Goal: Task Accomplishment & Management: Complete application form

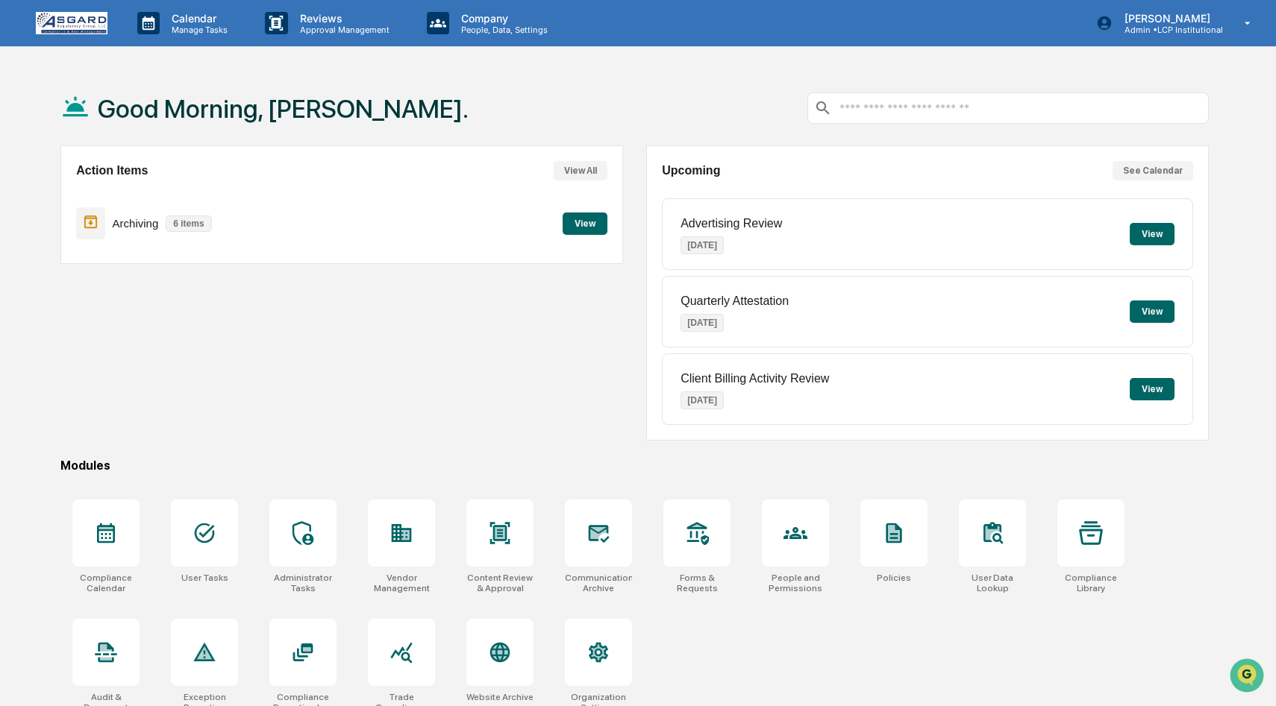
click at [584, 234] on button "View" at bounding box center [584, 224] width 45 height 22
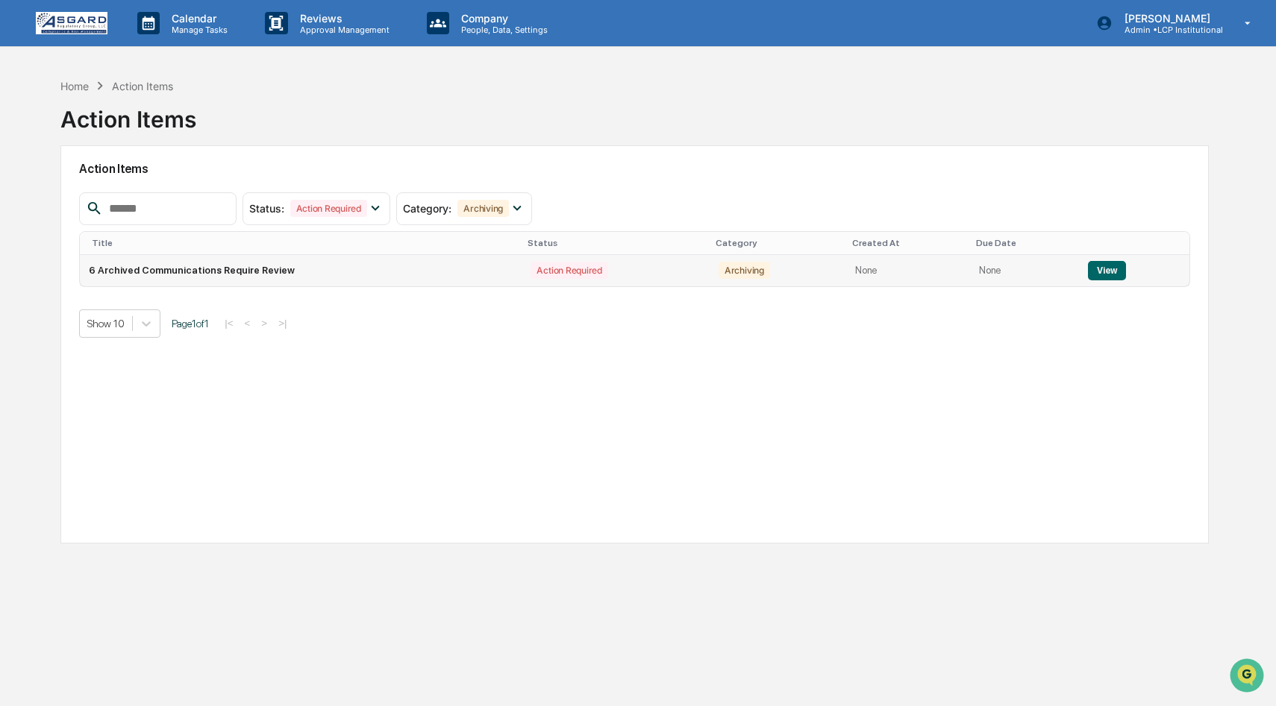
click at [1096, 272] on button "View" at bounding box center [1107, 270] width 38 height 19
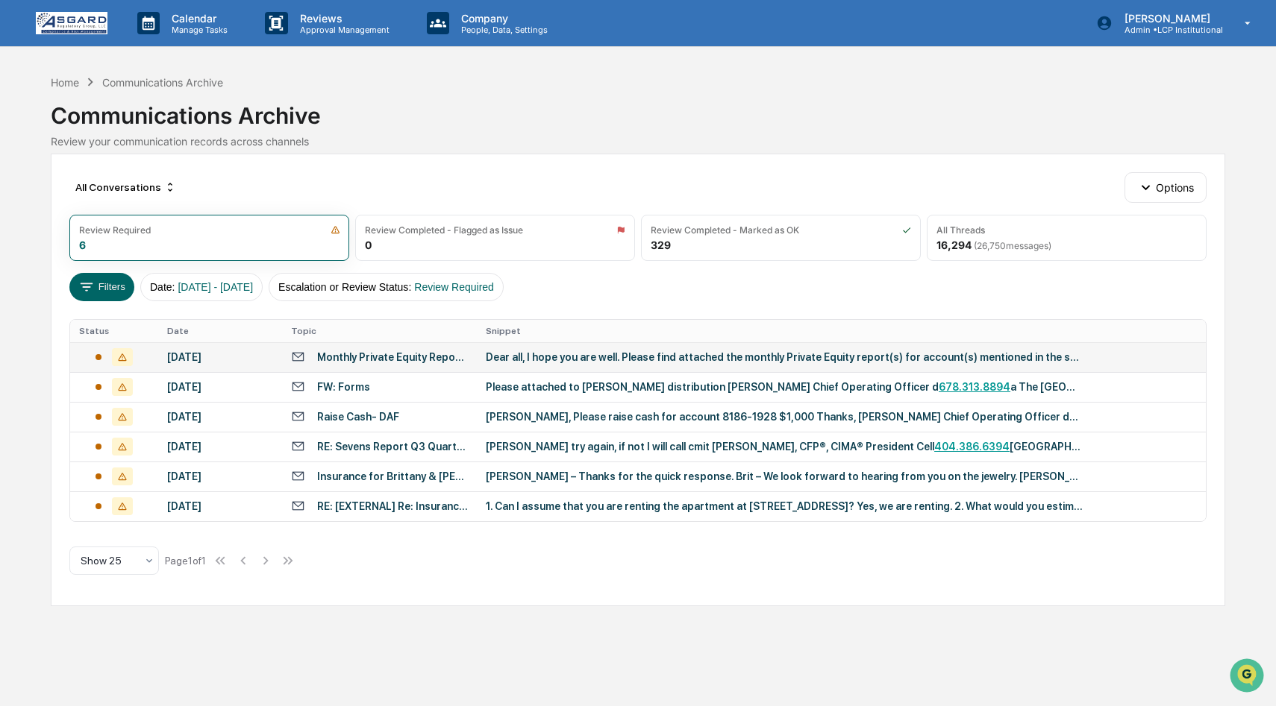
click at [629, 351] on div "Dear all, I hope you are well. Please find attached the monthly Private Equity …" at bounding box center [784, 357] width 597 height 12
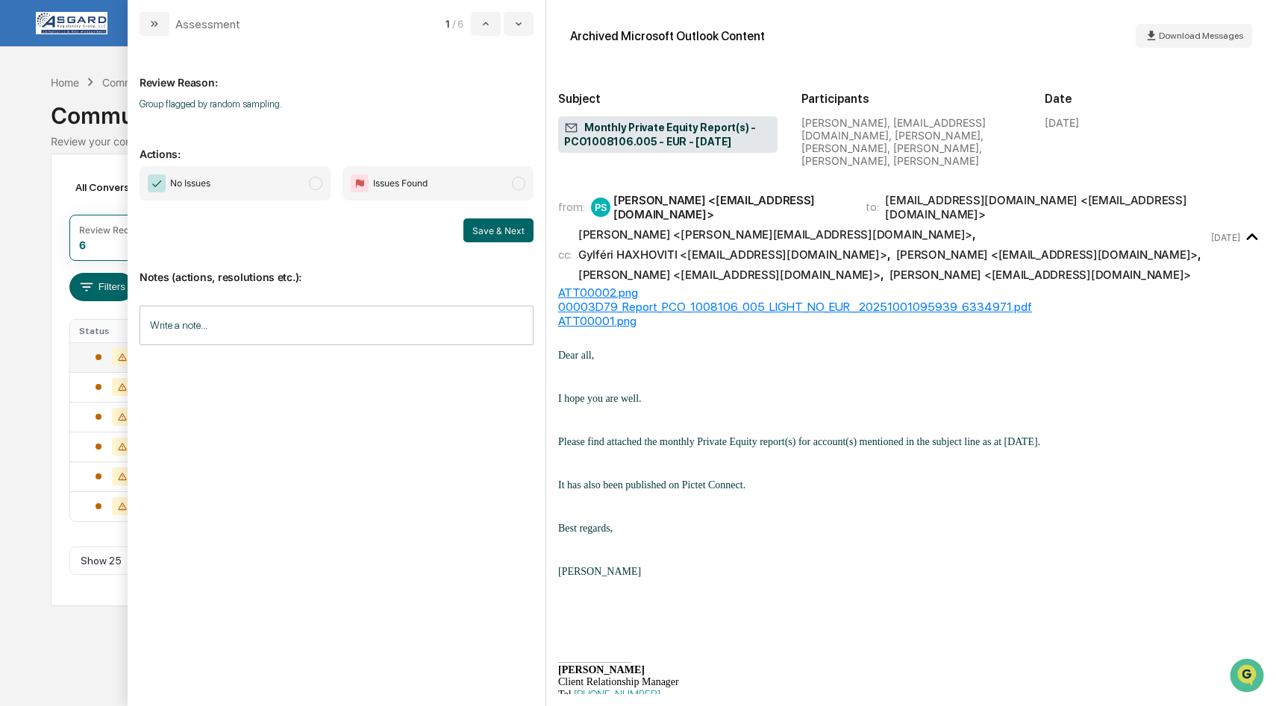
click at [310, 182] on span "modal" at bounding box center [315, 183] width 13 height 13
click at [482, 228] on button "Save & Next" at bounding box center [498, 231] width 70 height 24
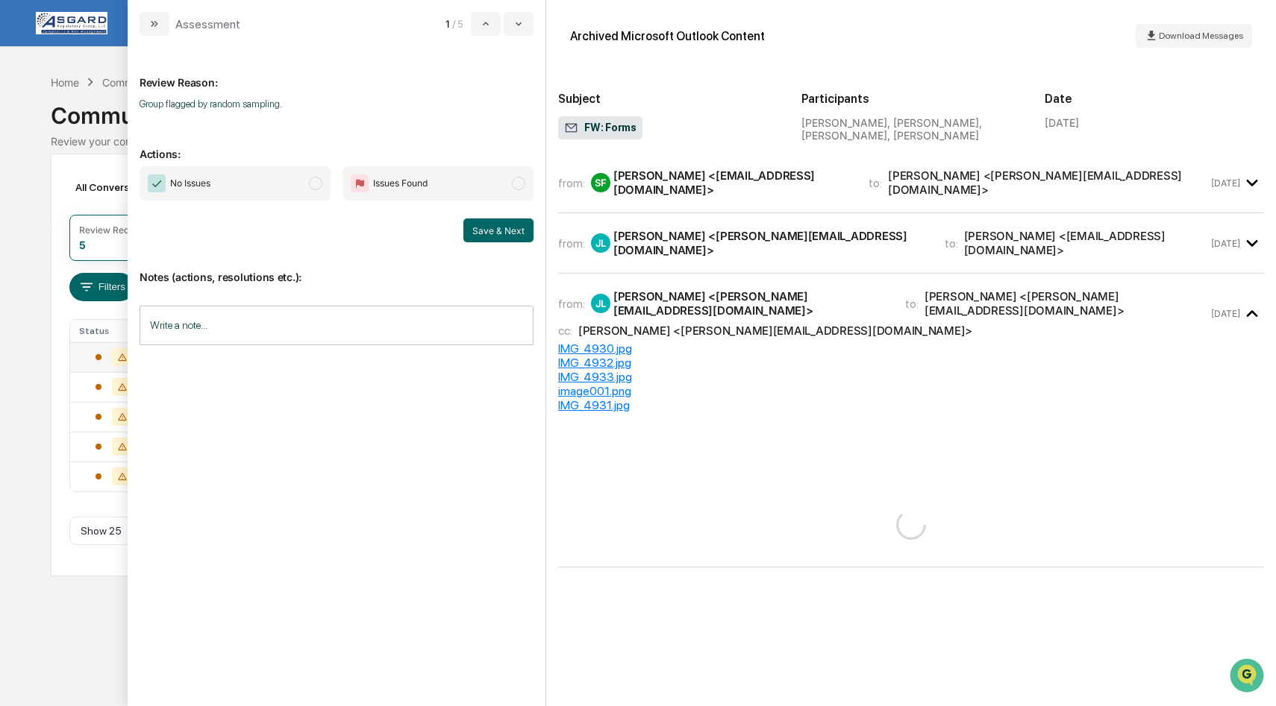
click at [1251, 232] on icon "modal" at bounding box center [1252, 243] width 25 height 25
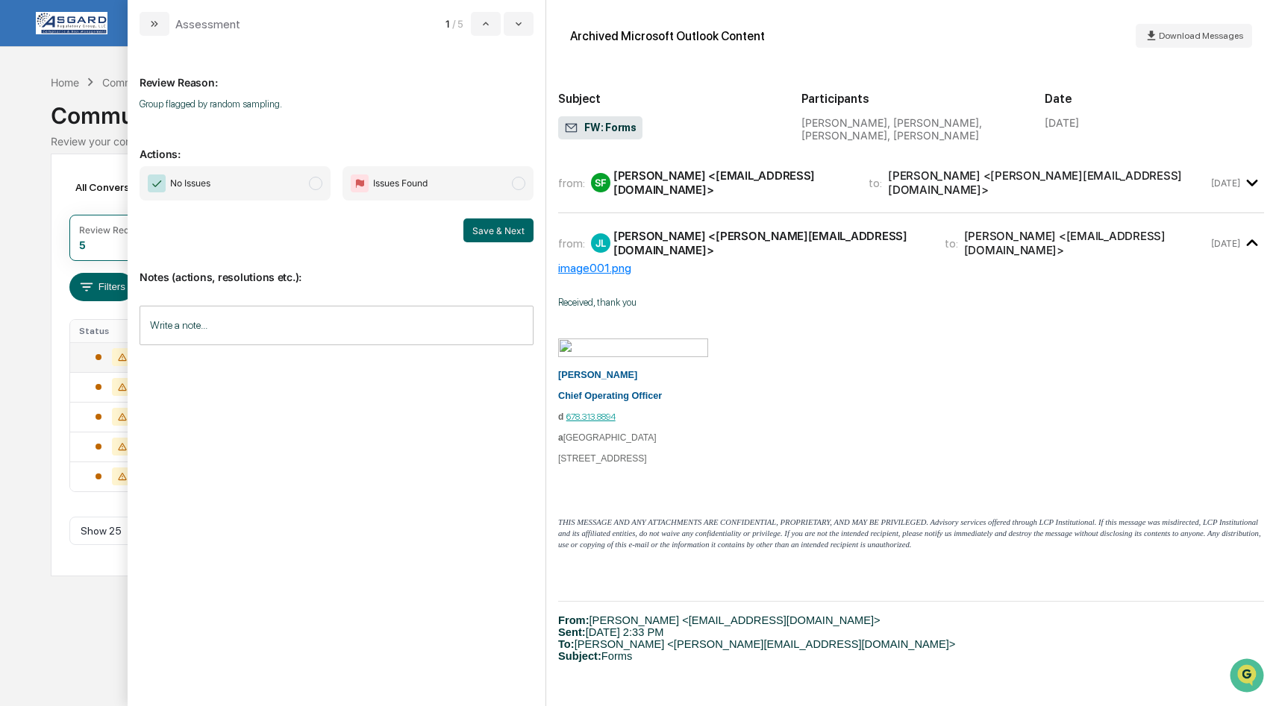
click at [1253, 181] on icon "modal" at bounding box center [1251, 183] width 11 height 7
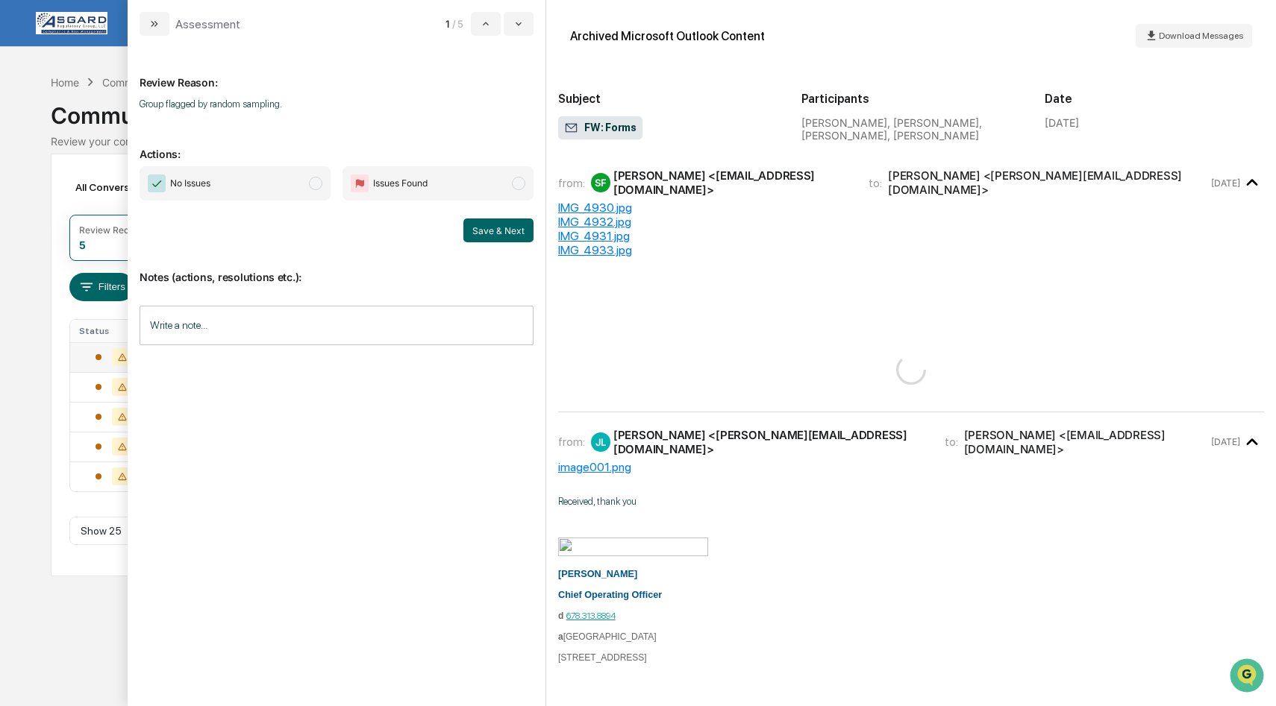
click at [319, 181] on span "modal" at bounding box center [315, 183] width 13 height 13
click at [488, 228] on button "Save & Next" at bounding box center [498, 231] width 70 height 24
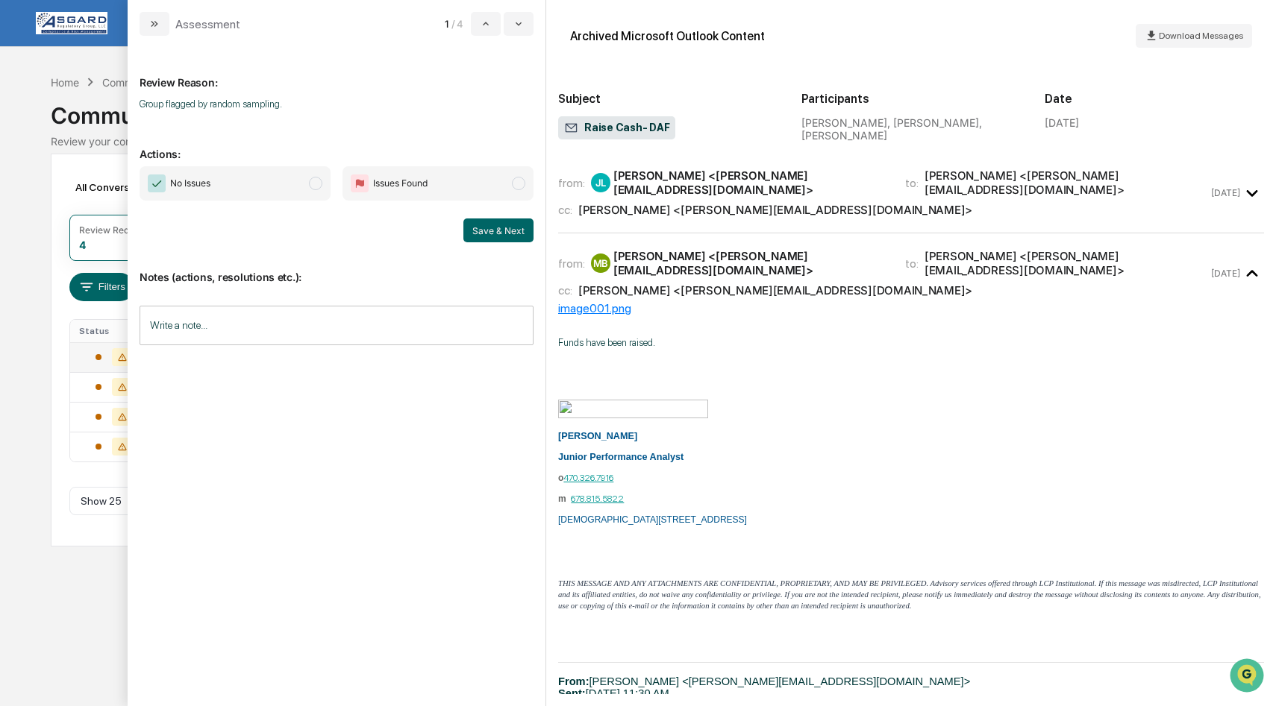
click at [318, 182] on span "modal" at bounding box center [315, 183] width 13 height 13
click at [512, 225] on button "Save & Next" at bounding box center [498, 231] width 70 height 24
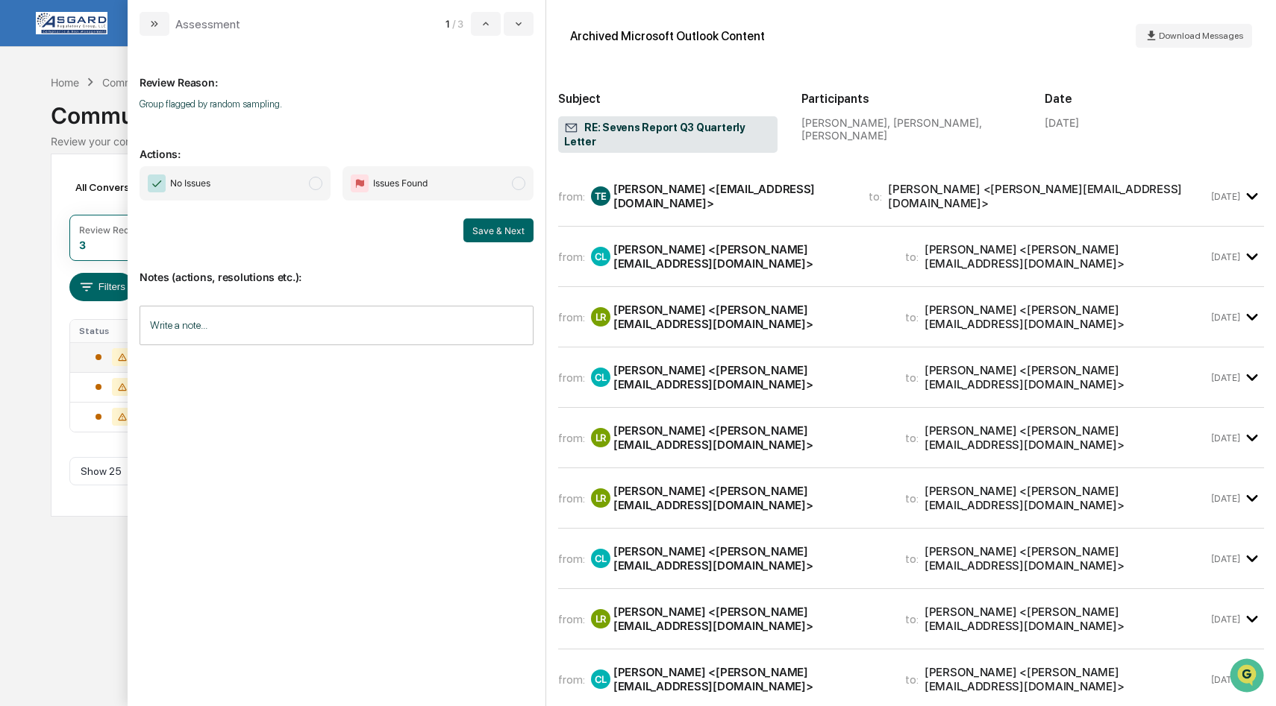
click at [320, 186] on span "modal" at bounding box center [315, 183] width 13 height 13
click at [1255, 248] on icon "modal" at bounding box center [1252, 257] width 25 height 25
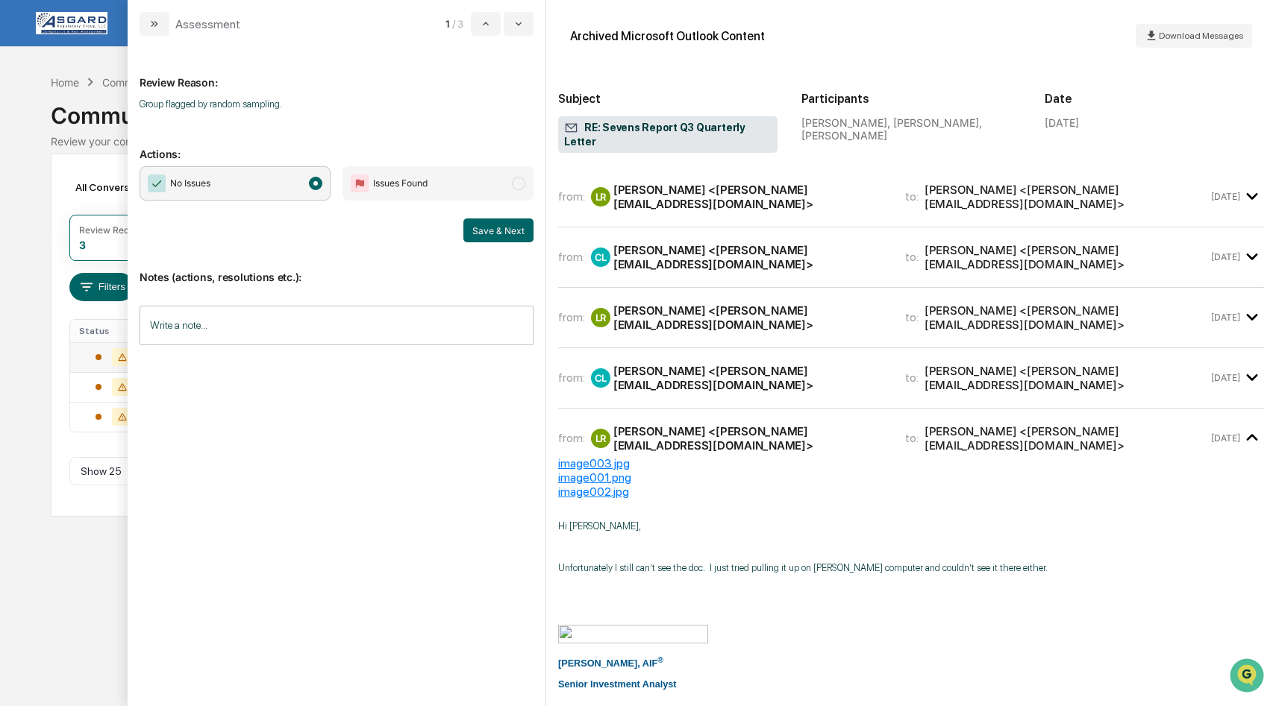
scroll to position [1731, 0]
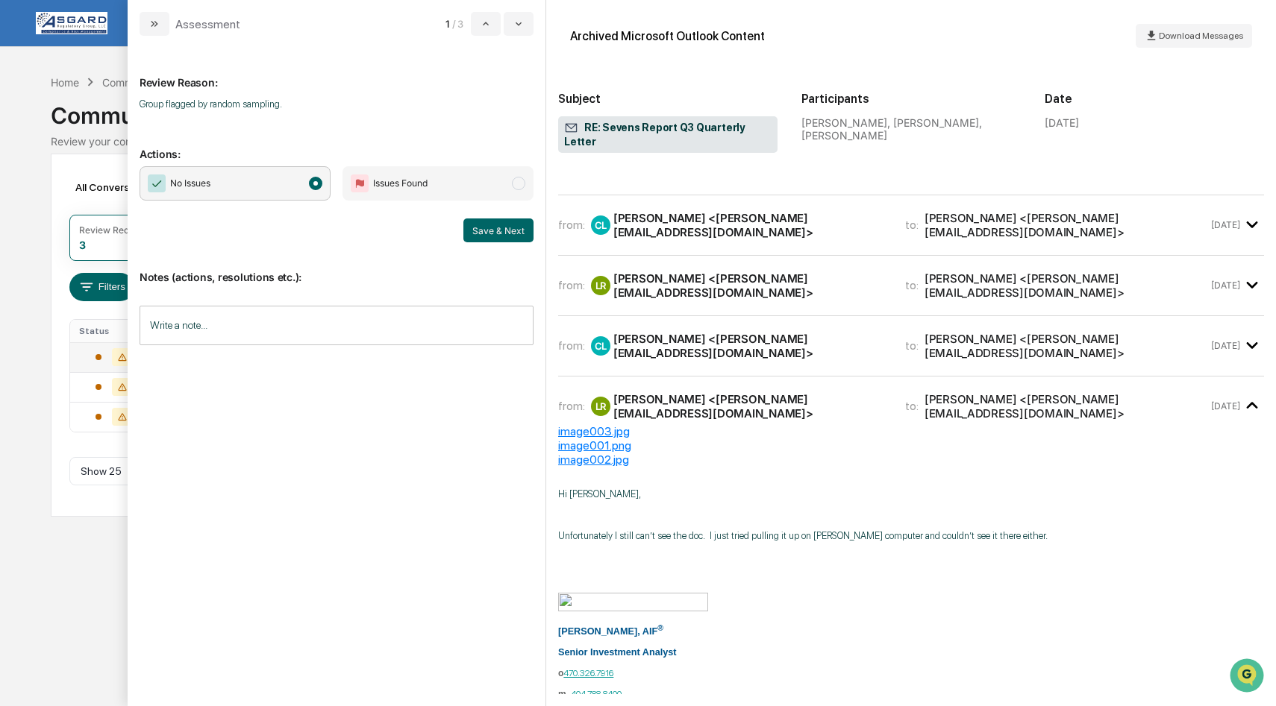
click at [1207, 332] on div "from: CL Carolyn Larocco <carolyn@lcpi.com> to: Leo Rose <leo@lcpi.com>" at bounding box center [883, 346] width 650 height 28
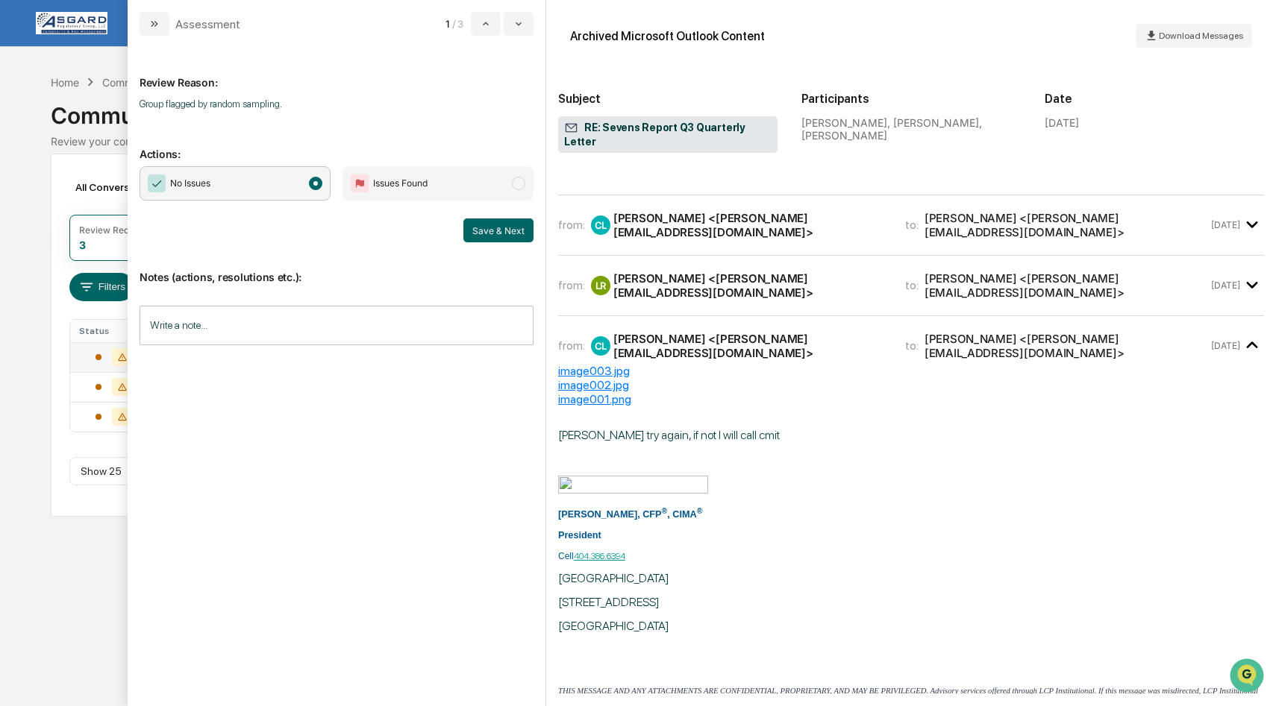
click at [1198, 280] on div "from: LR Leo Rose <leo@lcpi.com> to: Carolyn Larocco <carolyn@lcpi.com> Oct 6" at bounding box center [911, 286] width 706 height 36
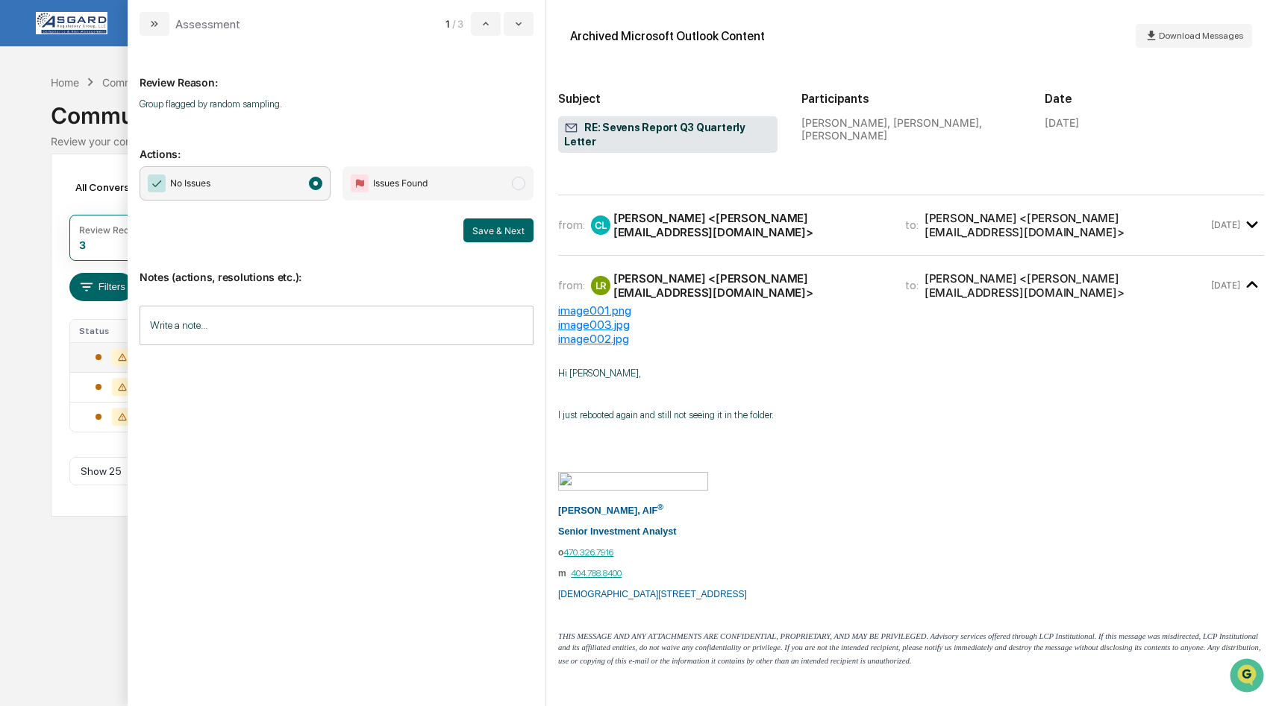
click at [1159, 225] on div "from: CL Carolyn Larocco <carolyn@lcpi.com> to: Leo Rose <leo@lcpi.com> Oct 6" at bounding box center [911, 225] width 706 height 36
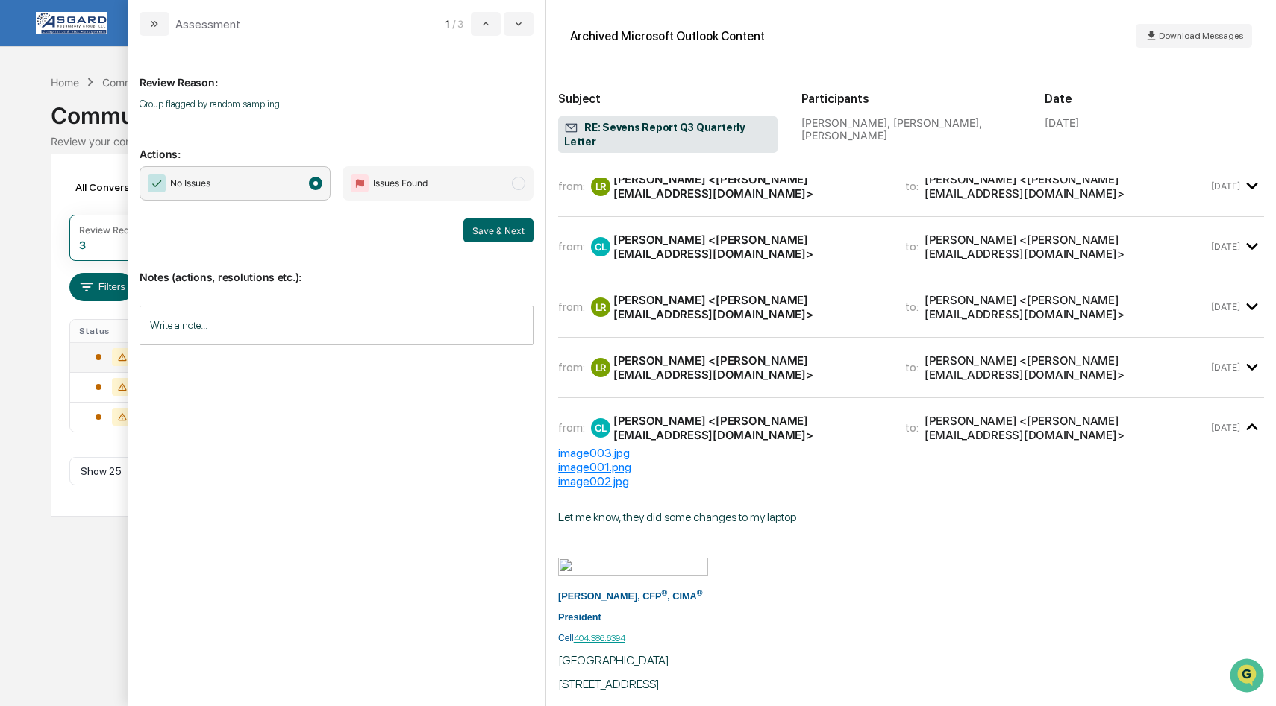
scroll to position [1526, 0]
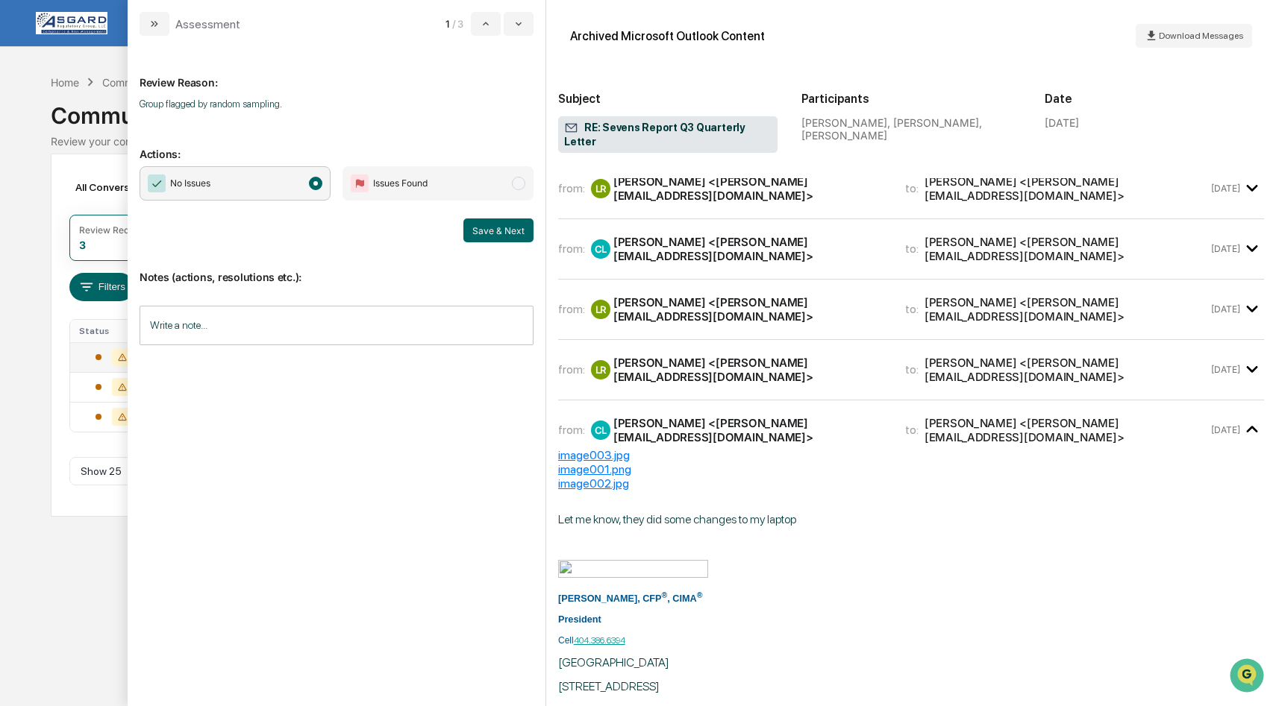
click at [1140, 352] on div "from: LR Leo Rose <leo@lcpi.com> to: Carolyn Larocco <carolyn@lcpi.com> Oct 6" at bounding box center [911, 370] width 706 height 36
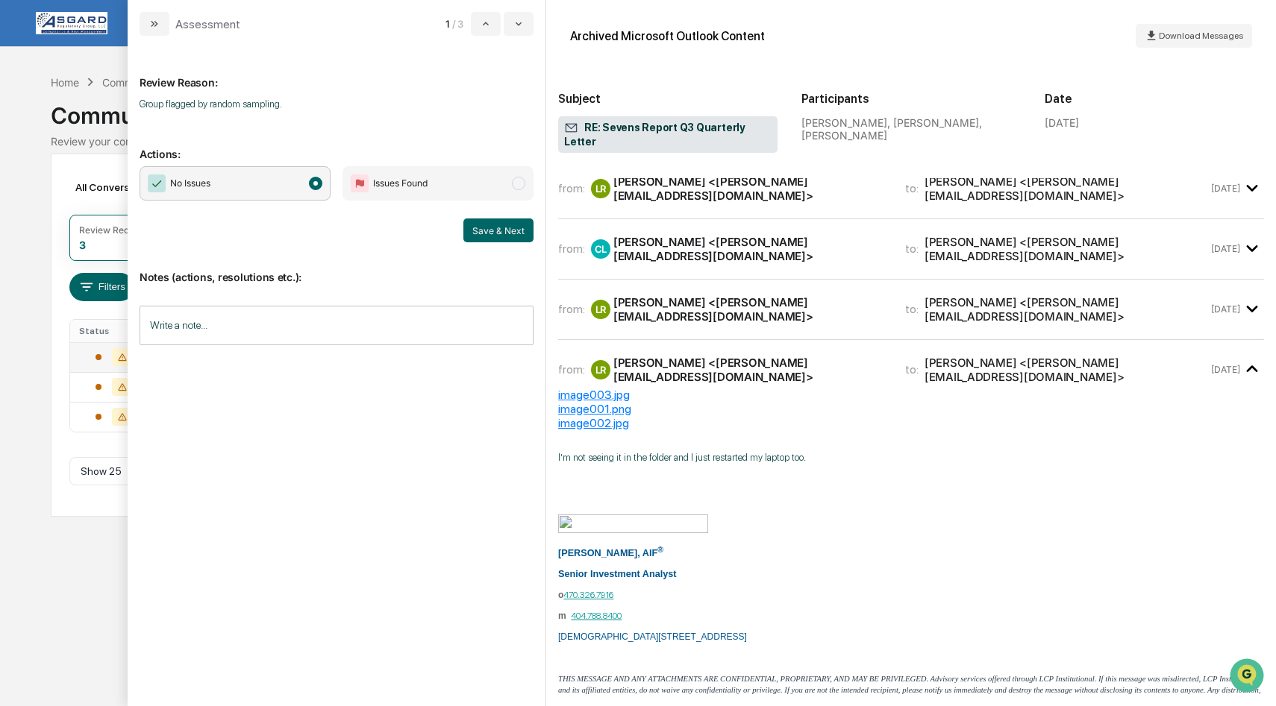
click at [1136, 310] on div "from: LR Leo Rose <leo@lcpi.com> to: Carolyn Larocco <carolyn@lcpi.com>" at bounding box center [883, 309] width 650 height 28
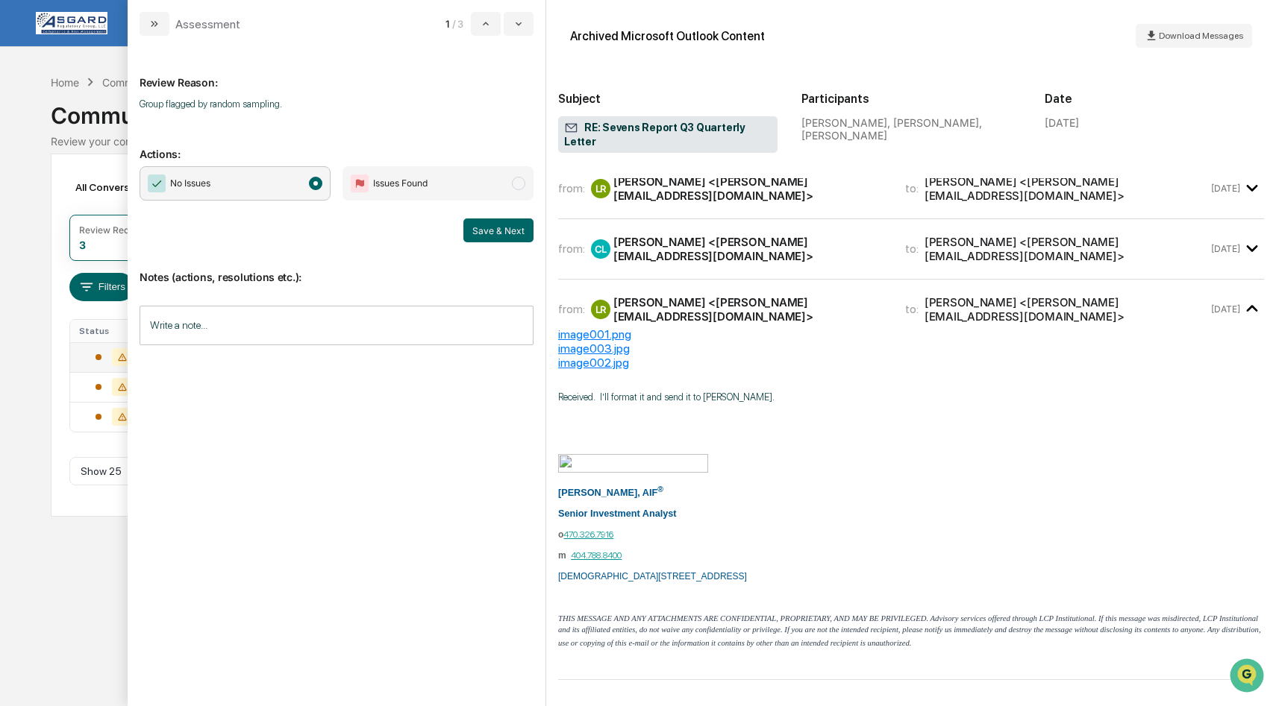
click at [1103, 247] on div "from: CL Carolyn Larocco <carolyn@lcpi.com> to: Leo Rose <leo@lcpi.com>" at bounding box center [883, 249] width 650 height 28
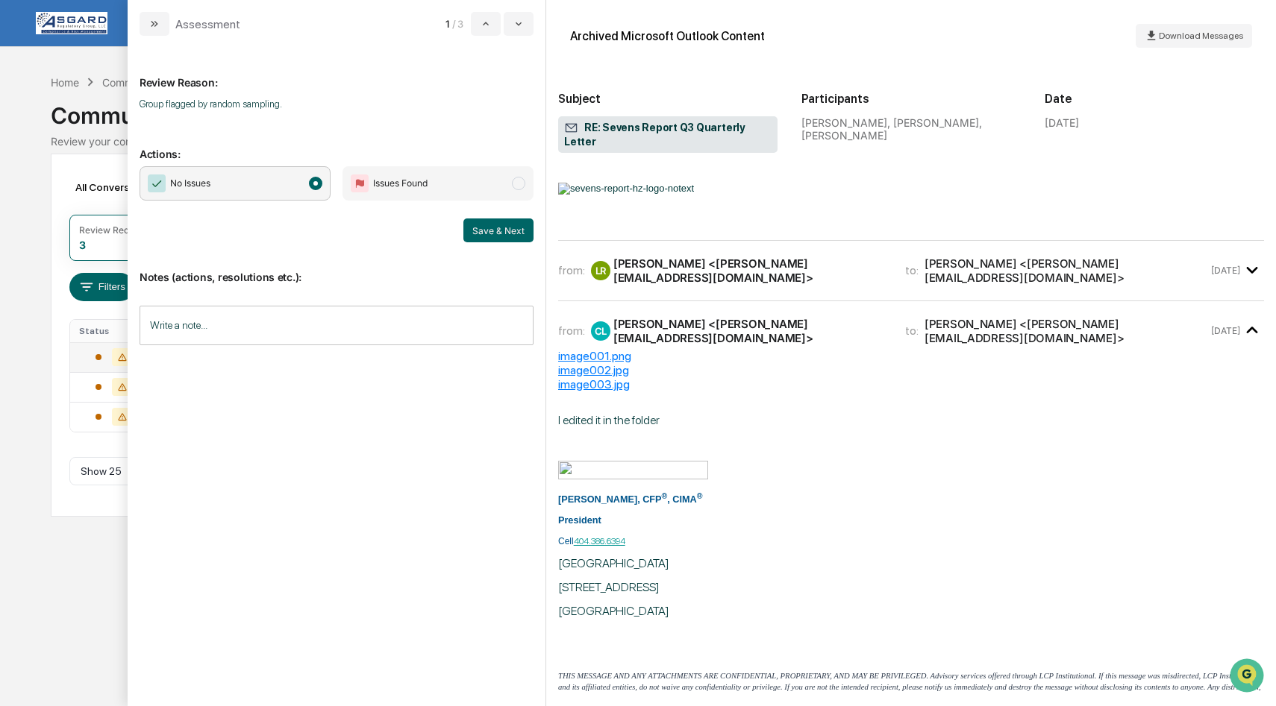
scroll to position [1416, 0]
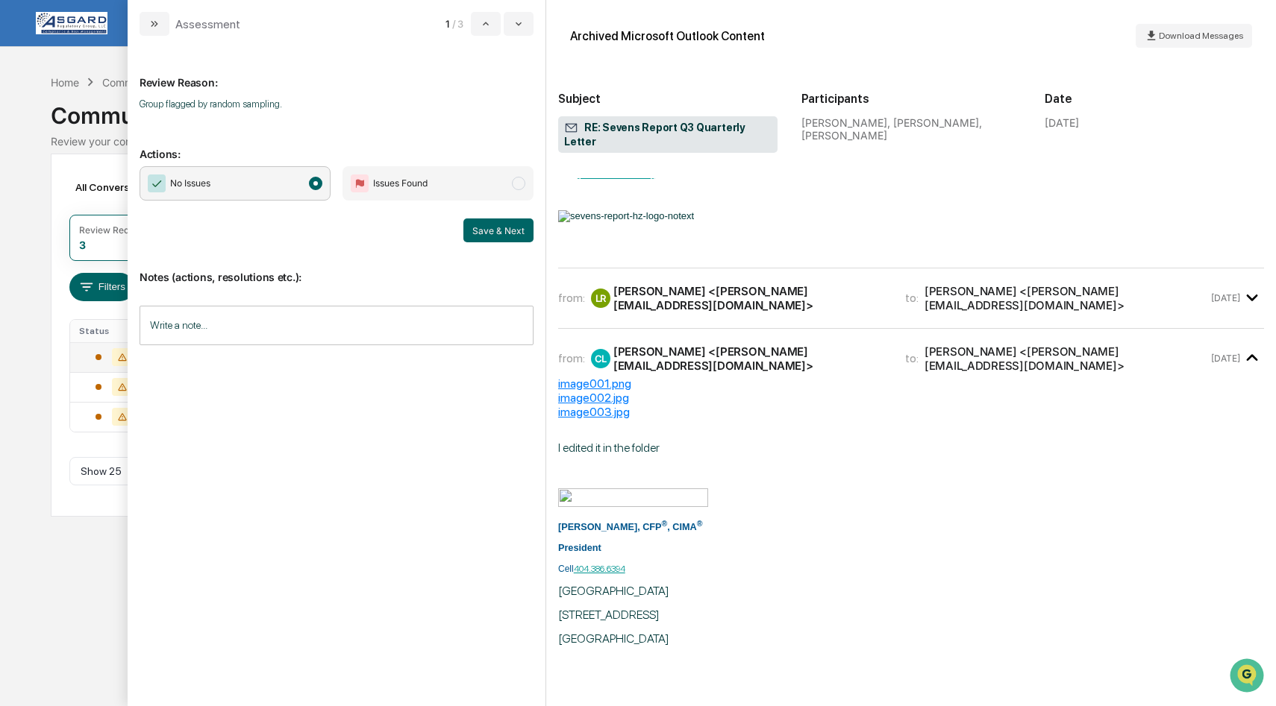
click at [1089, 299] on div "from: LR Leo Rose <leo@lcpi.com> to: Carolyn Larocco <carolyn@lcpi.com>" at bounding box center [883, 298] width 650 height 28
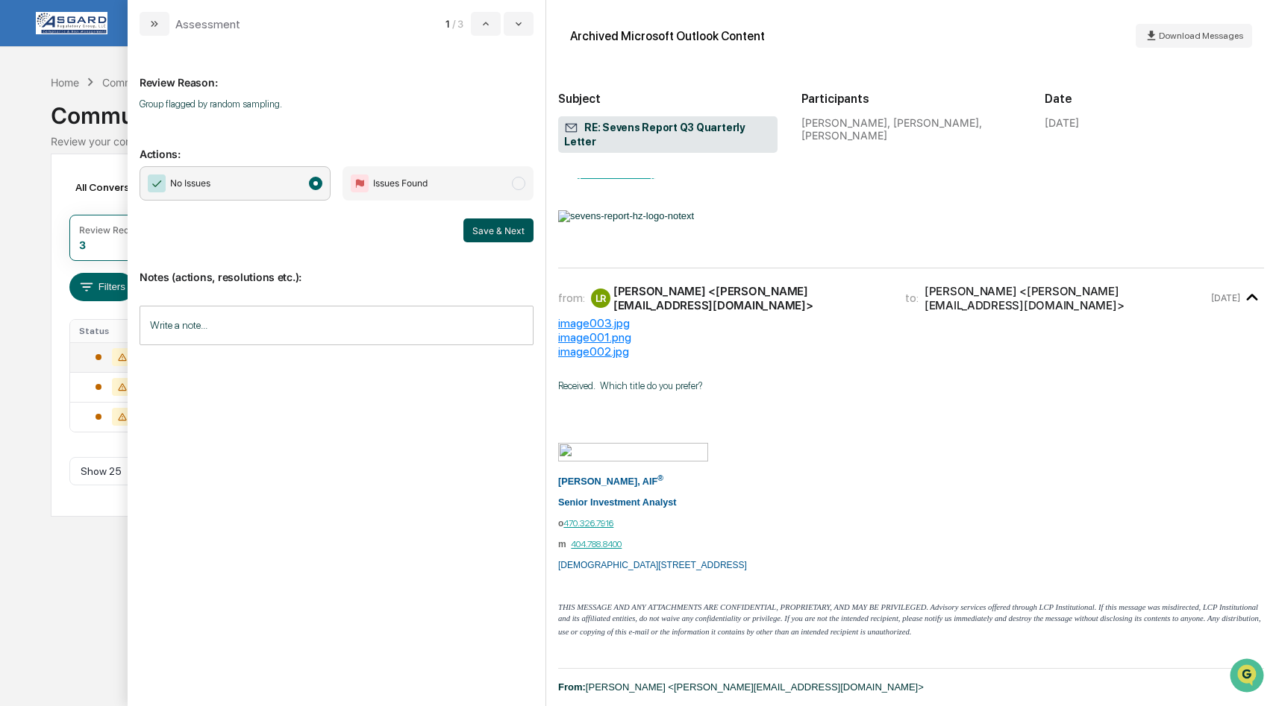
click at [492, 233] on button "Save & Next" at bounding box center [498, 231] width 70 height 24
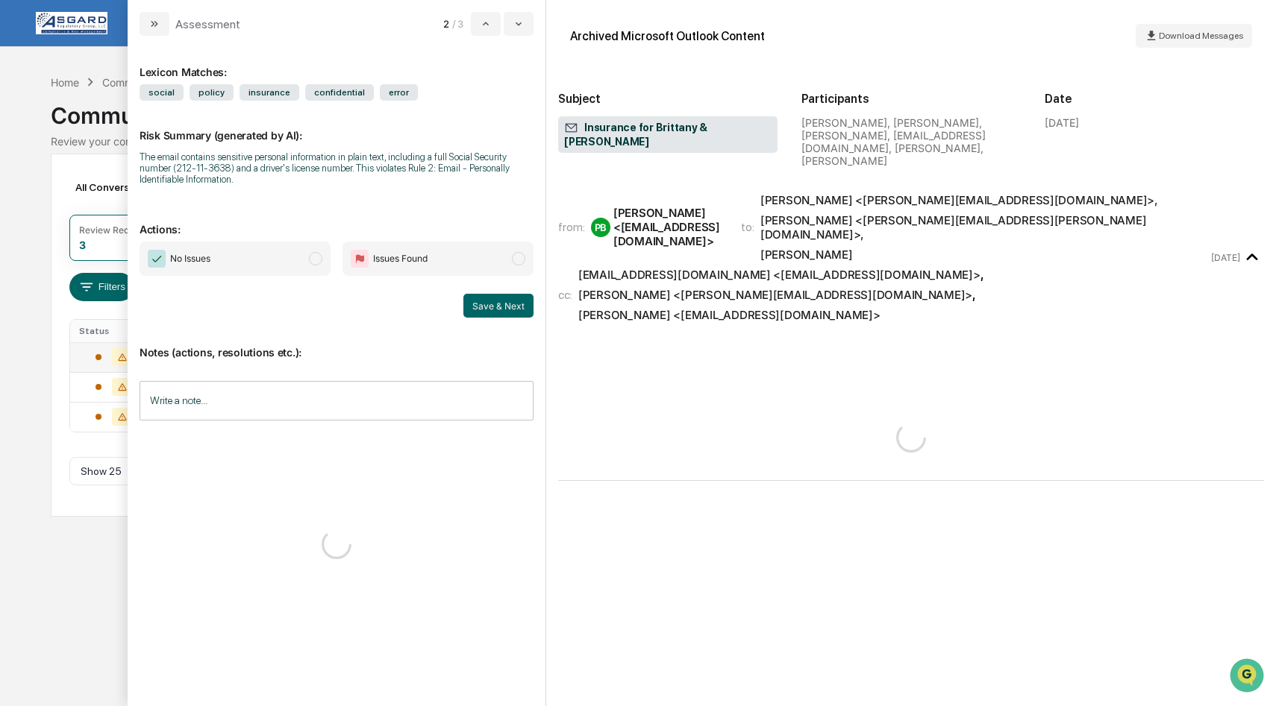
click at [492, 233] on p "Actions:" at bounding box center [336, 220] width 394 height 31
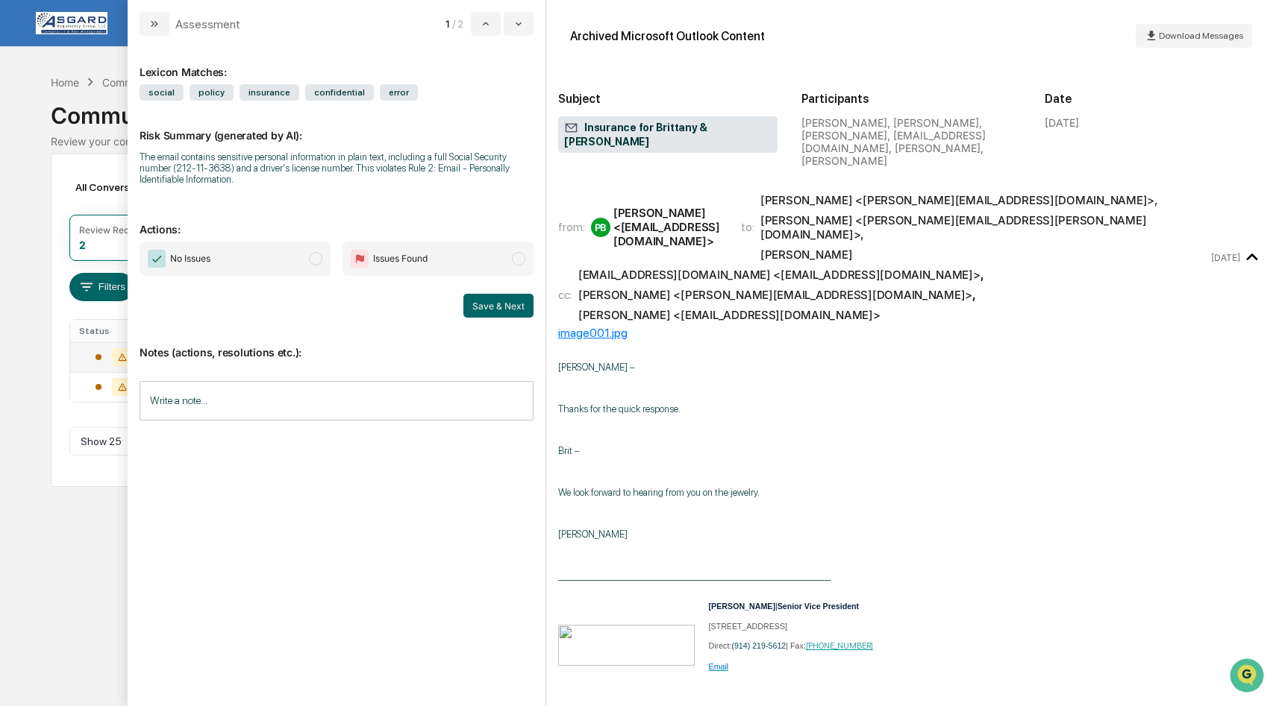
click at [317, 257] on span "modal" at bounding box center [315, 258] width 13 height 13
click at [484, 304] on button "Save & Next" at bounding box center [498, 306] width 70 height 24
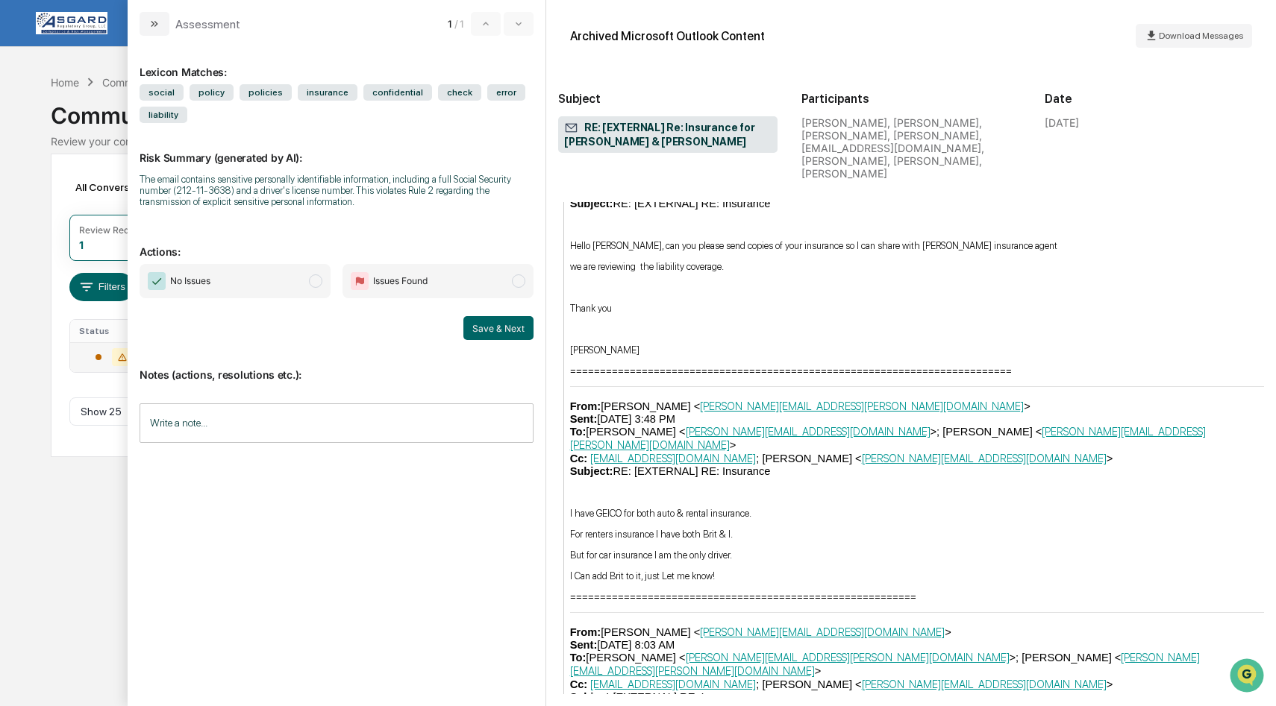
scroll to position [3254, 0]
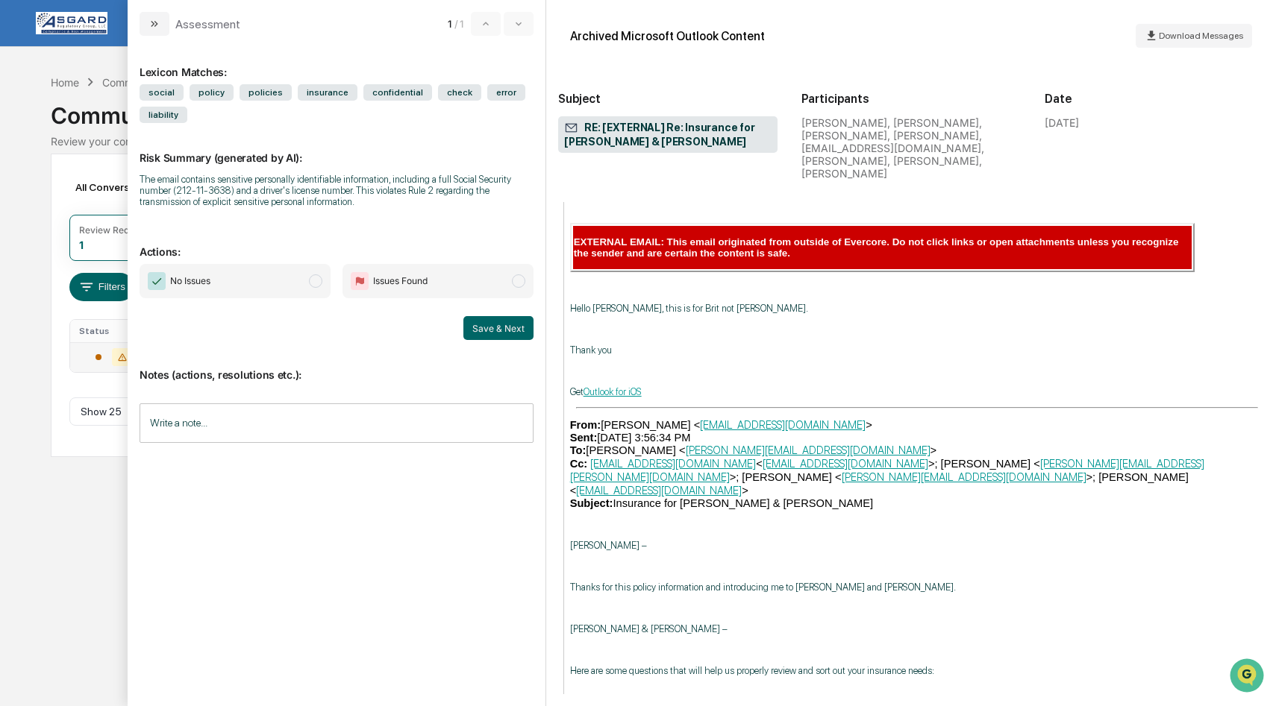
scroll to position [1195, 0]
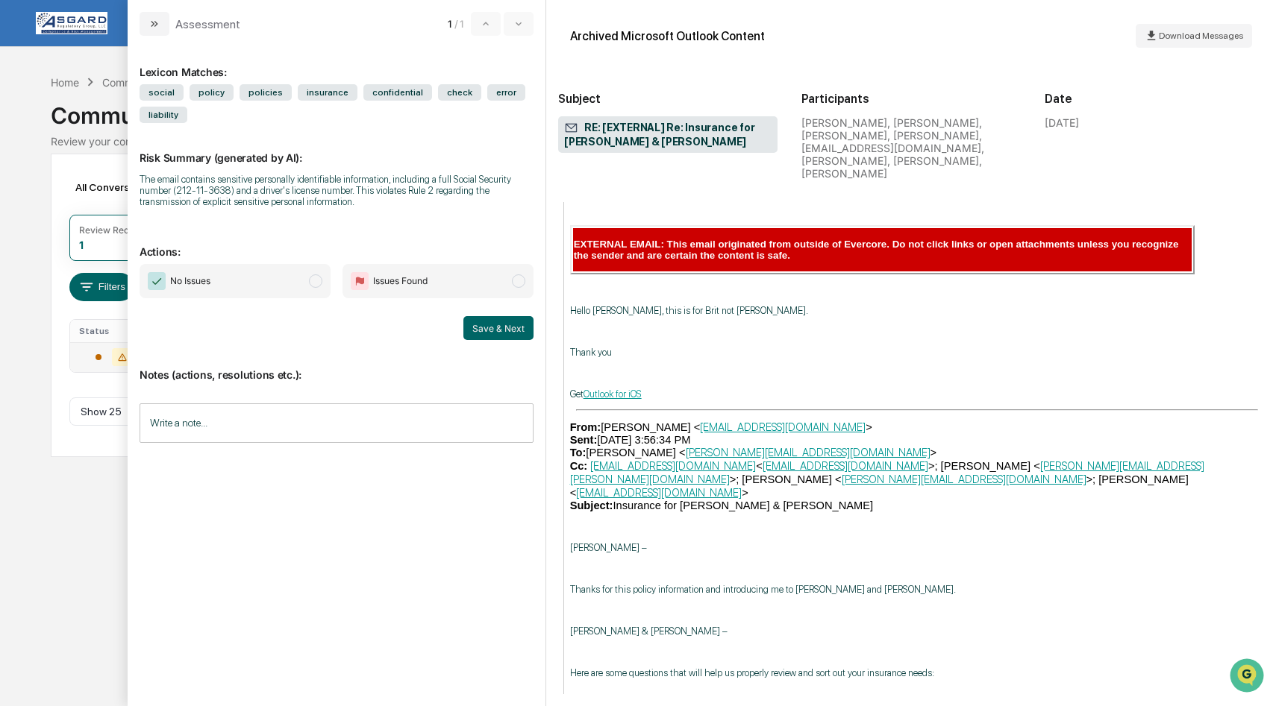
click at [325, 424] on input "Write a note..." at bounding box center [336, 424] width 394 height 40
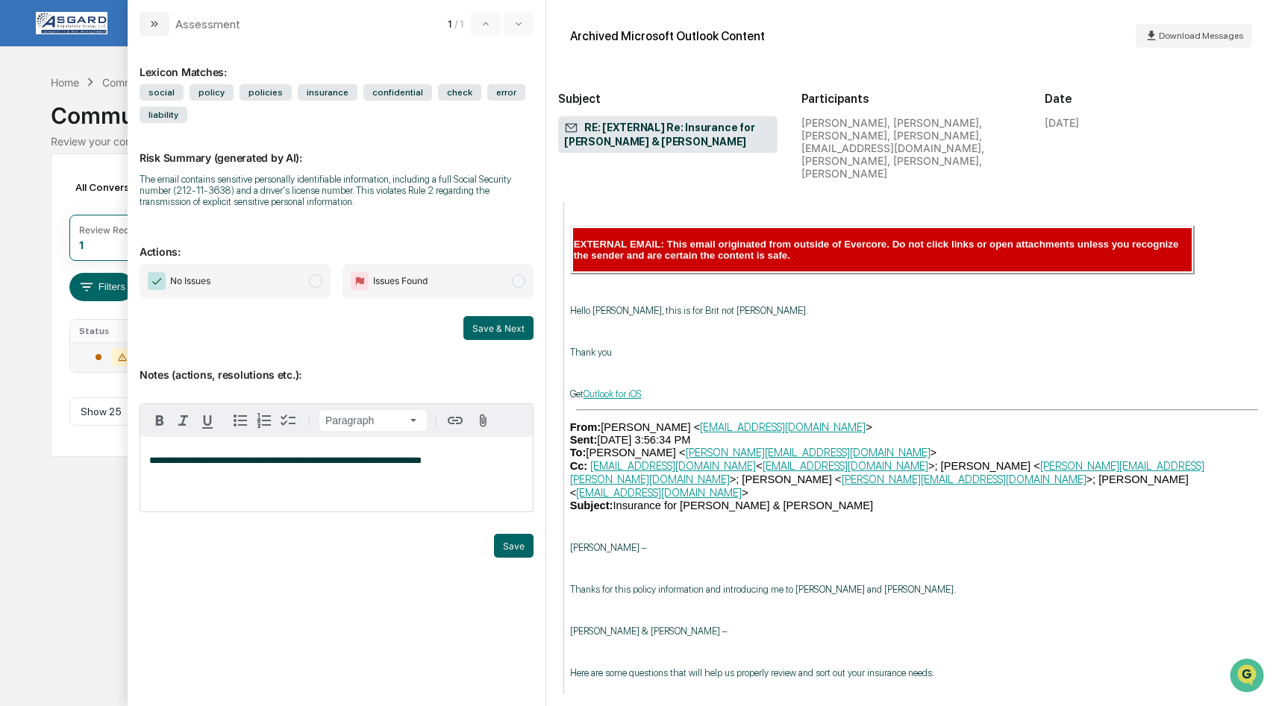
click at [311, 284] on span "modal" at bounding box center [315, 281] width 13 height 13
click at [503, 330] on button "Save & Next" at bounding box center [498, 328] width 70 height 24
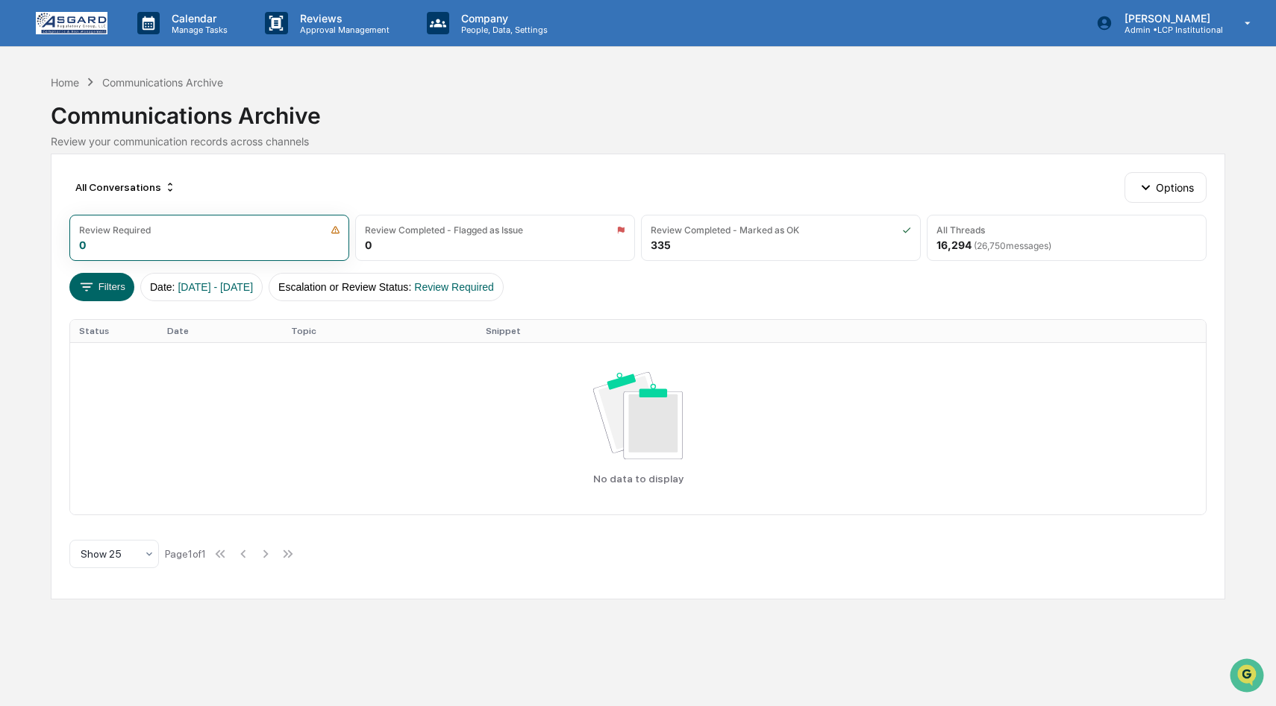
click at [66, 75] on div "Home Communications Archive" at bounding box center [137, 82] width 172 height 16
click at [66, 79] on div "Home" at bounding box center [65, 82] width 28 height 13
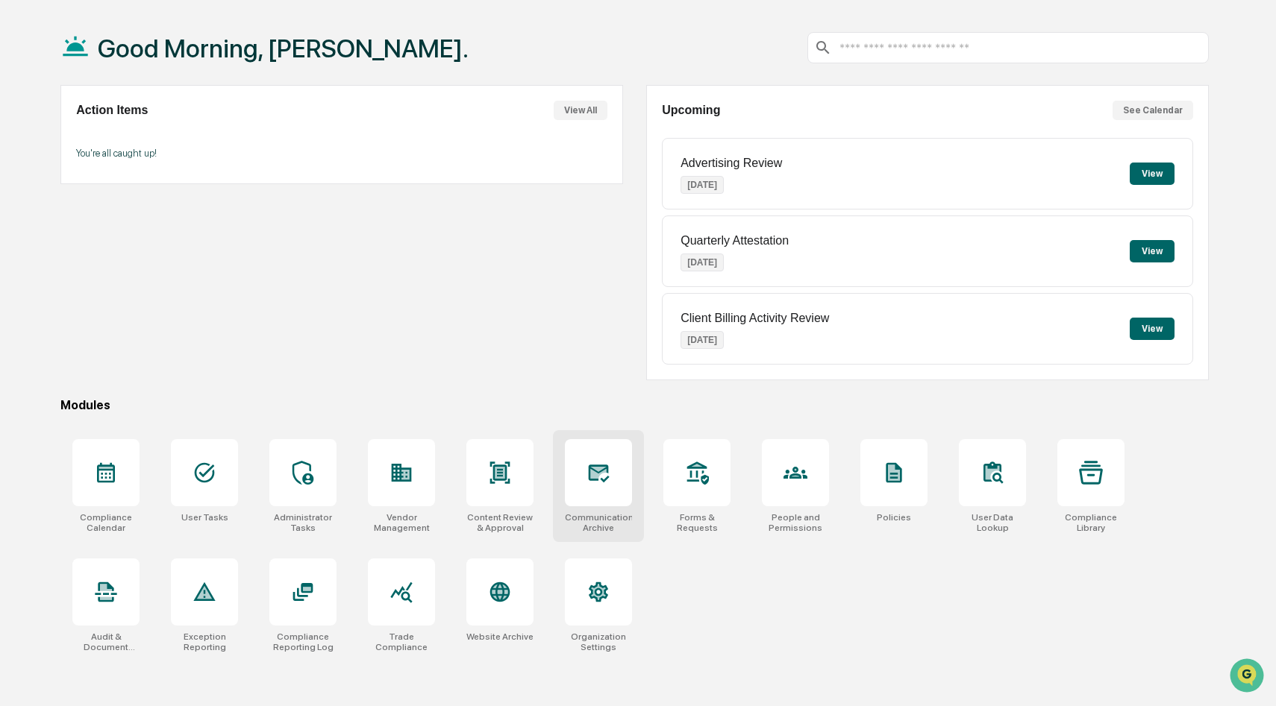
scroll to position [71, 0]
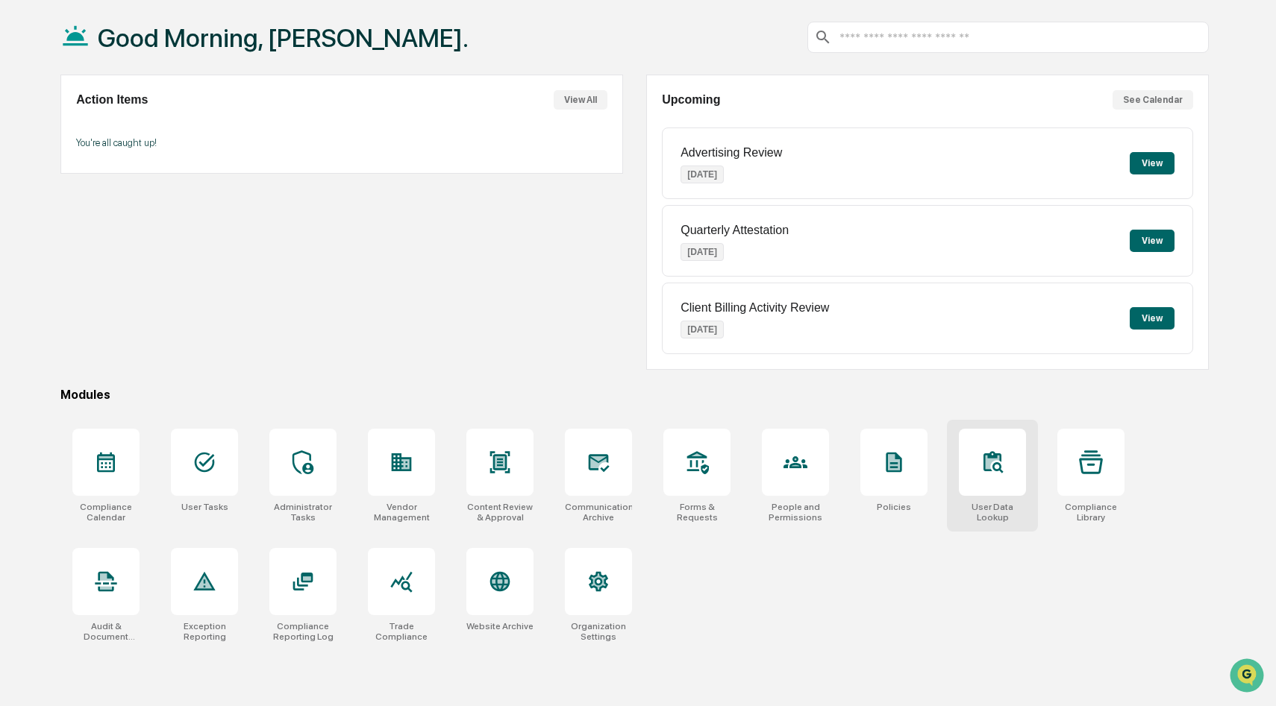
click at [1012, 480] on div at bounding box center [992, 462] width 67 height 67
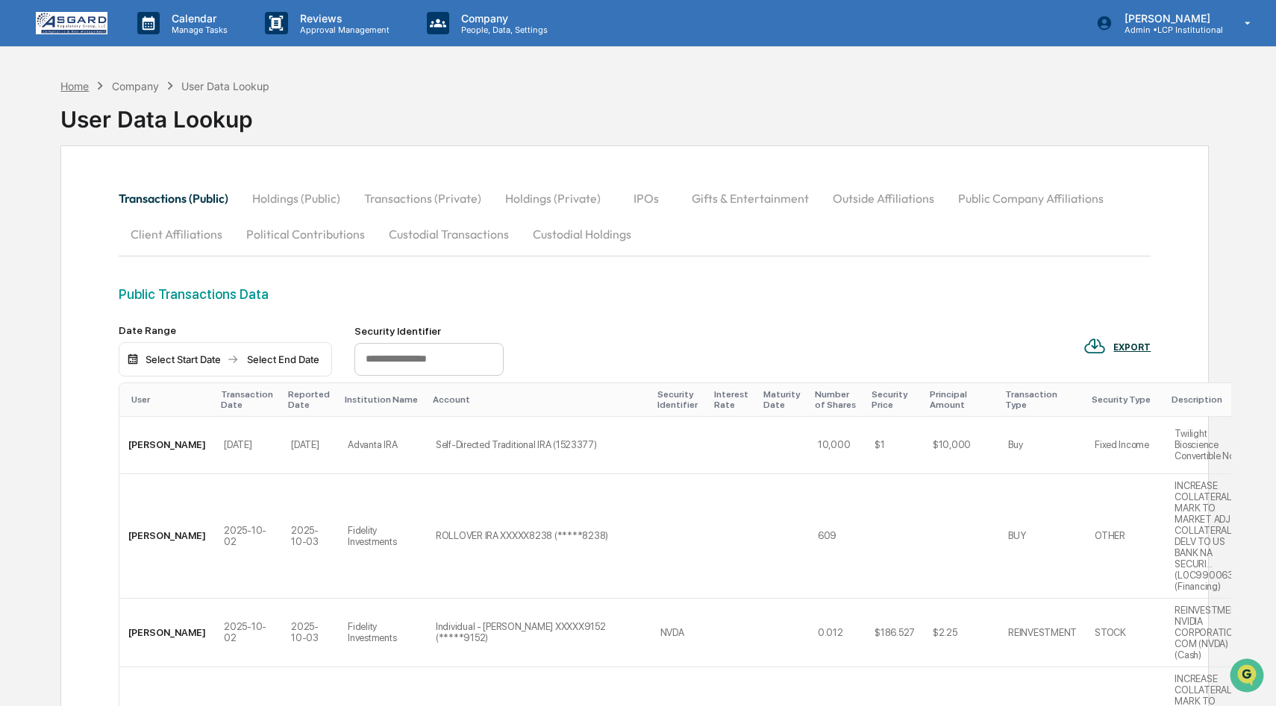
click at [83, 80] on div "Home" at bounding box center [74, 86] width 28 height 13
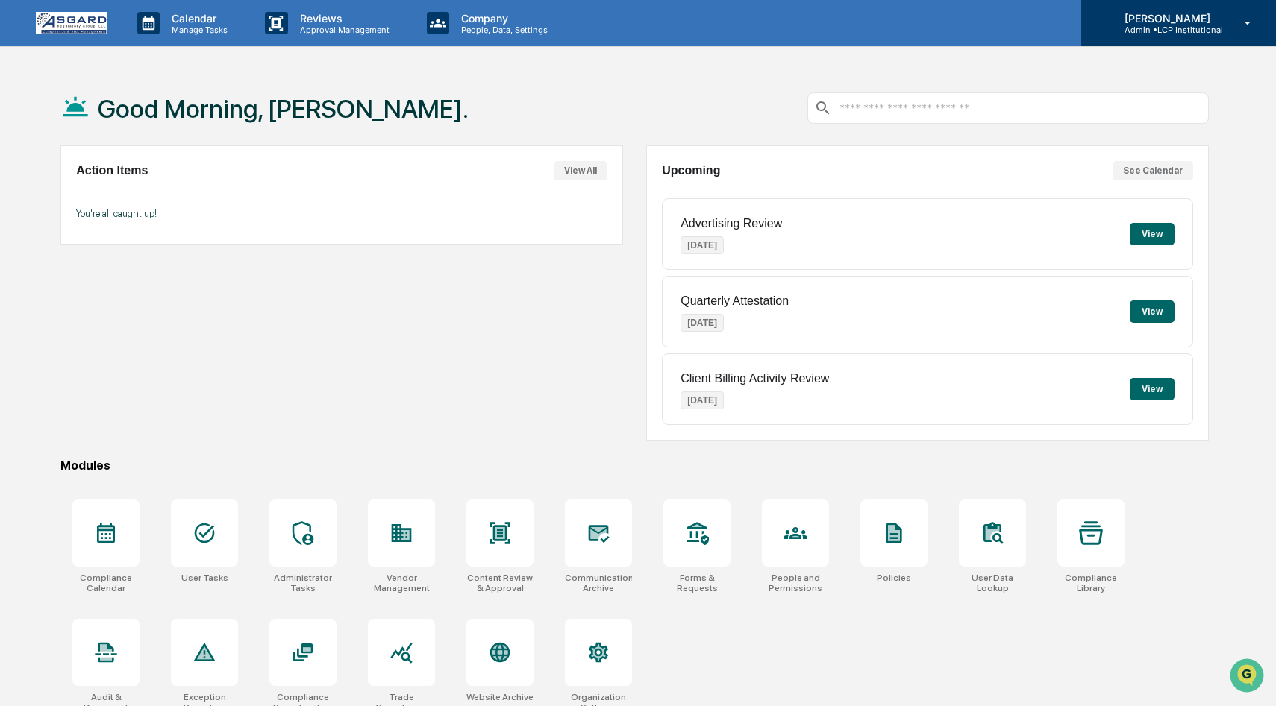
click at [1232, 29] on div "Jon Hurd Admin • LCP Institutional" at bounding box center [1178, 23] width 195 height 46
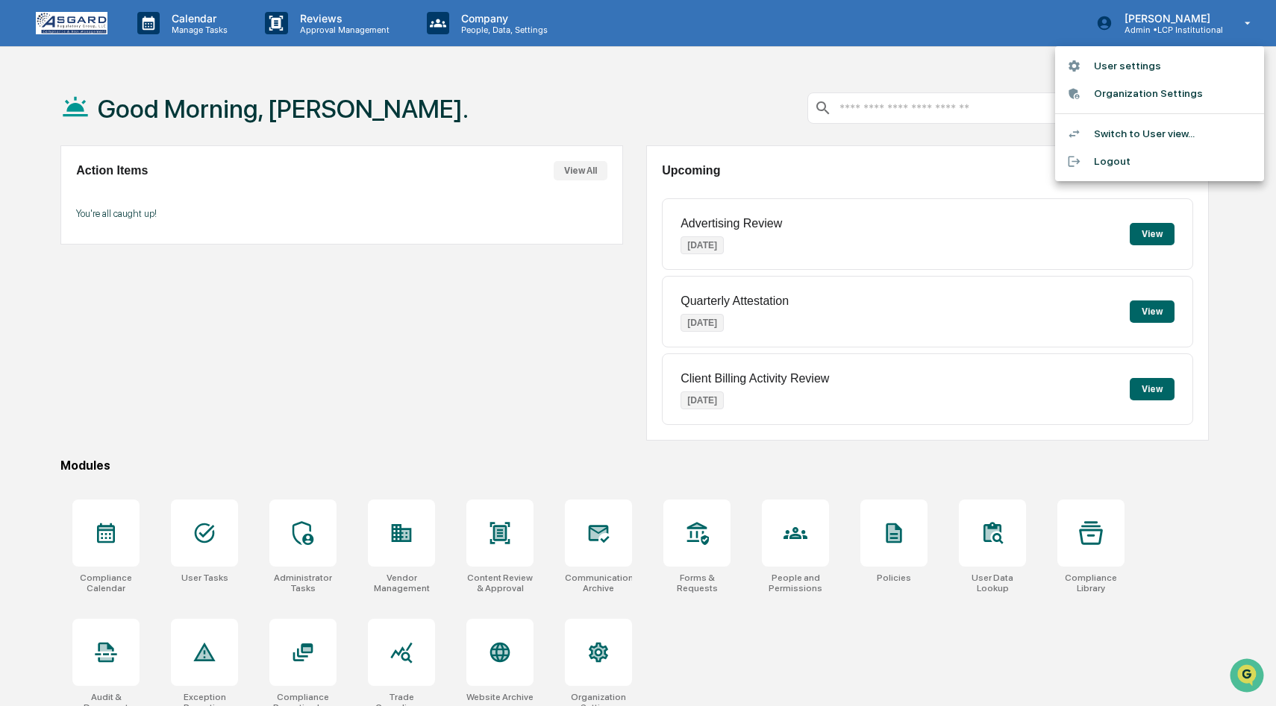
click at [1142, 136] on li "Switch to User view..." at bounding box center [1159, 134] width 209 height 28
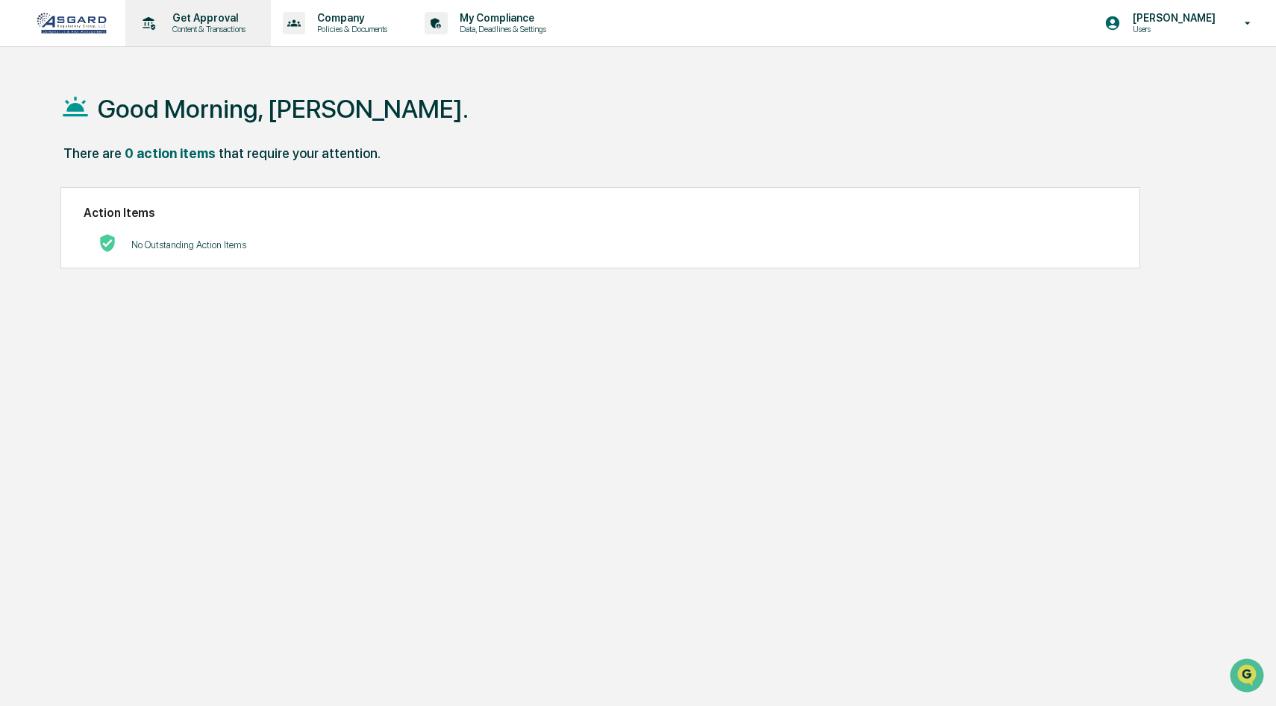
click at [219, 23] on p "Get Approval" at bounding box center [206, 18] width 93 height 12
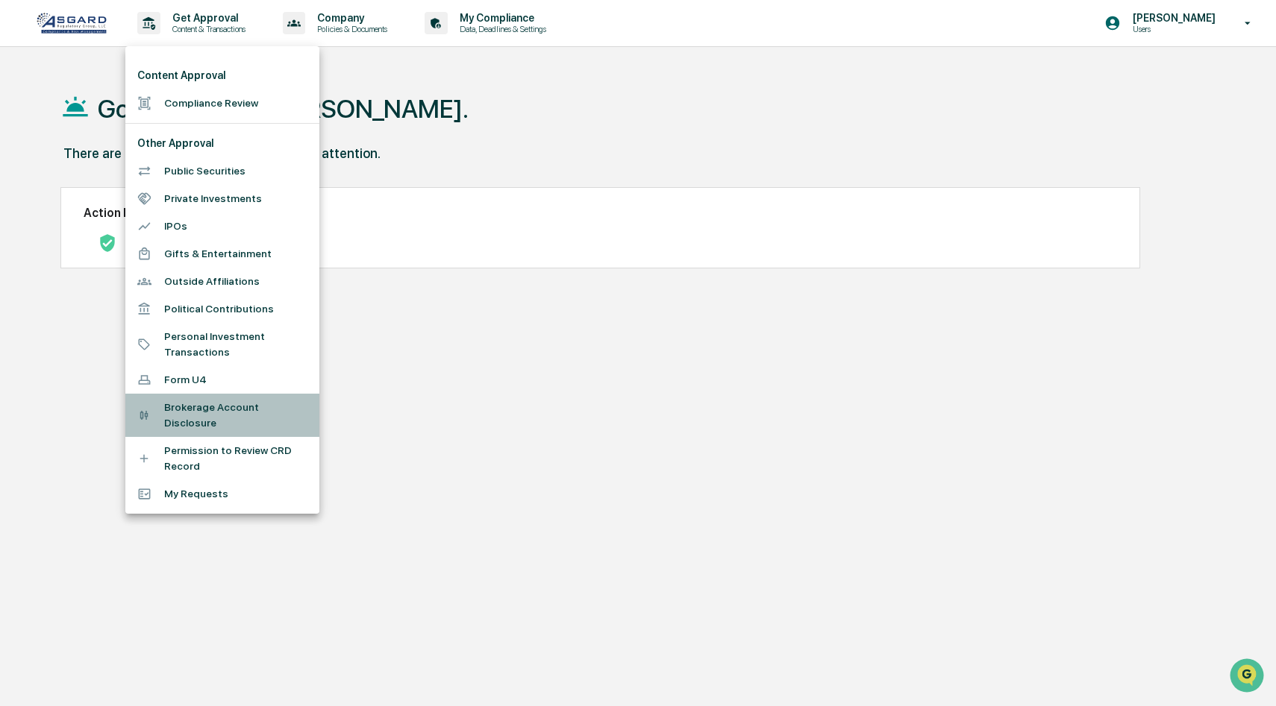
click at [215, 413] on li "Brokerage Account Disclosure" at bounding box center [222, 415] width 194 height 43
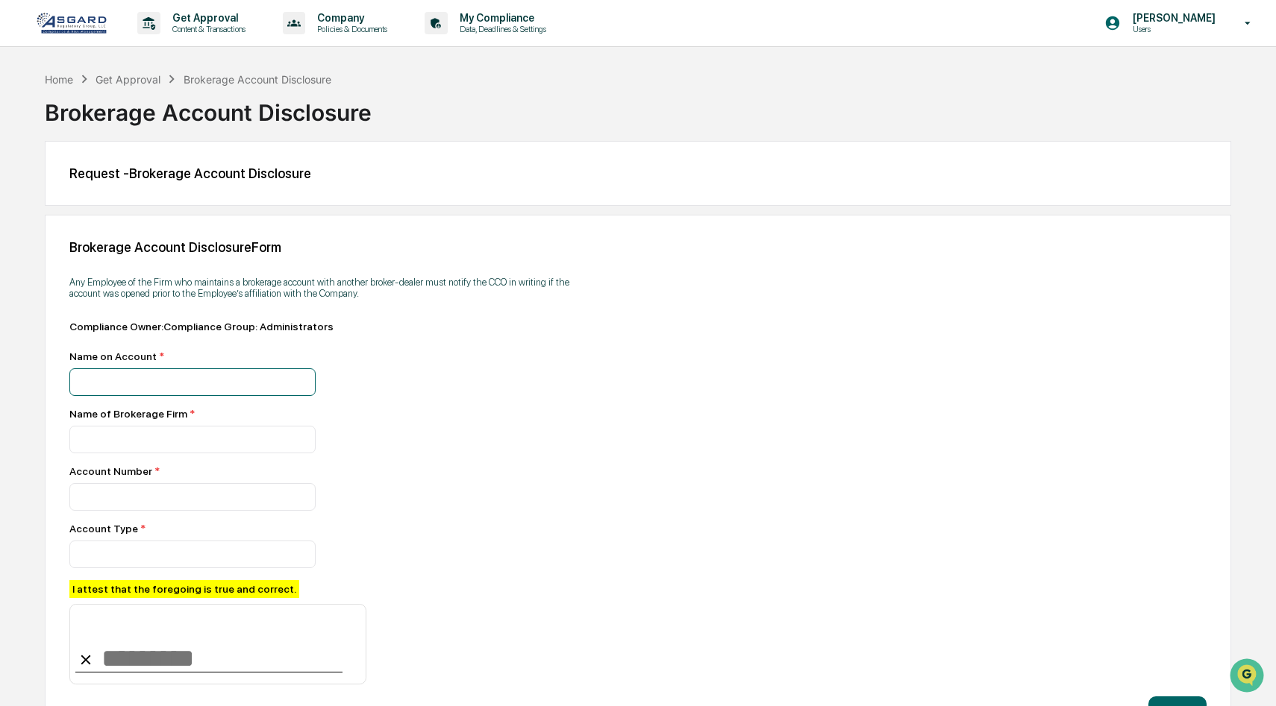
click at [231, 386] on input at bounding box center [192, 383] width 246 height 28
type input "**********"
click at [186, 441] on input at bounding box center [192, 440] width 246 height 28
drag, startPoint x: 209, startPoint y: 441, endPoint x: 19, endPoint y: 433, distance: 190.4
click at [21, 433] on div "**********" at bounding box center [638, 411] width 1276 height 680
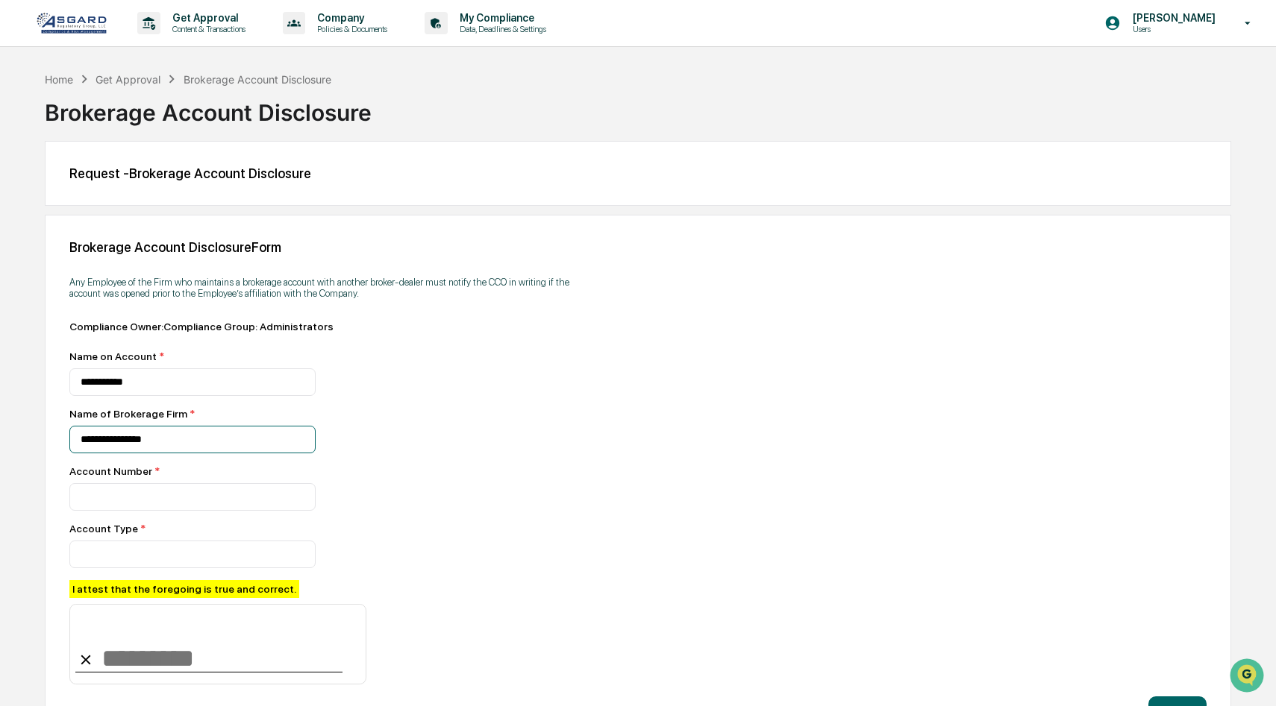
paste input "**********"
type input "**********"
click at [145, 492] on input at bounding box center [192, 497] width 246 height 28
paste input "*********"
type input "*********"
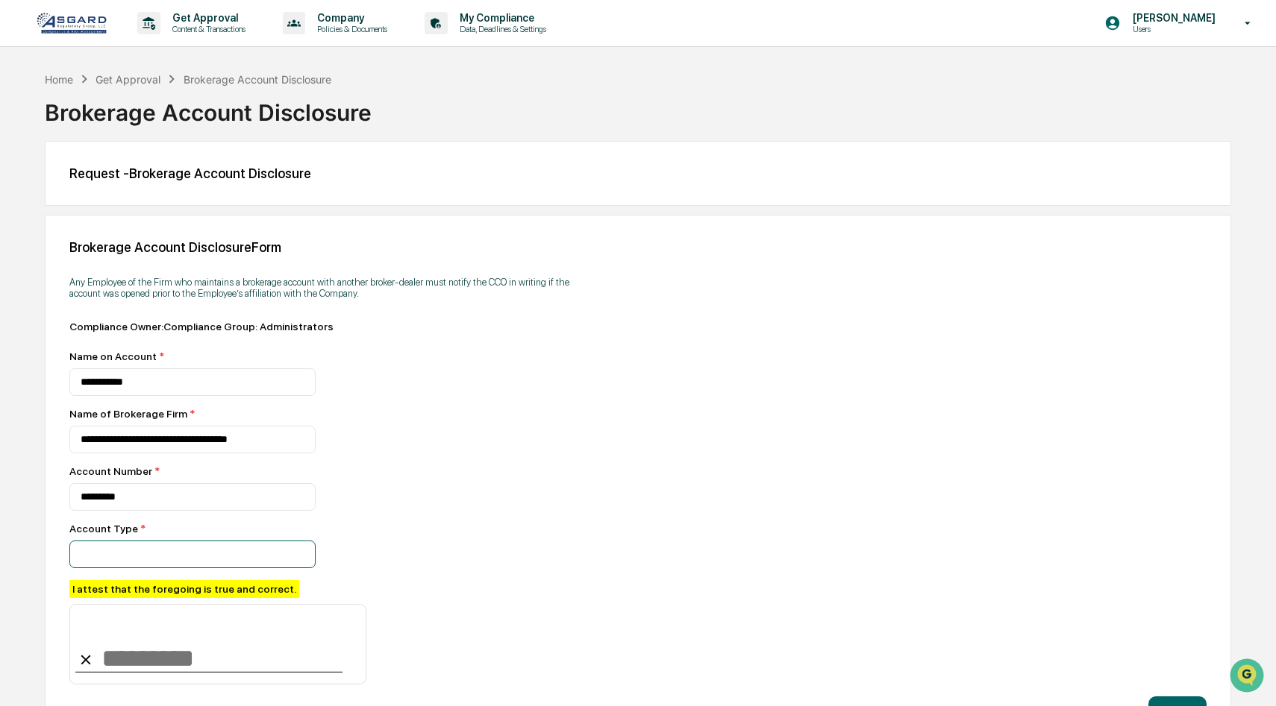
click at [104, 566] on input at bounding box center [192, 555] width 246 height 28
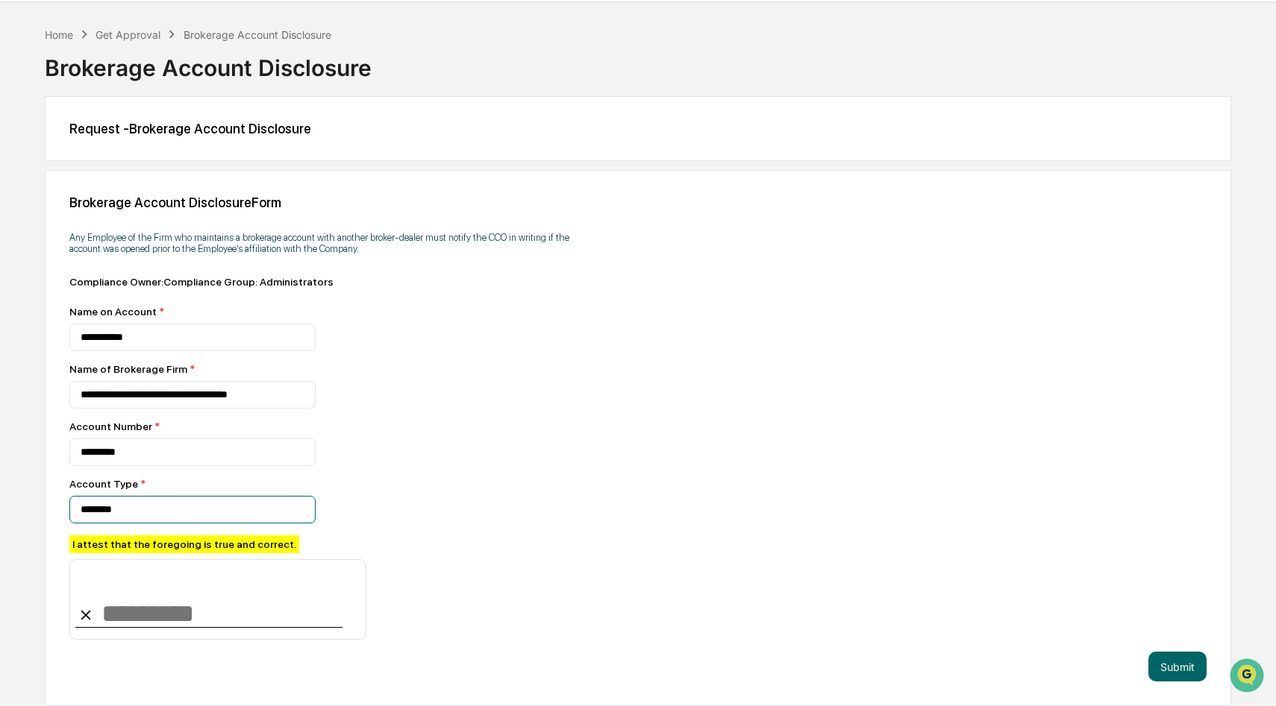
type input "********"
click at [149, 592] on input at bounding box center [217, 599] width 297 height 81
type input "********"
click at [1193, 668] on button "Submit" at bounding box center [1177, 667] width 58 height 30
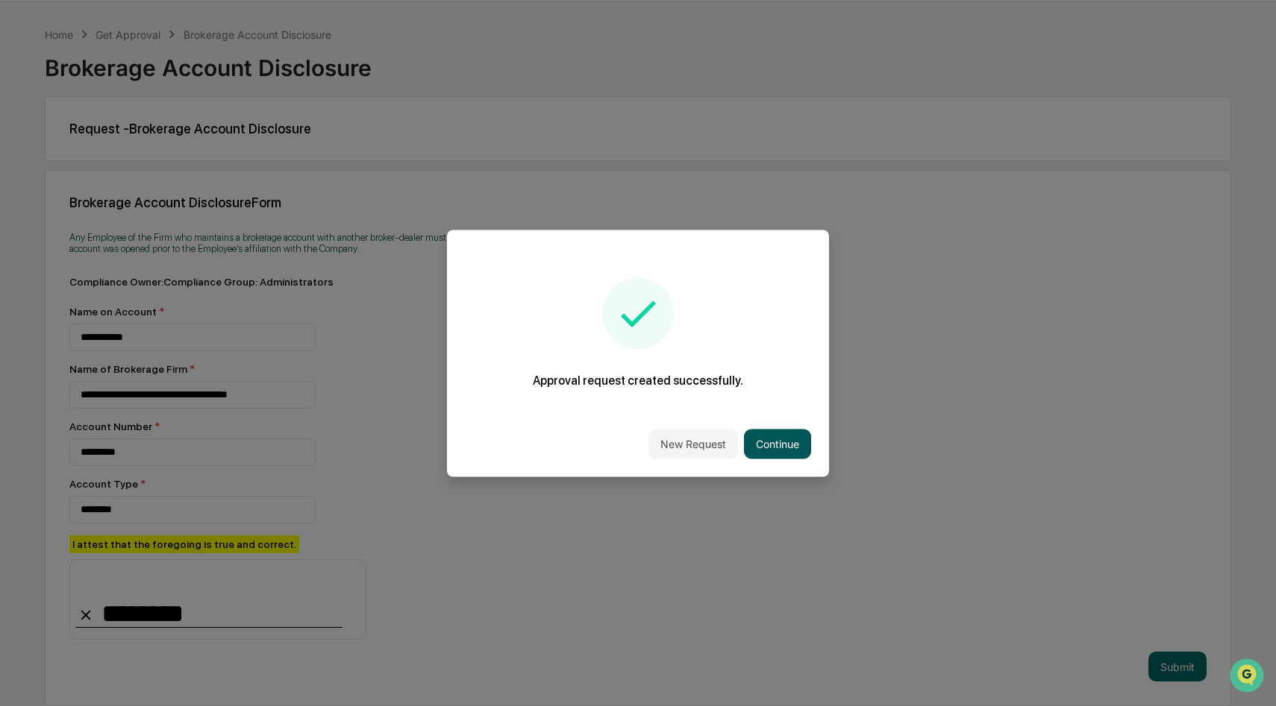
click at [768, 448] on button "Continue" at bounding box center [777, 444] width 67 height 30
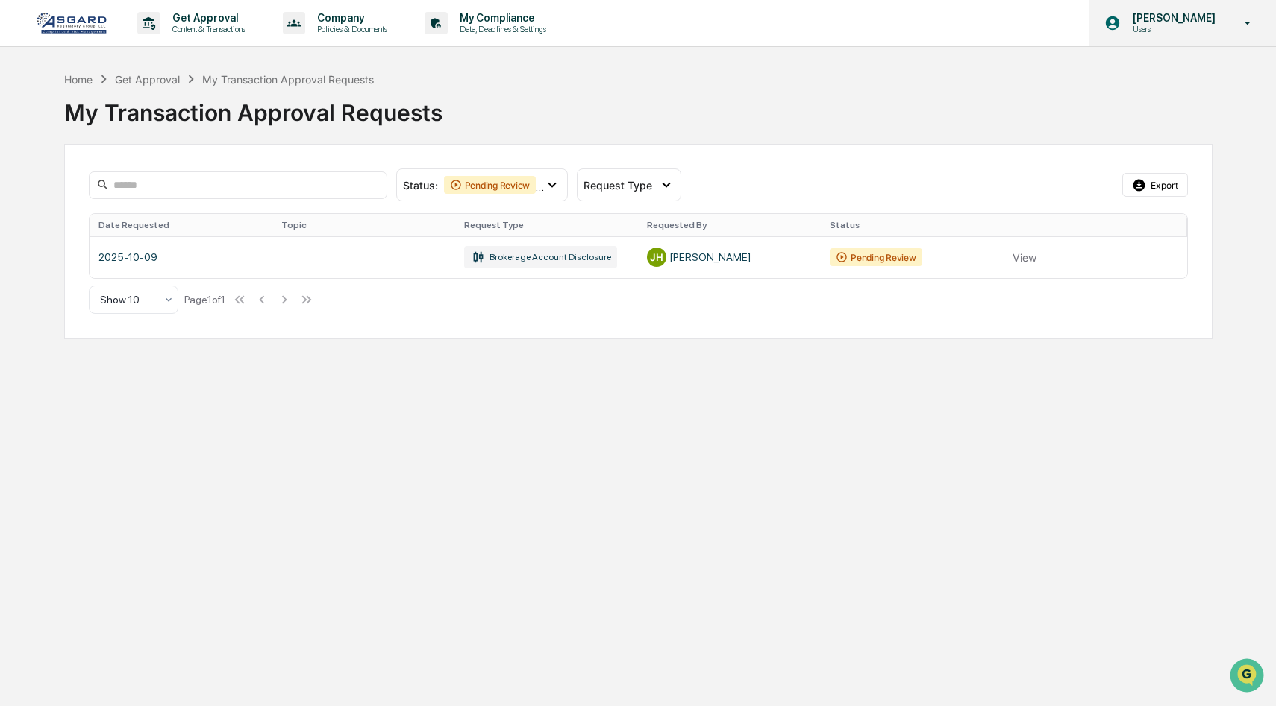
click at [1242, 22] on icon at bounding box center [1248, 23] width 26 height 14
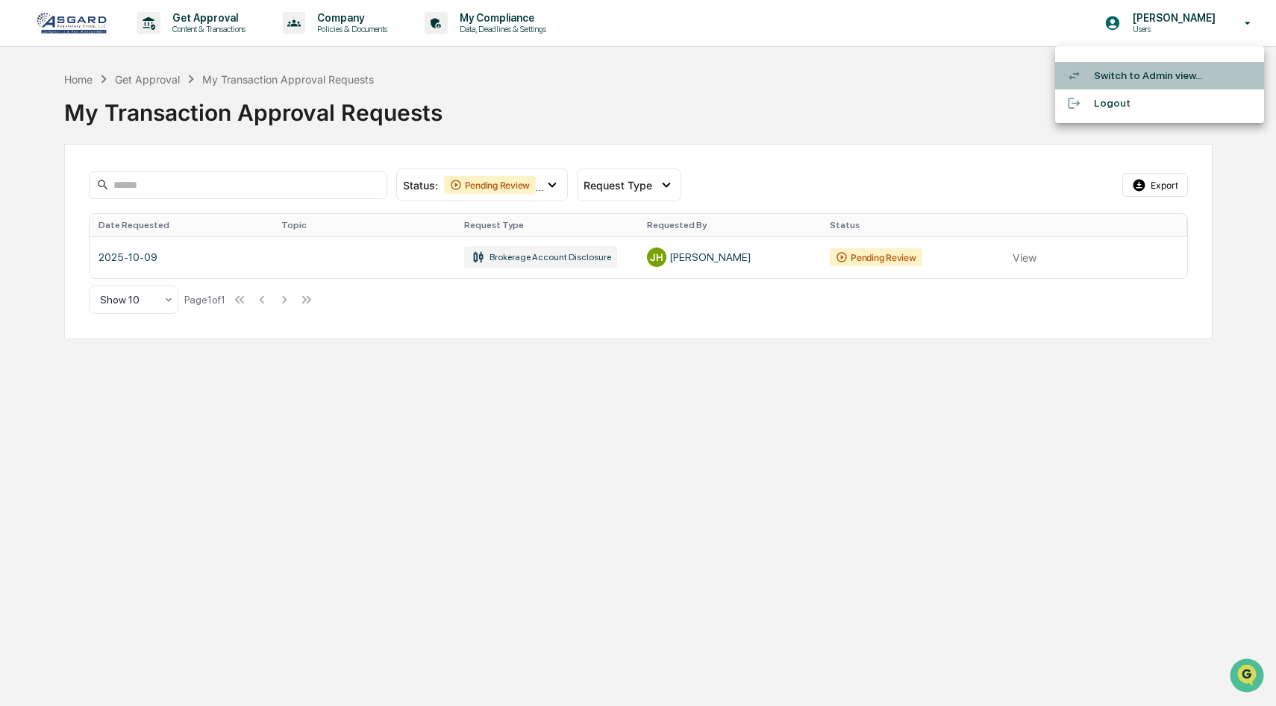
click at [1126, 75] on li "Switch to Admin view..." at bounding box center [1159, 76] width 209 height 28
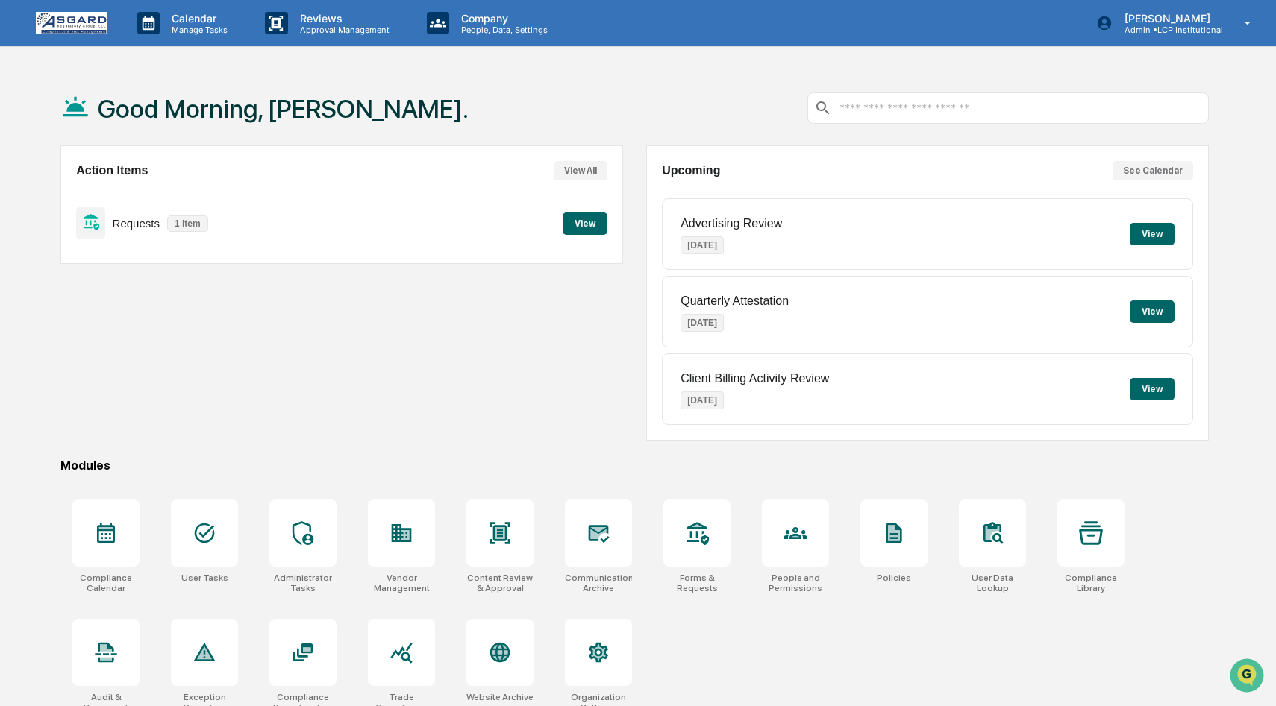
click at [595, 228] on button "View" at bounding box center [584, 224] width 45 height 22
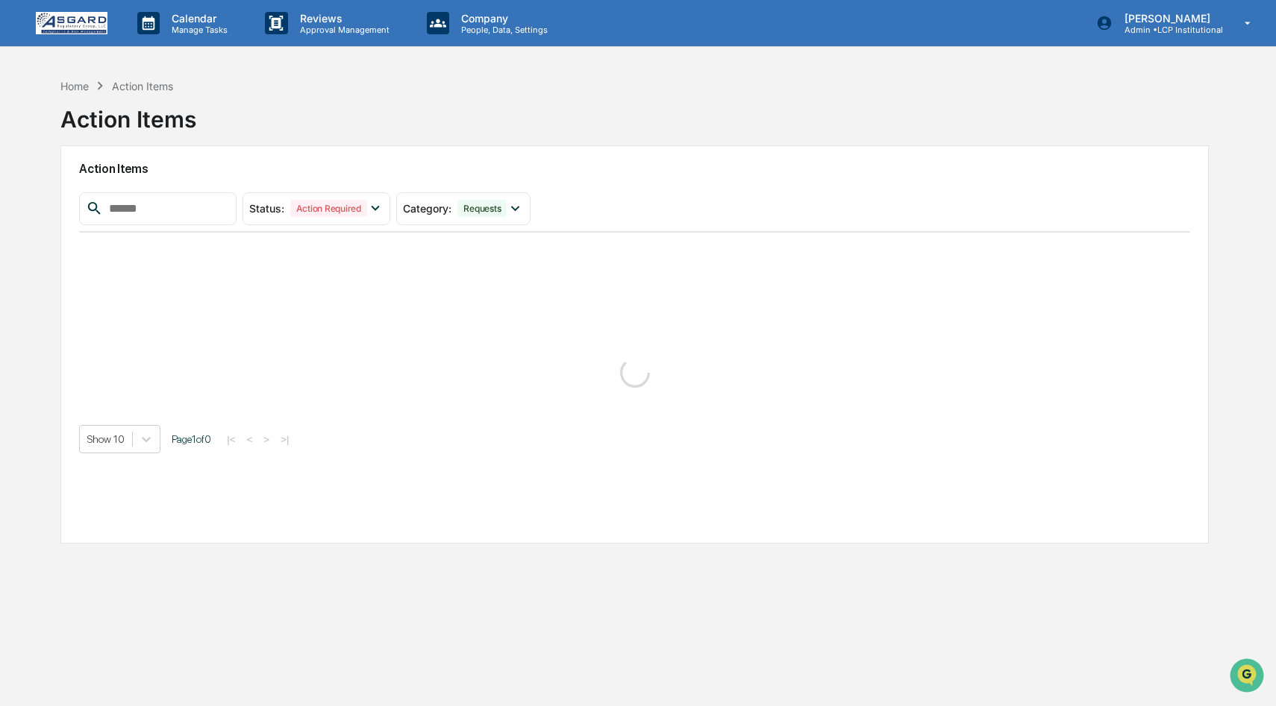
click at [595, 228] on div "Status : Action Required Select/Deselect All Action Required Resolved Category …" at bounding box center [634, 323] width 1111 height 262
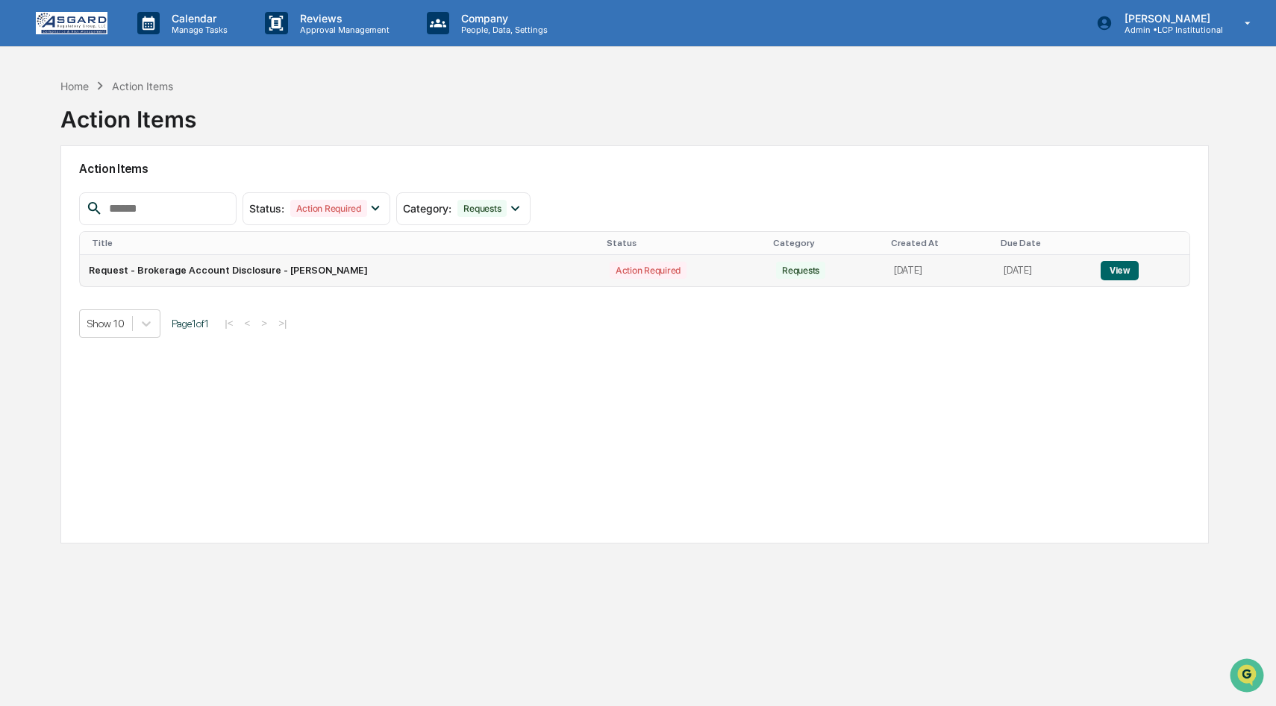
click at [1112, 266] on button "View" at bounding box center [1119, 270] width 38 height 19
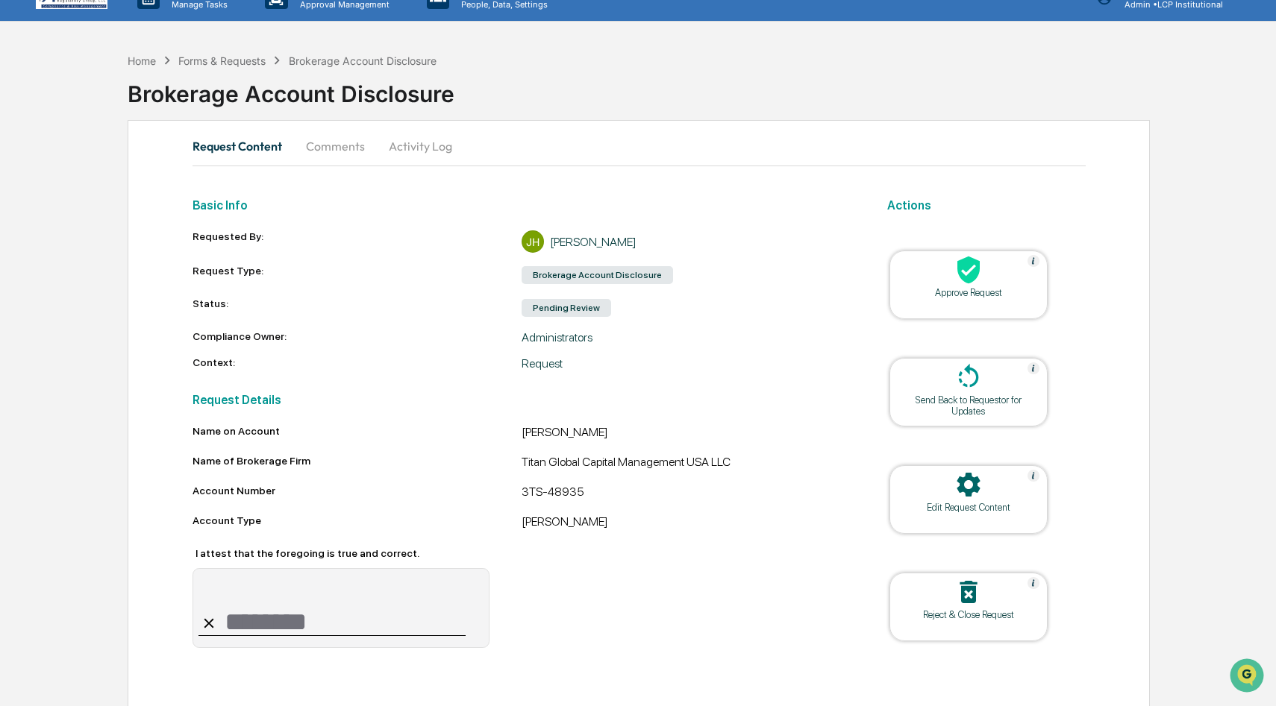
scroll to position [31, 0]
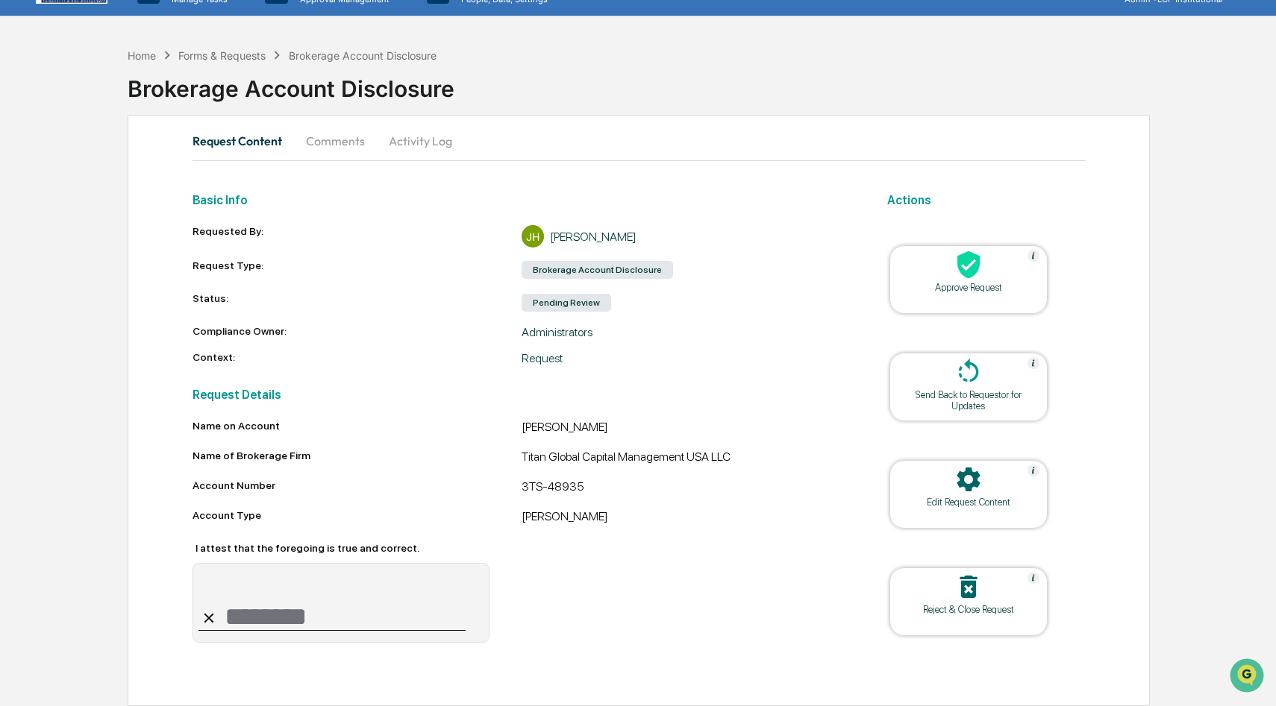
click at [942, 280] on div at bounding box center [968, 266] width 149 height 32
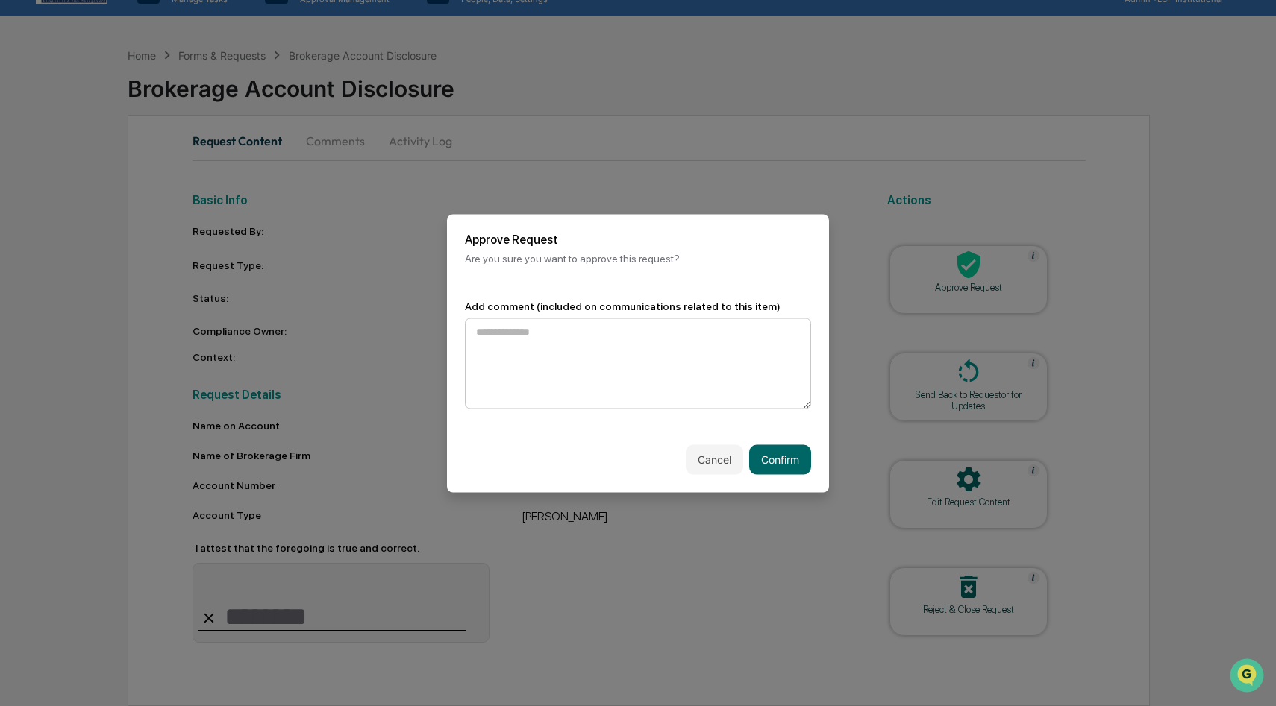
click at [635, 357] on textarea at bounding box center [638, 363] width 346 height 91
type textarea "*"
type textarea "**********"
click at [787, 459] on button "Confirm" at bounding box center [780, 460] width 62 height 30
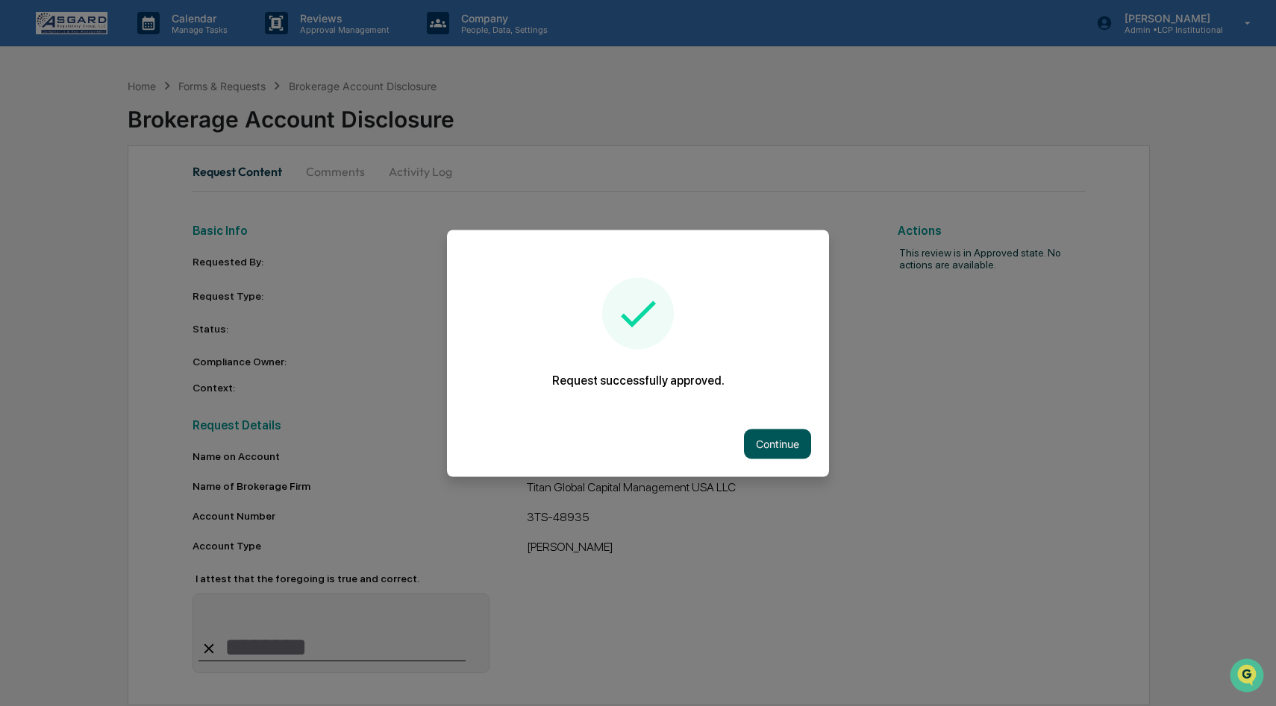
click at [777, 429] on button "Continue" at bounding box center [777, 444] width 67 height 30
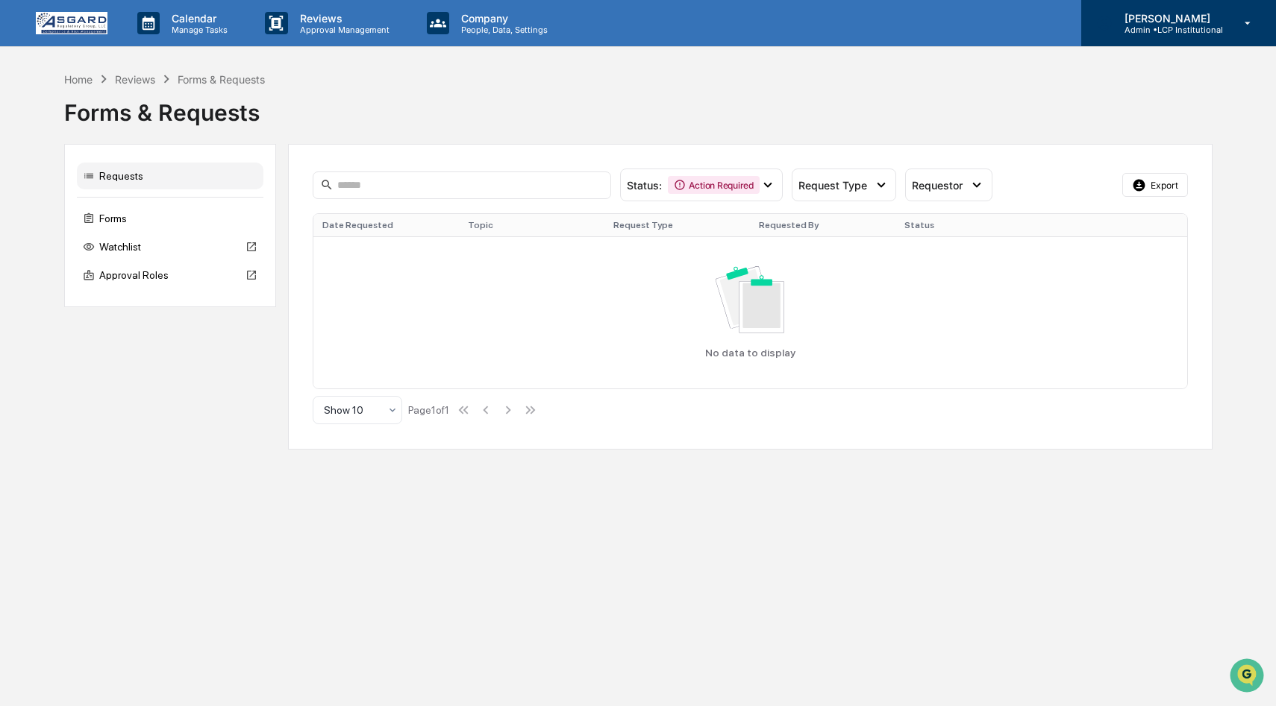
click at [1249, 30] on icon at bounding box center [1248, 23] width 26 height 14
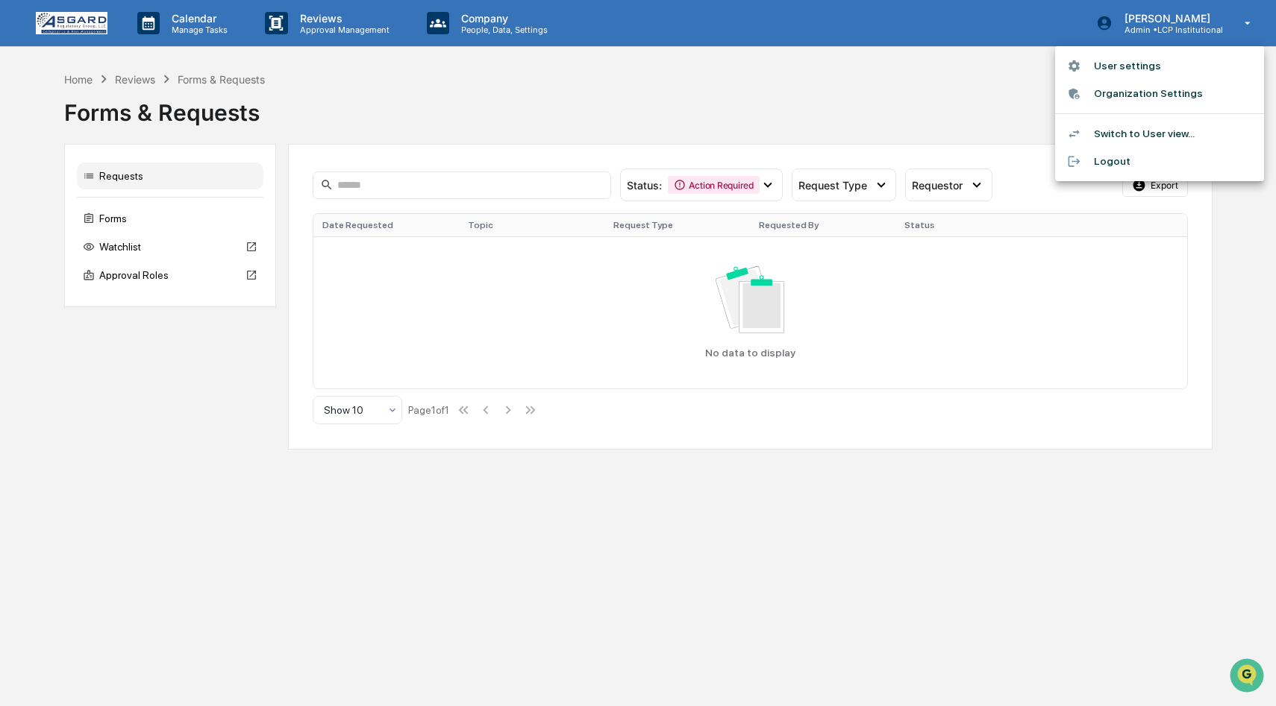
click at [1137, 127] on li "Switch to User view..." at bounding box center [1159, 134] width 209 height 28
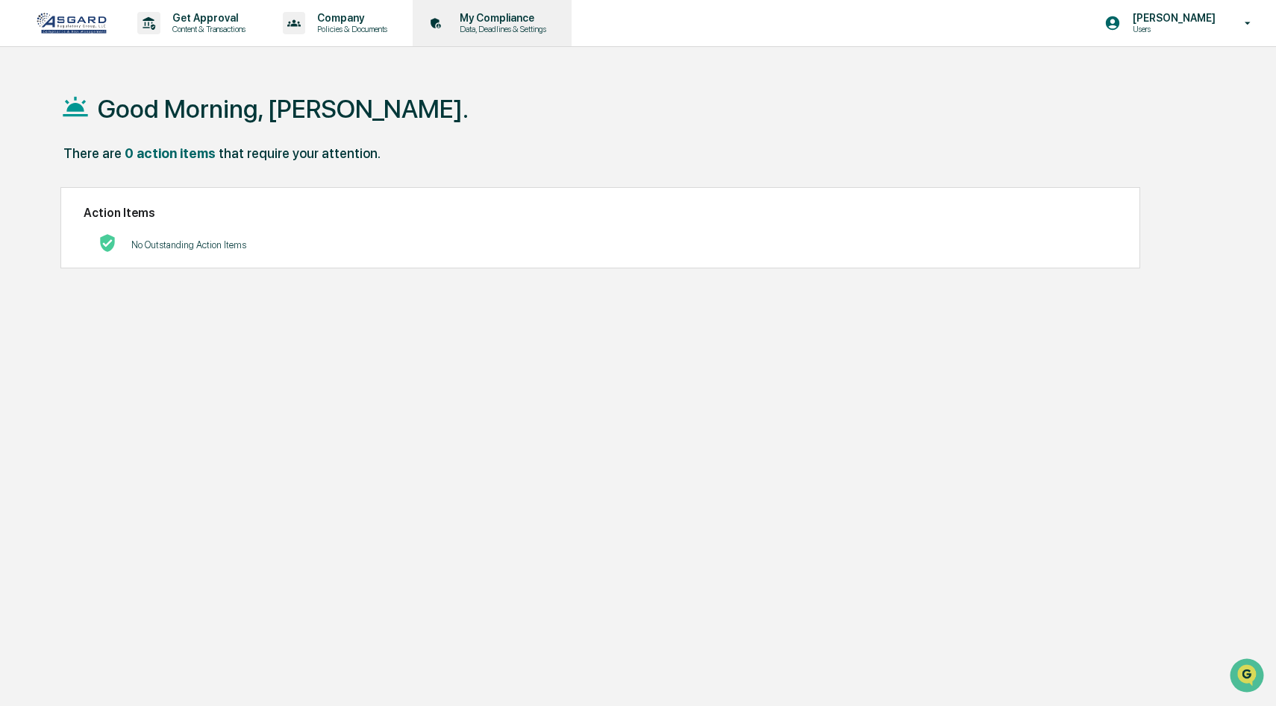
click at [541, 23] on p "My Compliance" at bounding box center [501, 18] width 106 height 12
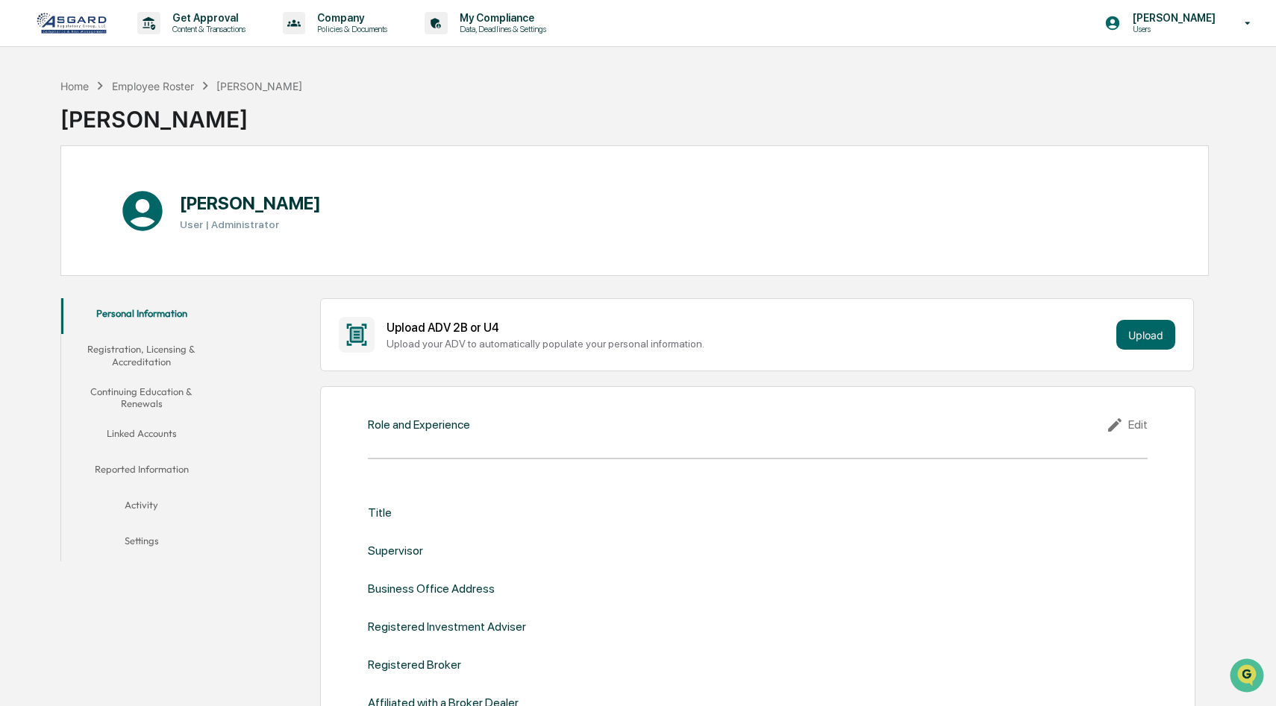
click at [162, 427] on button "Linked Accounts" at bounding box center [141, 436] width 160 height 36
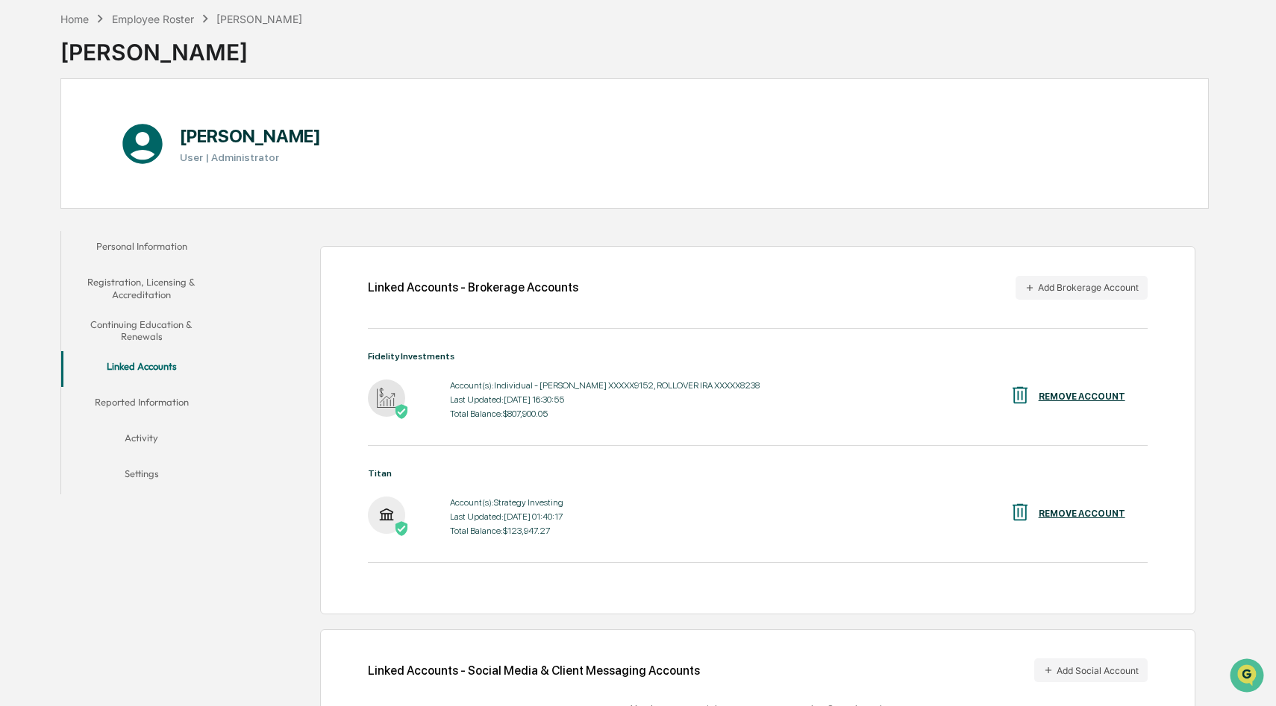
scroll to position [104, 0]
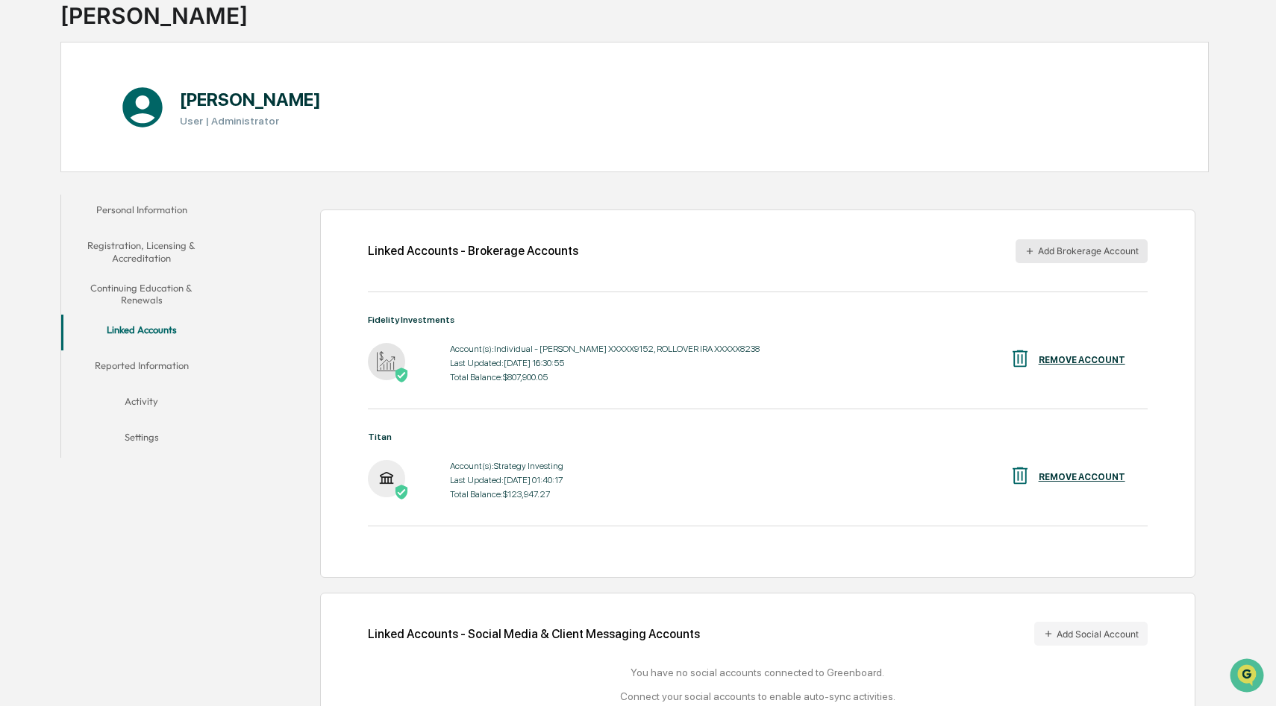
click at [1068, 248] on button "Add Brokerage Account" at bounding box center [1081, 251] width 132 height 24
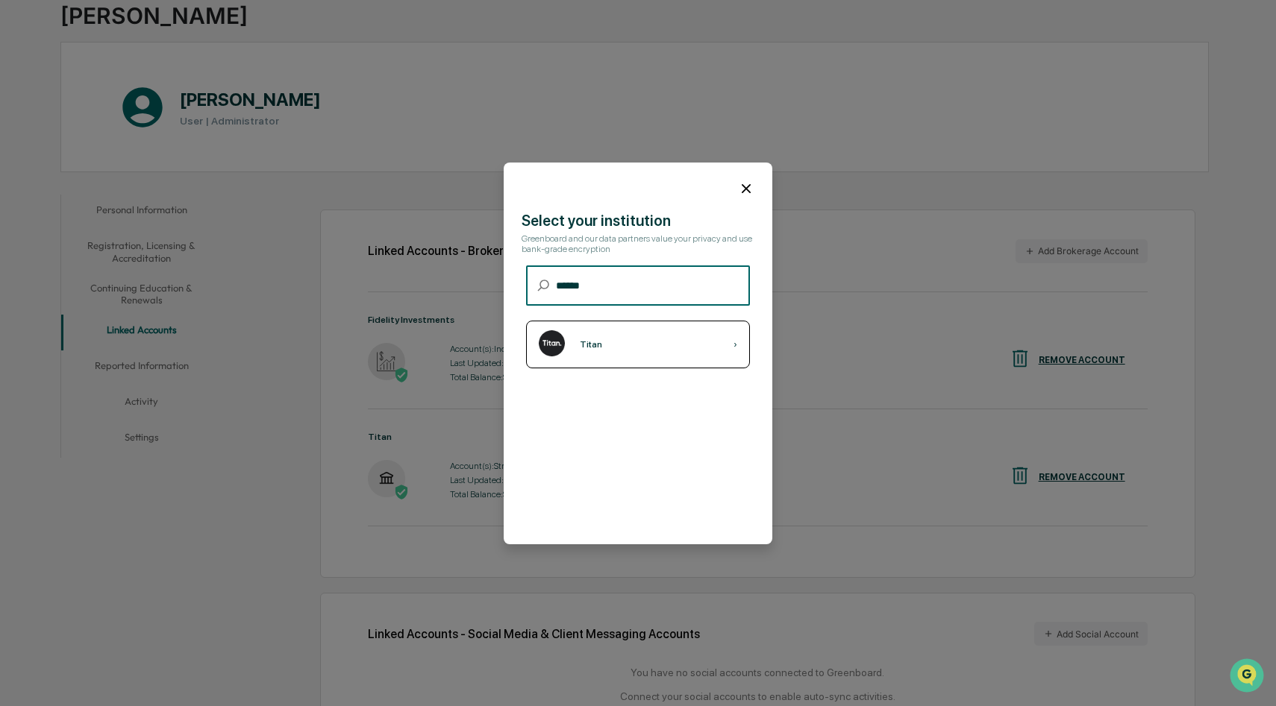
type input "*****"
click at [586, 351] on div "Titan ›" at bounding box center [638, 345] width 224 height 48
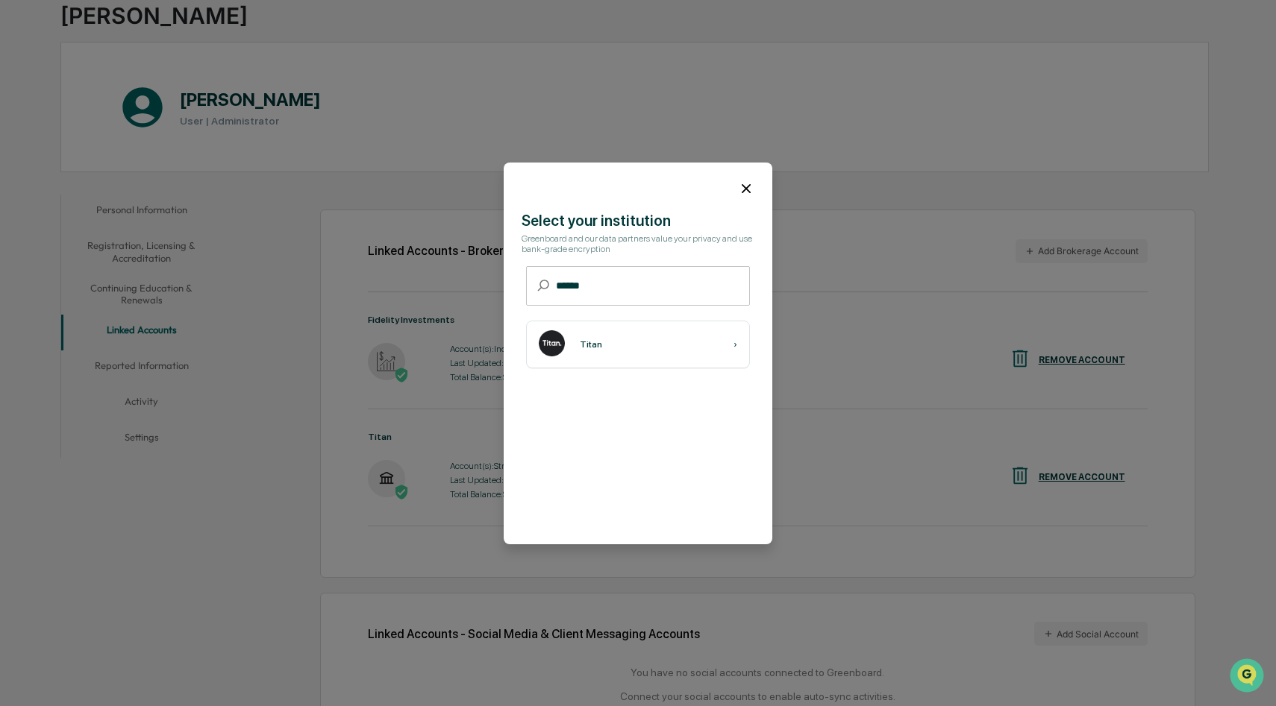
click at [745, 190] on icon at bounding box center [746, 189] width 16 height 16
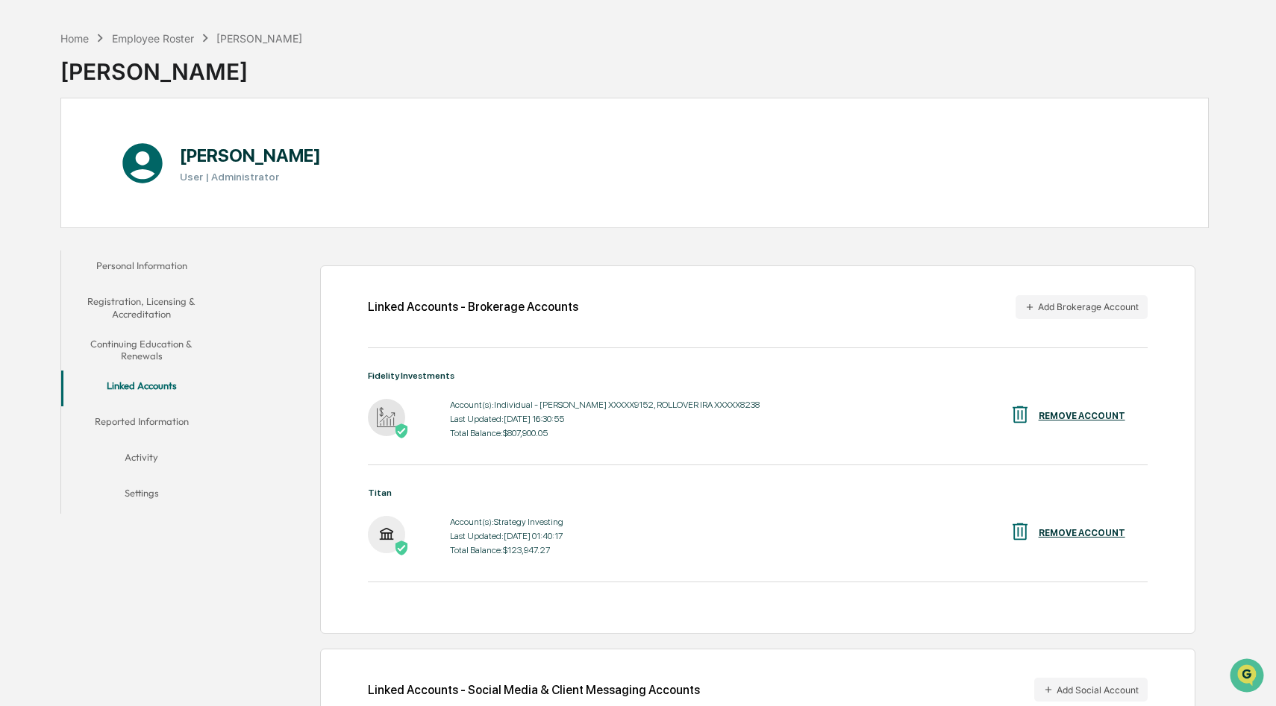
scroll to position [0, 0]
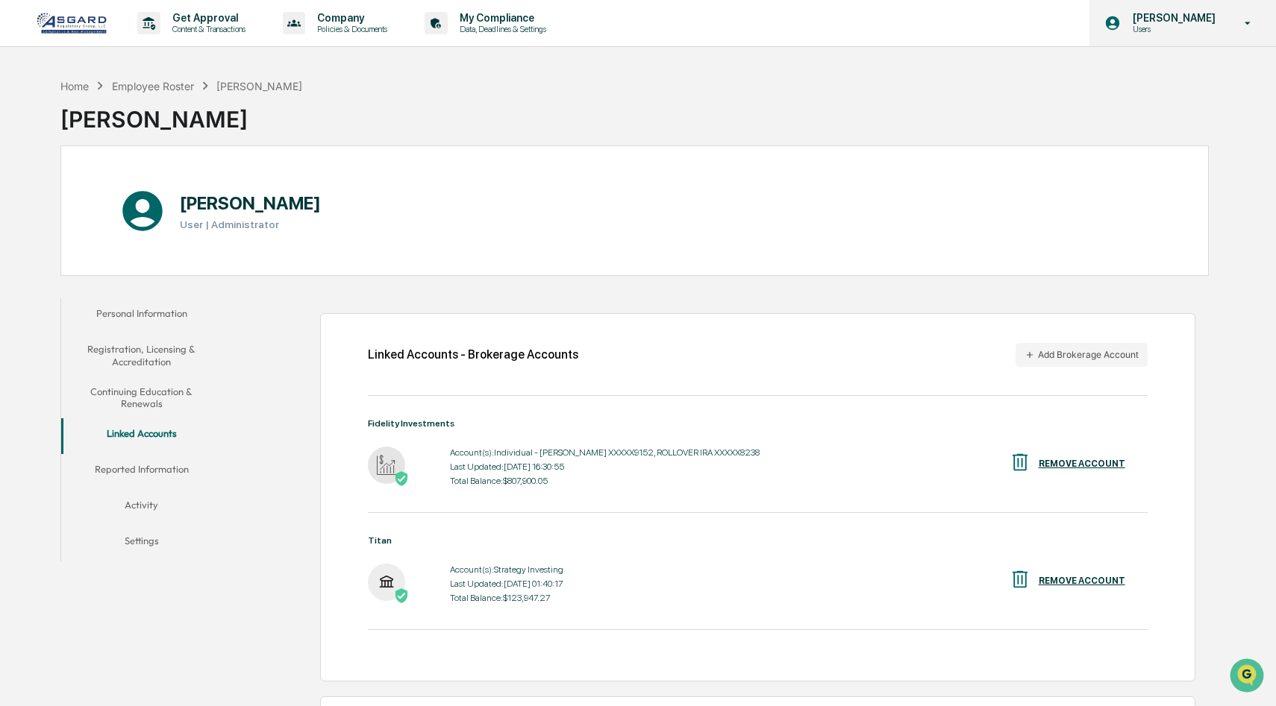
click at [1249, 30] on icon at bounding box center [1248, 23] width 26 height 14
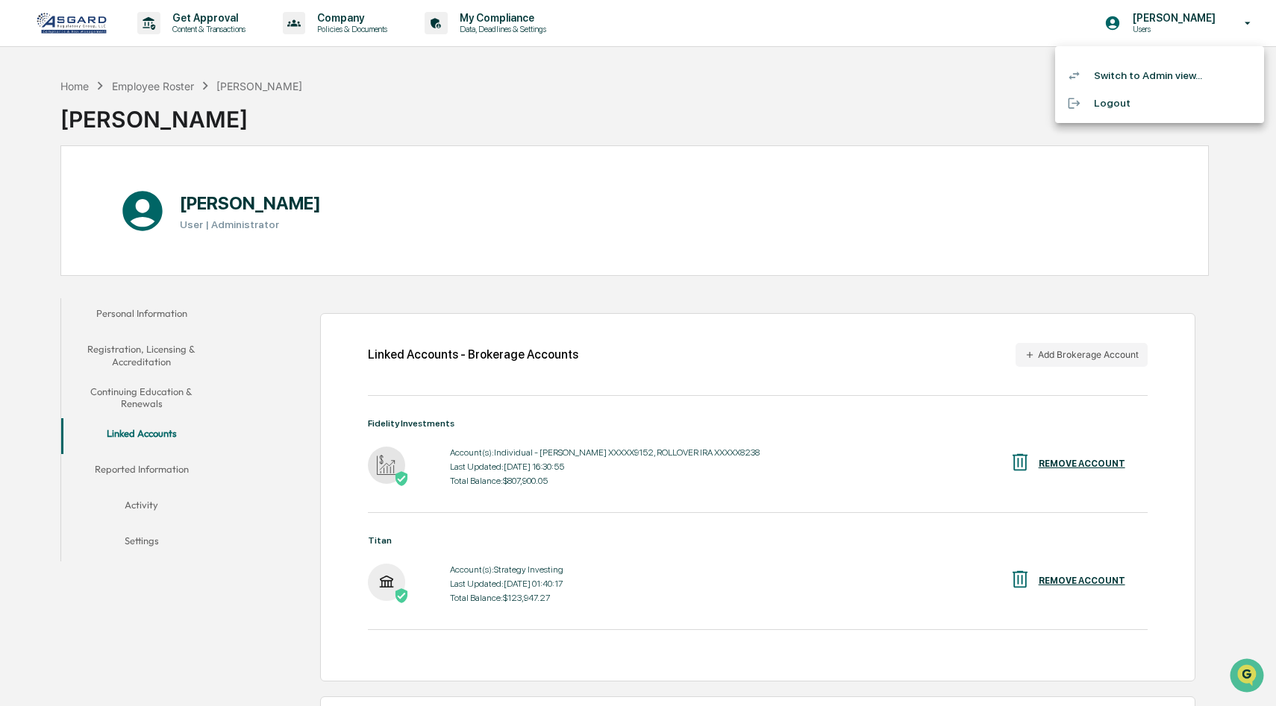
click at [1135, 76] on li "Switch to Admin view..." at bounding box center [1159, 76] width 209 height 28
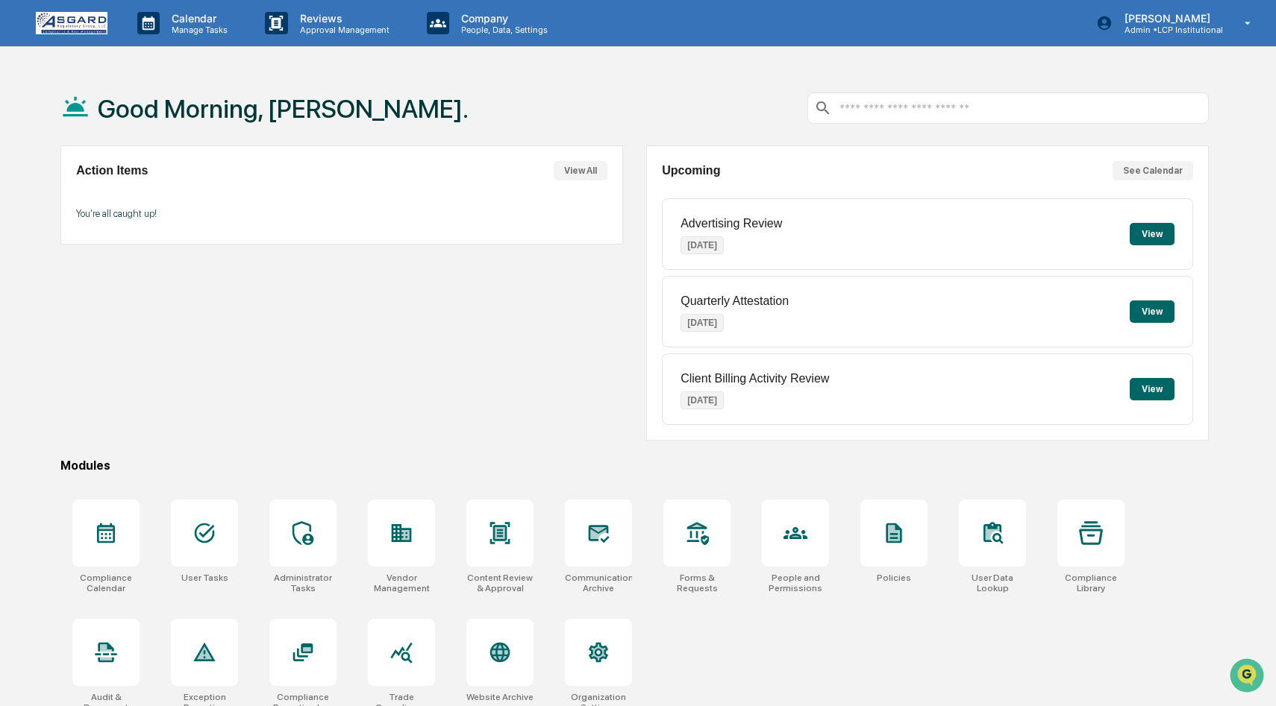
scroll to position [40, 0]
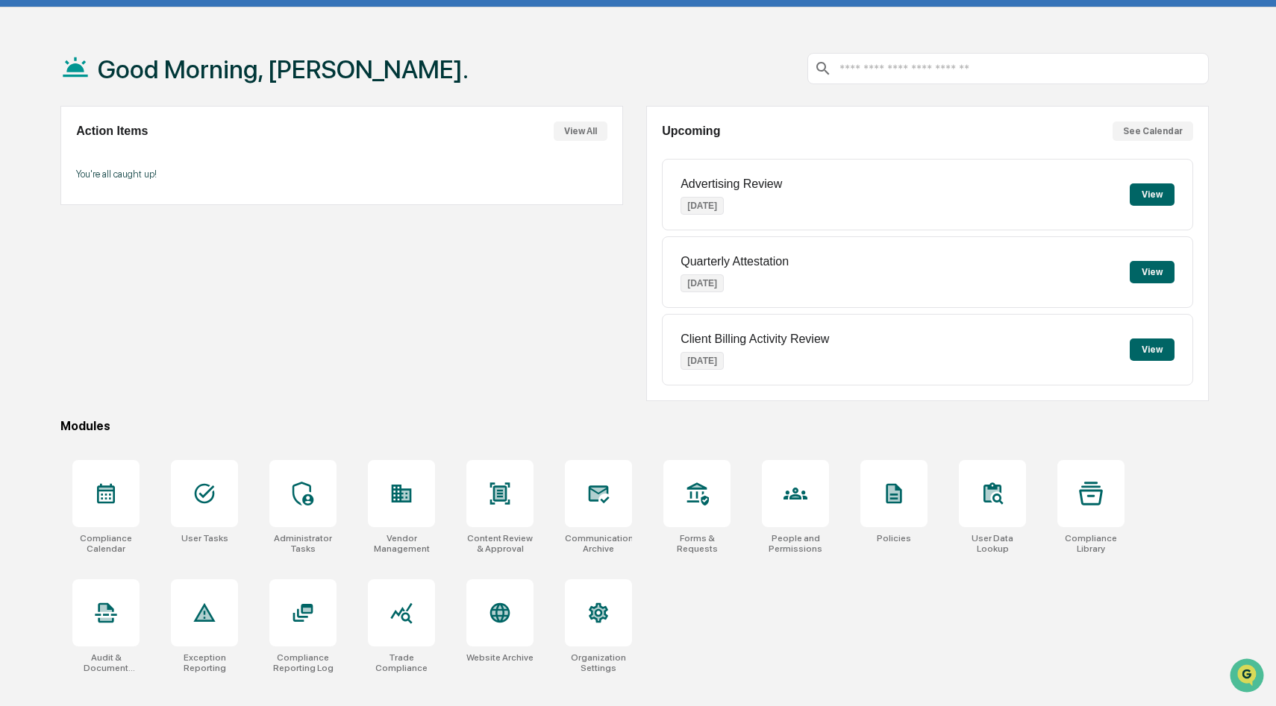
click at [594, 125] on button "View All" at bounding box center [581, 131] width 54 height 19
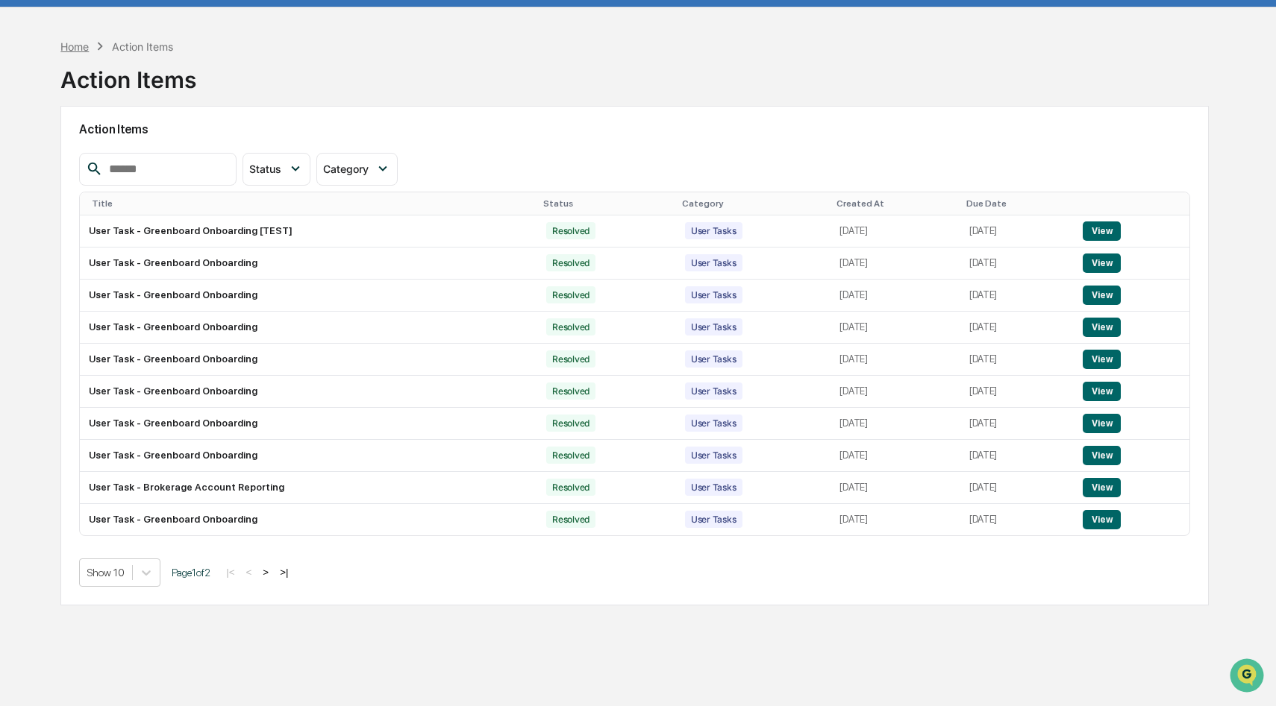
click at [76, 42] on div "Home" at bounding box center [74, 46] width 28 height 13
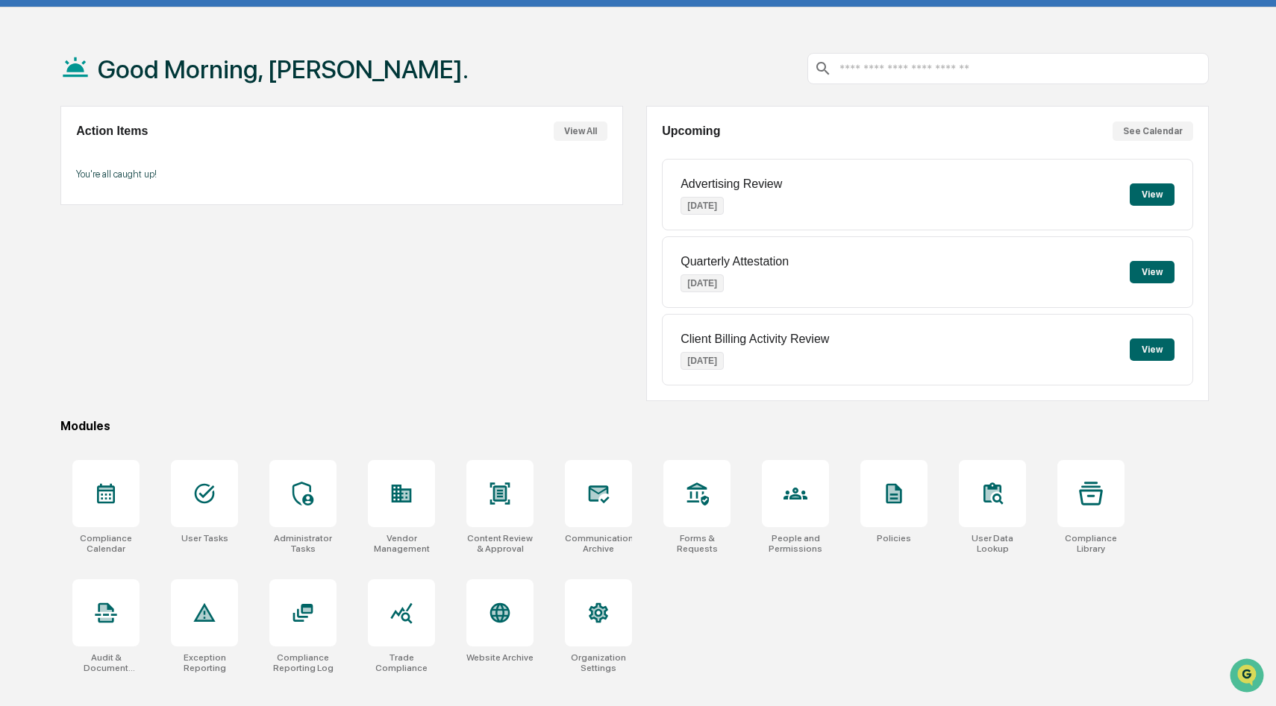
scroll to position [71, 0]
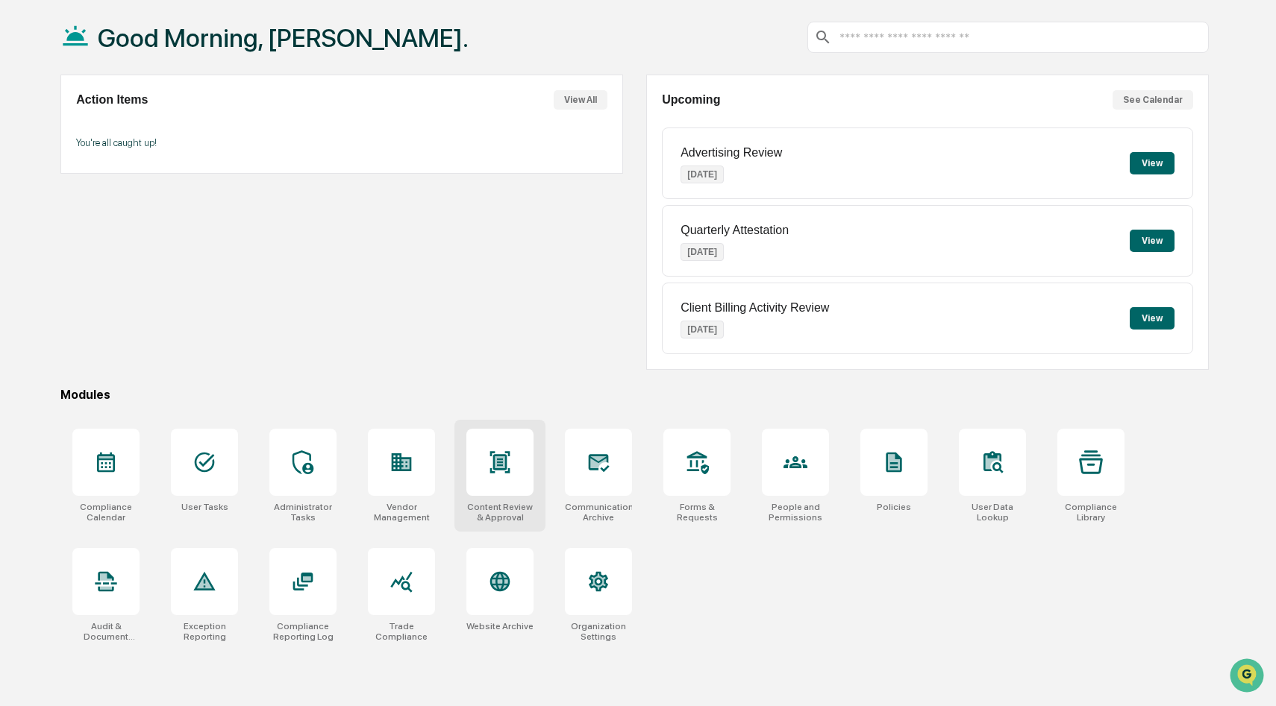
click at [483, 447] on div at bounding box center [499, 462] width 67 height 67
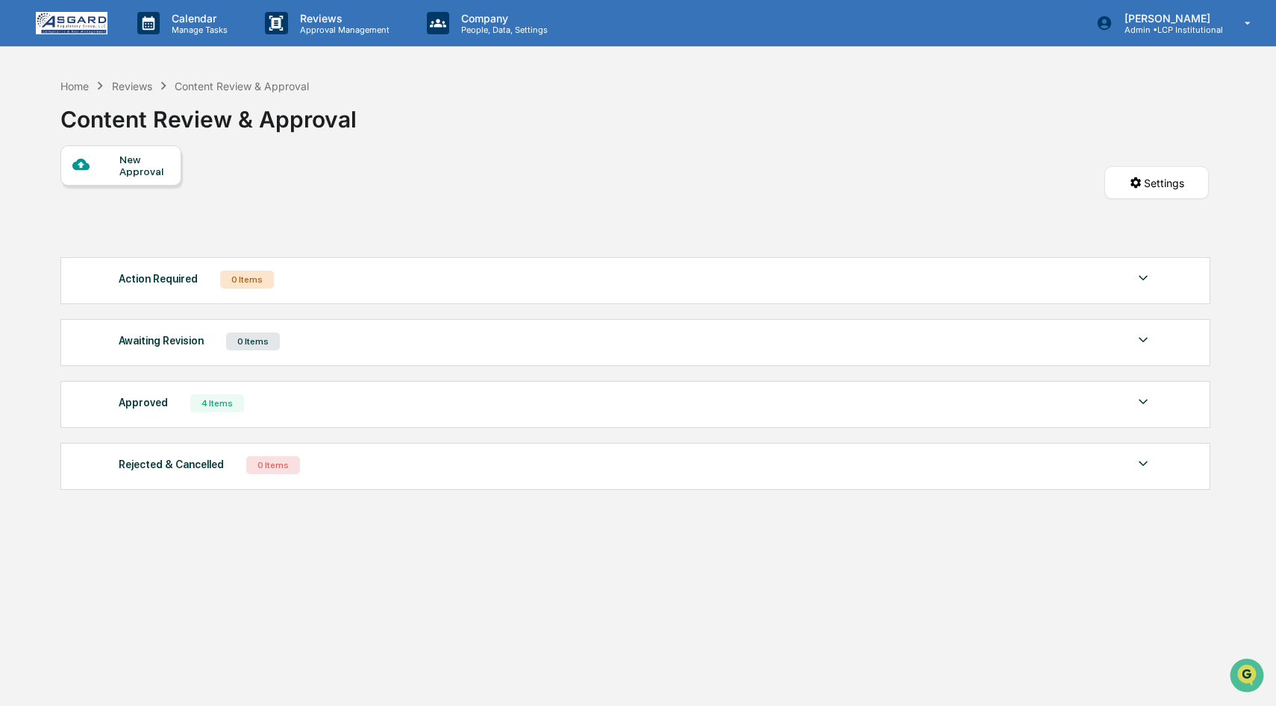
click at [212, 403] on div "4 Items" at bounding box center [217, 404] width 54 height 18
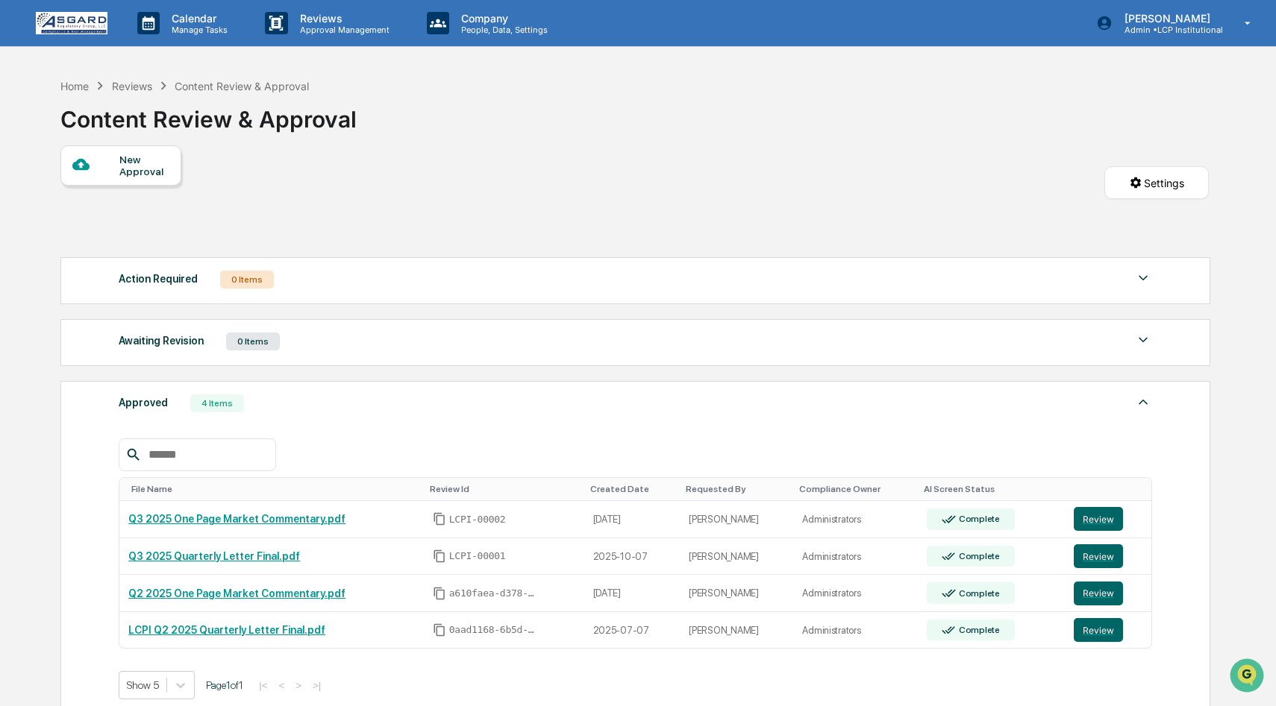
click at [136, 88] on div "Reviews" at bounding box center [132, 86] width 40 height 13
click at [137, 84] on div "Reviews" at bounding box center [132, 86] width 40 height 13
click at [81, 84] on div "Home" at bounding box center [74, 86] width 28 height 13
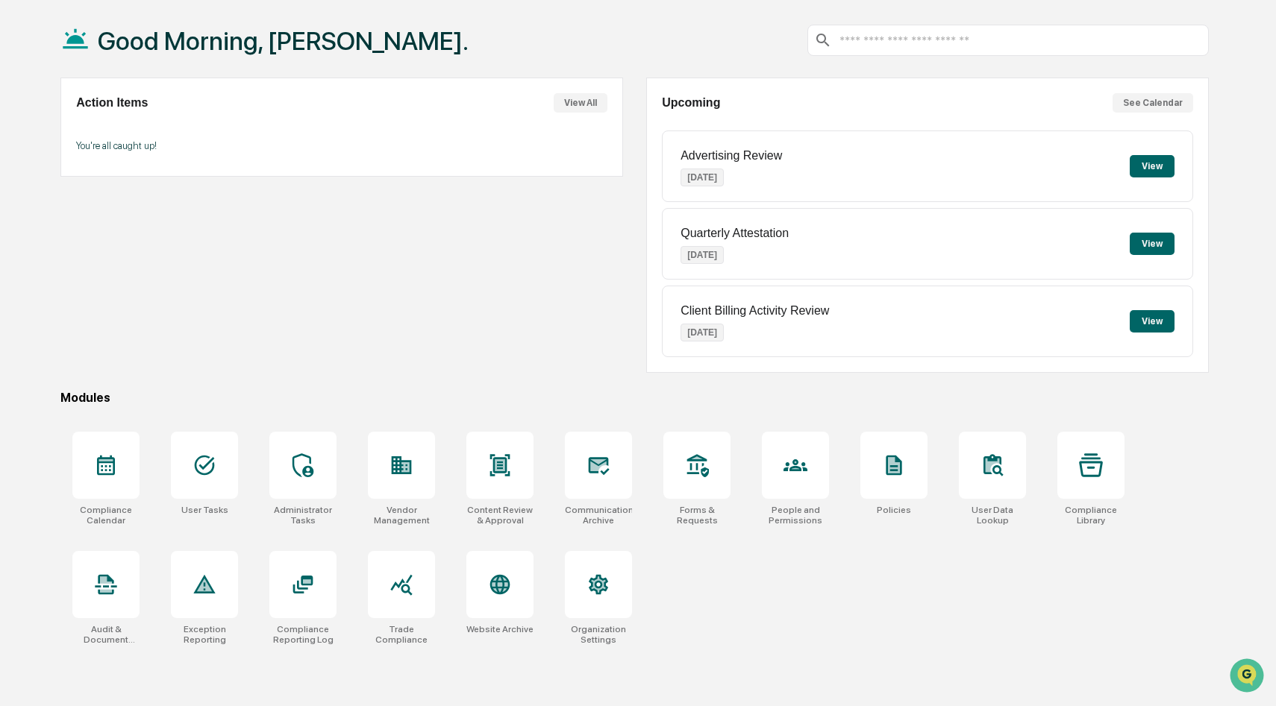
scroll to position [71, 0]
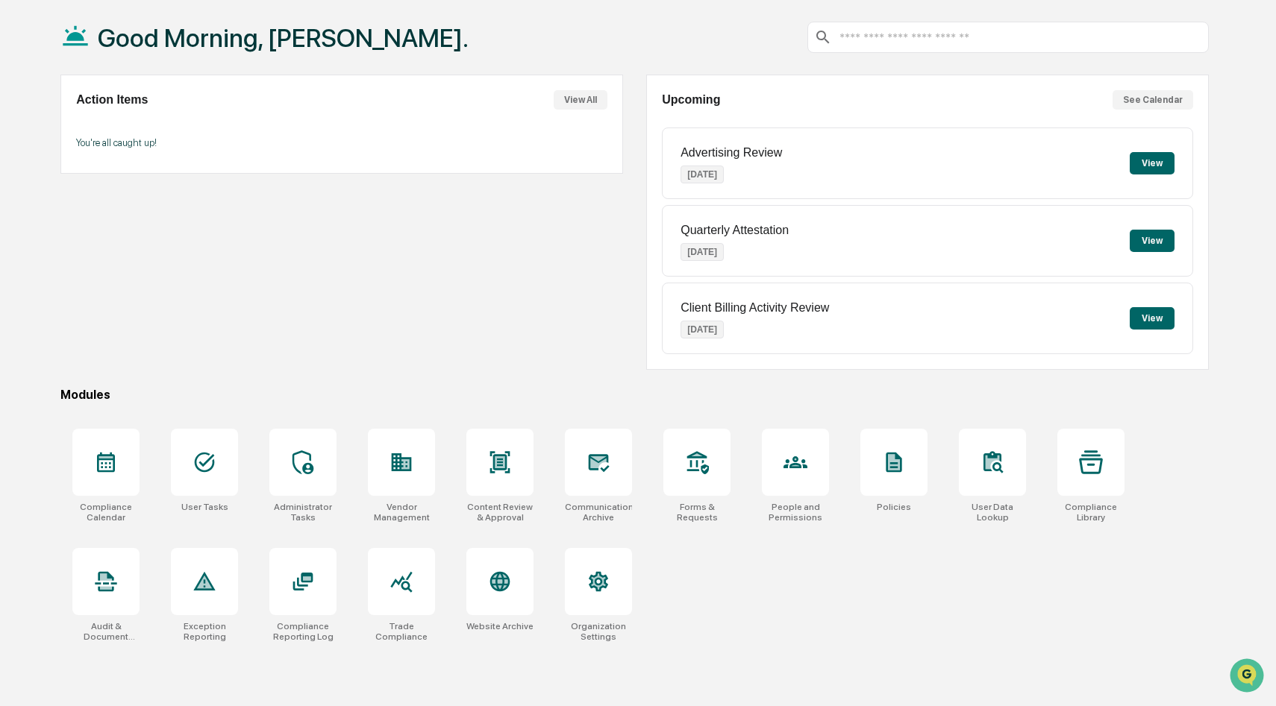
click at [583, 101] on button "View All" at bounding box center [581, 99] width 54 height 19
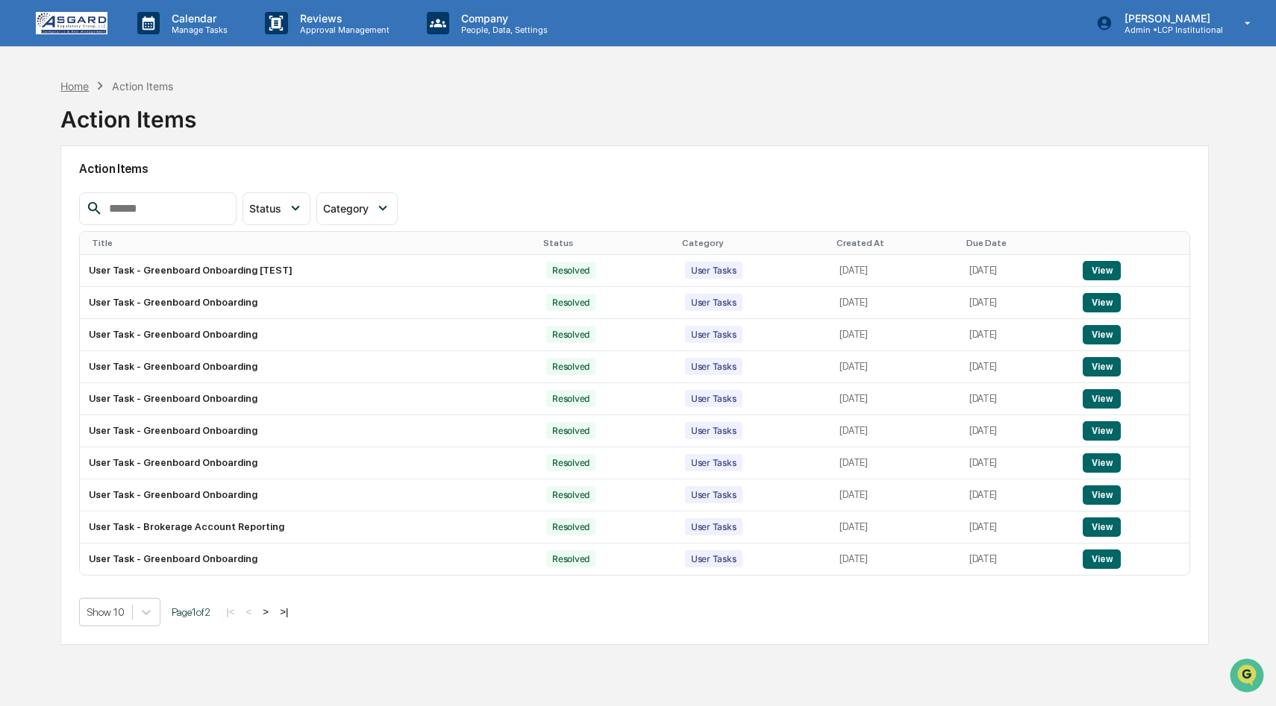
click at [75, 81] on div "Home" at bounding box center [74, 86] width 28 height 13
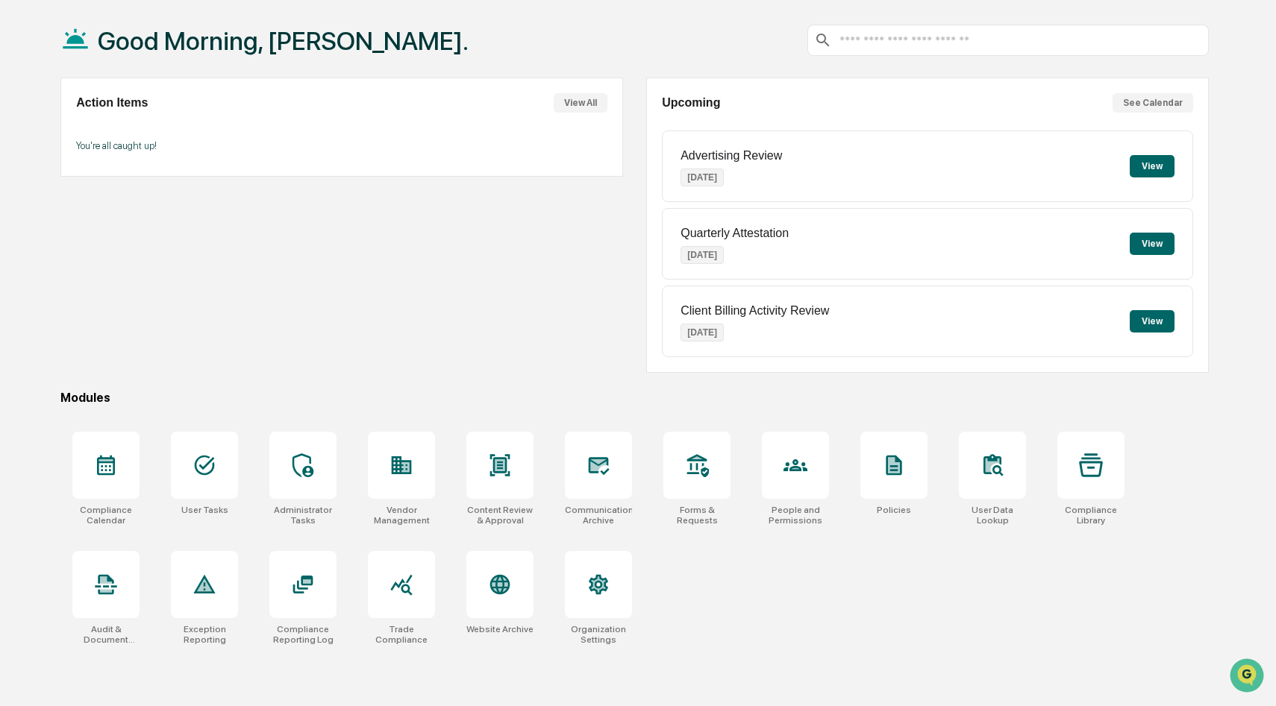
scroll to position [69, 0]
click at [227, 488] on div at bounding box center [204, 464] width 67 height 67
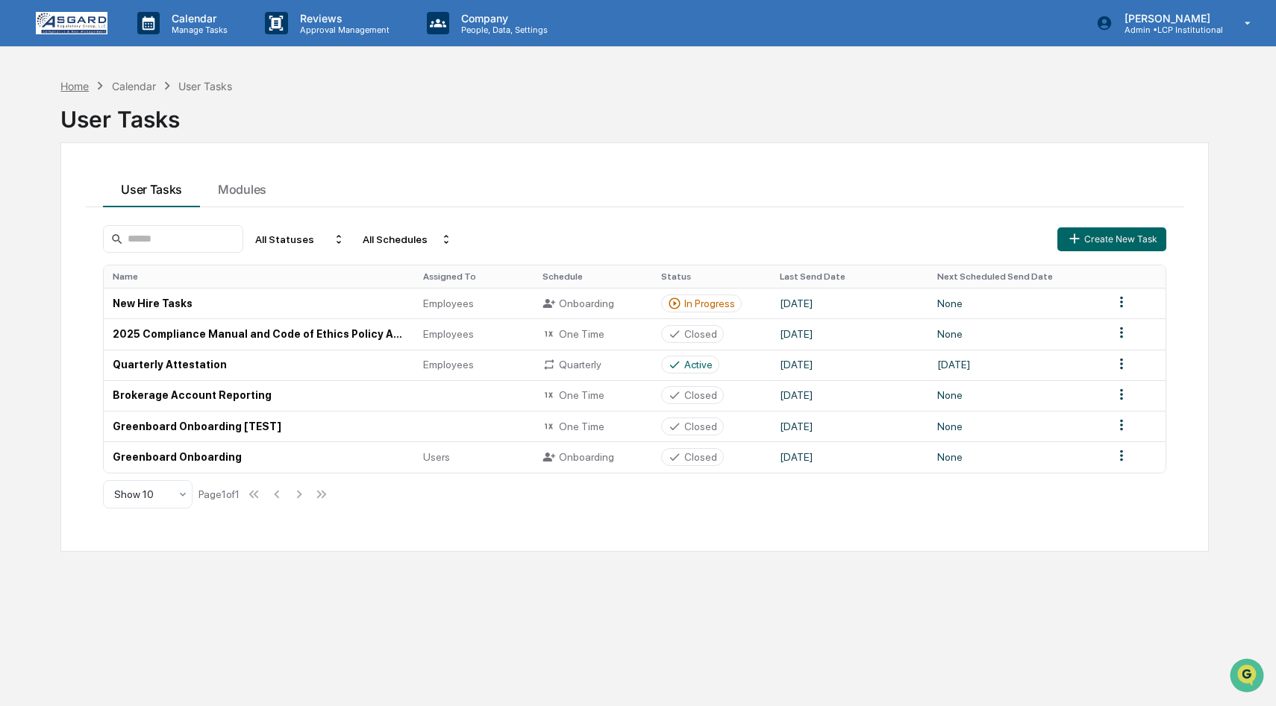
click at [82, 87] on div "Home" at bounding box center [74, 86] width 28 height 13
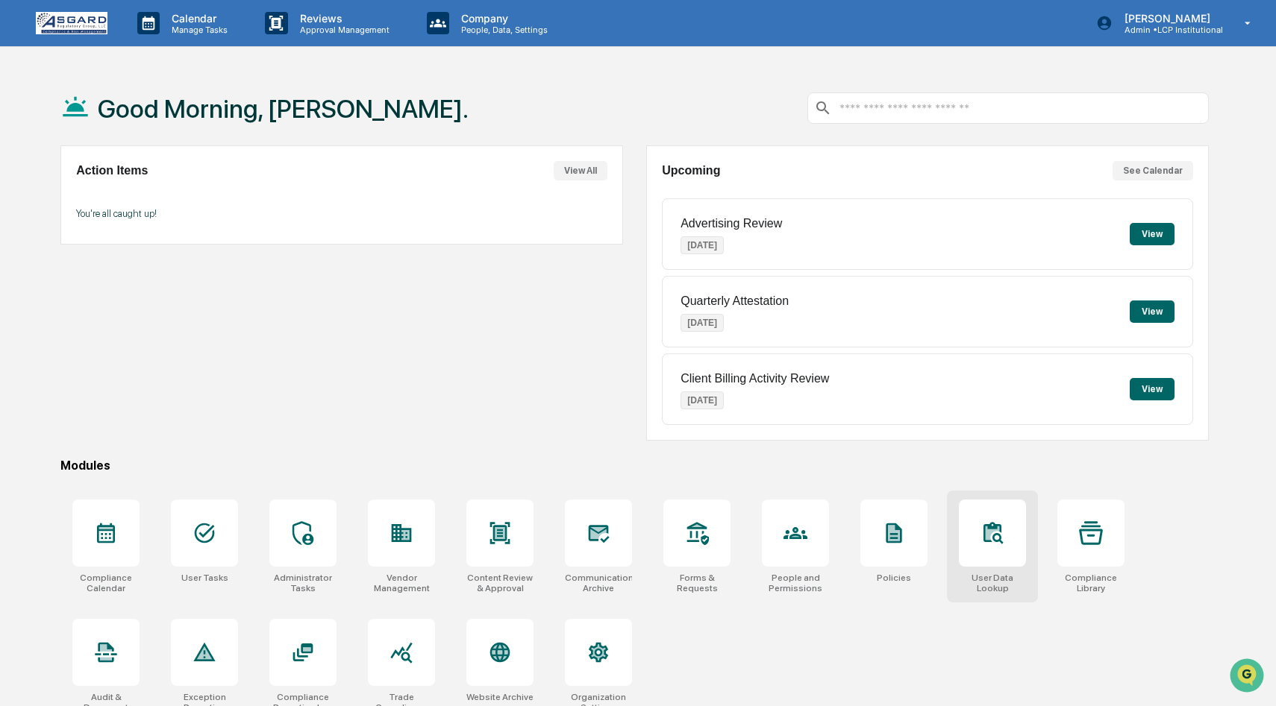
click at [980, 539] on icon at bounding box center [992, 533] width 24 height 24
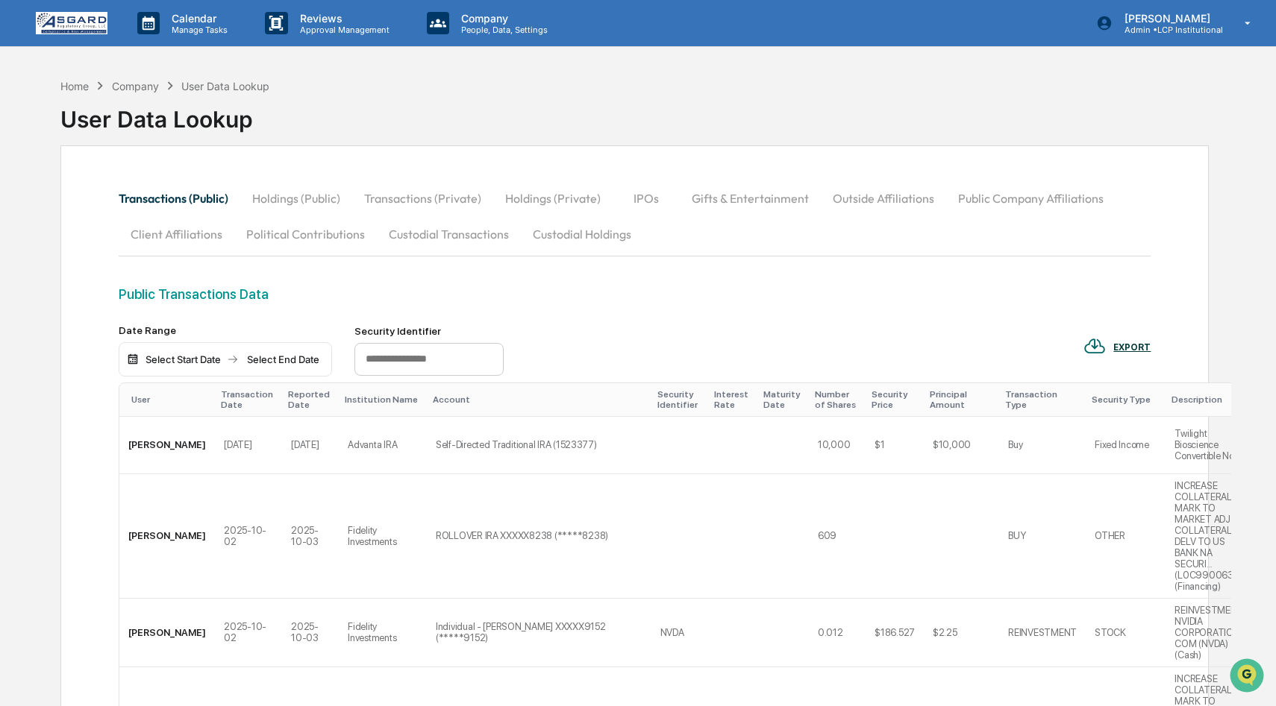
click at [146, 85] on div "Company" at bounding box center [135, 86] width 47 height 13
click at [68, 83] on div "Home" at bounding box center [74, 86] width 28 height 13
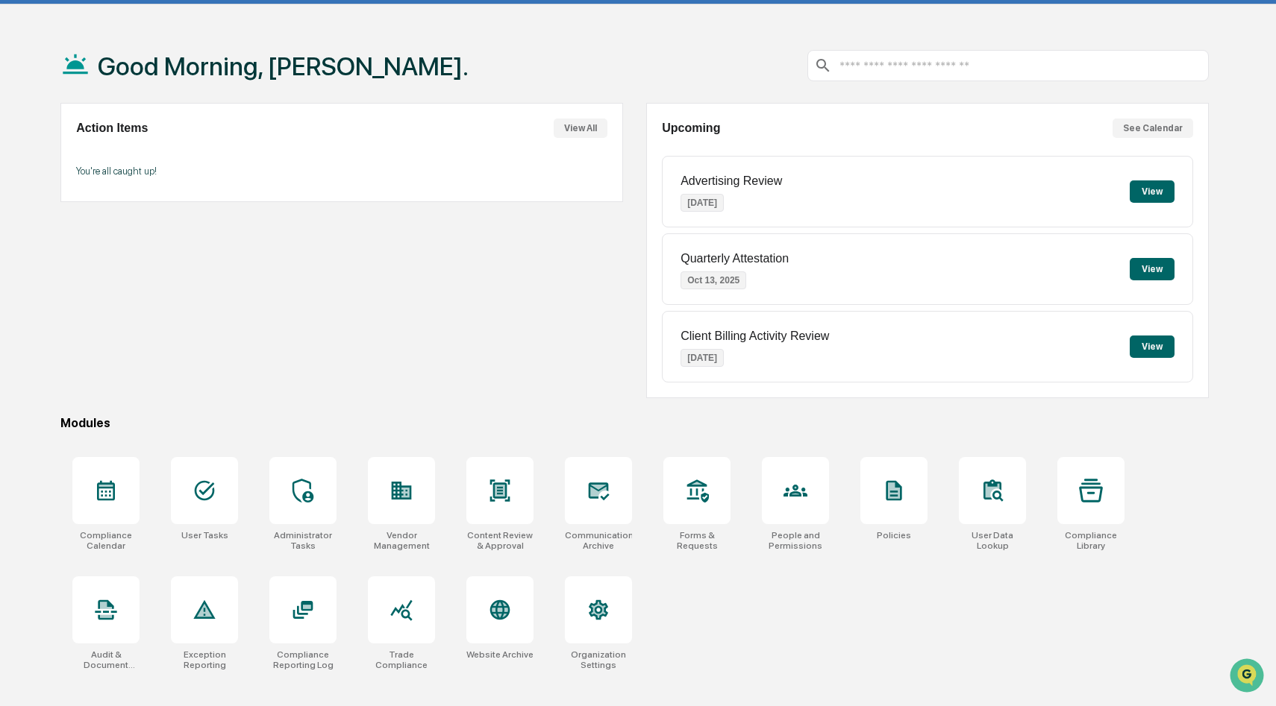
scroll to position [71, 0]
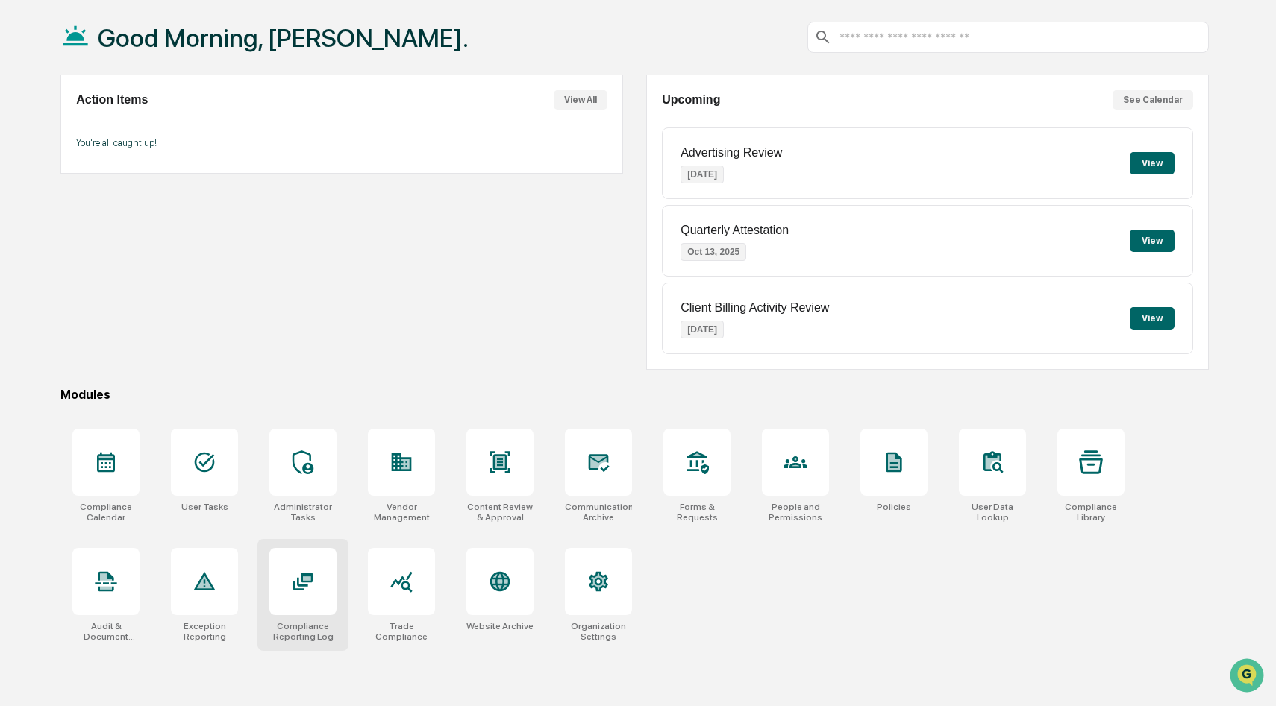
click at [322, 575] on div at bounding box center [302, 581] width 67 height 67
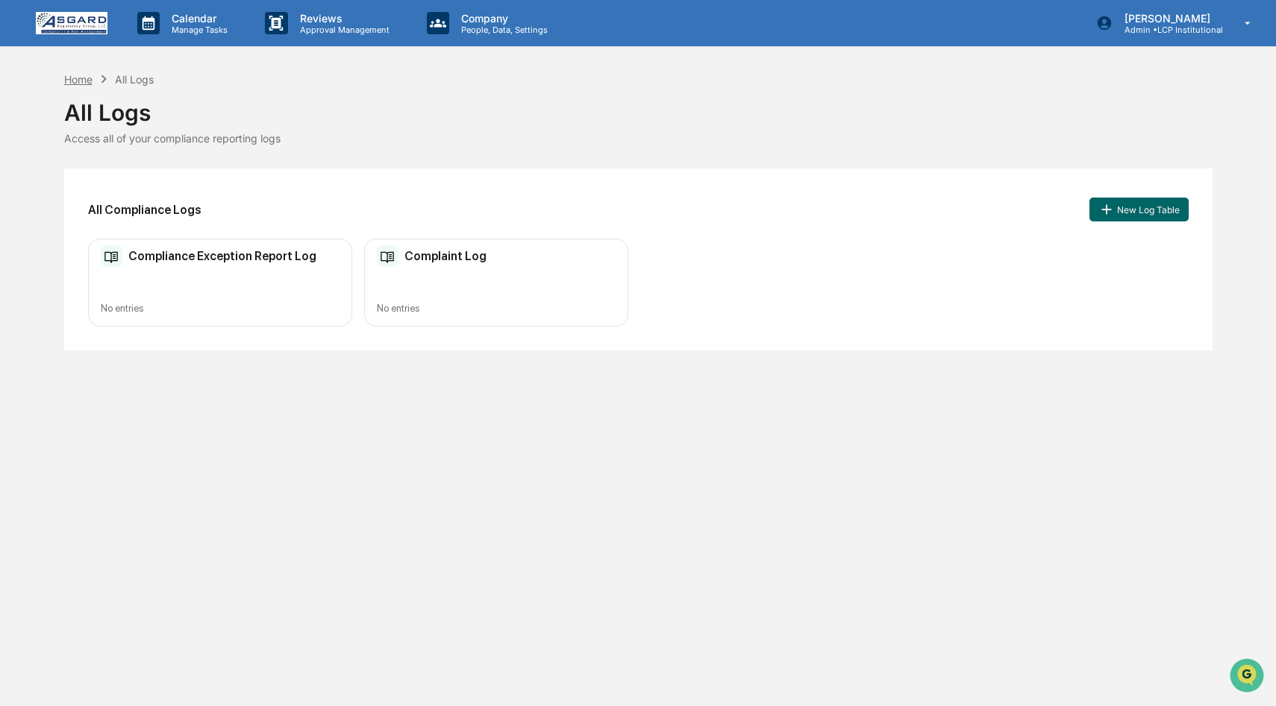
click at [75, 76] on div "Home" at bounding box center [78, 79] width 28 height 13
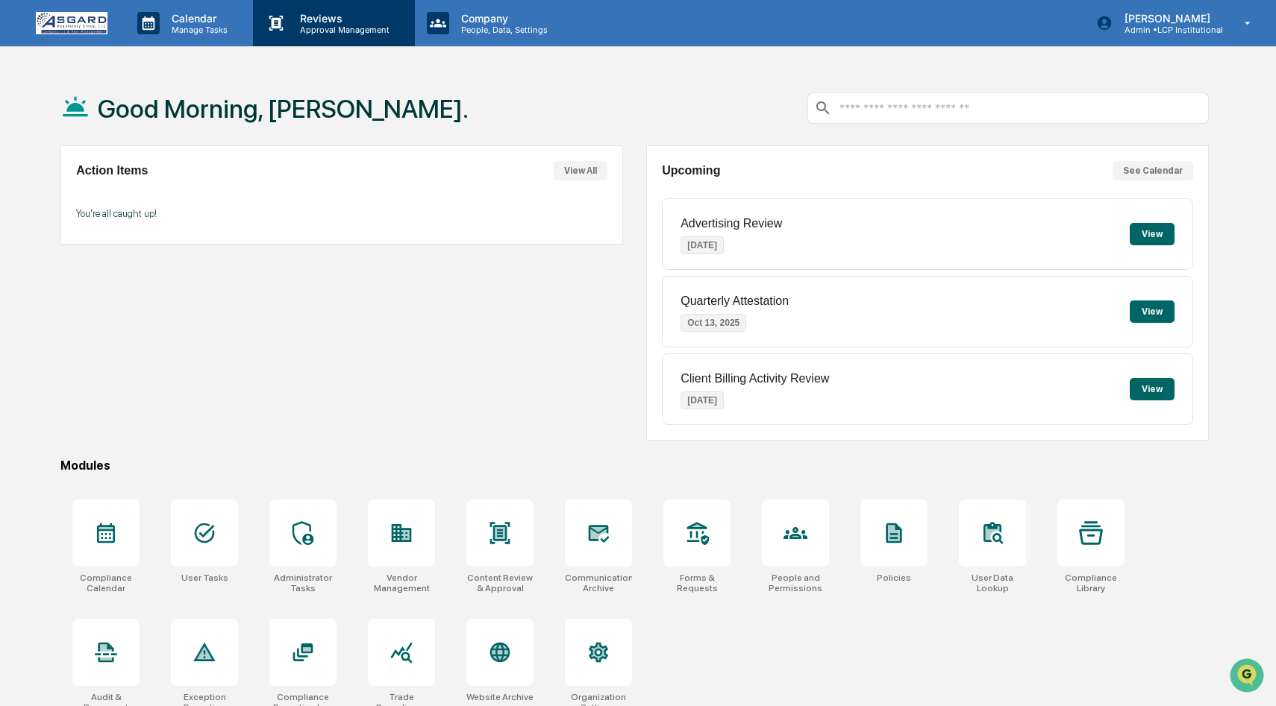
click at [317, 24] on p "Reviews" at bounding box center [342, 18] width 109 height 13
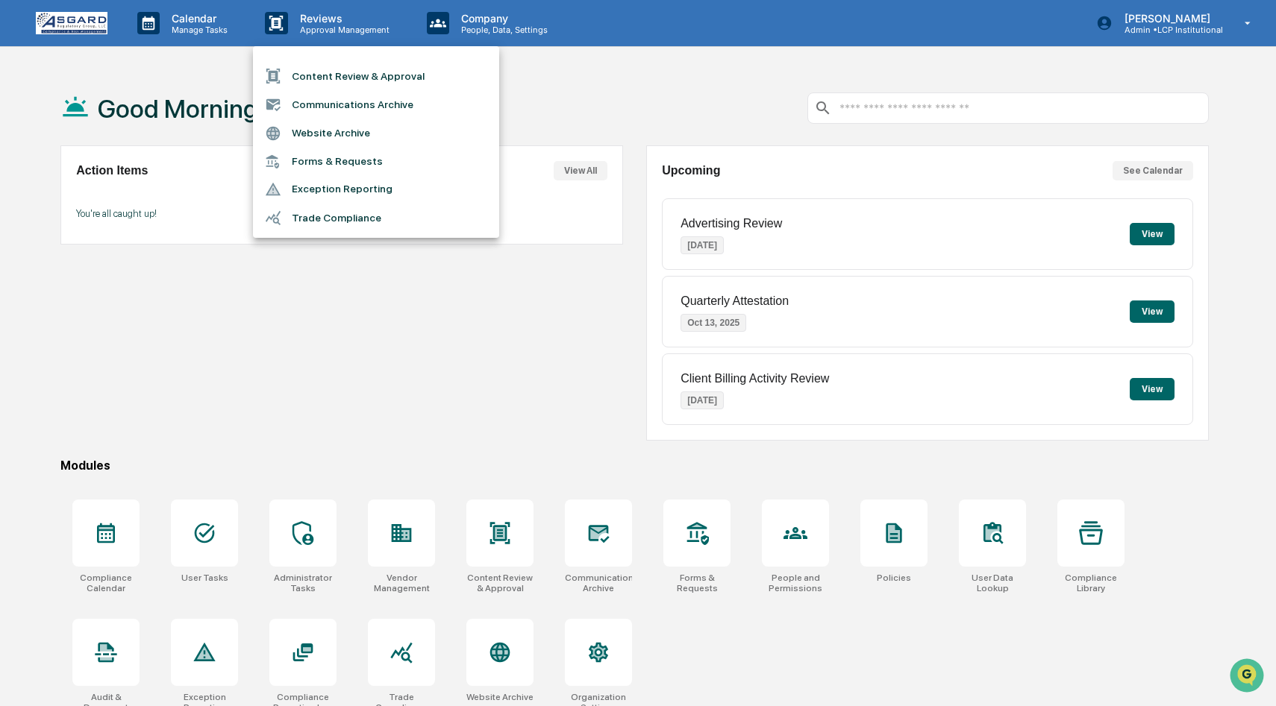
click at [333, 219] on li "Trade Compliance" at bounding box center [376, 218] width 246 height 28
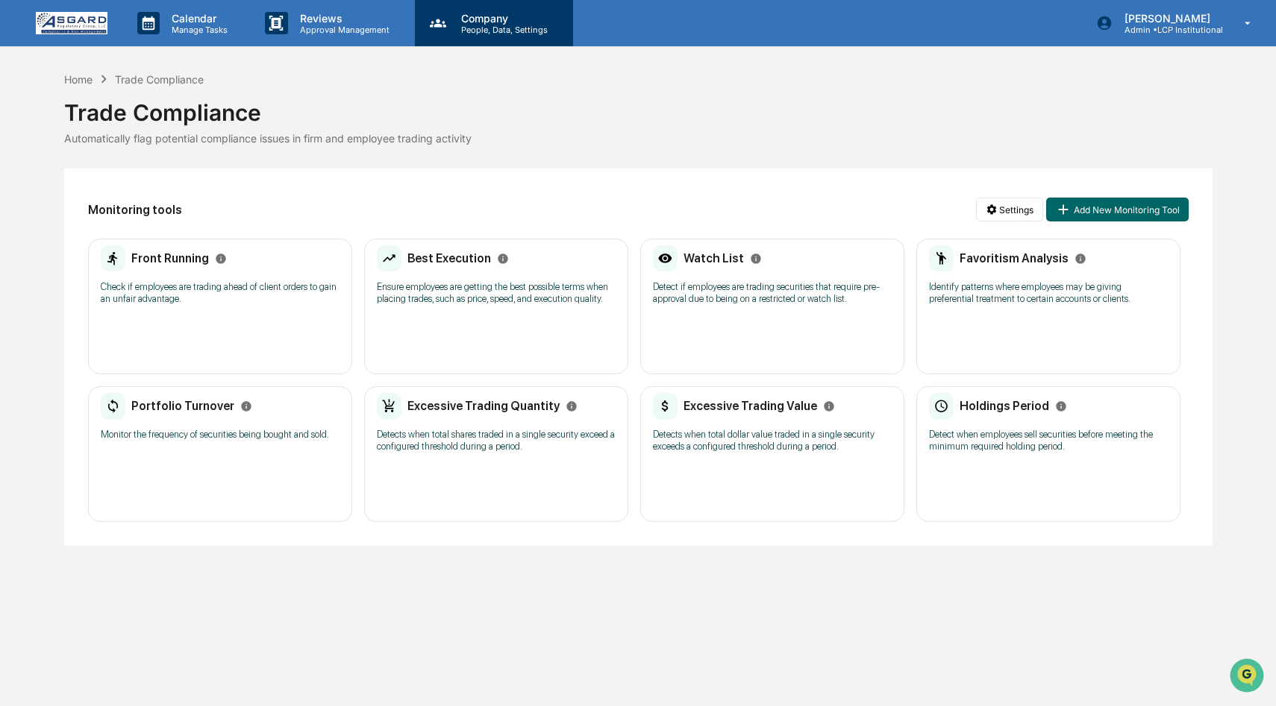
click at [486, 33] on p "People, Data, Settings" at bounding box center [502, 30] width 106 height 10
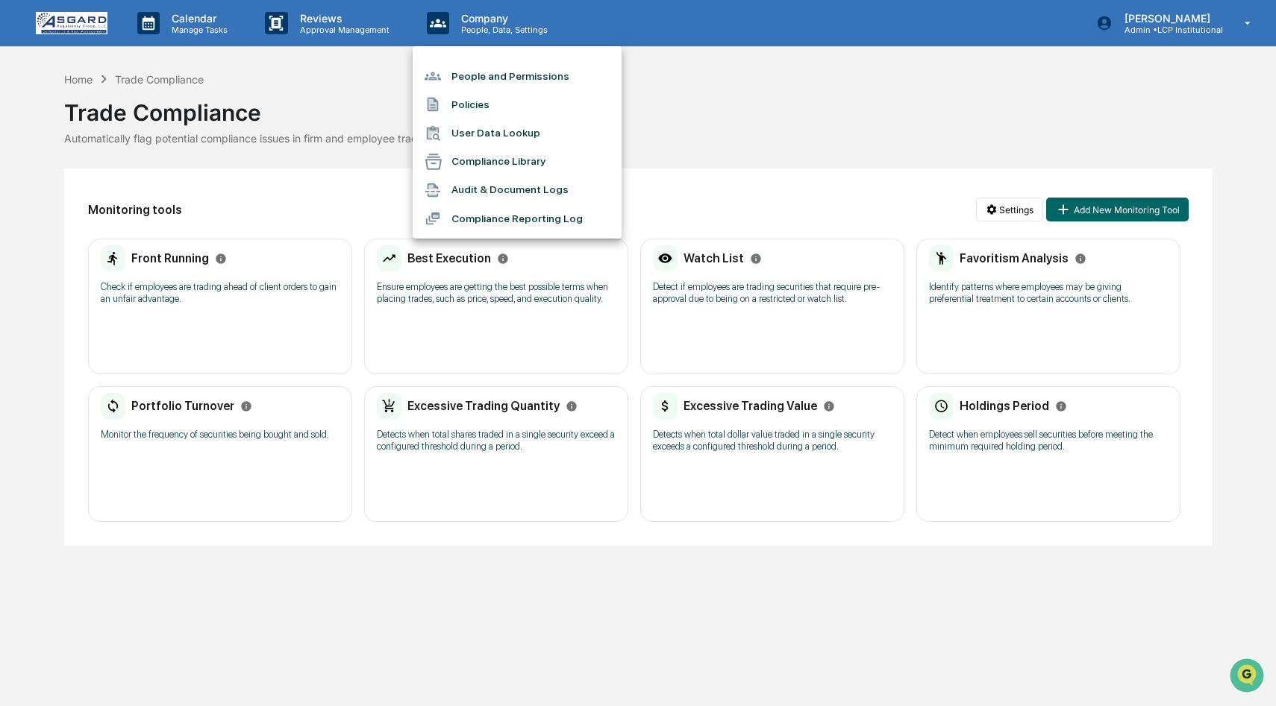
click at [325, 19] on div at bounding box center [638, 353] width 1276 height 706
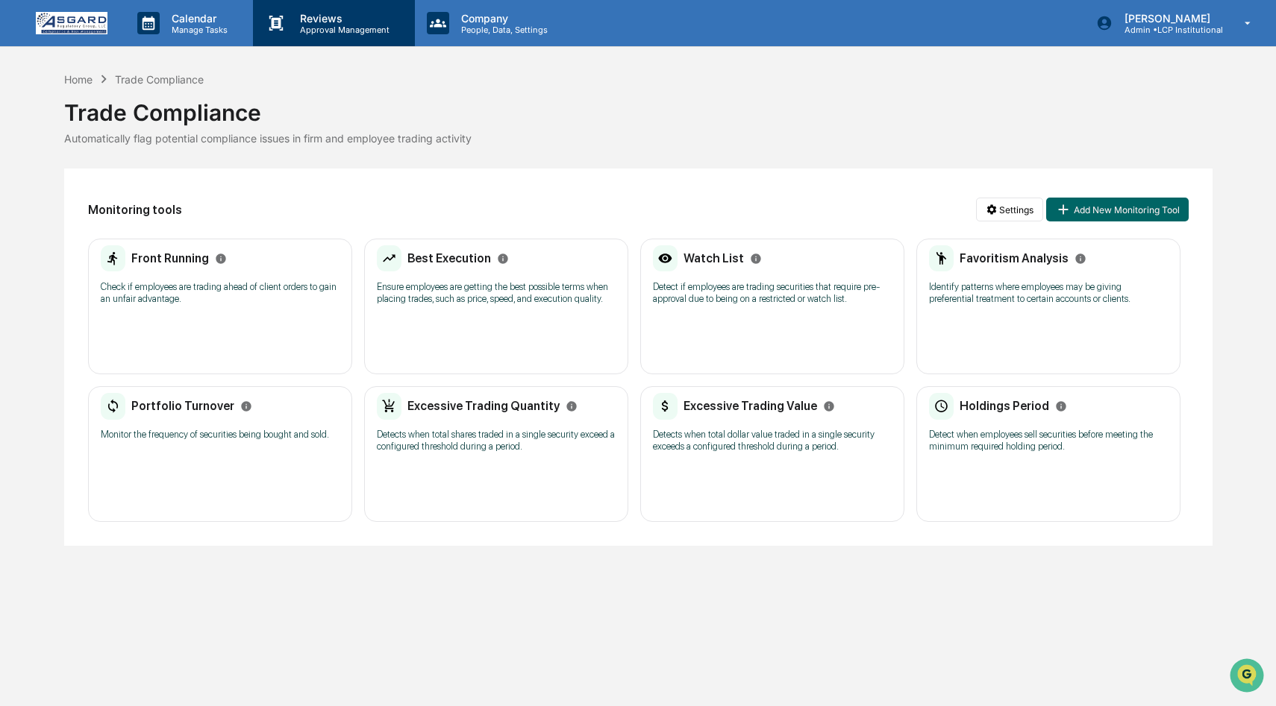
click at [325, 23] on p "Reviews" at bounding box center [342, 18] width 109 height 13
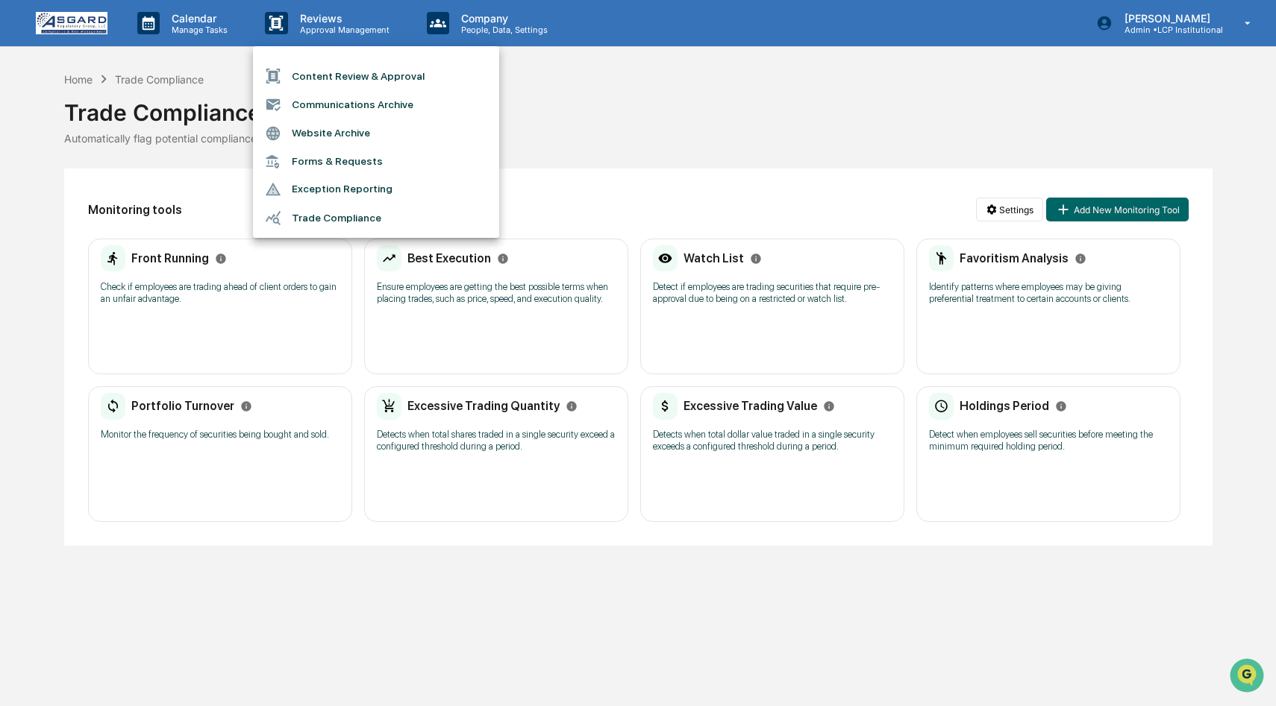
click at [347, 157] on li "Forms & Requests" at bounding box center [376, 162] width 246 height 28
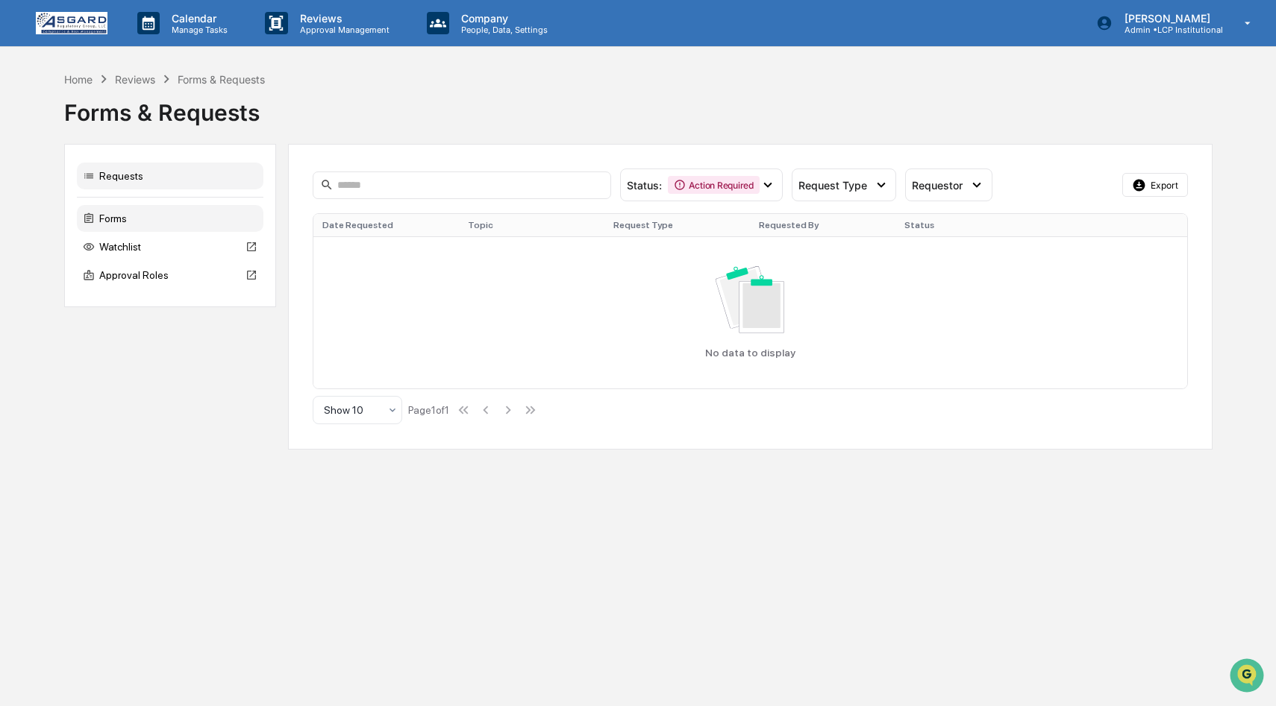
click at [139, 216] on div "Forms" at bounding box center [170, 218] width 186 height 27
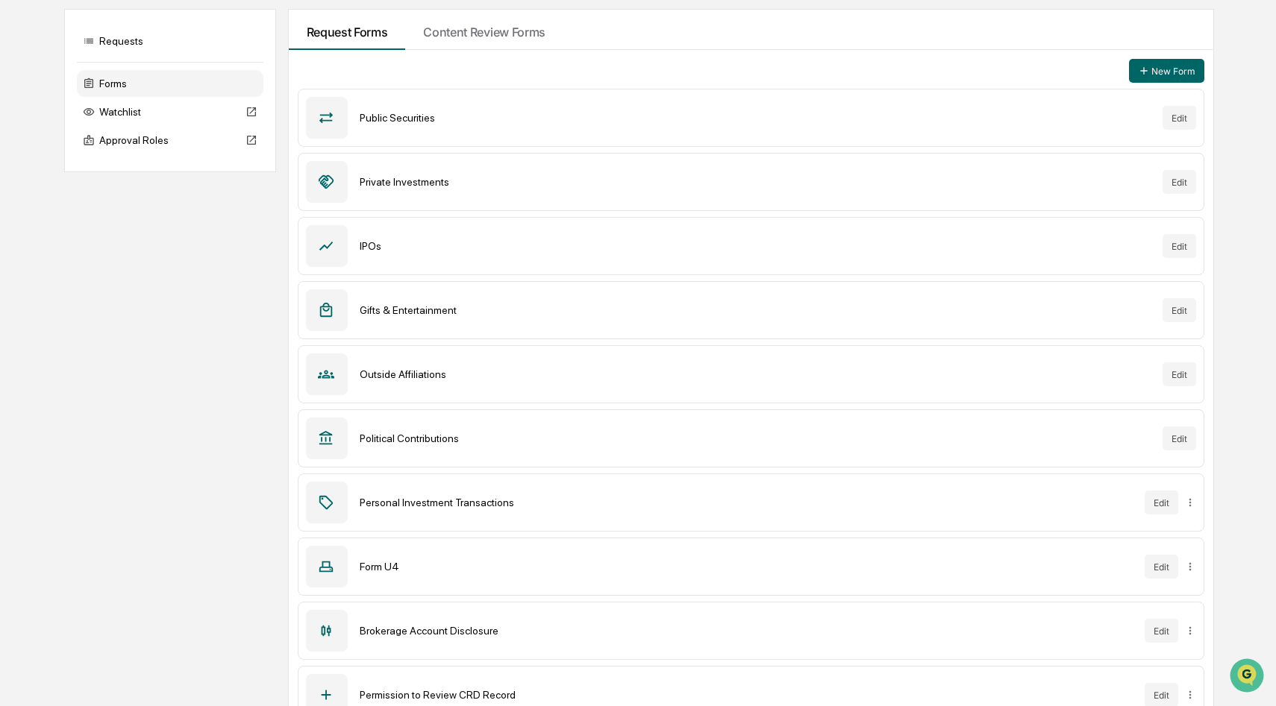
scroll to position [163, 0]
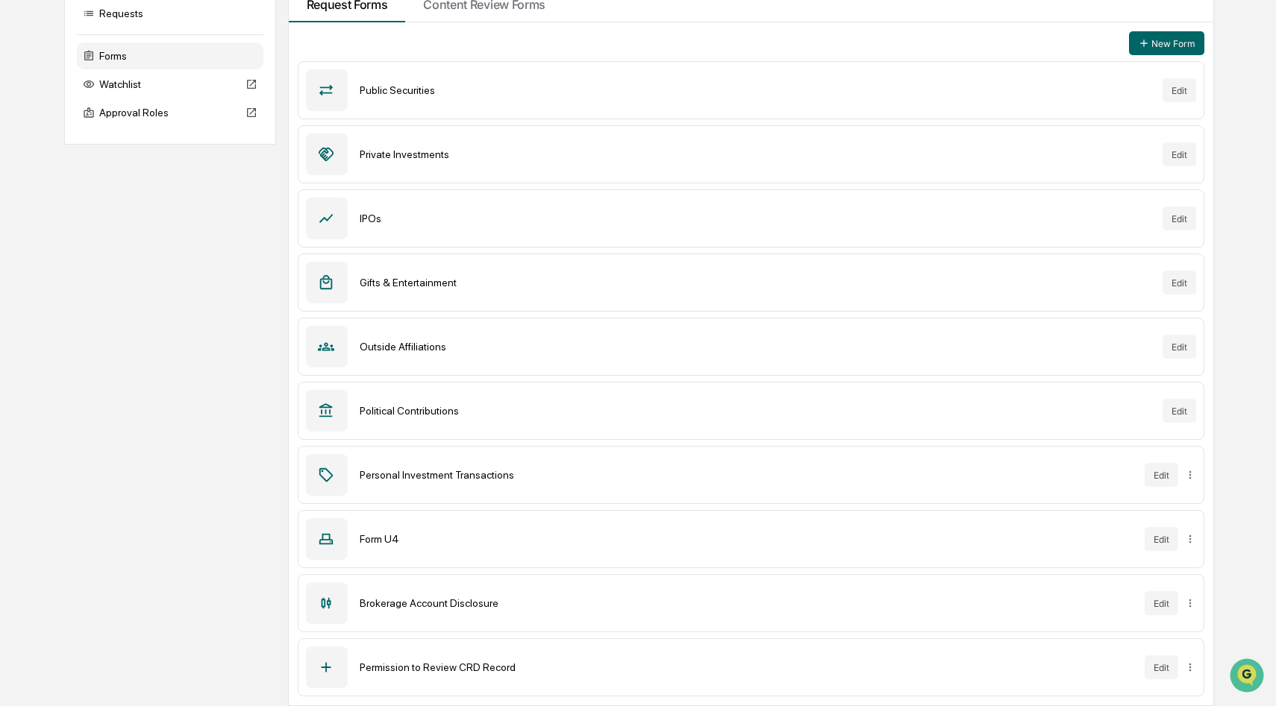
click at [473, 603] on div "Brokerage Account Disclosure" at bounding box center [746, 604] width 773 height 12
click at [1194, 544] on html "Calendar Manage Tasks Reviews Approval Management Company People, Data, Setting…" at bounding box center [638, 190] width 1276 height 706
click at [117, 198] on html "Calendar Manage Tasks Reviews Approval Management Company People, Data, Setting…" at bounding box center [638, 190] width 1276 height 706
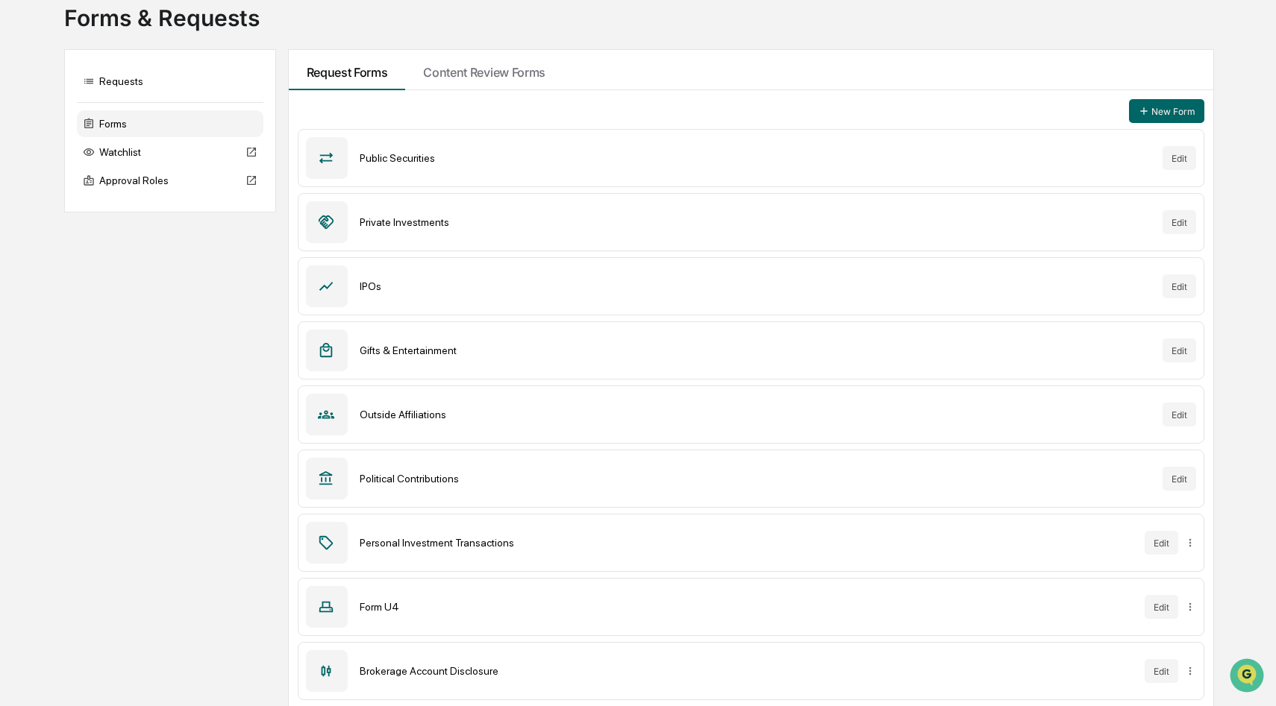
scroll to position [0, 0]
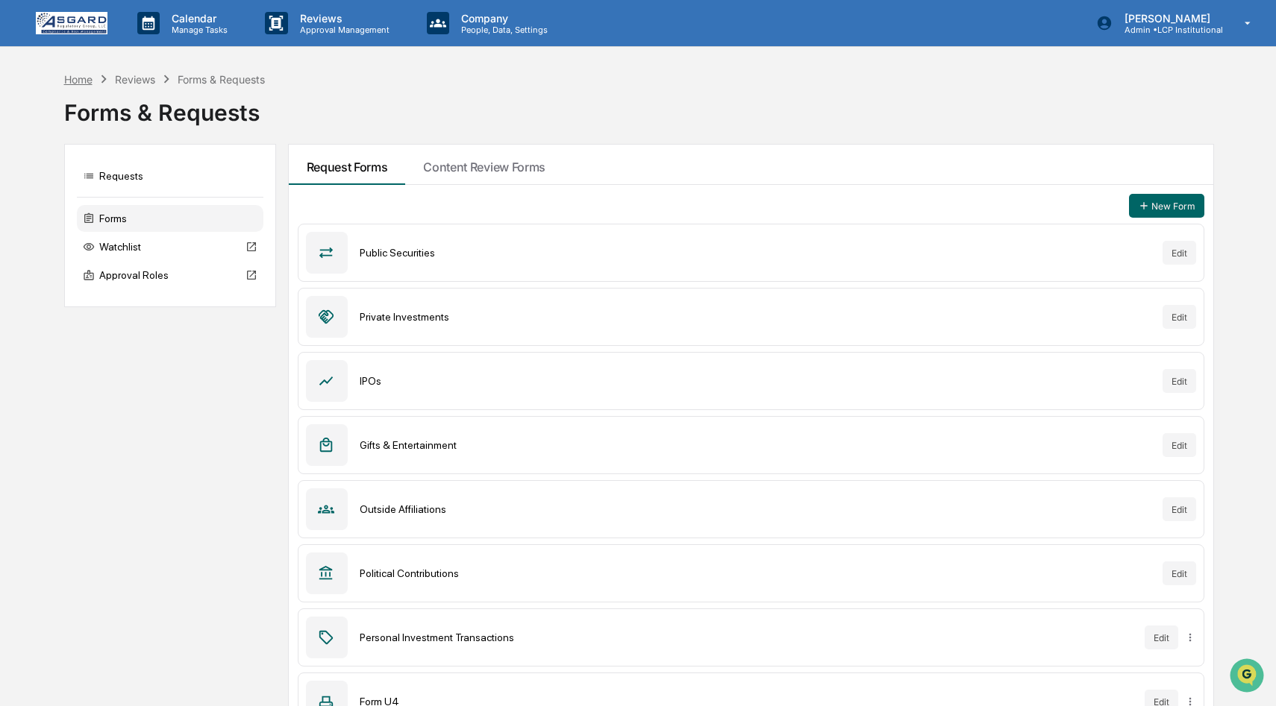
click at [79, 80] on div "Home" at bounding box center [78, 79] width 28 height 13
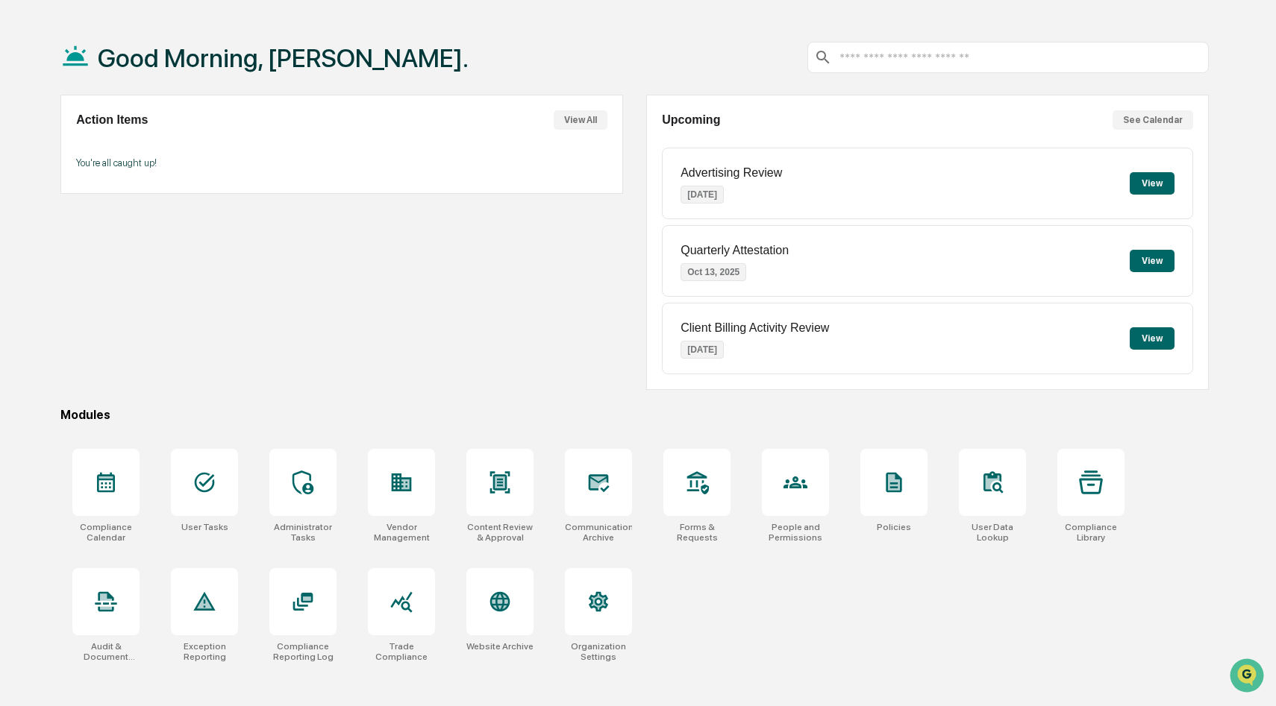
scroll to position [55, 0]
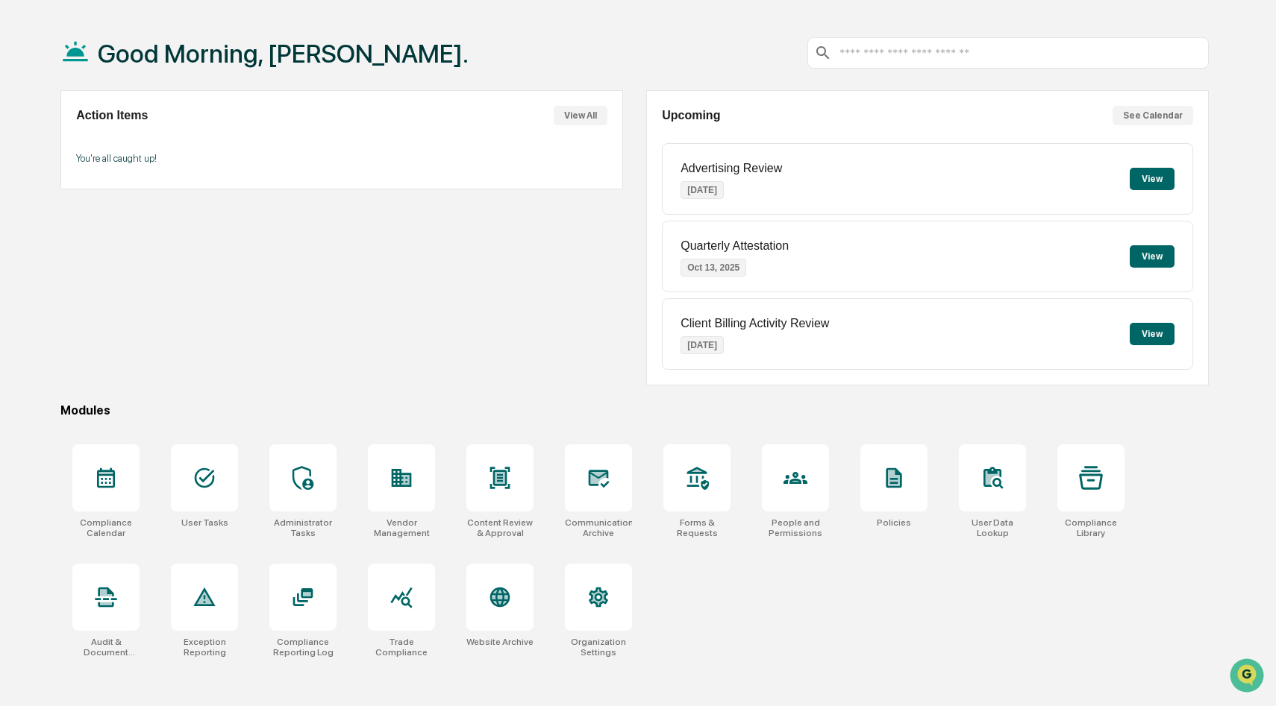
click at [580, 113] on button "View All" at bounding box center [581, 115] width 54 height 19
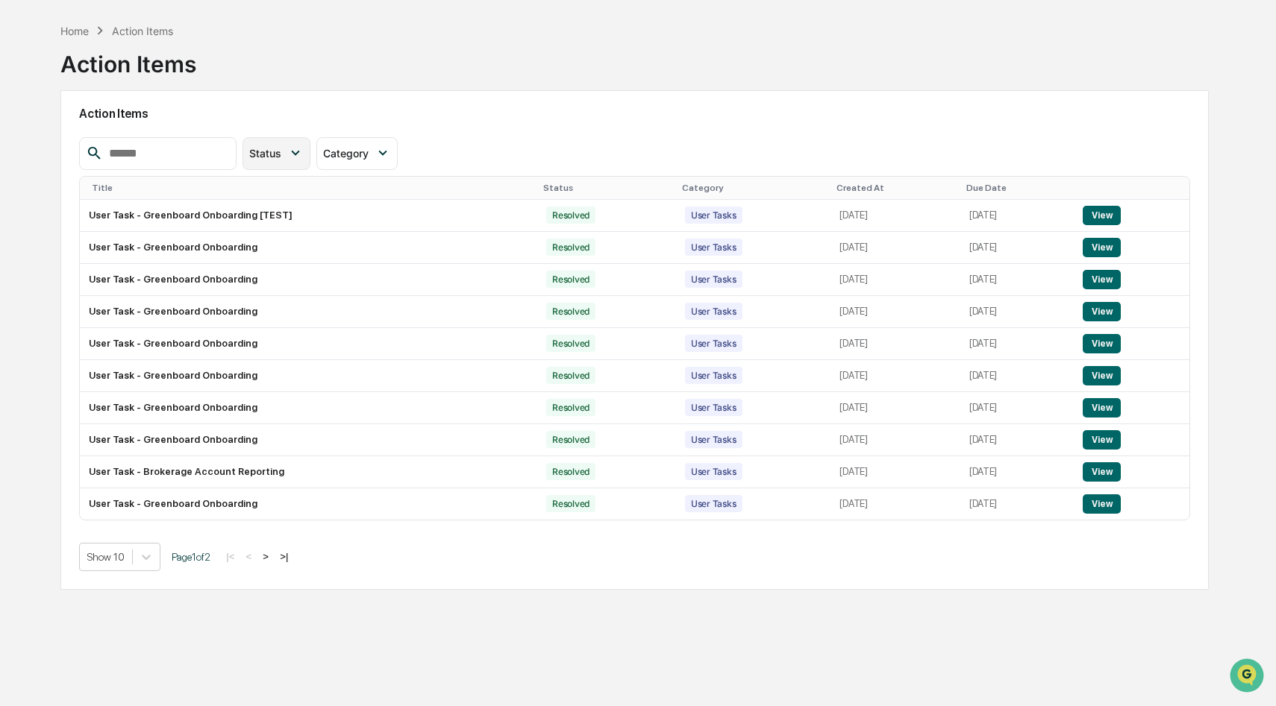
click at [299, 158] on icon at bounding box center [295, 153] width 16 height 16
click at [391, 149] on icon at bounding box center [382, 153] width 16 height 16
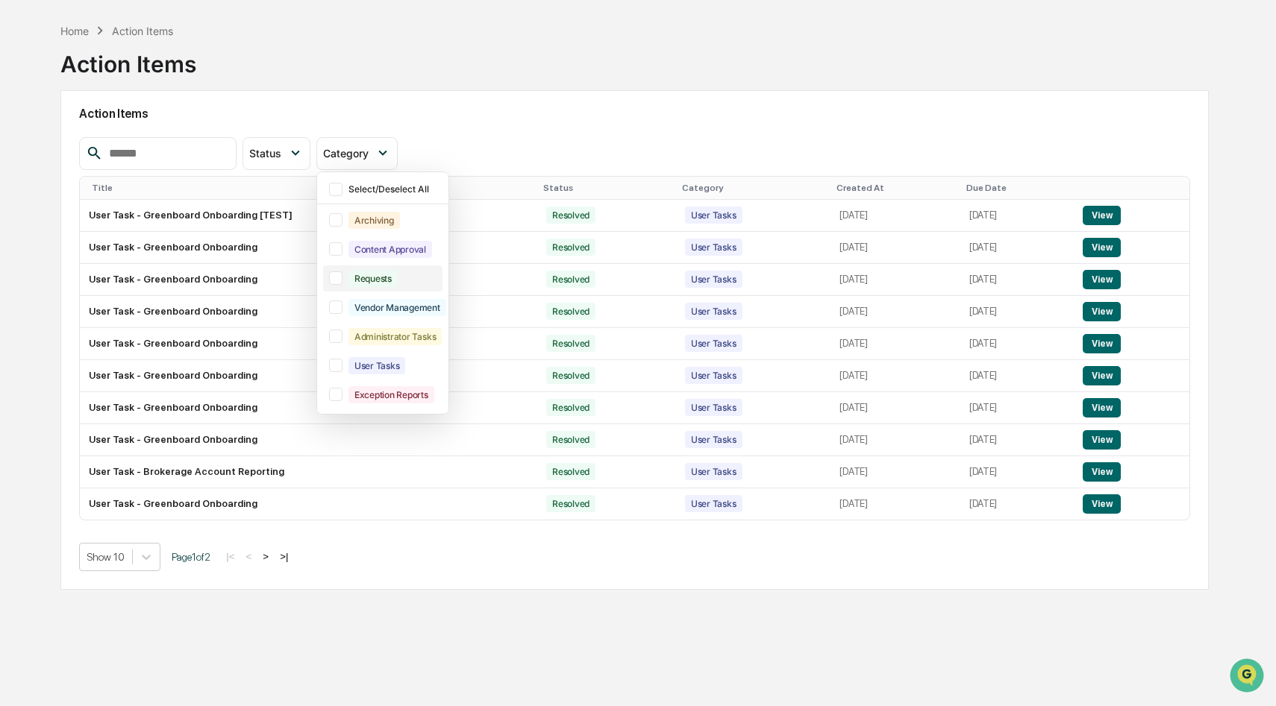
scroll to position [71, 0]
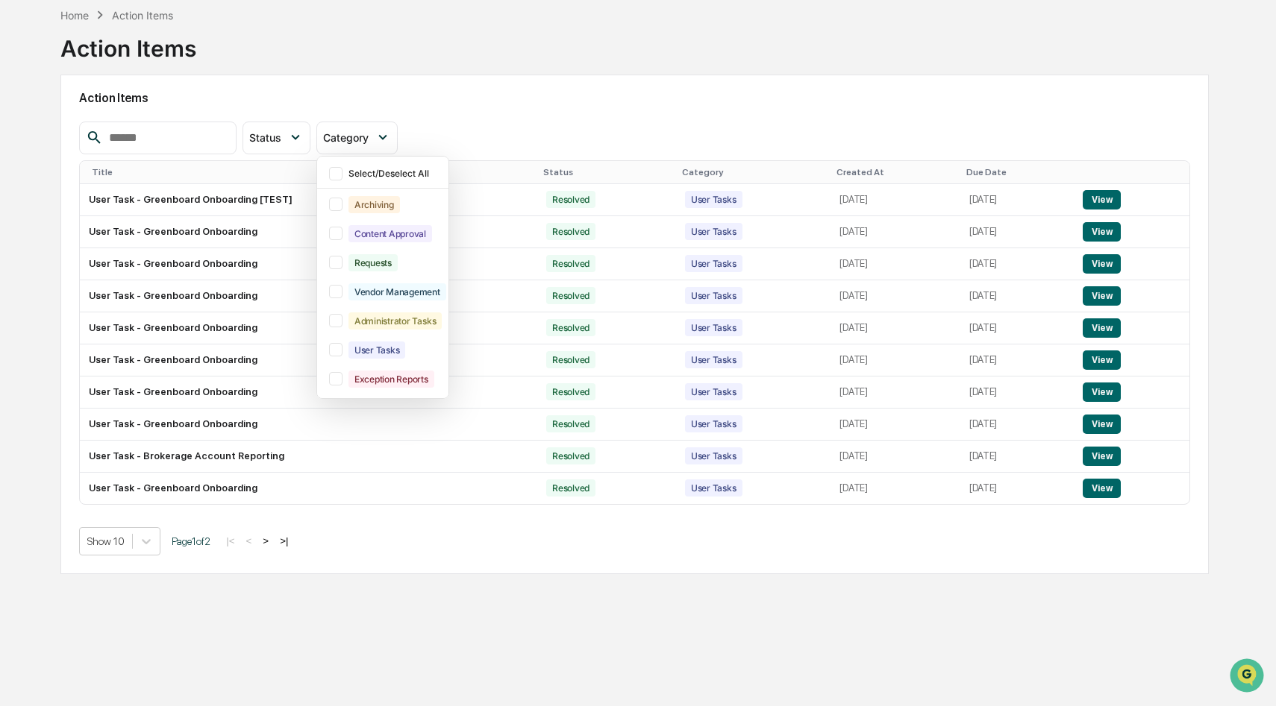
click at [498, 135] on div "Status Select/Deselect All Action Required Resolved Category Select/Deselect Al…" at bounding box center [634, 138] width 1111 height 33
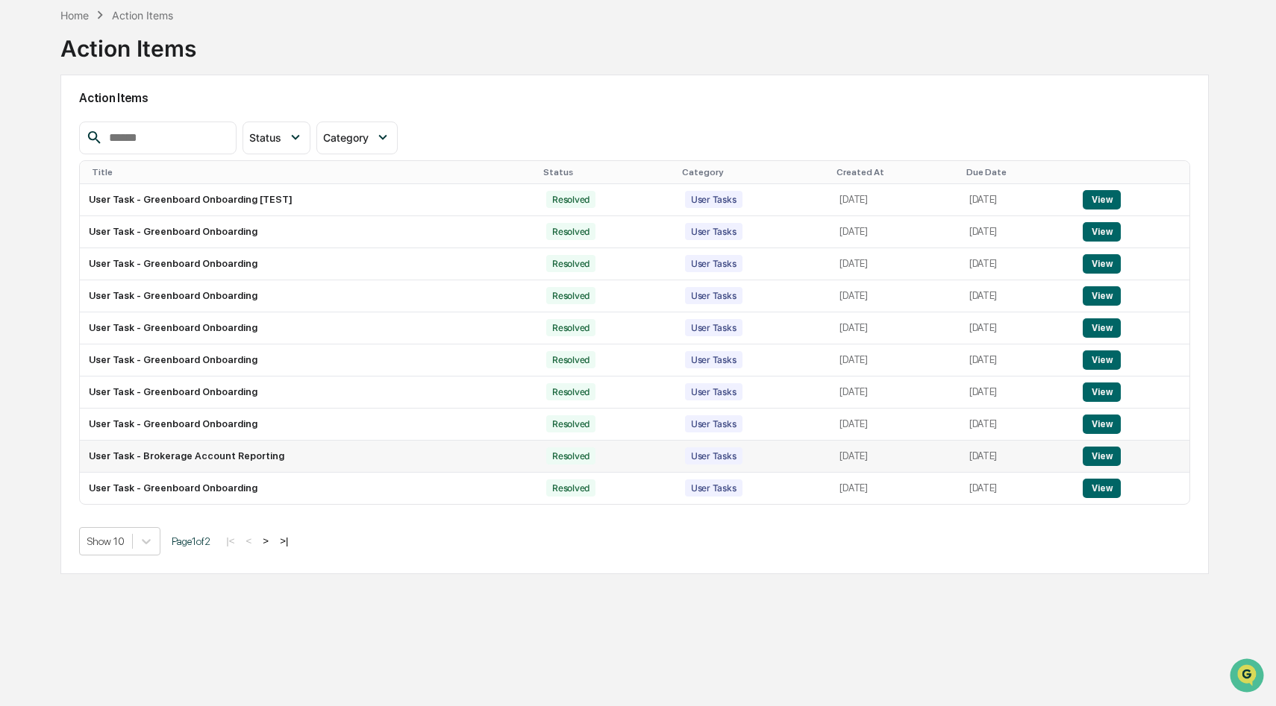
click at [1116, 462] on button "View" at bounding box center [1101, 456] width 38 height 19
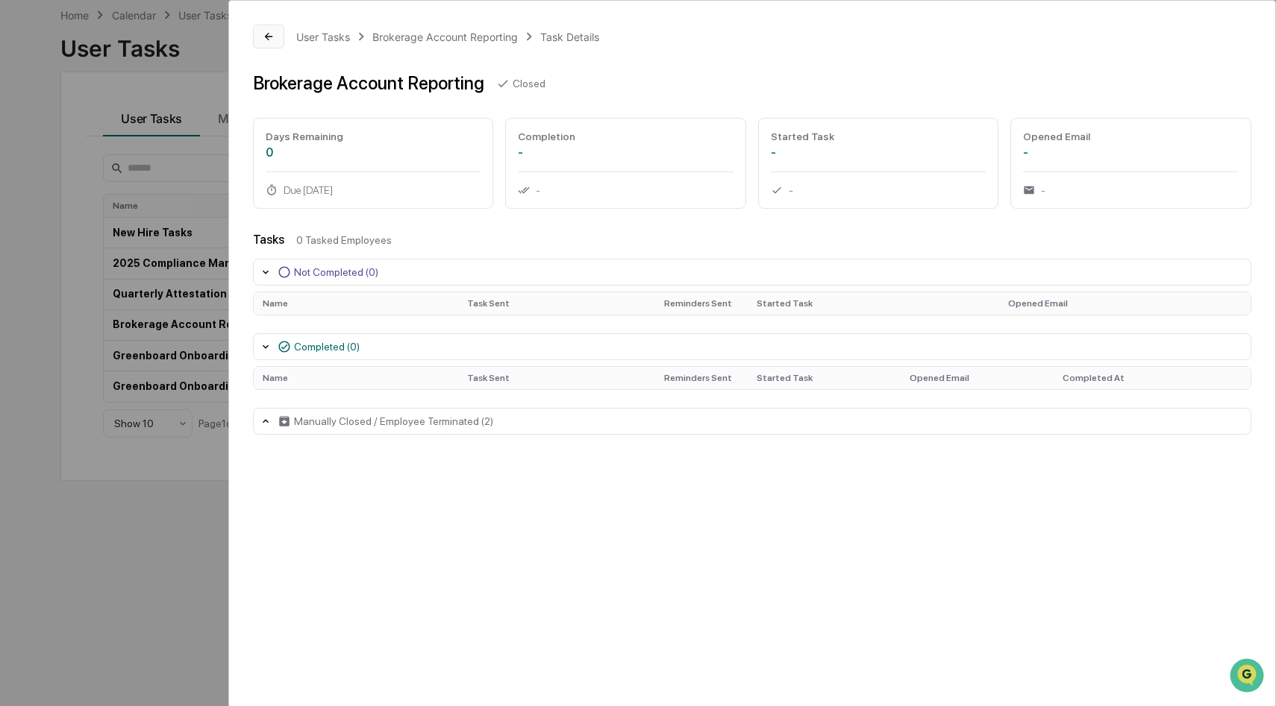
click at [268, 32] on icon at bounding box center [269, 37] width 12 height 12
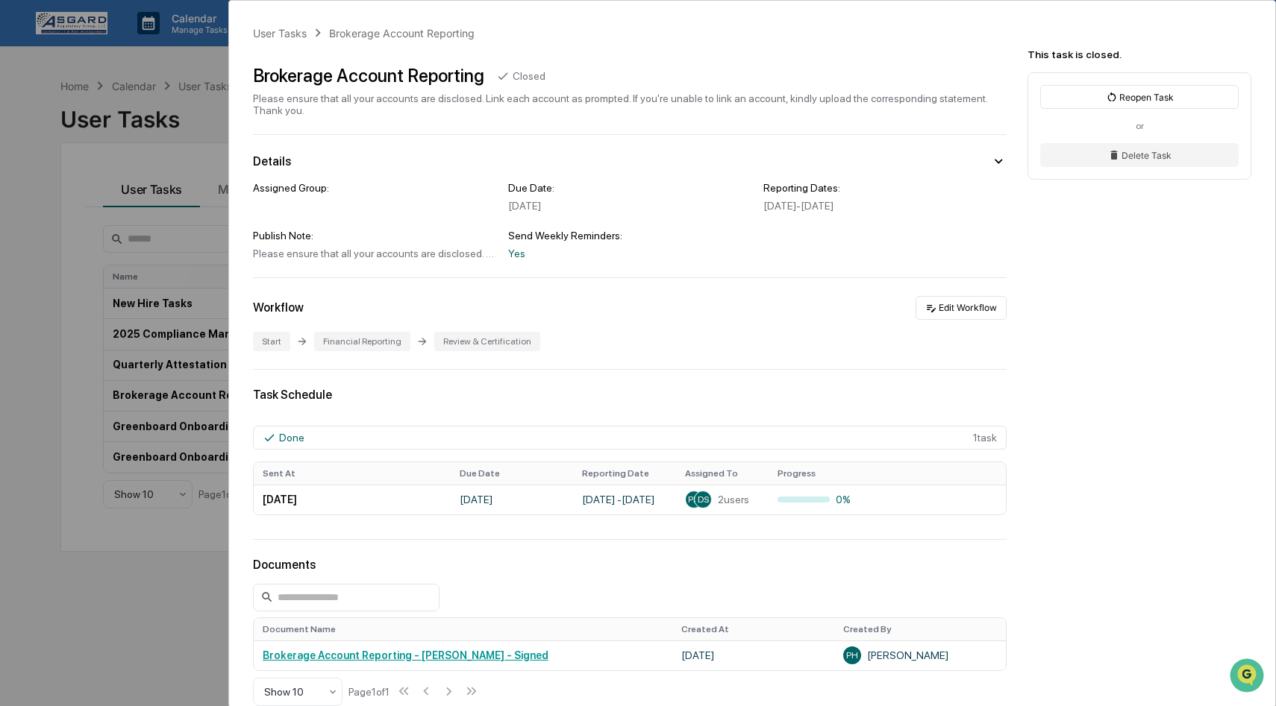
click at [75, 95] on div "User Tasks Brokerage Account Reporting Brokerage Account Reporting Closed Pleas…" at bounding box center [638, 353] width 1276 height 706
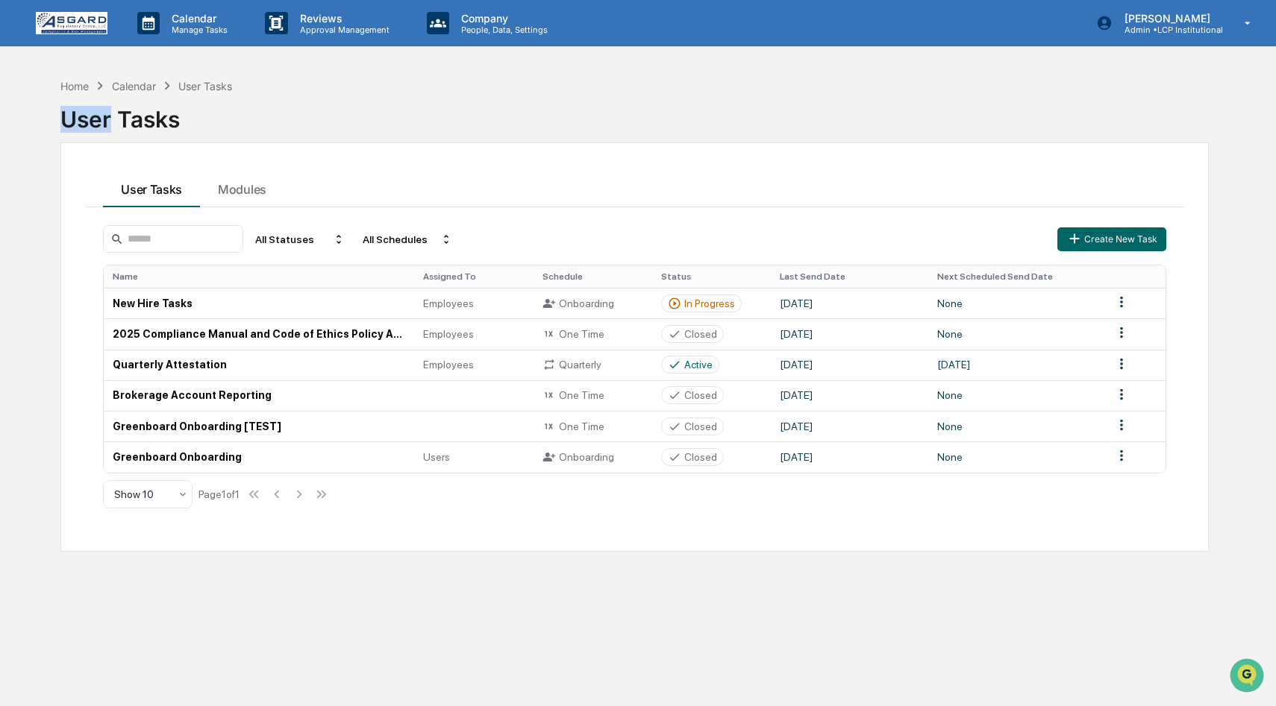
click at [75, 95] on div "User Tasks" at bounding box center [634, 113] width 1148 height 39
click at [76, 87] on div "Home" at bounding box center [74, 86] width 28 height 13
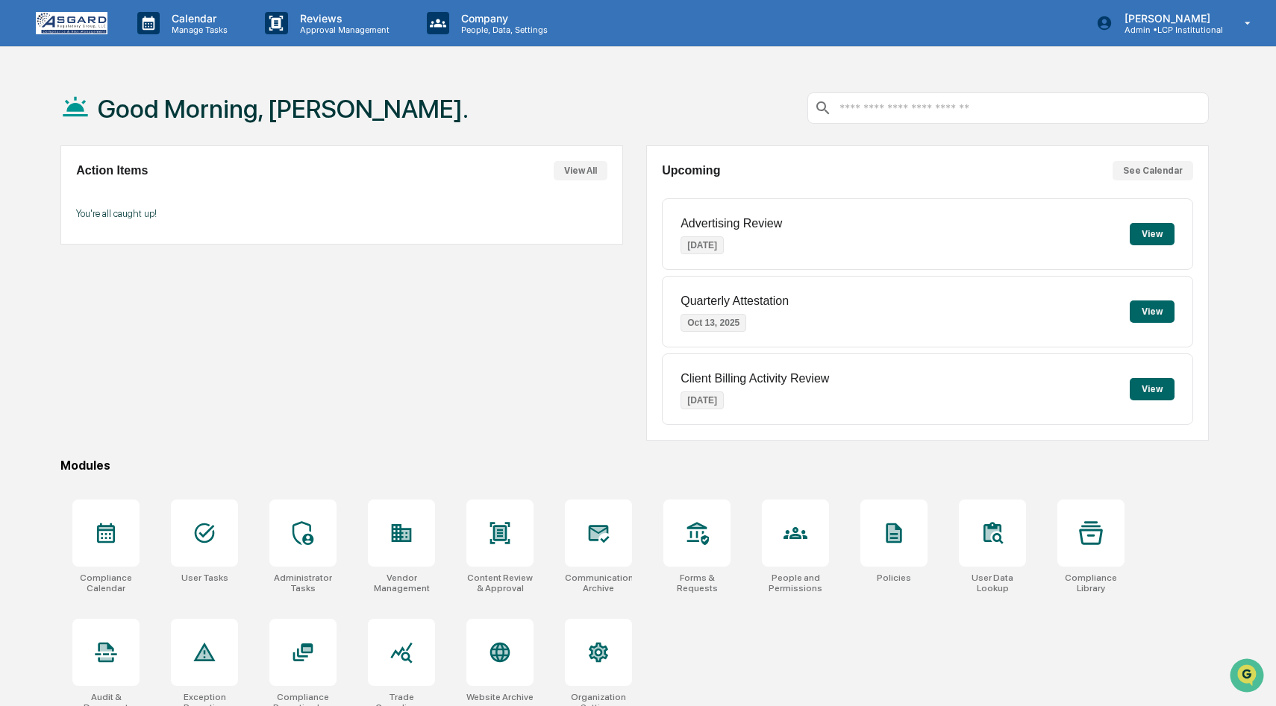
scroll to position [71, 0]
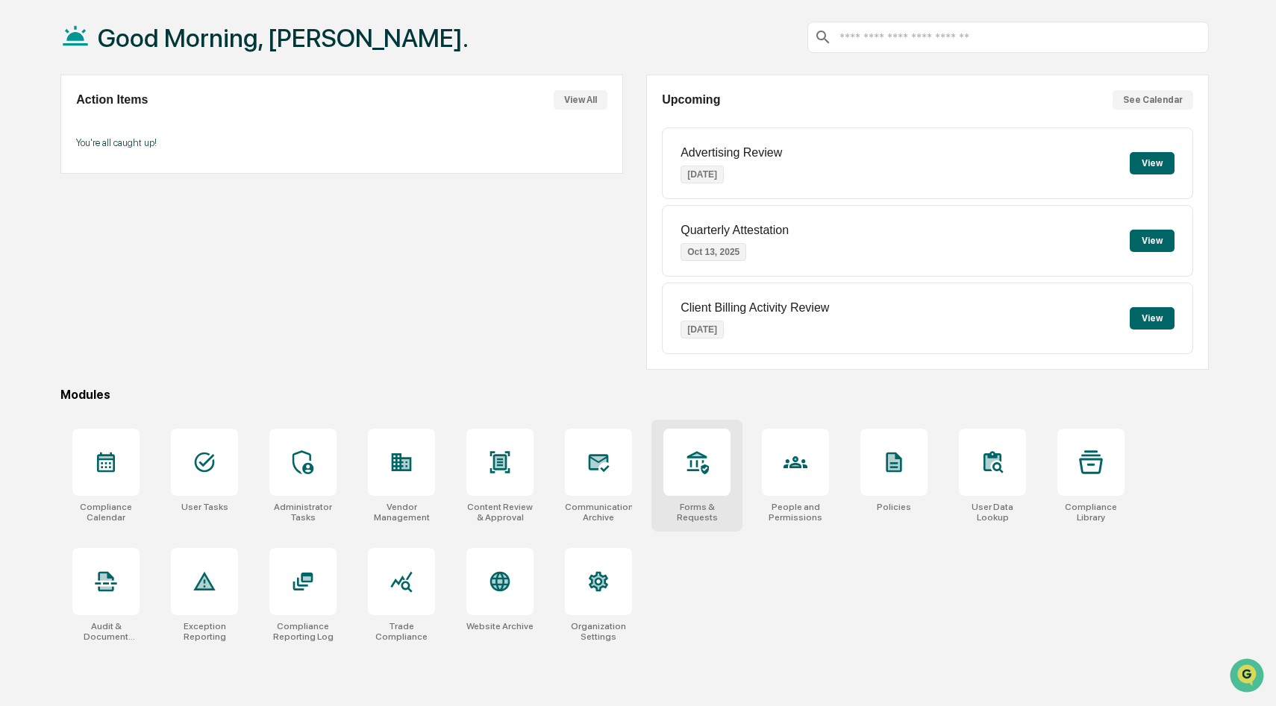
click at [693, 484] on div at bounding box center [696, 462] width 67 height 67
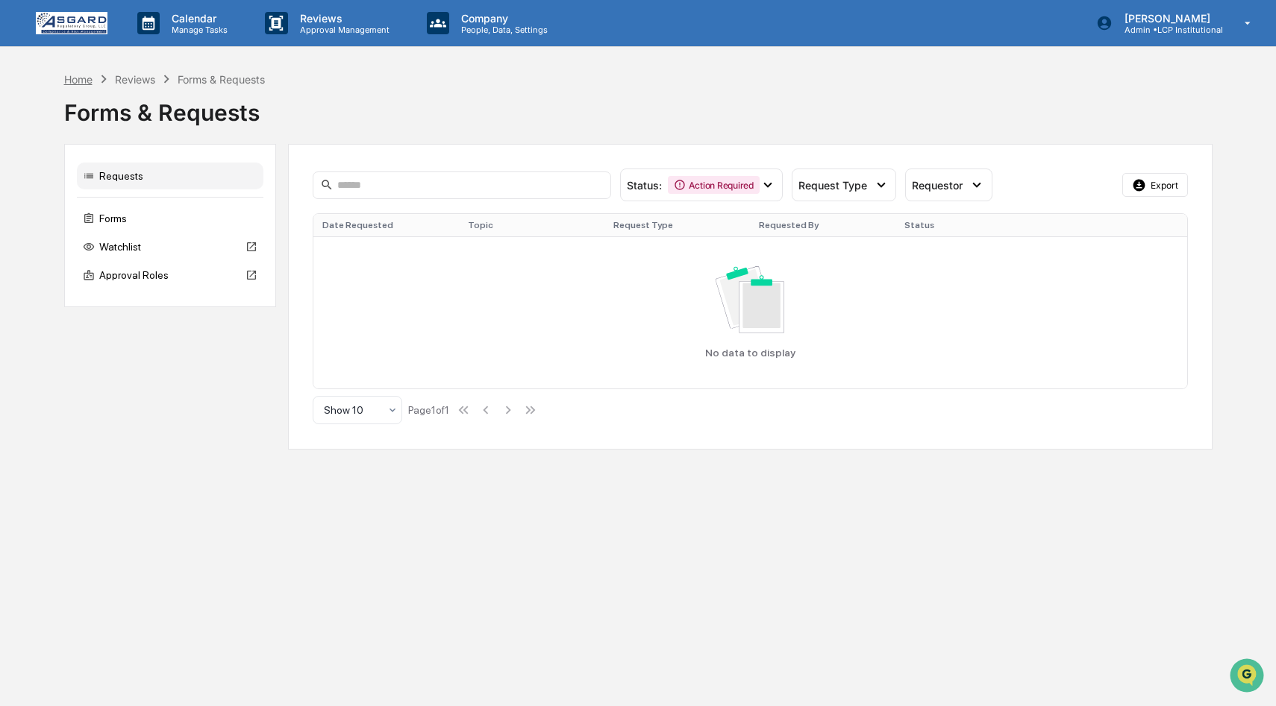
click at [87, 75] on div "Home" at bounding box center [78, 79] width 28 height 13
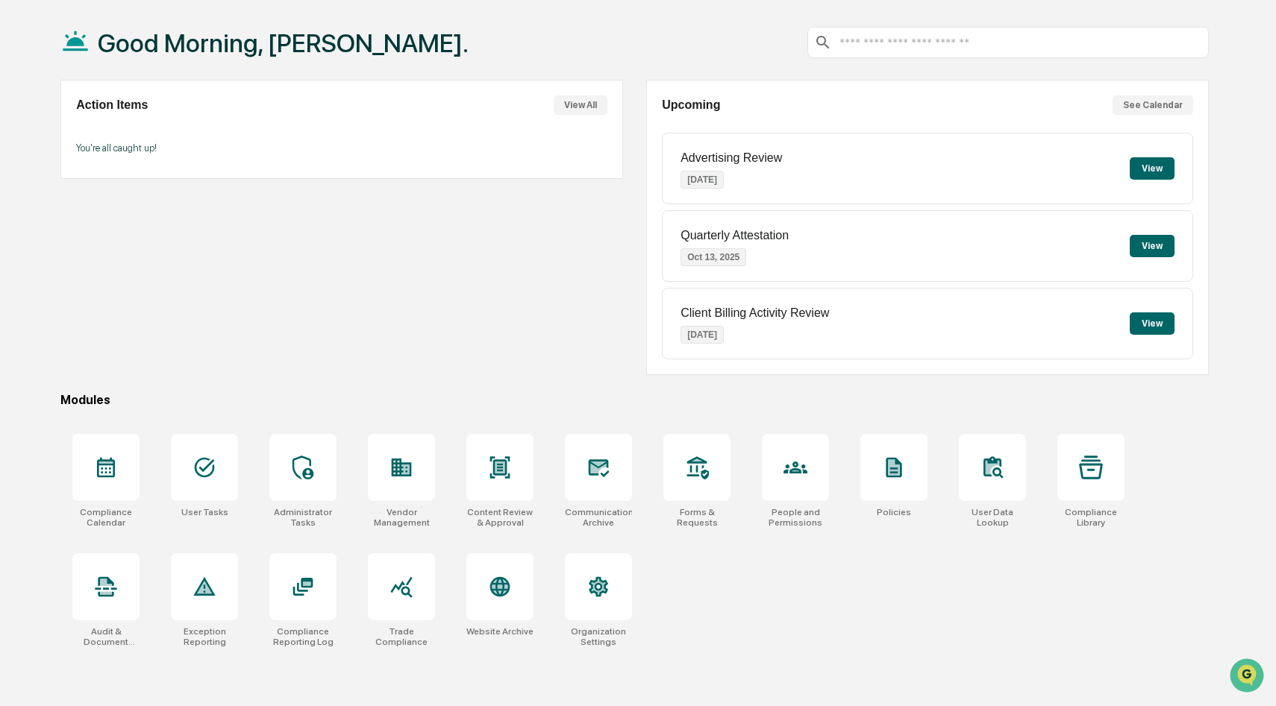
scroll to position [71, 0]
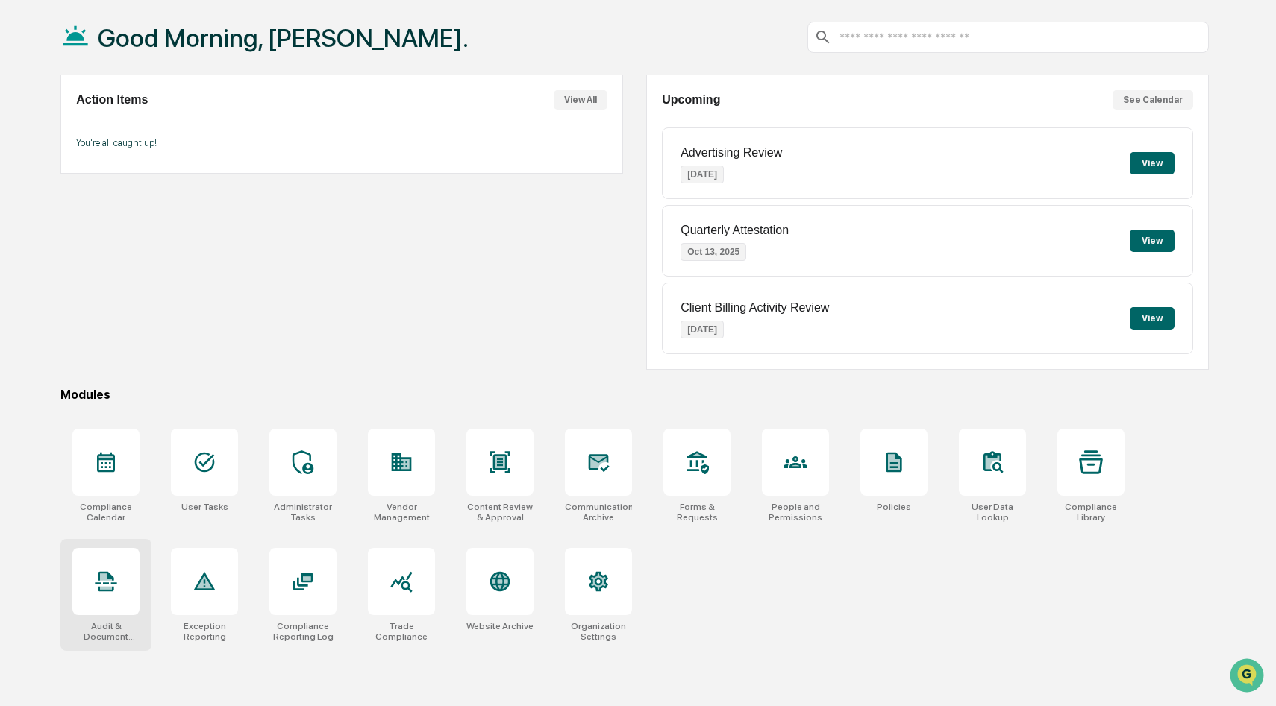
click at [121, 586] on div at bounding box center [105, 581] width 67 height 67
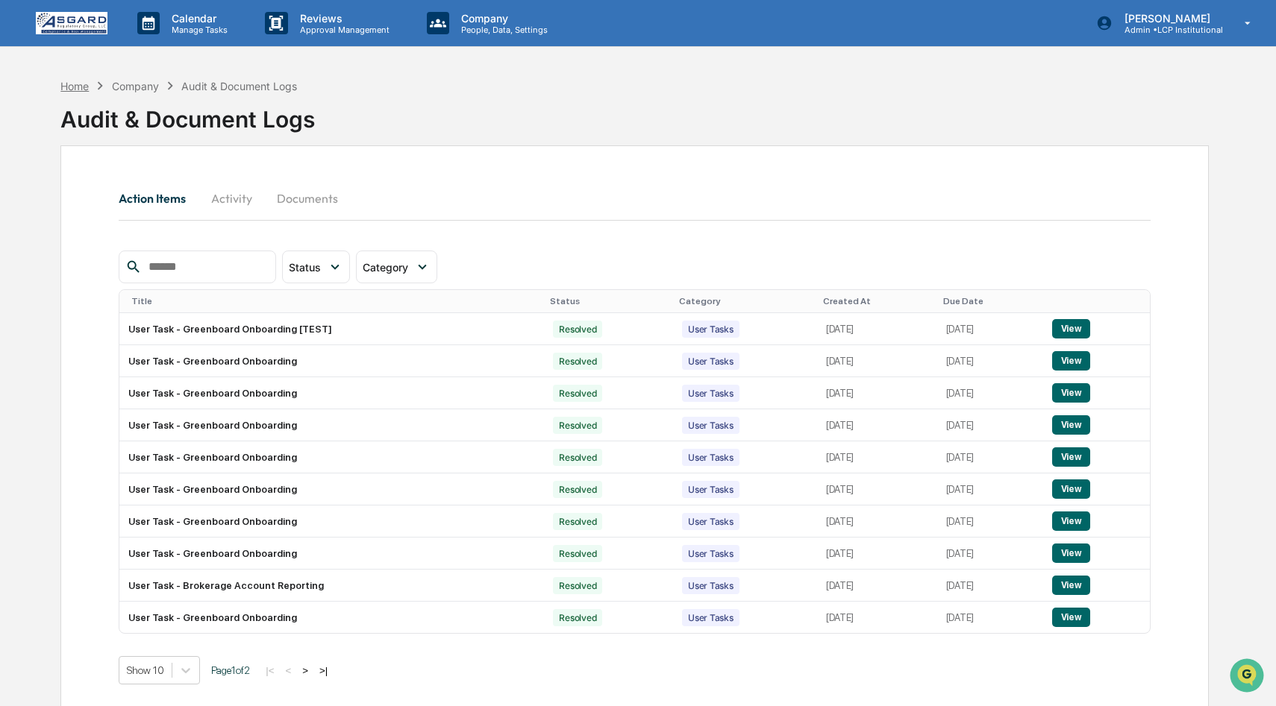
click at [70, 80] on div "Home" at bounding box center [74, 86] width 28 height 13
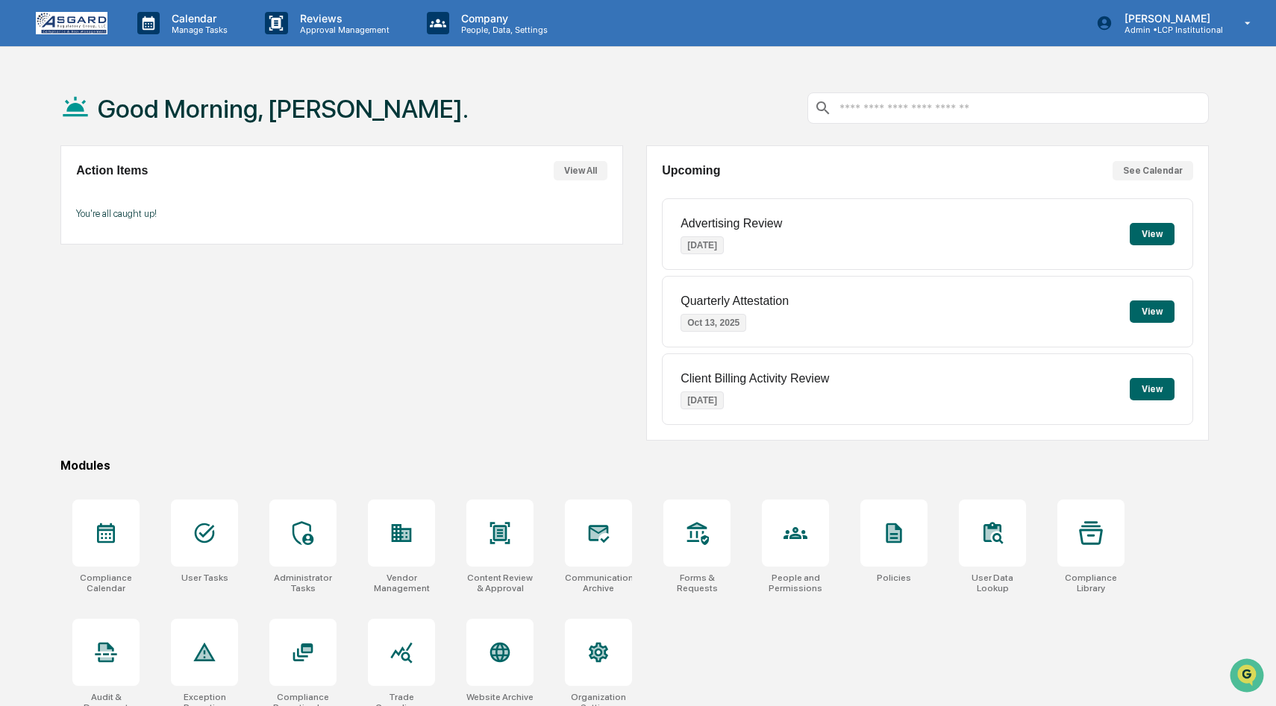
click at [650, 90] on div "Good Morning, [PERSON_NAME]." at bounding box center [634, 108] width 1148 height 75
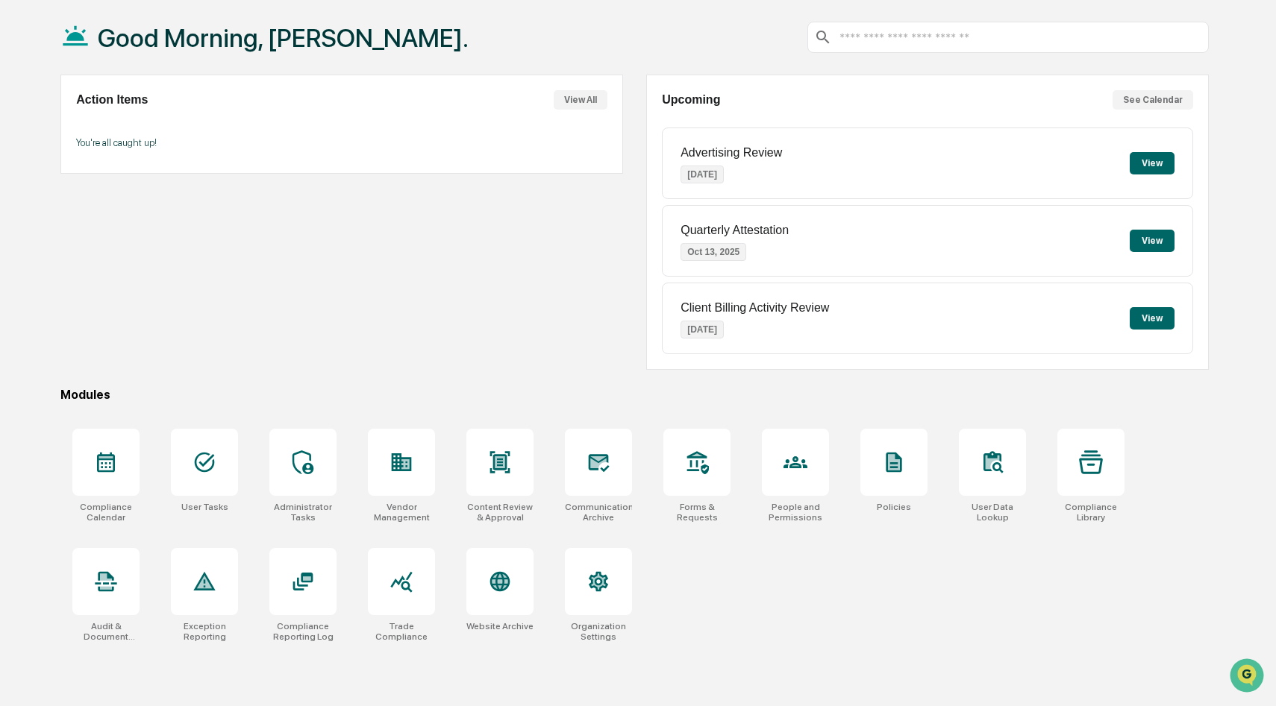
scroll to position [69, 0]
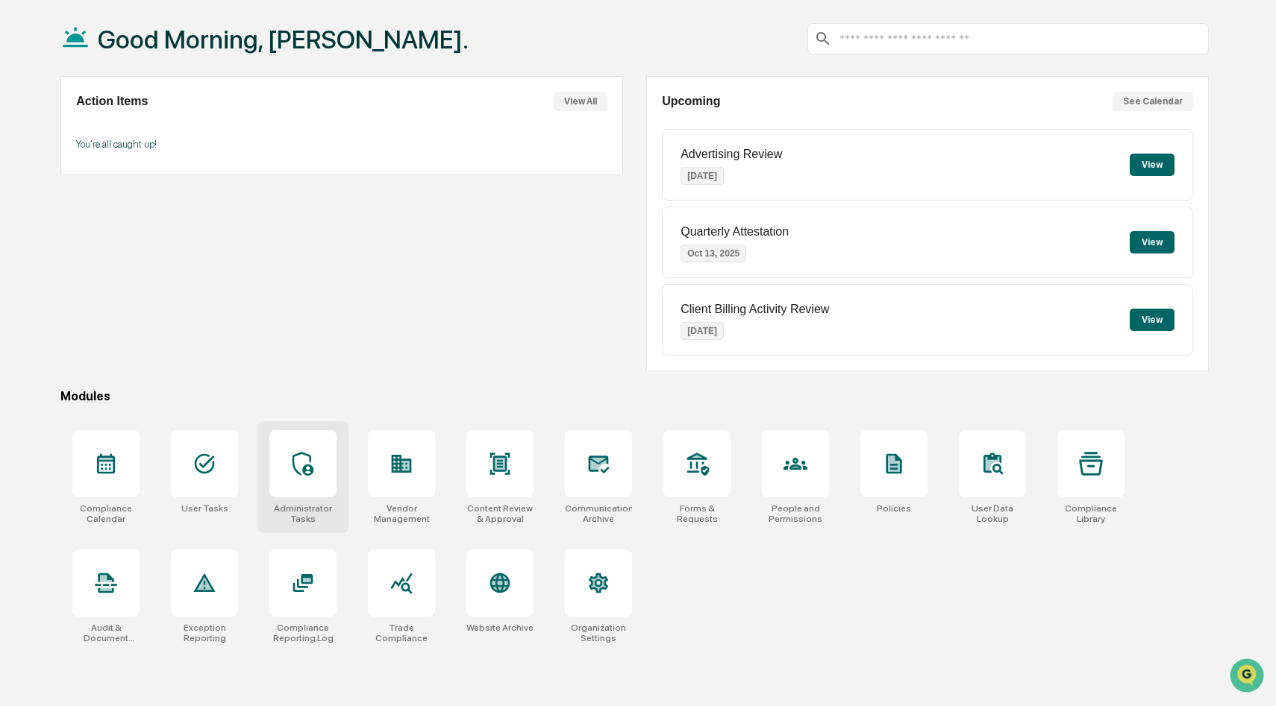
click at [304, 484] on div at bounding box center [302, 463] width 67 height 67
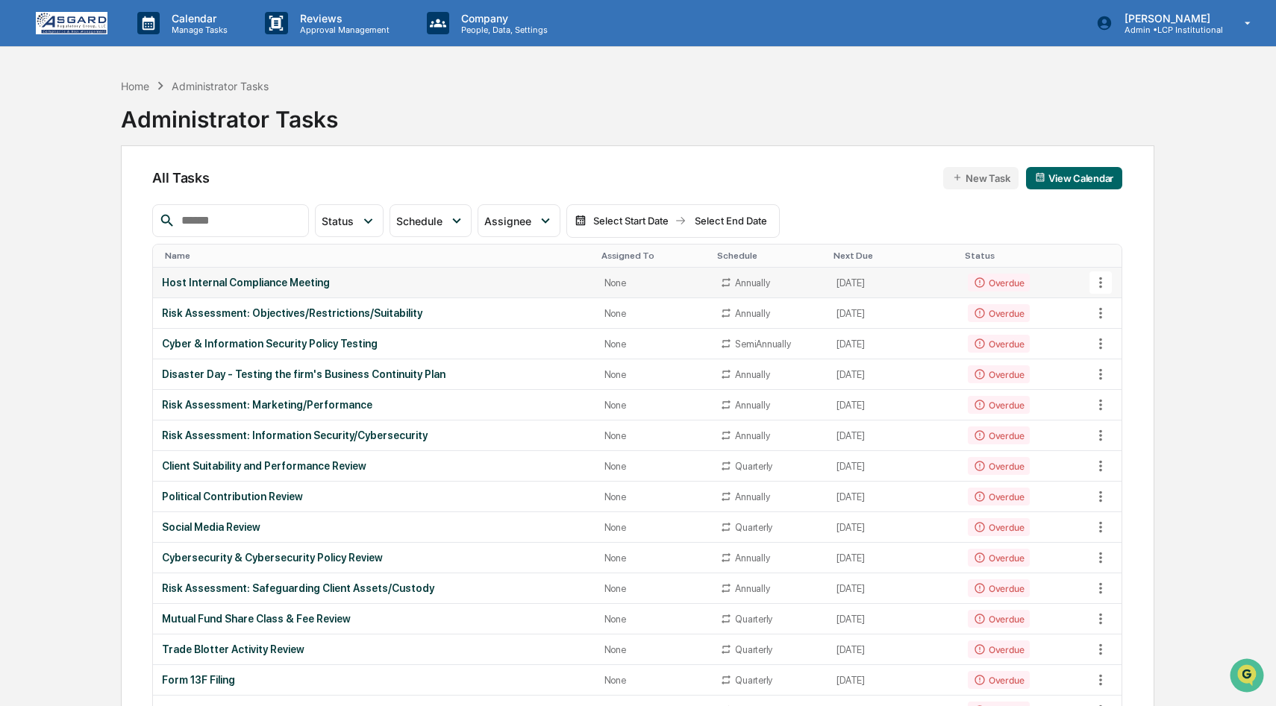
click at [1100, 283] on icon at bounding box center [1100, 283] width 3 height 11
click at [1115, 310] on li "View Task" at bounding box center [1149, 309] width 119 height 28
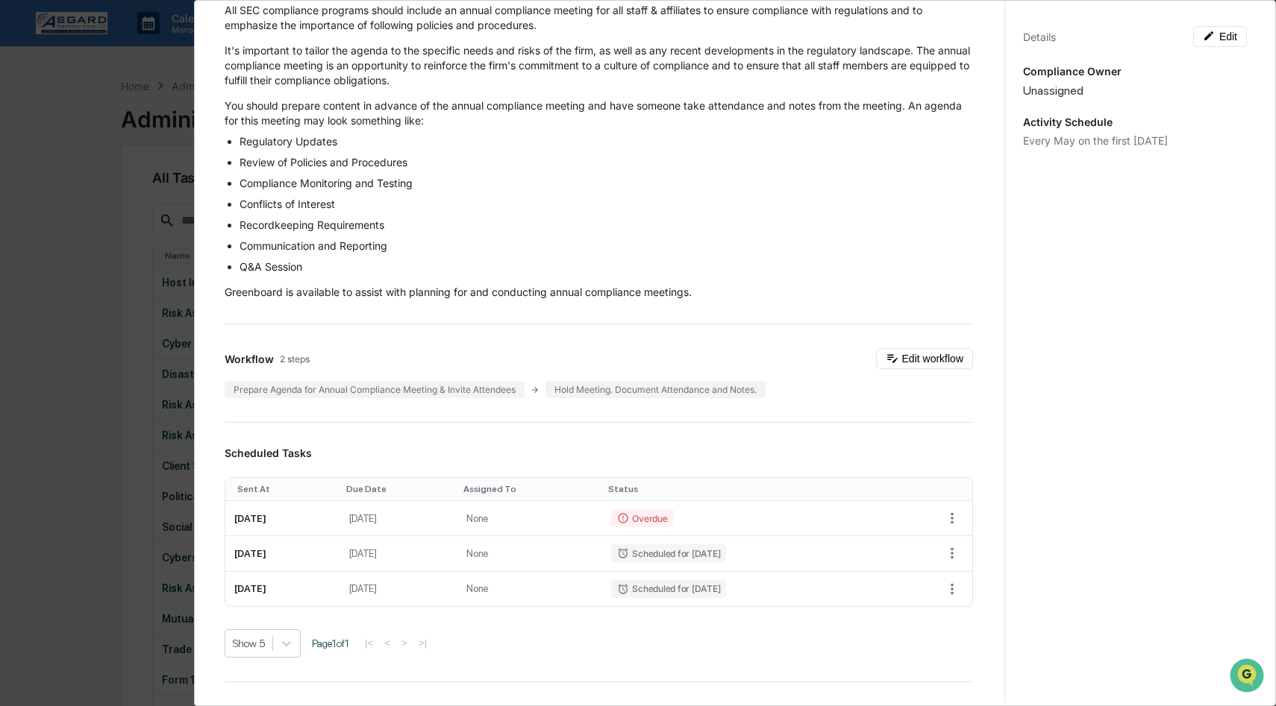
scroll to position [184, 0]
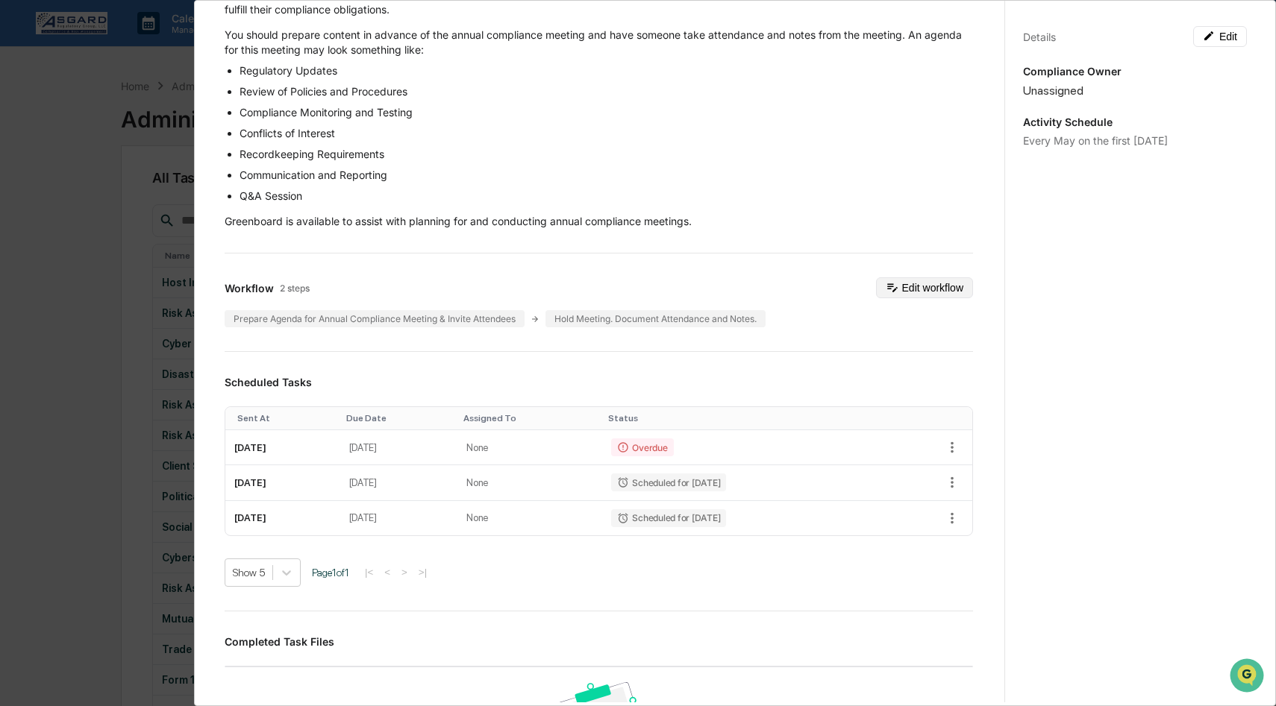
click at [926, 291] on button "Edit workflow" at bounding box center [924, 288] width 97 height 21
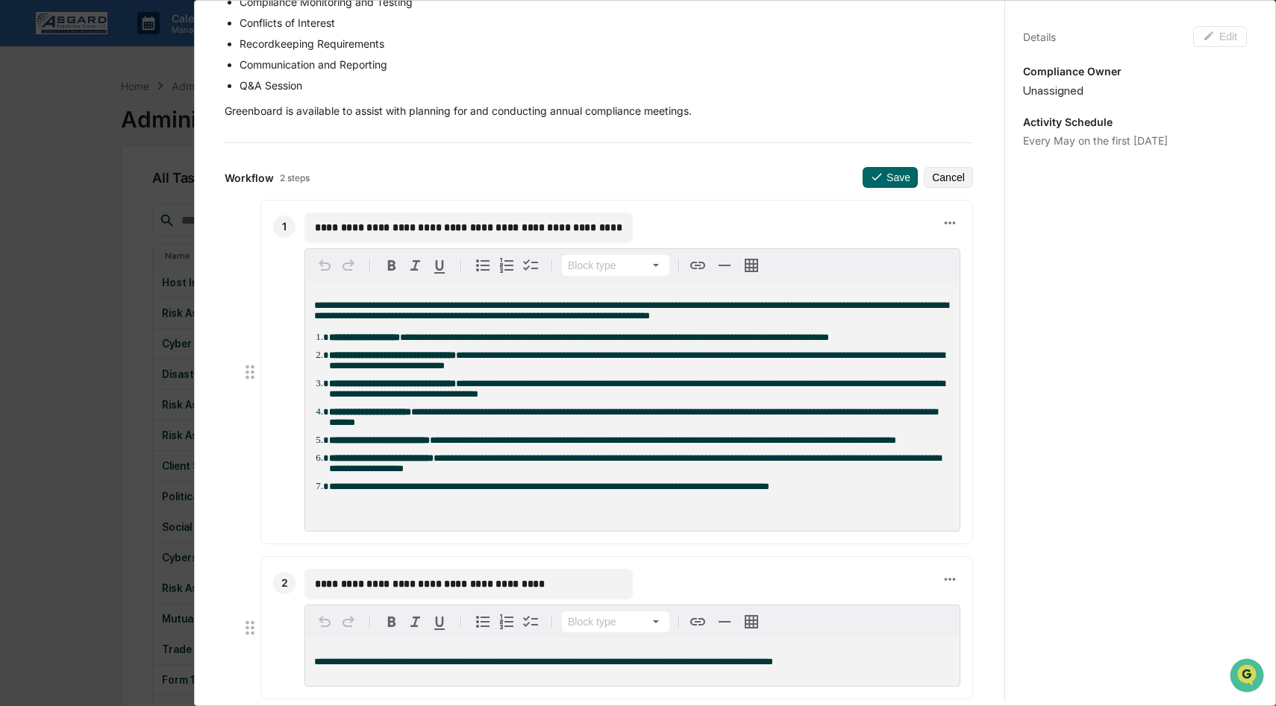
scroll to position [77, 0]
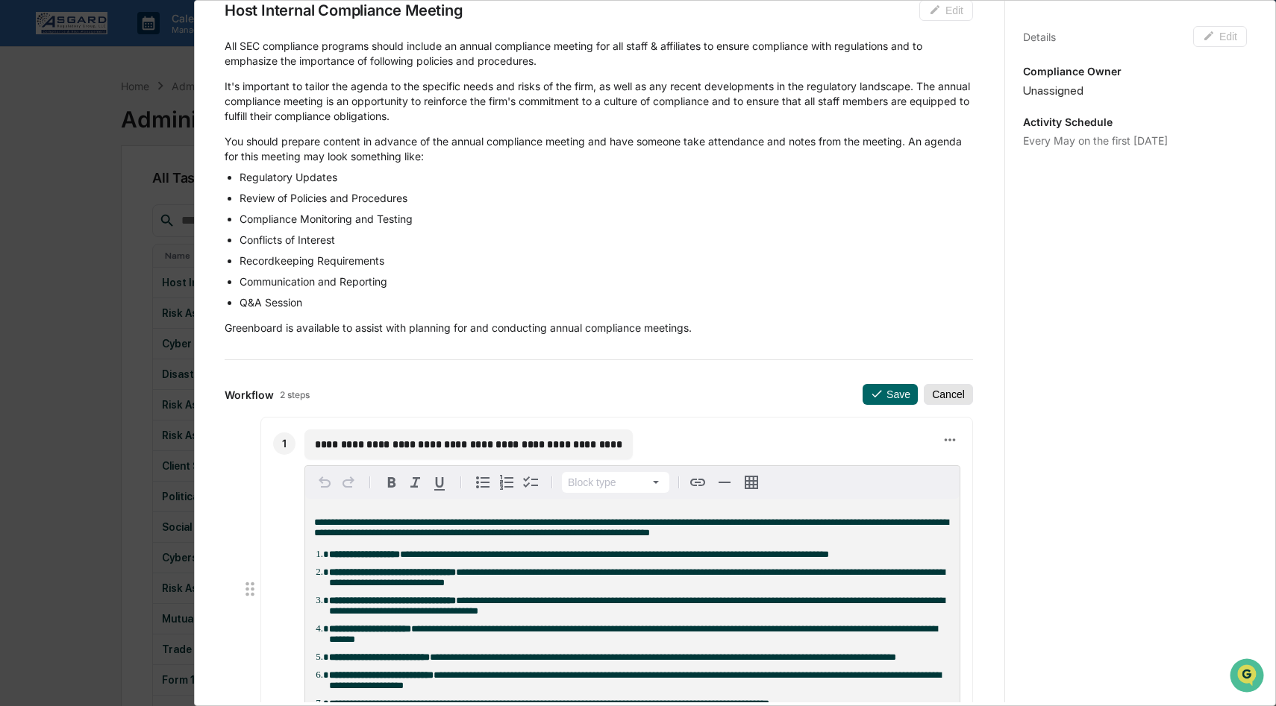
click at [959, 397] on button "Cancel" at bounding box center [948, 394] width 49 height 21
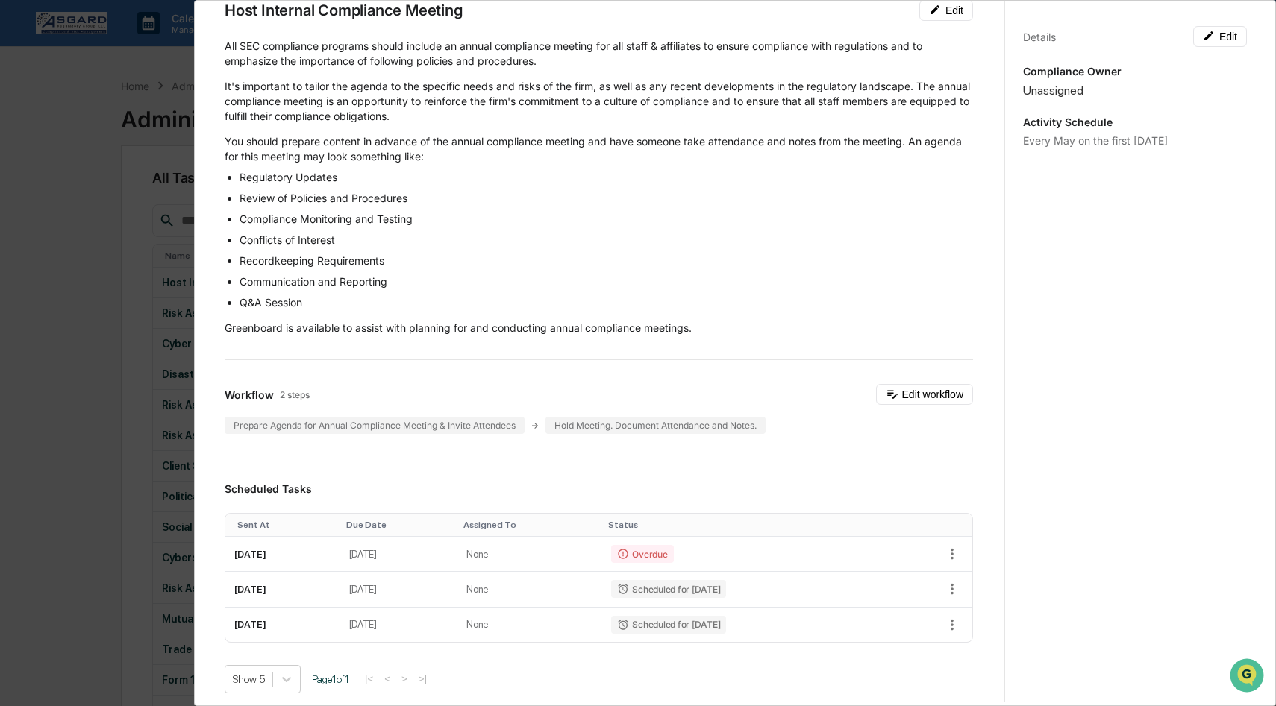
scroll to position [181, 0]
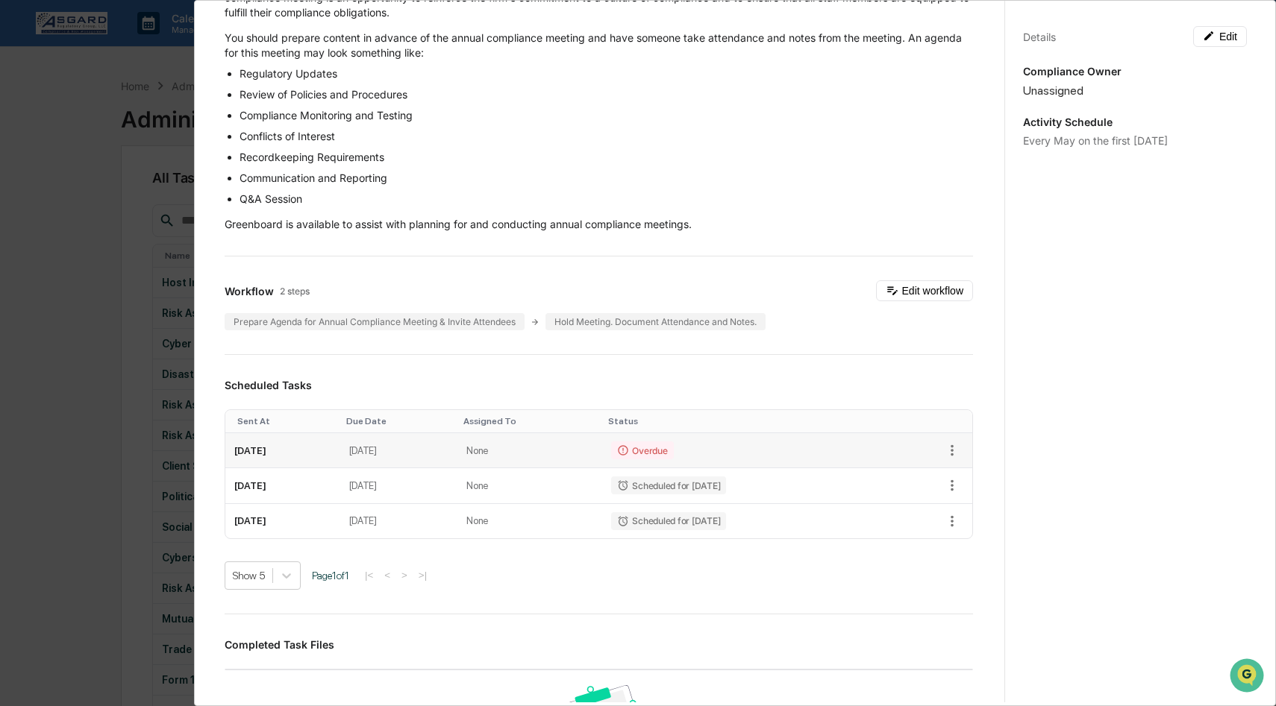
click at [673, 455] on div "Overdue" at bounding box center [642, 451] width 62 height 18
click at [521, 445] on td "None" at bounding box center [529, 450] width 145 height 35
click at [309, 451] on td "[DATE]" at bounding box center [282, 450] width 115 height 35
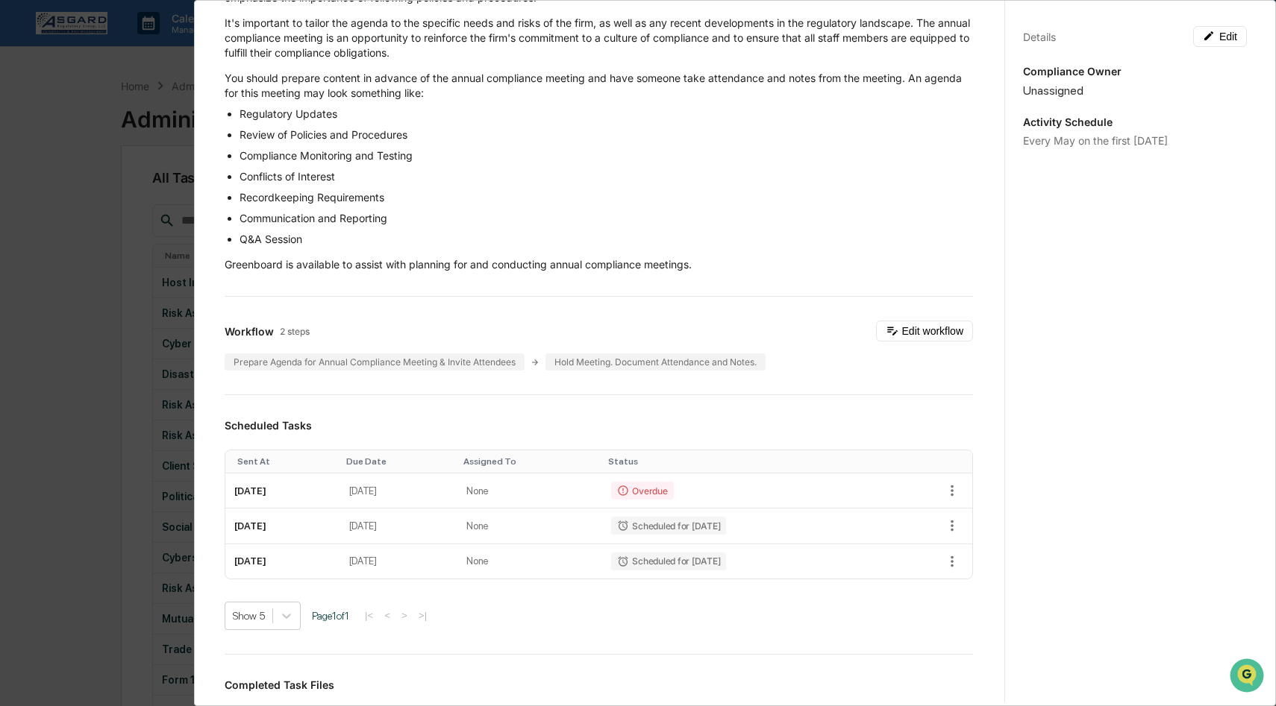
scroll to position [0, 0]
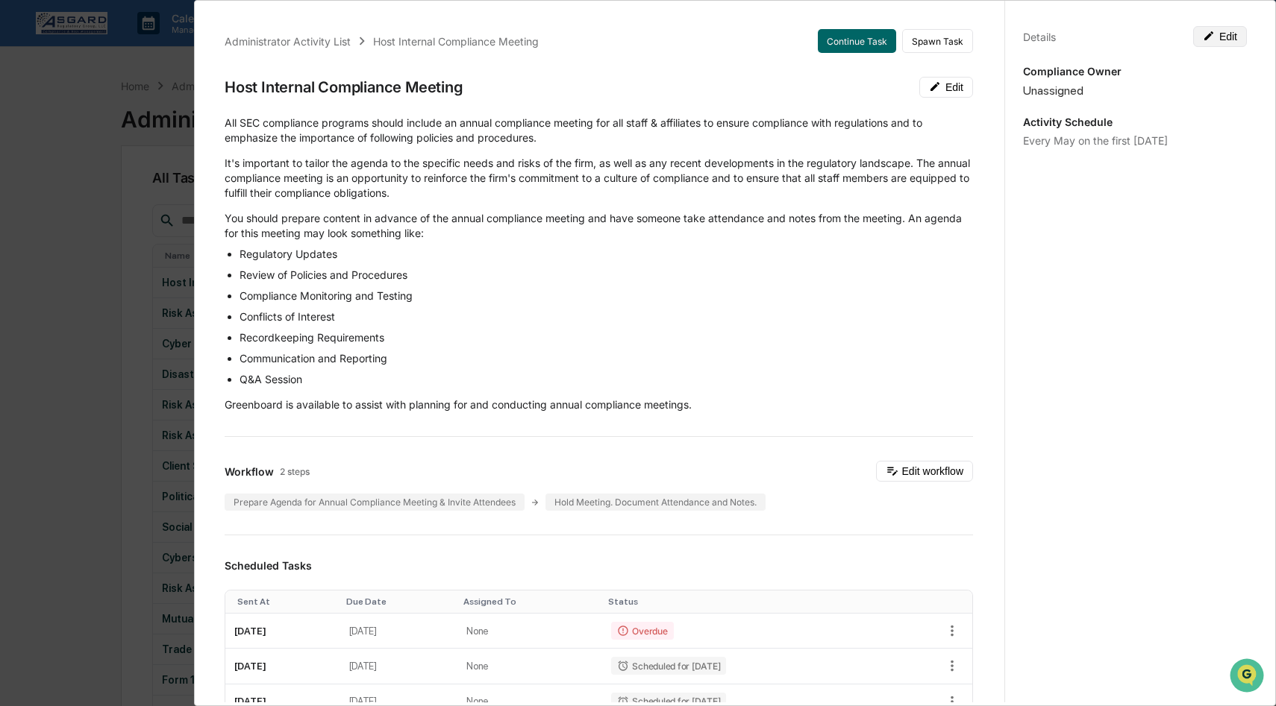
click at [1226, 39] on button "Edit" at bounding box center [1220, 36] width 54 height 21
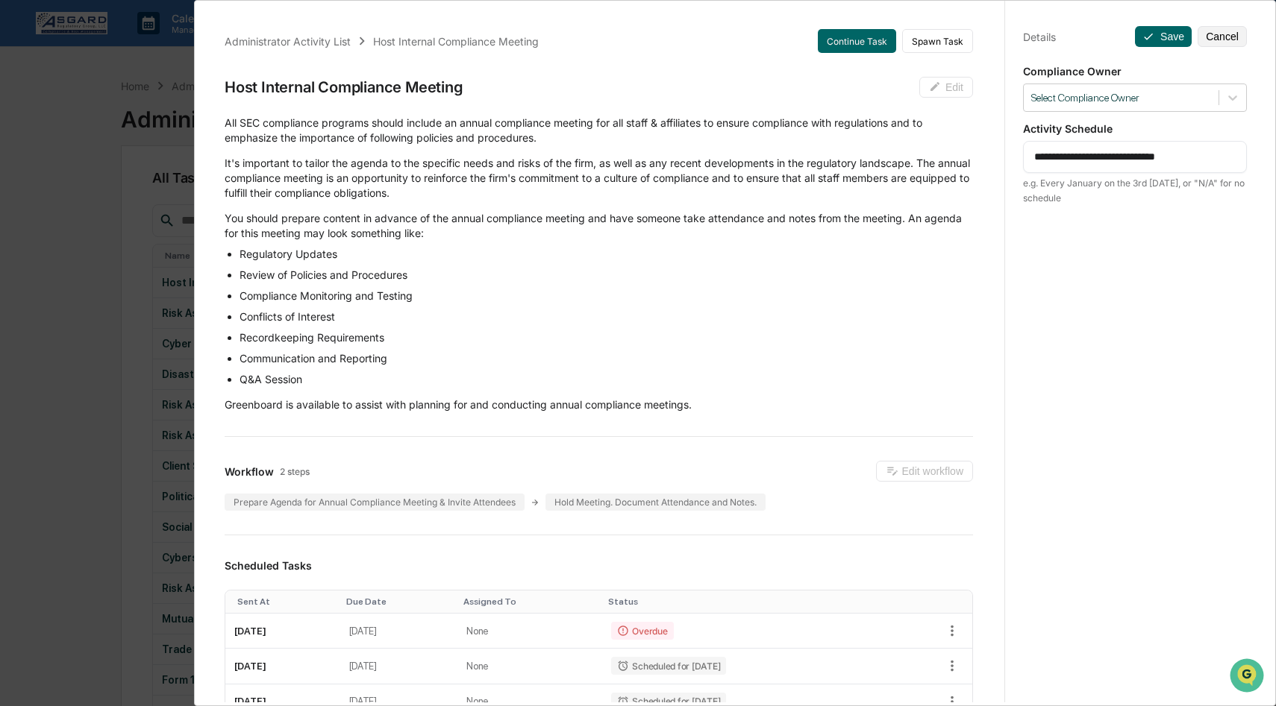
click at [1164, 163] on textarea "**********" at bounding box center [1134, 157] width 201 height 16
click at [1197, 151] on textarea "**********" at bounding box center [1134, 157] width 201 height 16
click at [1228, 103] on icon at bounding box center [1232, 97] width 15 height 15
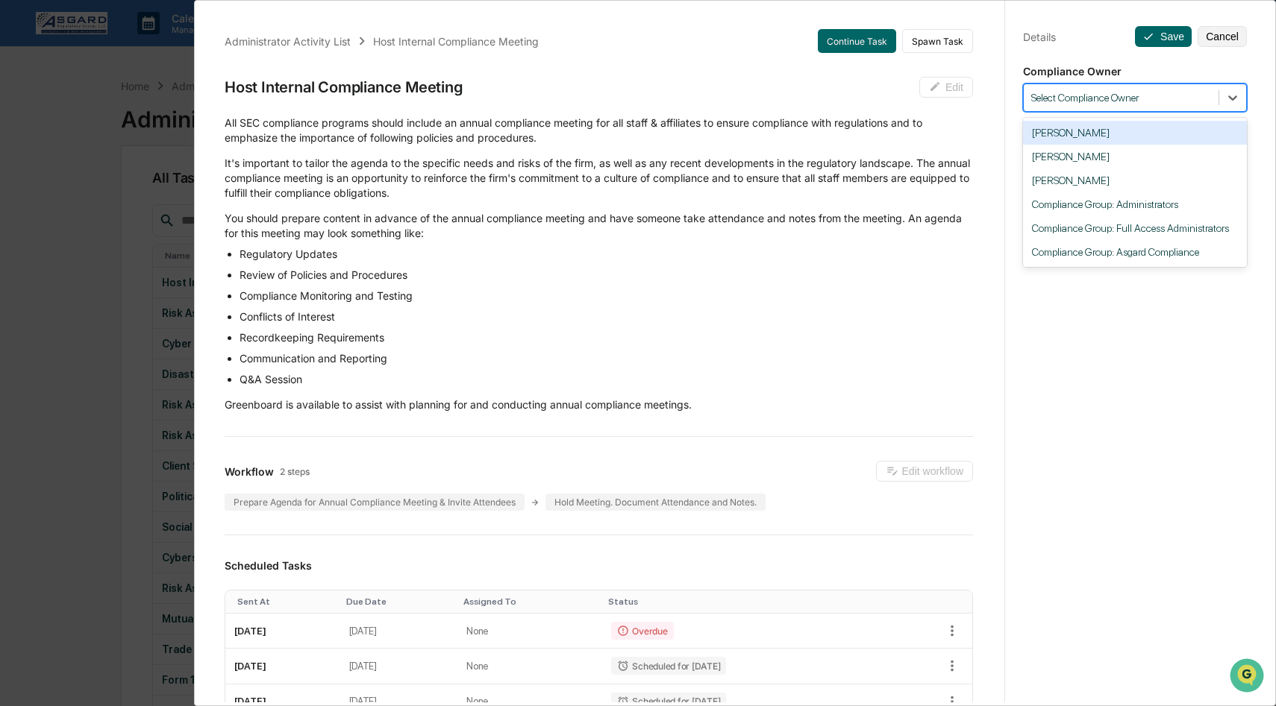
click at [1093, 137] on div "[PERSON_NAME]" at bounding box center [1135, 133] width 224 height 24
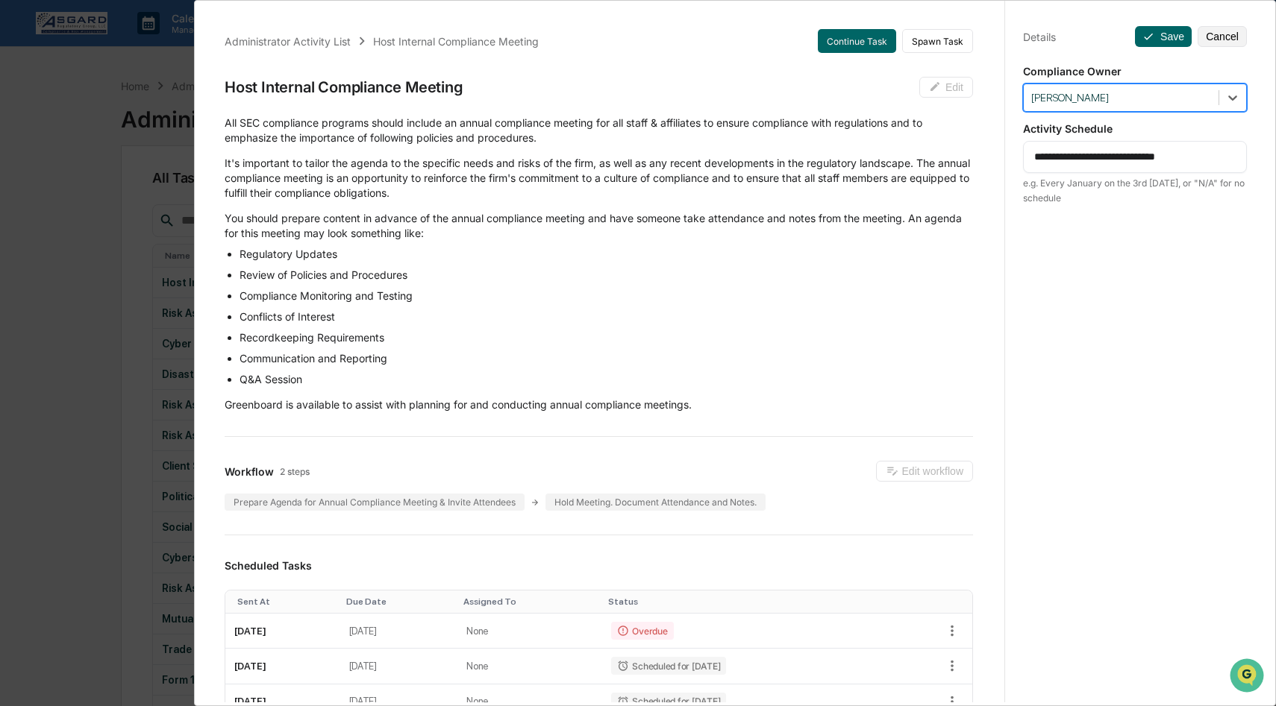
click at [1117, 158] on textarea "**********" at bounding box center [1134, 157] width 201 height 16
click at [1080, 166] on div "**********" at bounding box center [1135, 157] width 224 height 32
drag, startPoint x: 1086, startPoint y: 157, endPoint x: 1067, endPoint y: 155, distance: 19.5
click at [1067, 155] on textarea "**********" at bounding box center [1134, 157] width 201 height 16
type textarea "**********"
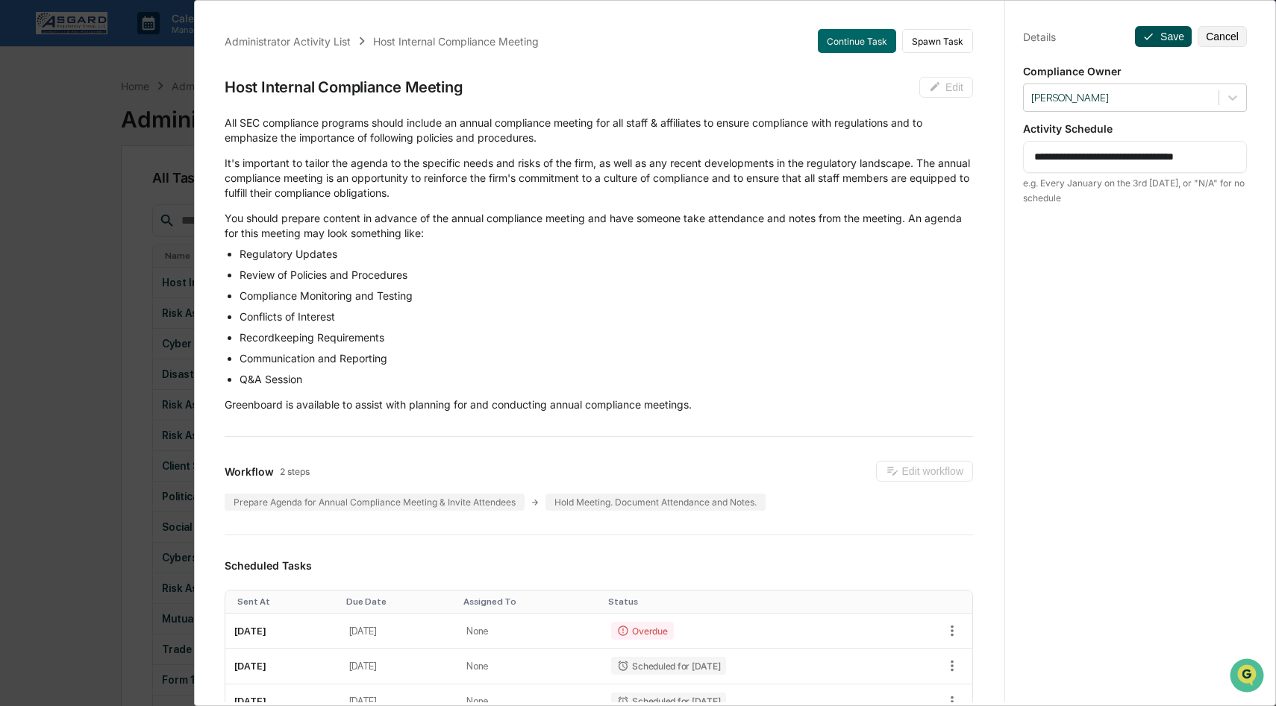
click at [1167, 38] on button "Save" at bounding box center [1163, 36] width 57 height 21
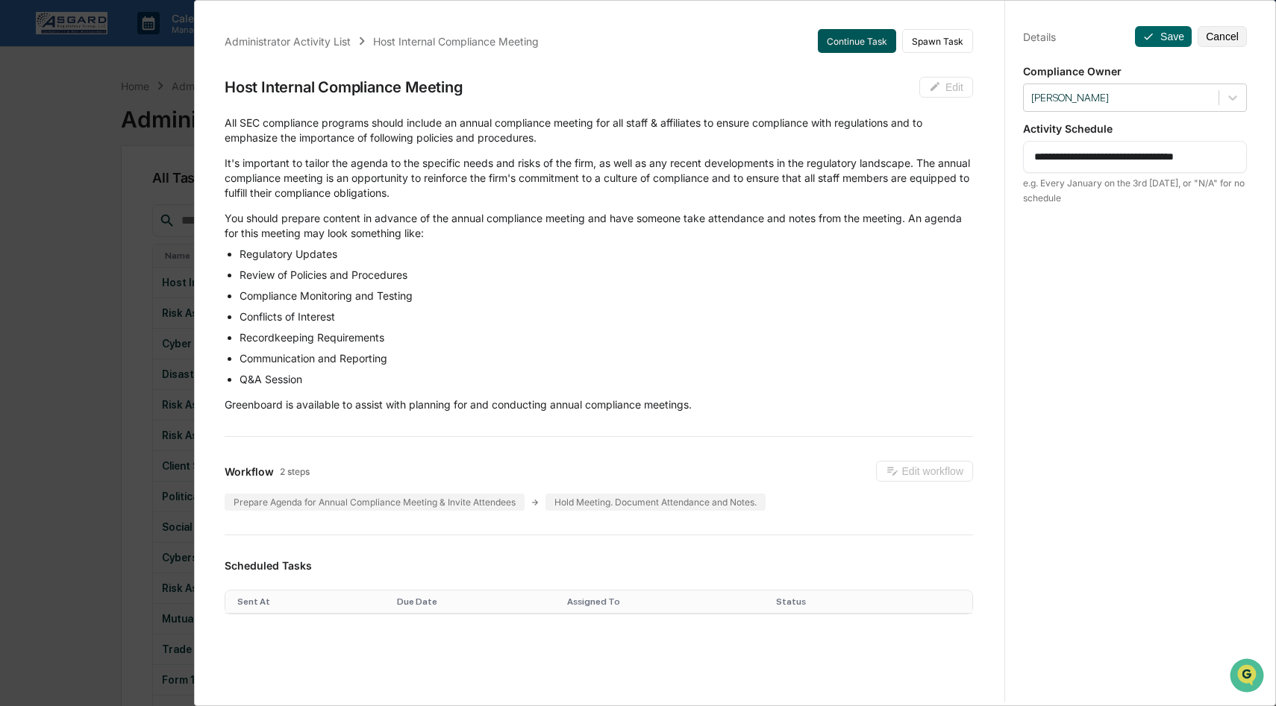
click at [852, 39] on button "Continue Task" at bounding box center [857, 41] width 78 height 24
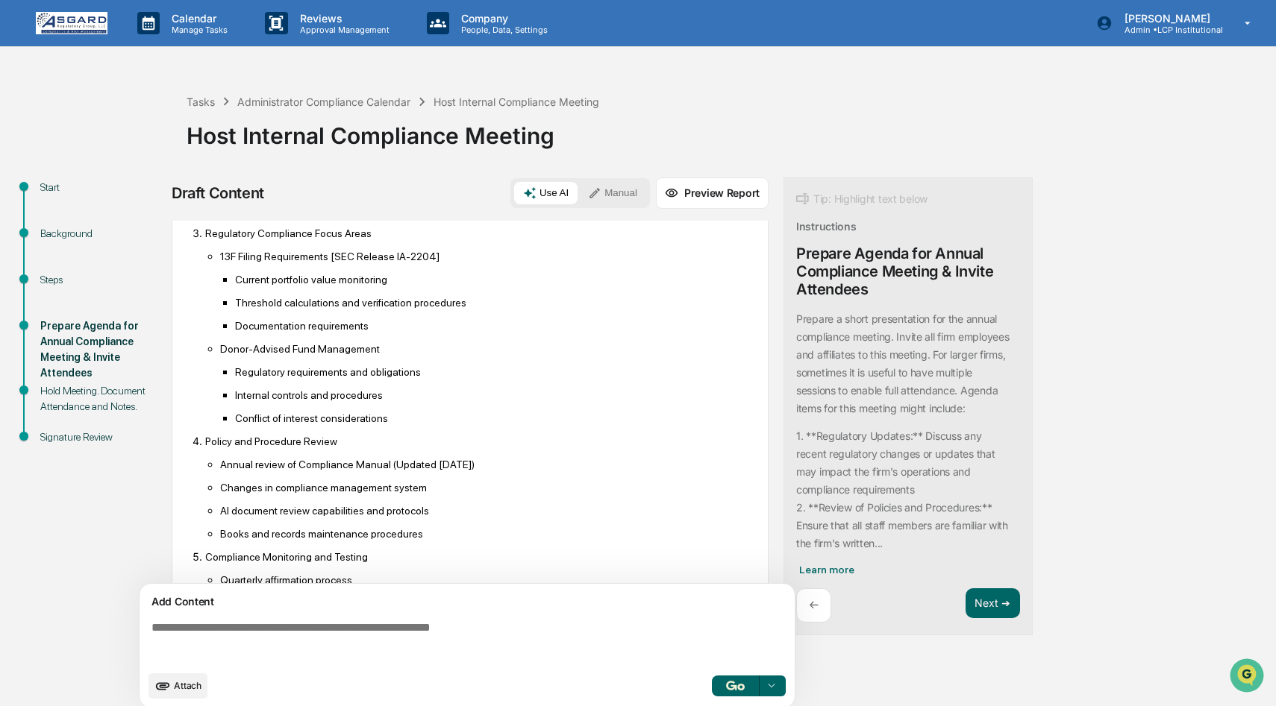
scroll to position [1185, 0]
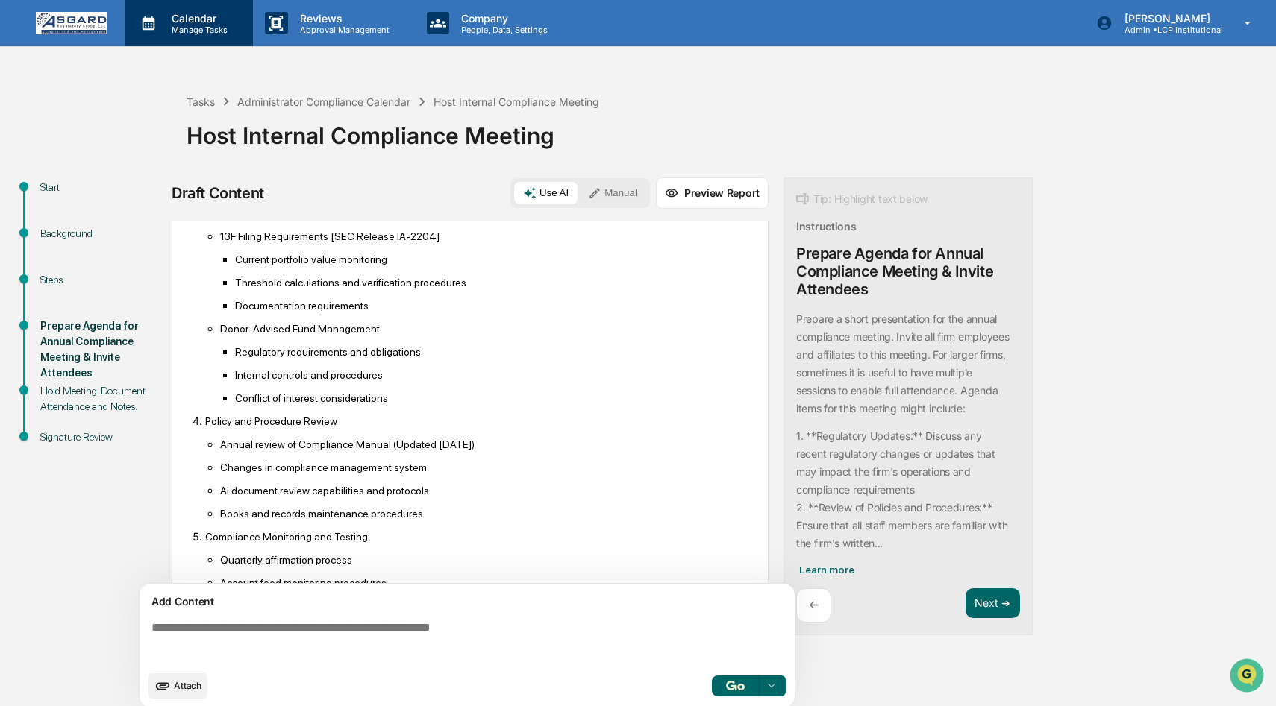
click at [193, 22] on p "Calendar" at bounding box center [197, 18] width 75 height 13
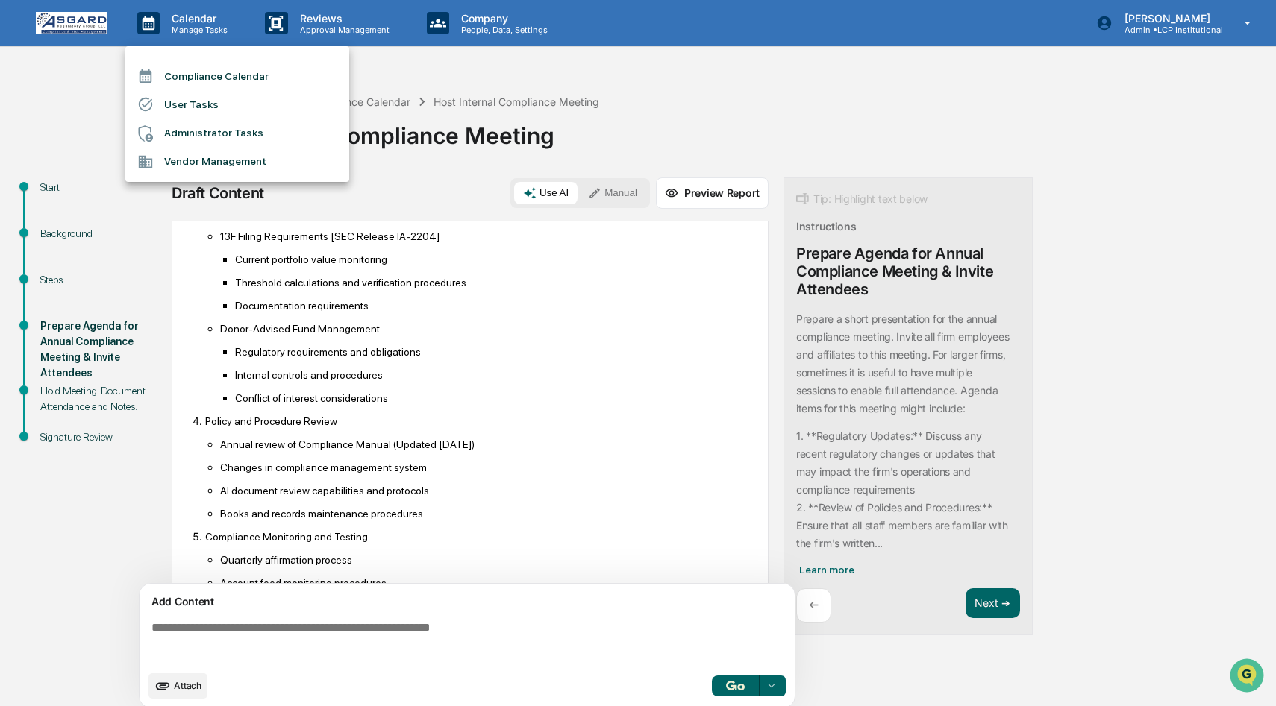
click at [95, 87] on div at bounding box center [638, 353] width 1276 height 706
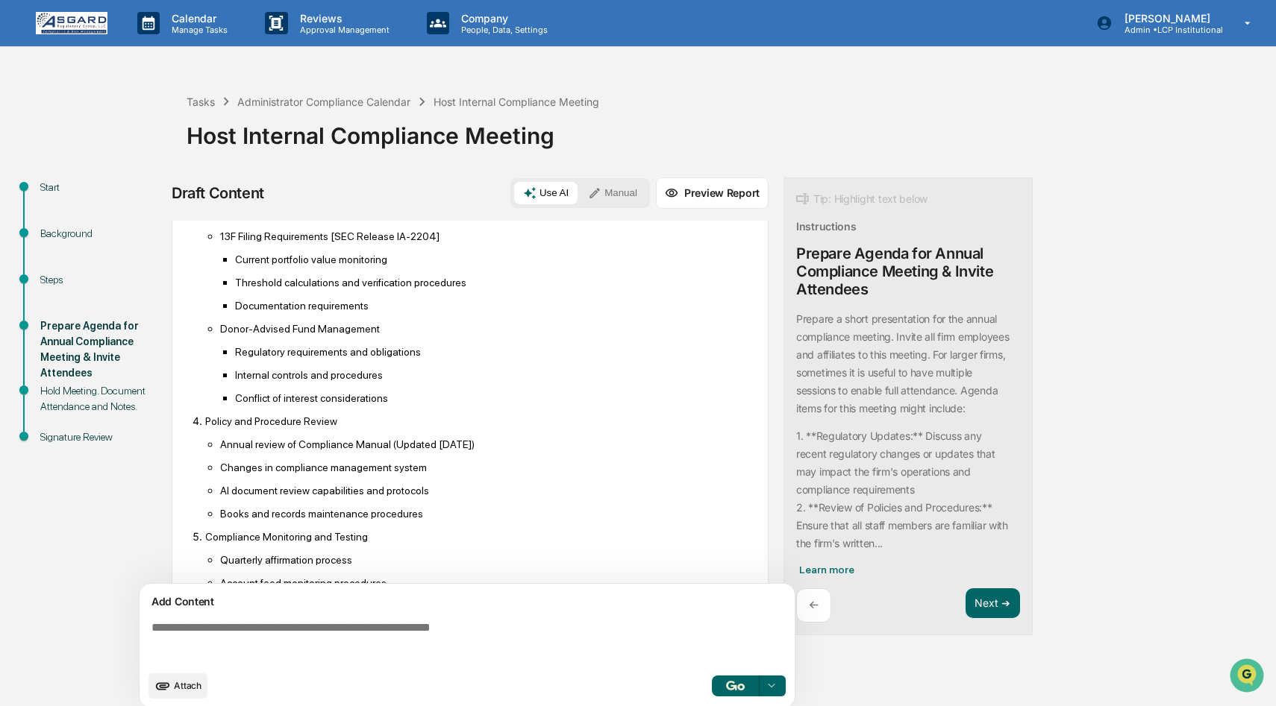
click at [83, 20] on img at bounding box center [72, 23] width 72 height 22
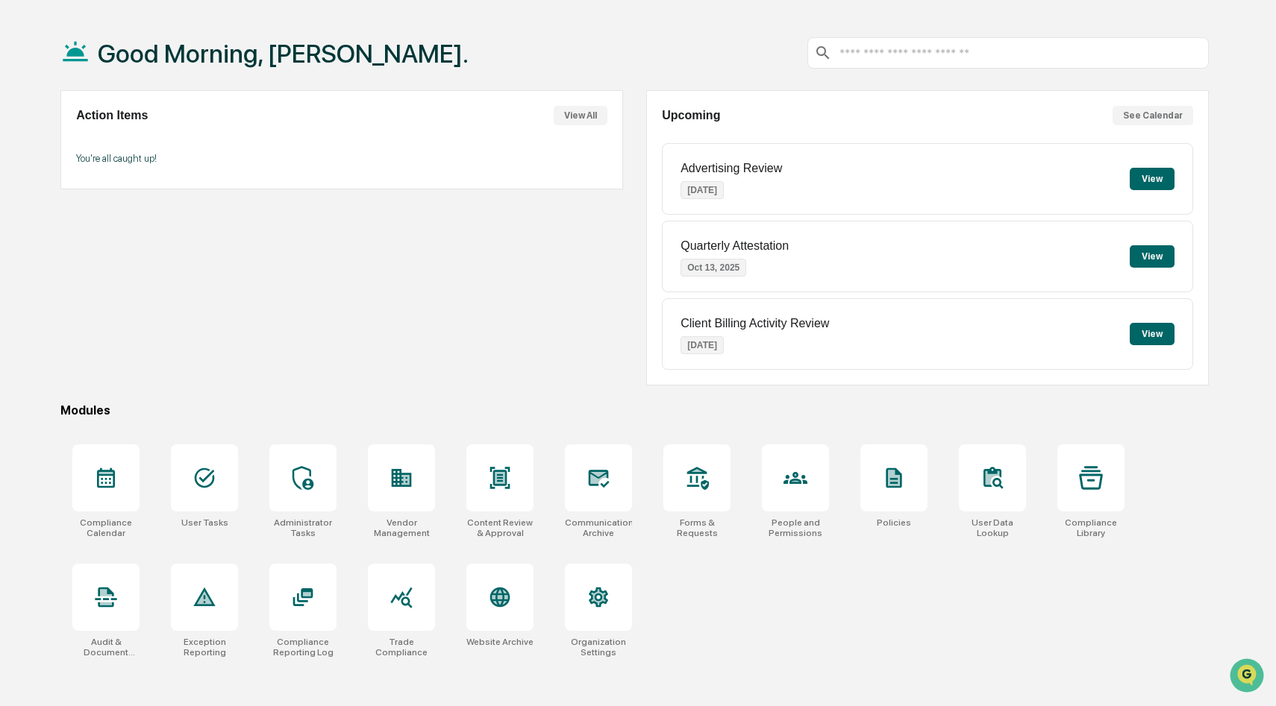
scroll to position [71, 0]
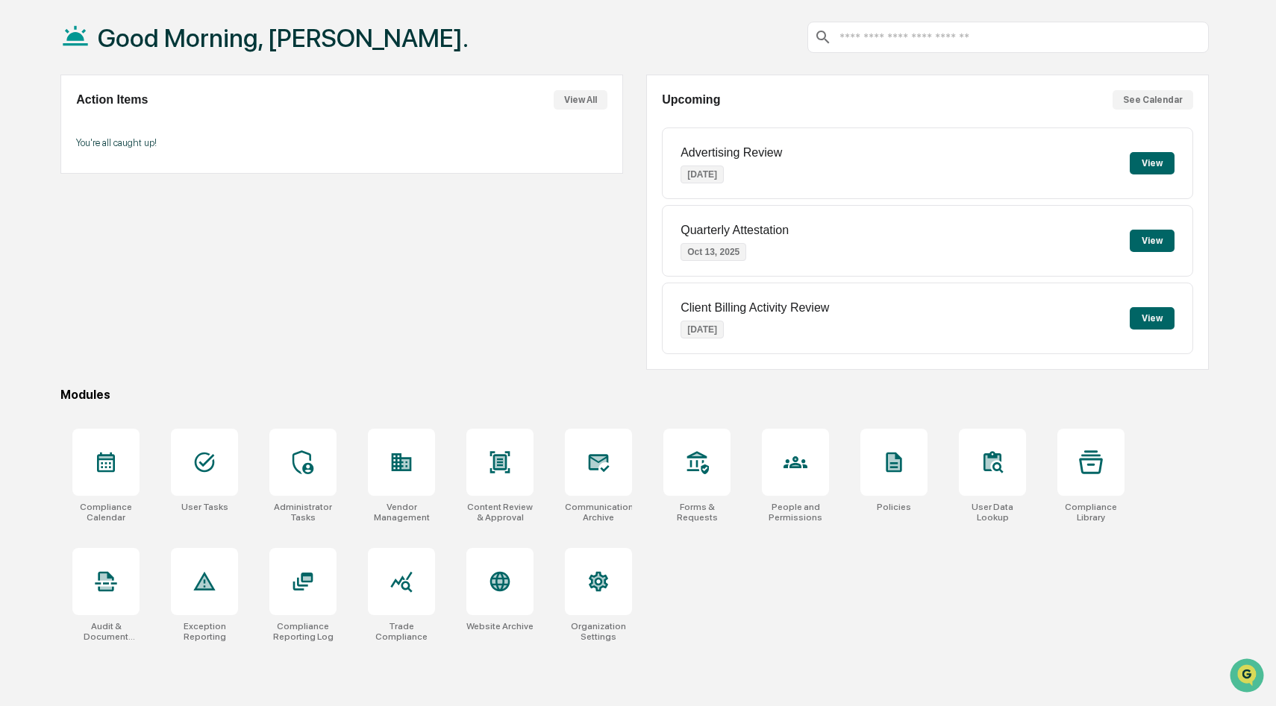
click at [272, 322] on div "Action Items View All You're all caught up!" at bounding box center [341, 222] width 562 height 295
click at [803, 474] on icon at bounding box center [795, 463] width 24 height 24
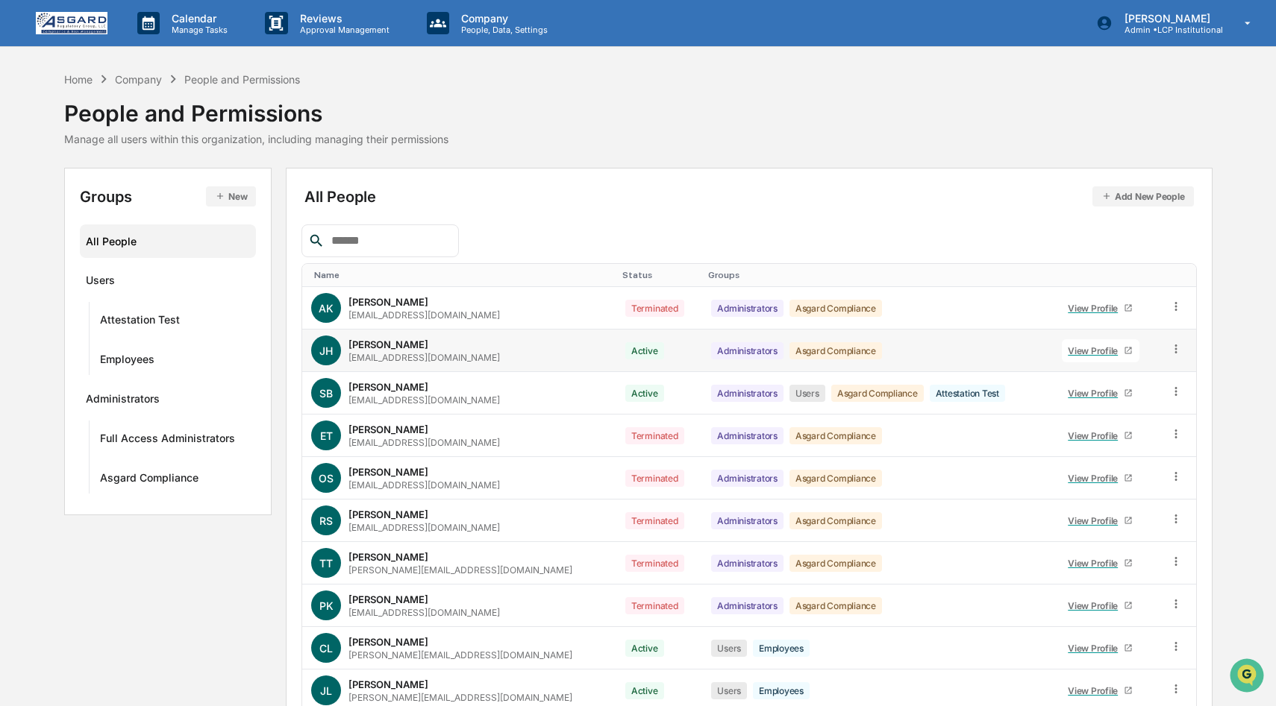
click at [1084, 351] on div "View Profile" at bounding box center [1096, 350] width 56 height 11
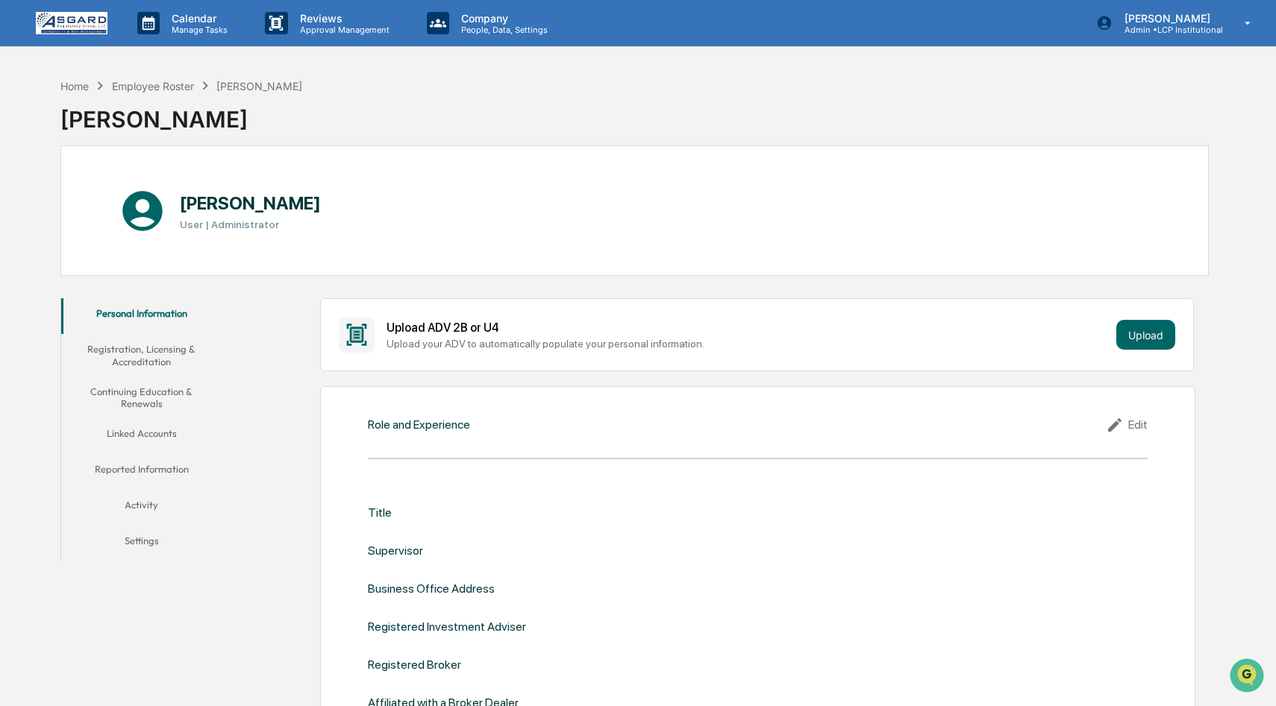
click at [147, 431] on button "Linked Accounts" at bounding box center [141, 436] width 160 height 36
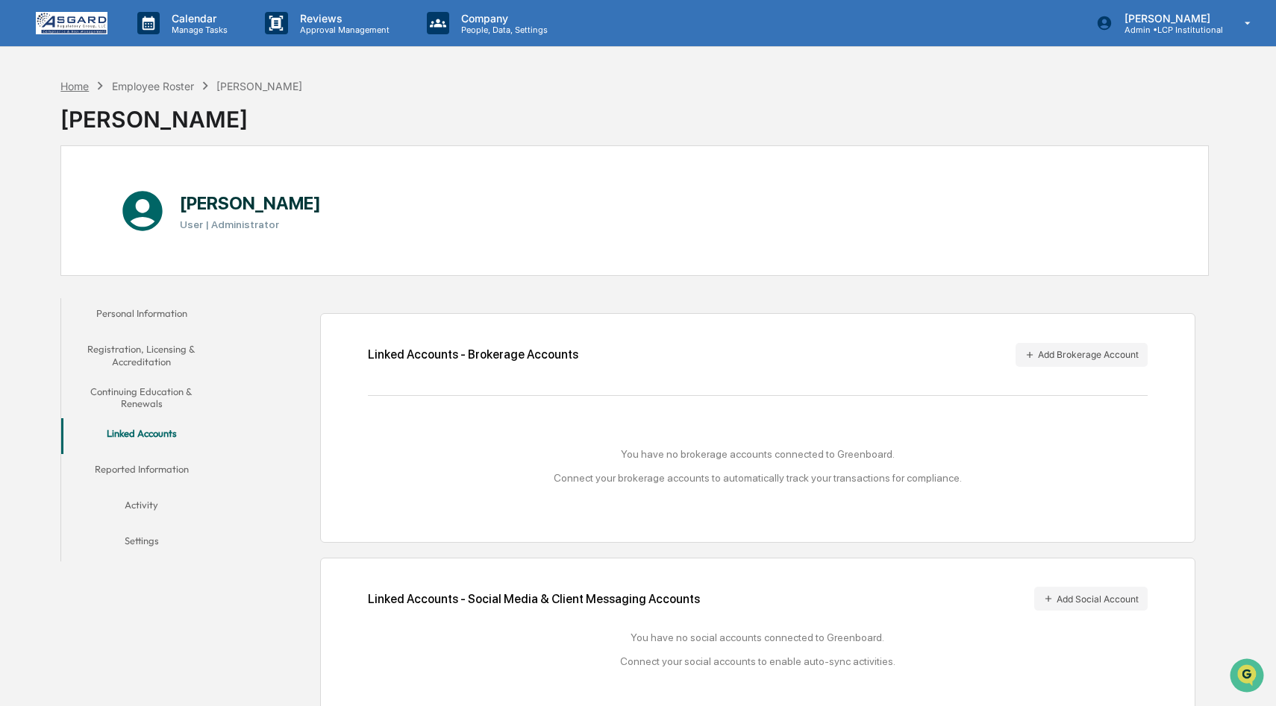
click at [62, 81] on div "Home" at bounding box center [74, 86] width 28 height 13
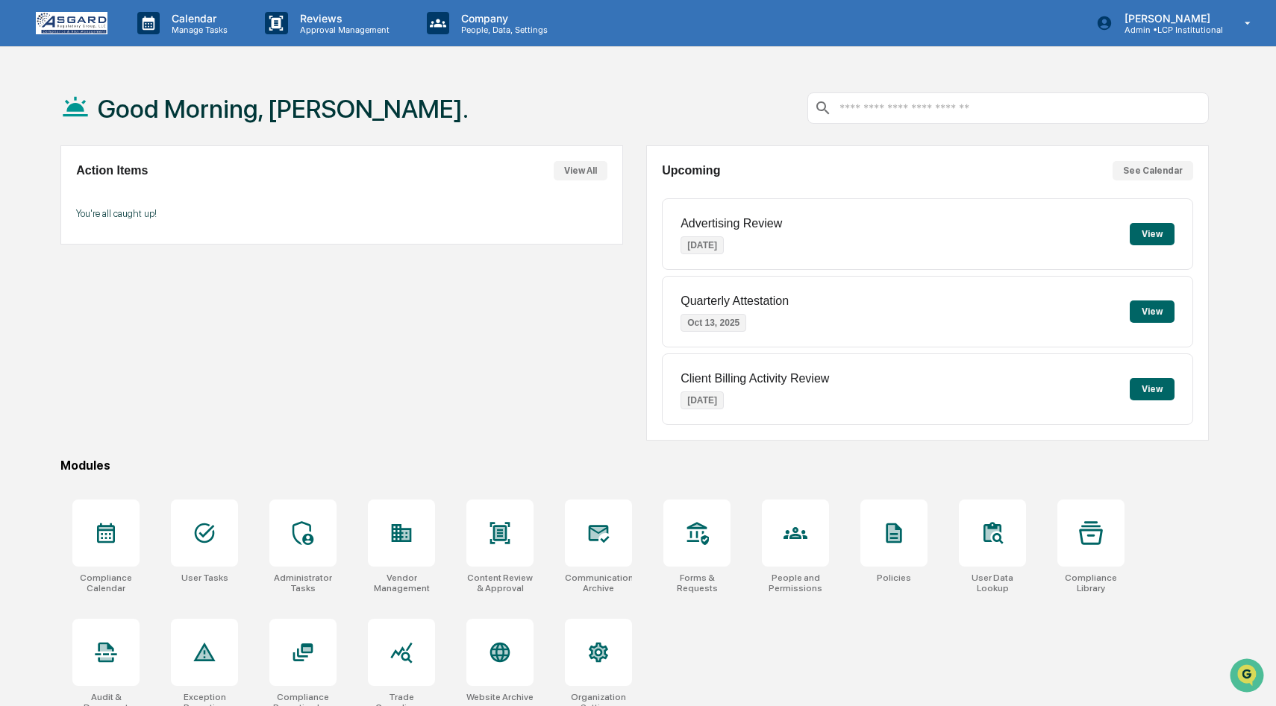
click at [886, 109] on input "text" at bounding box center [1020, 108] width 365 height 14
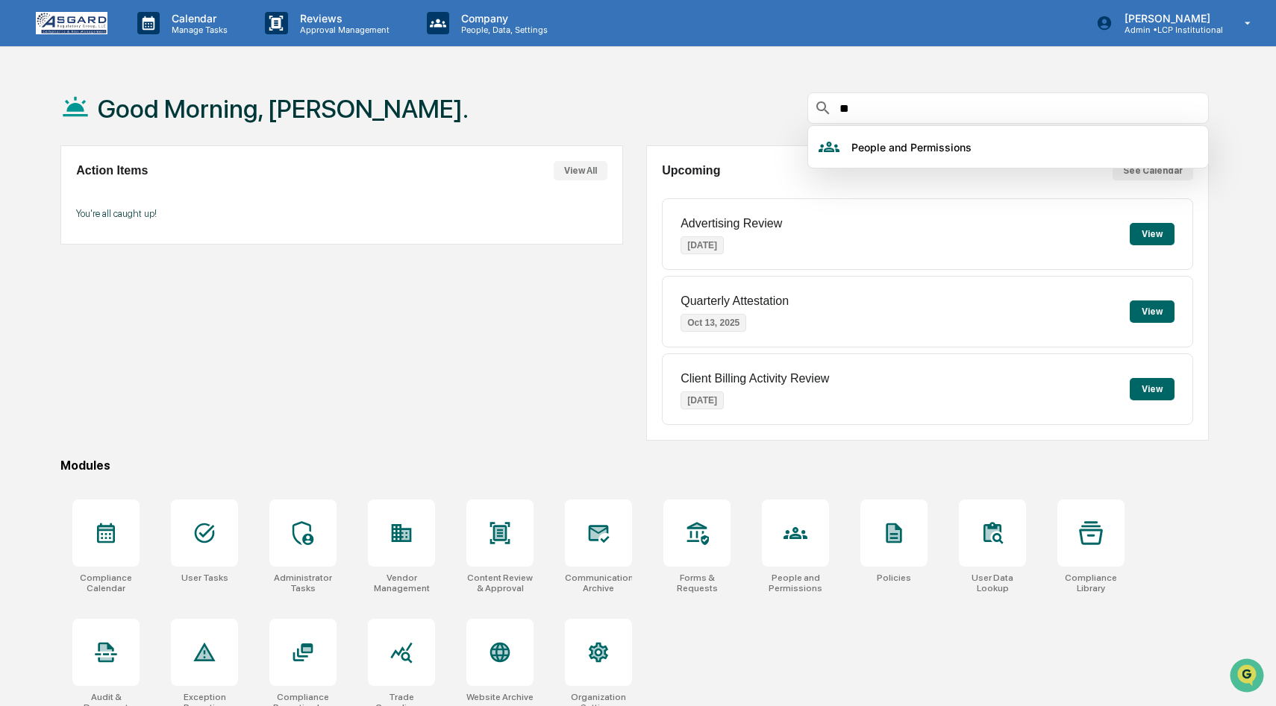
type input "*"
type input "**********"
click at [848, 62] on div "**********" at bounding box center [638, 388] width 1276 height 777
drag, startPoint x: 950, startPoint y: 111, endPoint x: 784, endPoint y: 107, distance: 166.4
click at [785, 107] on div "**********" at bounding box center [634, 108] width 1148 height 75
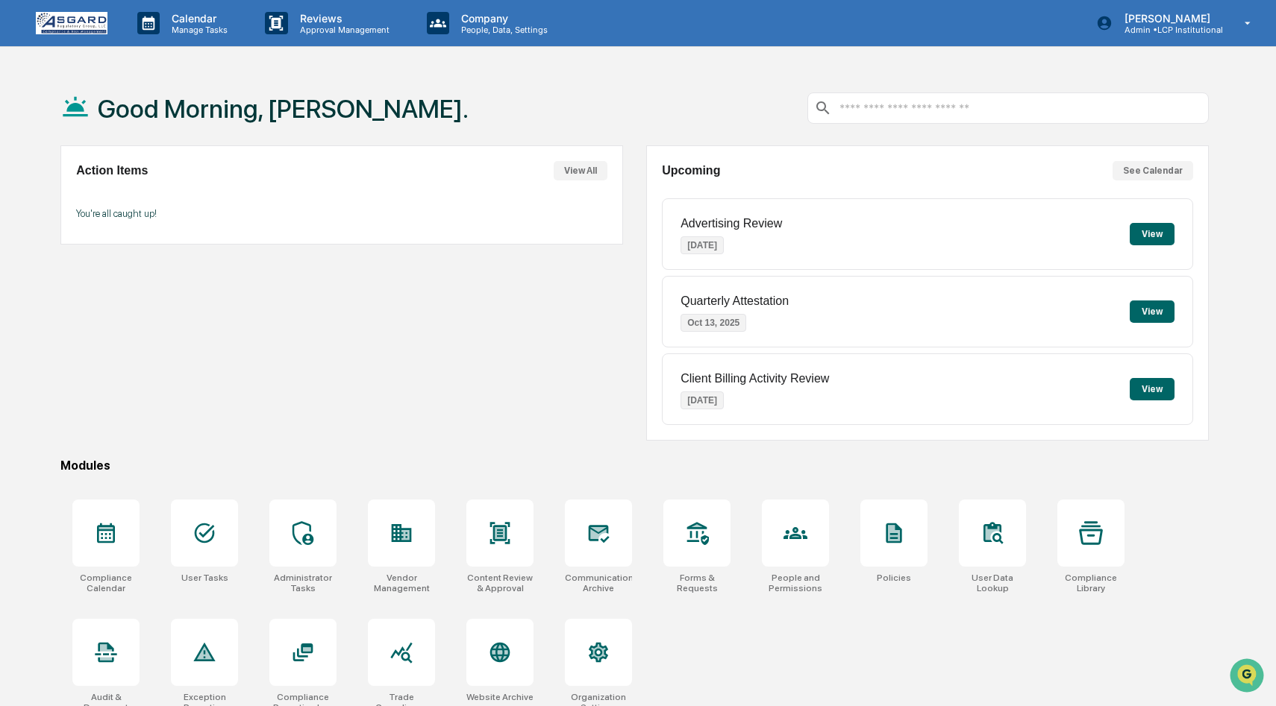
scroll to position [71, 0]
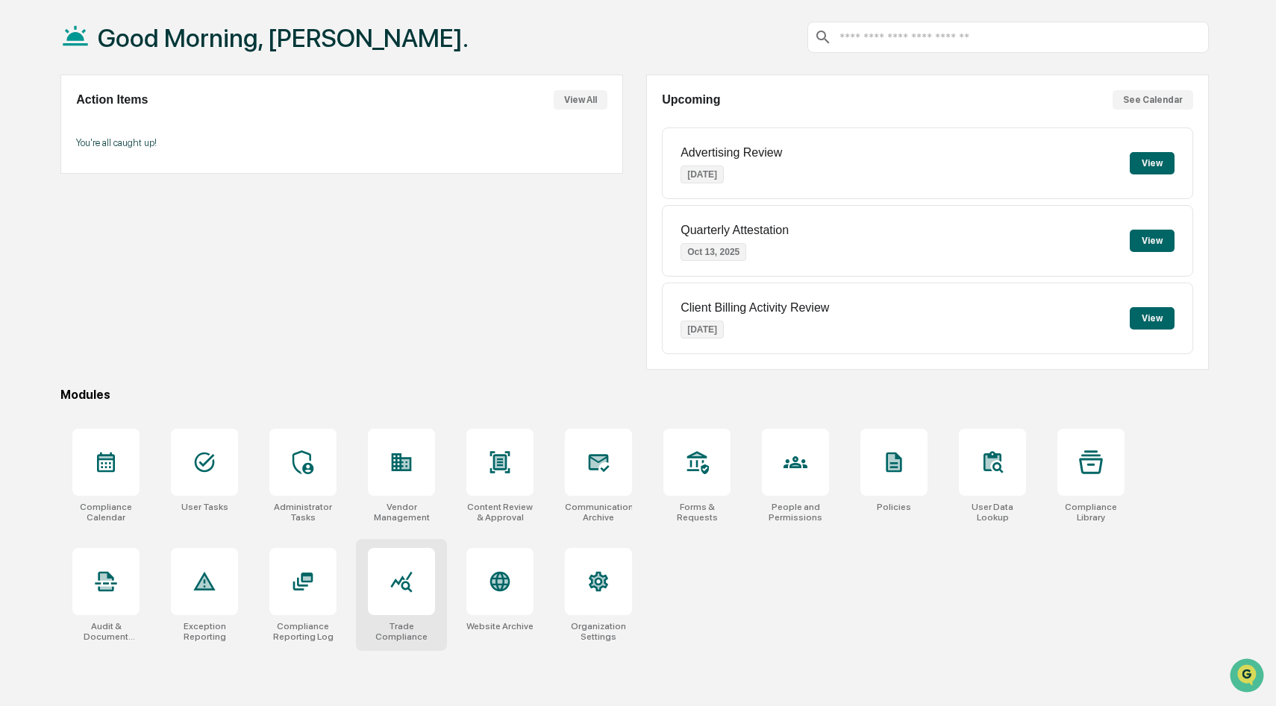
click at [404, 590] on icon at bounding box center [402, 582] width 22 height 21
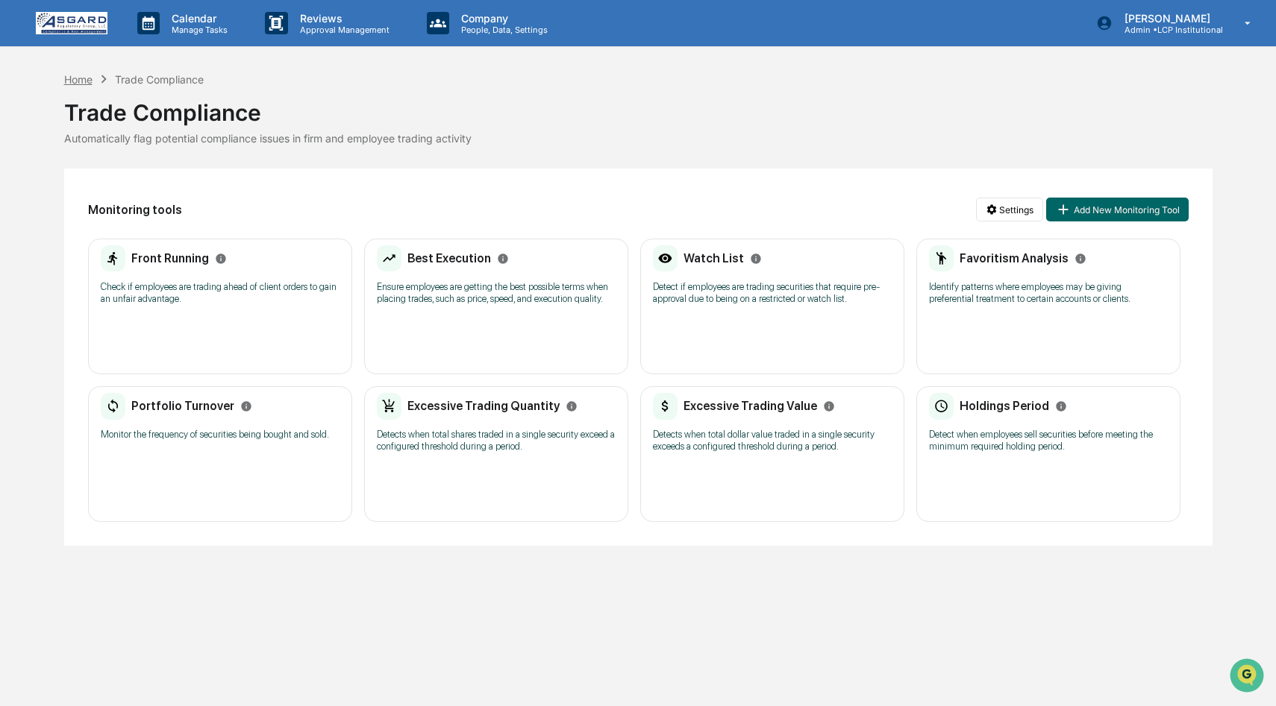
click at [82, 73] on div "Home" at bounding box center [78, 79] width 28 height 13
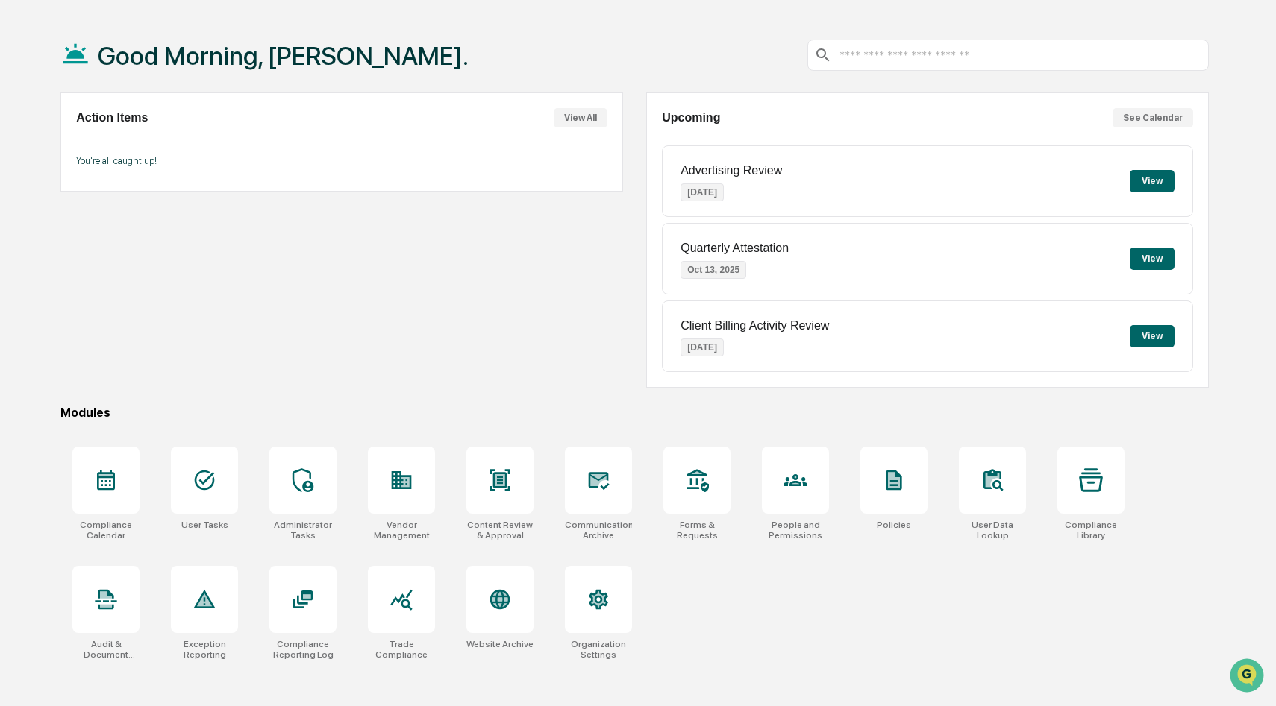
scroll to position [71, 0]
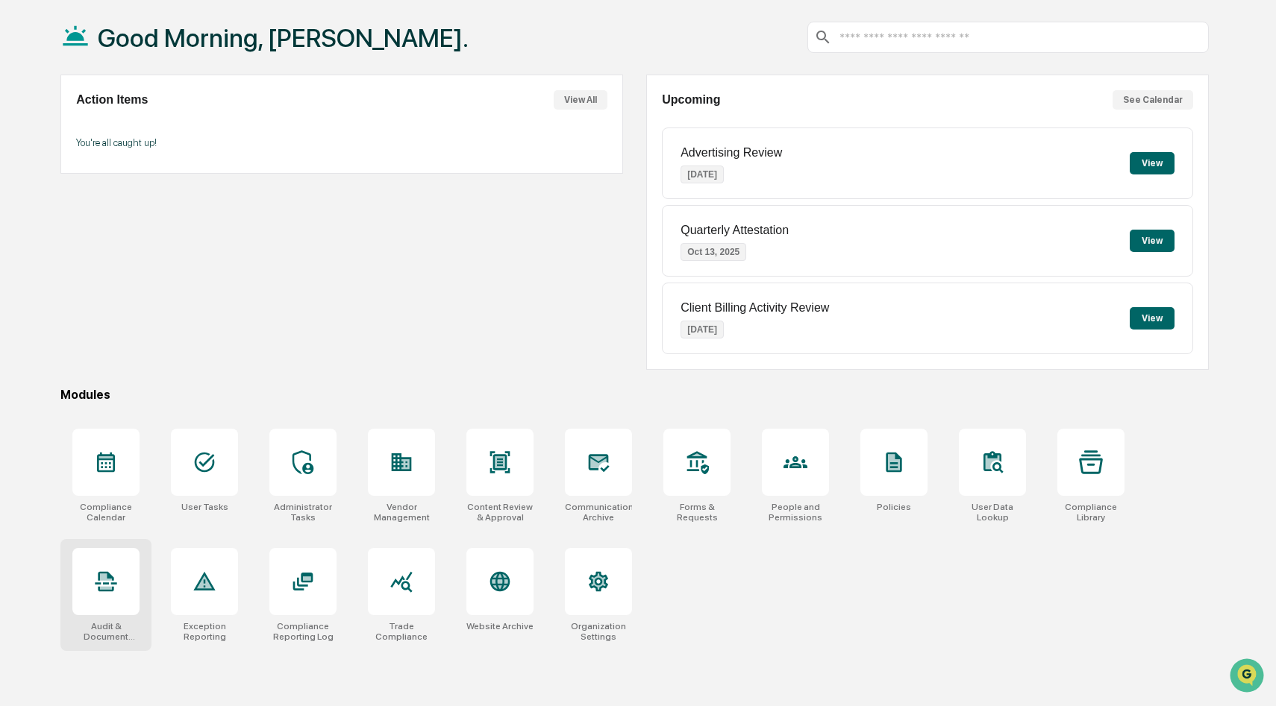
click at [110, 583] on icon at bounding box center [106, 582] width 24 height 24
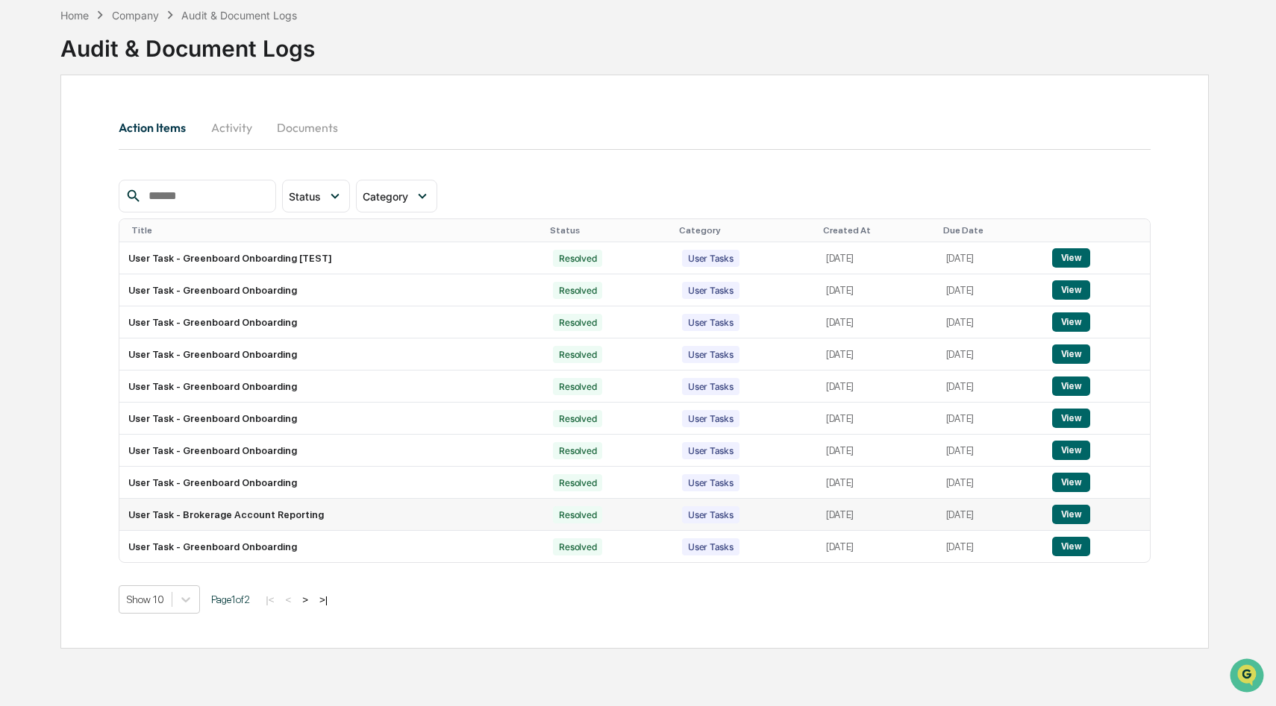
click at [1077, 515] on button "View" at bounding box center [1071, 514] width 38 height 19
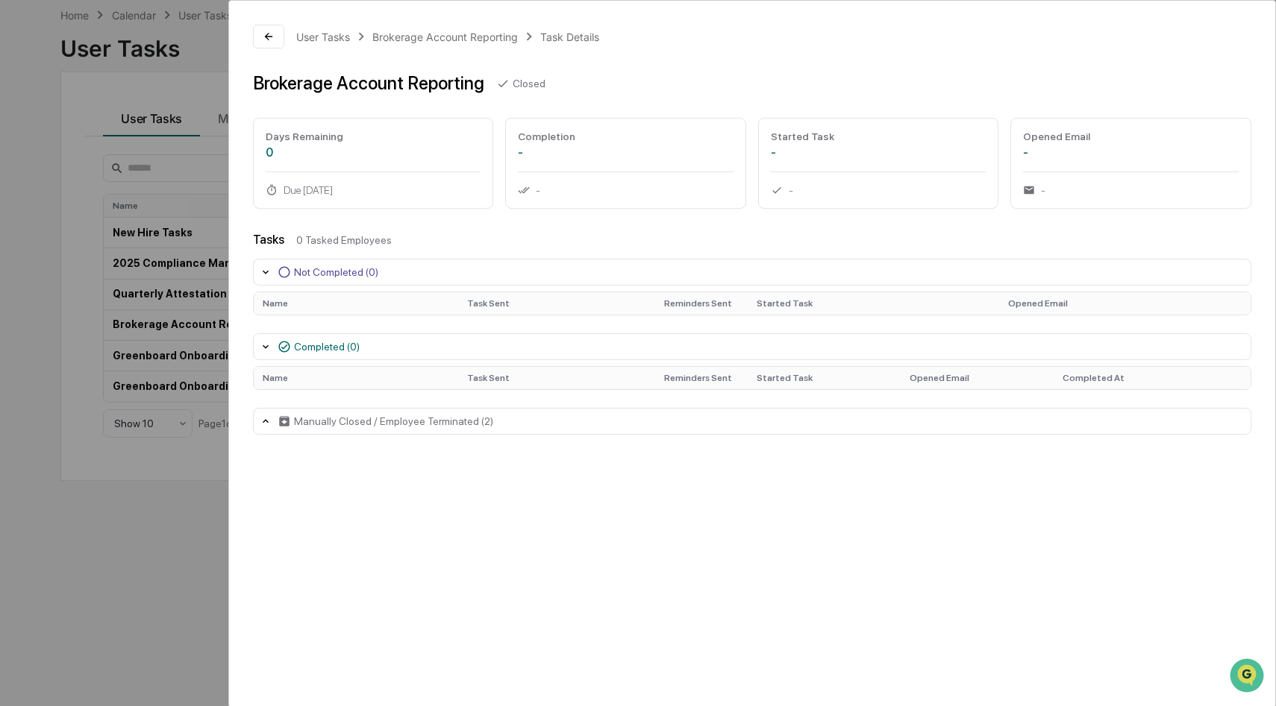
click at [263, 343] on icon at bounding box center [266, 347] width 12 height 12
click at [270, 34] on icon at bounding box center [269, 37] width 12 height 12
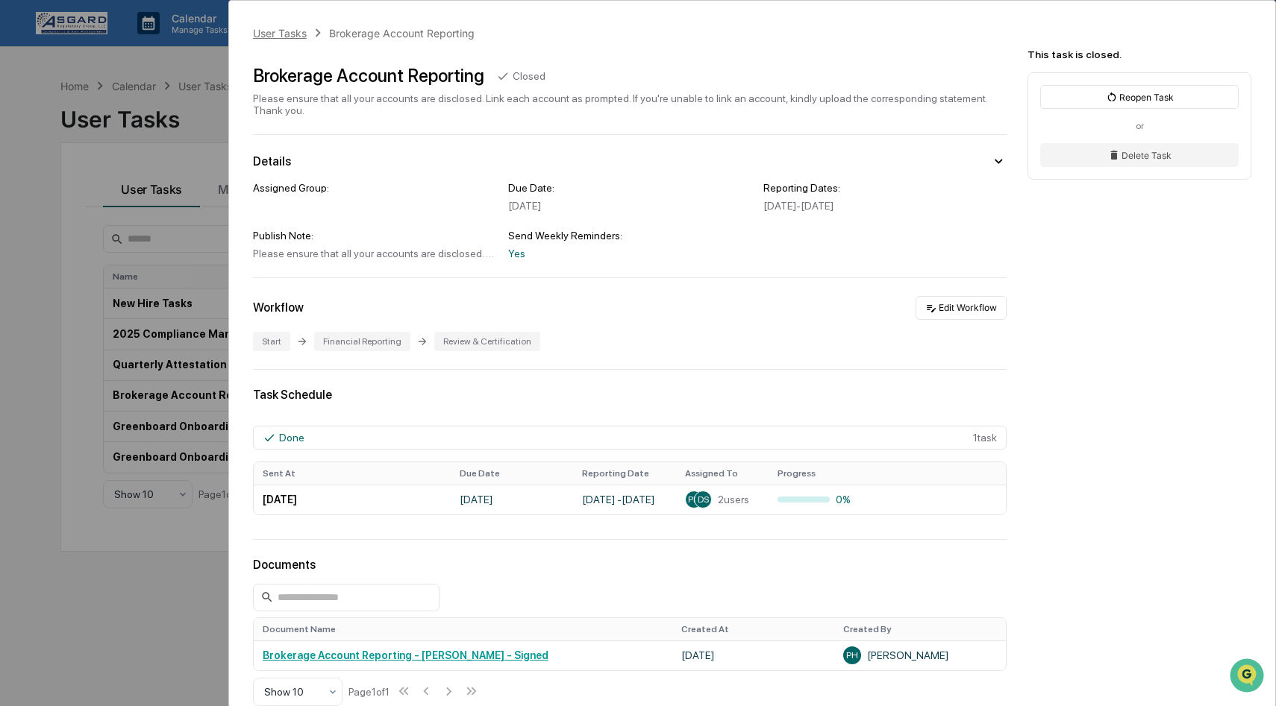
click at [273, 39] on div "User Tasks" at bounding box center [280, 33] width 54 height 13
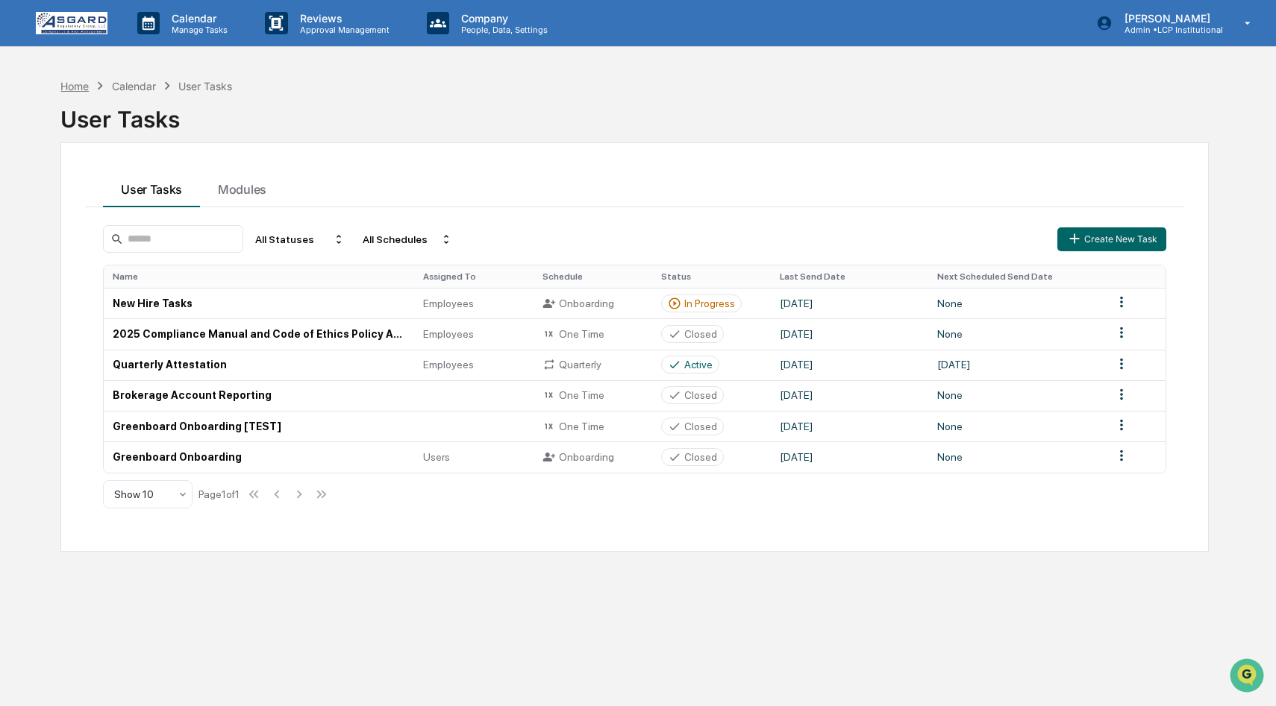
click at [82, 85] on div "Home" at bounding box center [74, 86] width 28 height 13
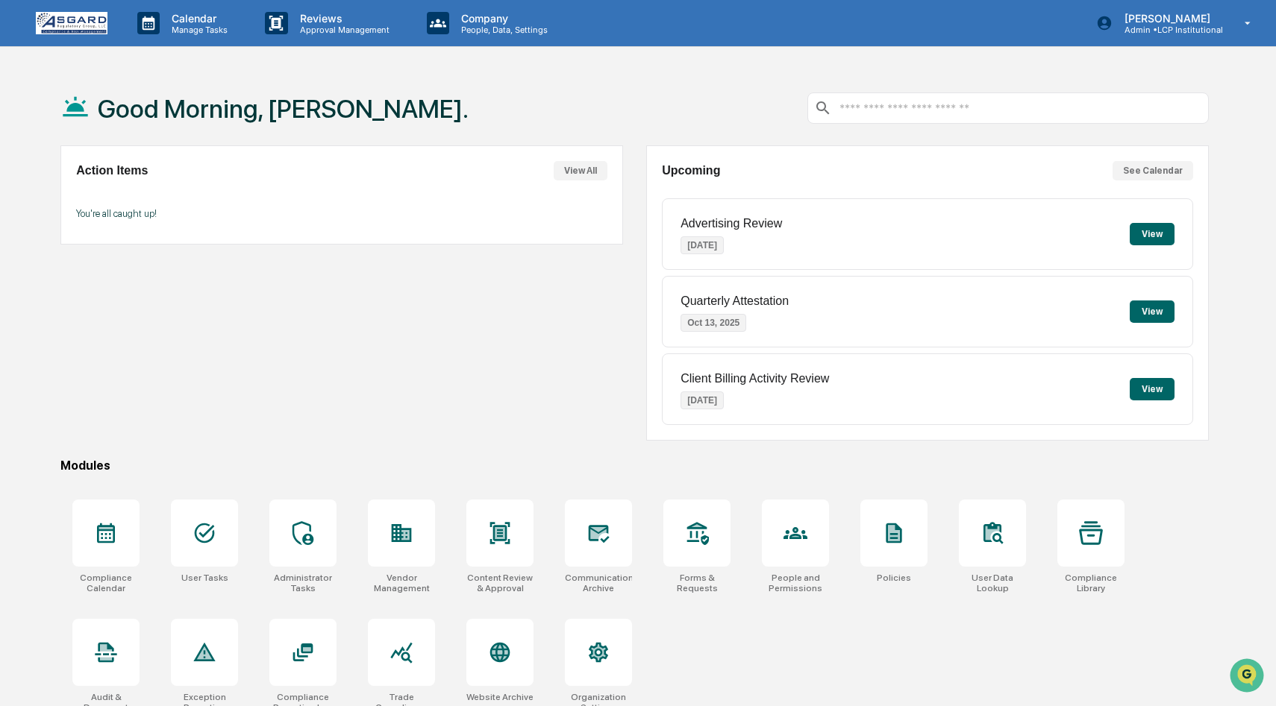
scroll to position [71, 0]
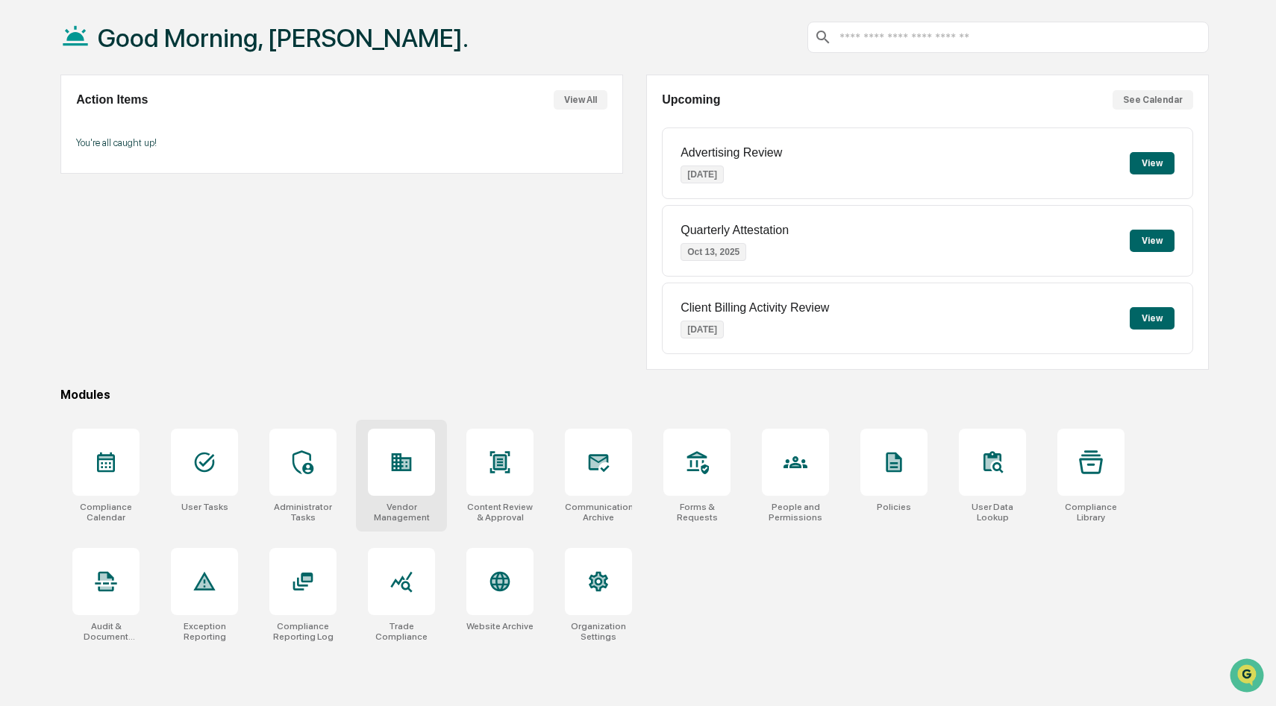
click at [420, 480] on div at bounding box center [401, 462] width 67 height 67
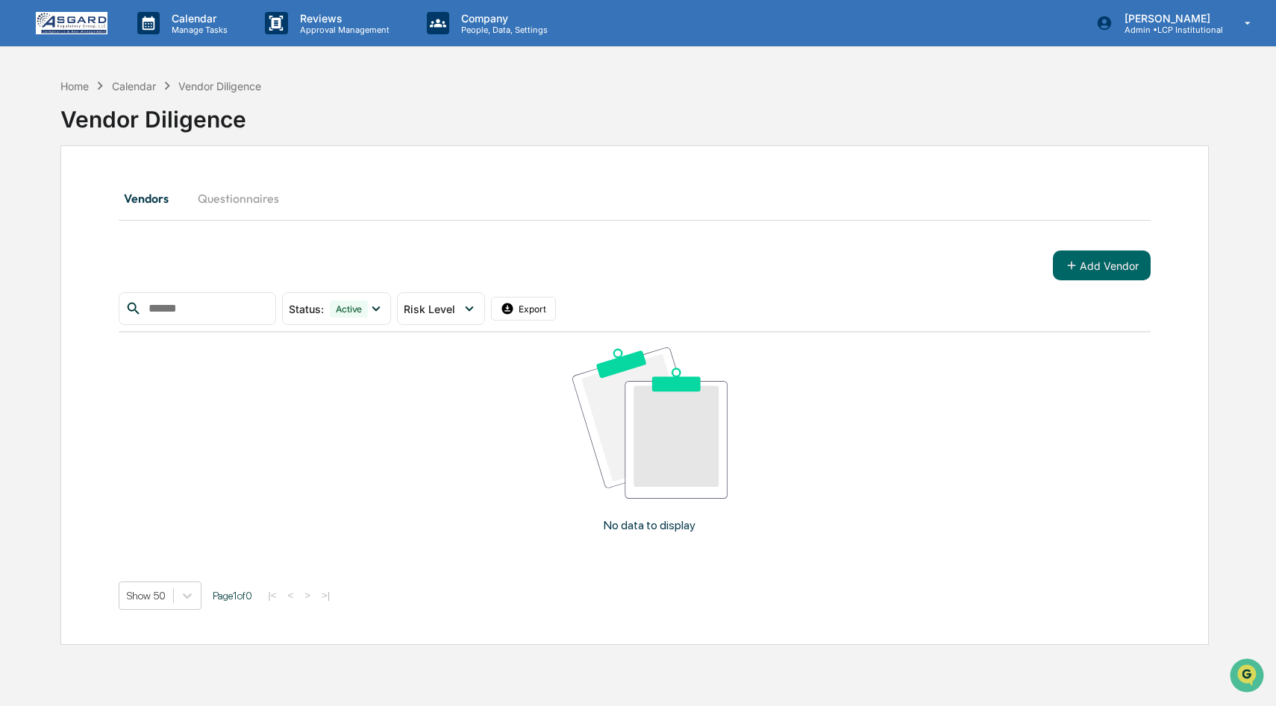
click at [69, 78] on div "Home Calendar Vendor Diligence" at bounding box center [160, 86] width 201 height 16
click at [69, 87] on div "Home" at bounding box center [74, 86] width 28 height 13
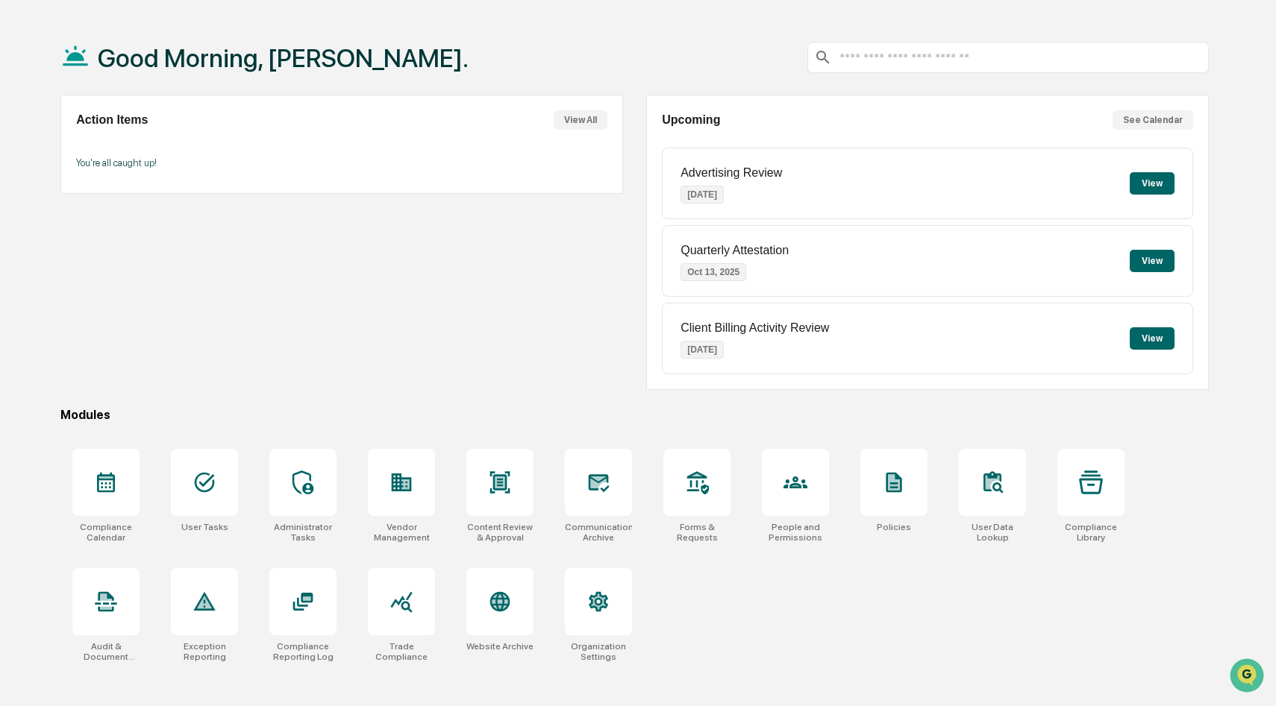
scroll to position [71, 0]
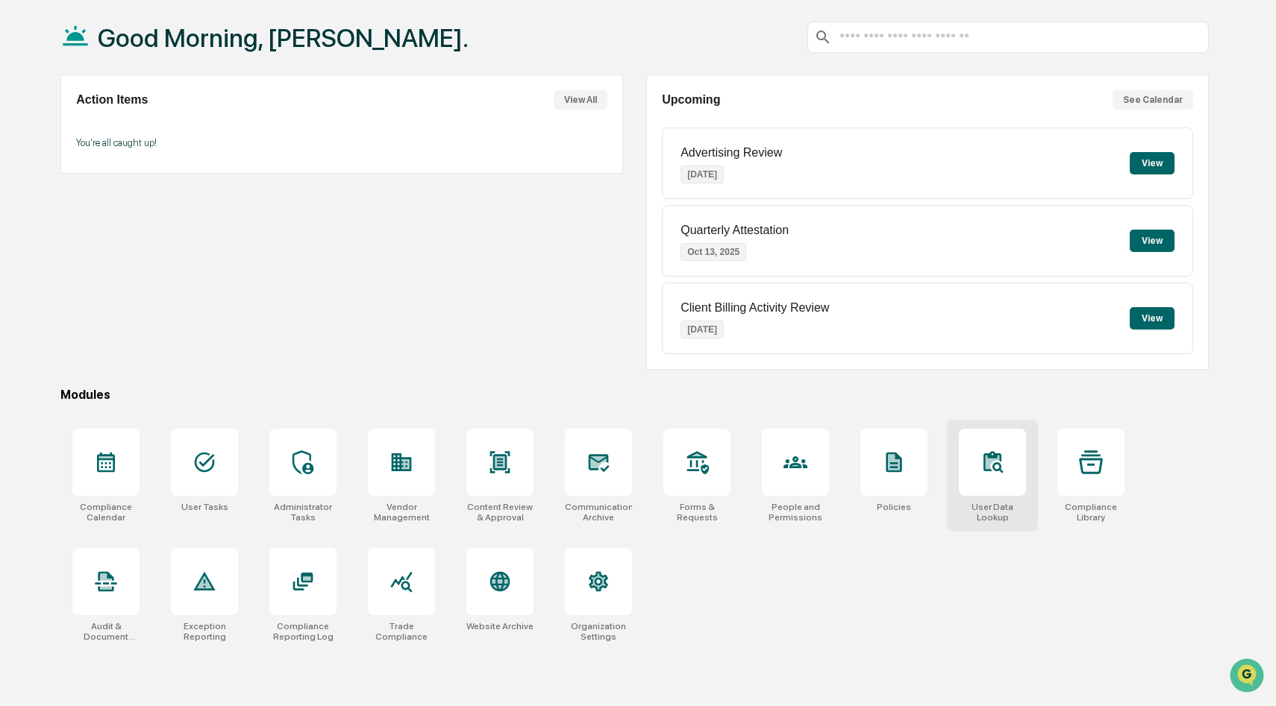
click at [999, 471] on icon at bounding box center [992, 463] width 24 height 24
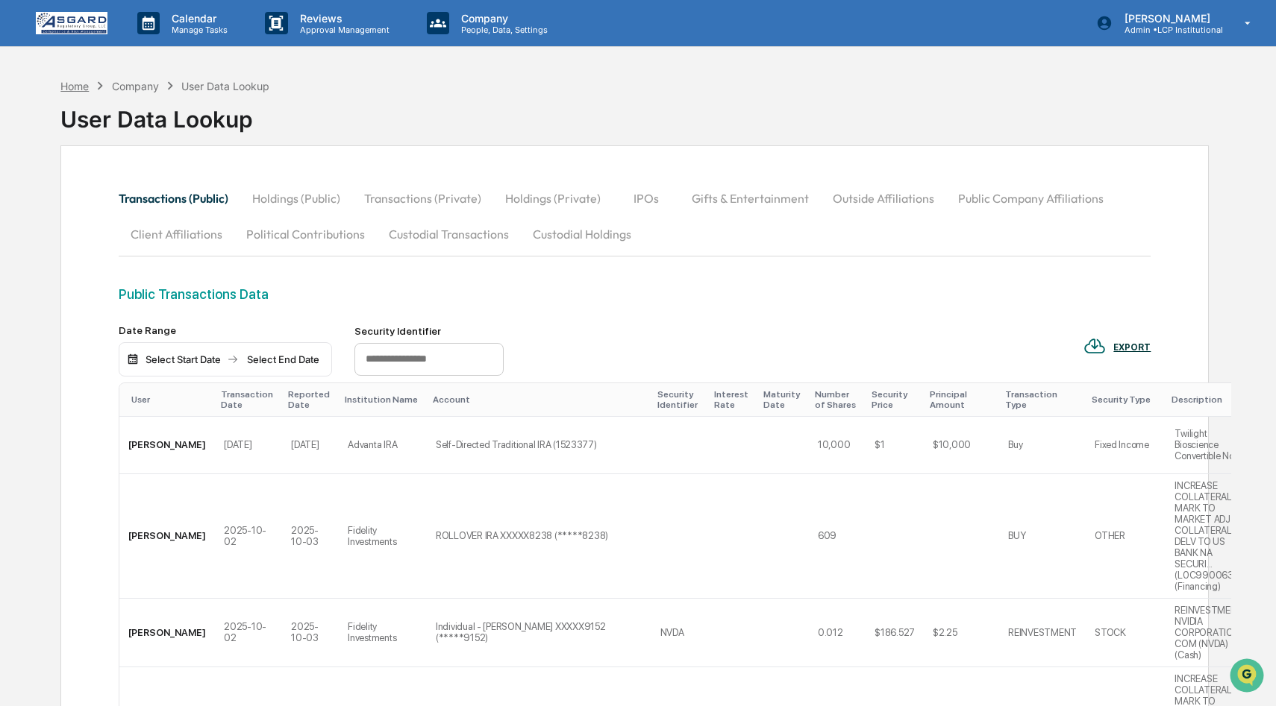
click at [69, 87] on div "Home" at bounding box center [74, 86] width 28 height 13
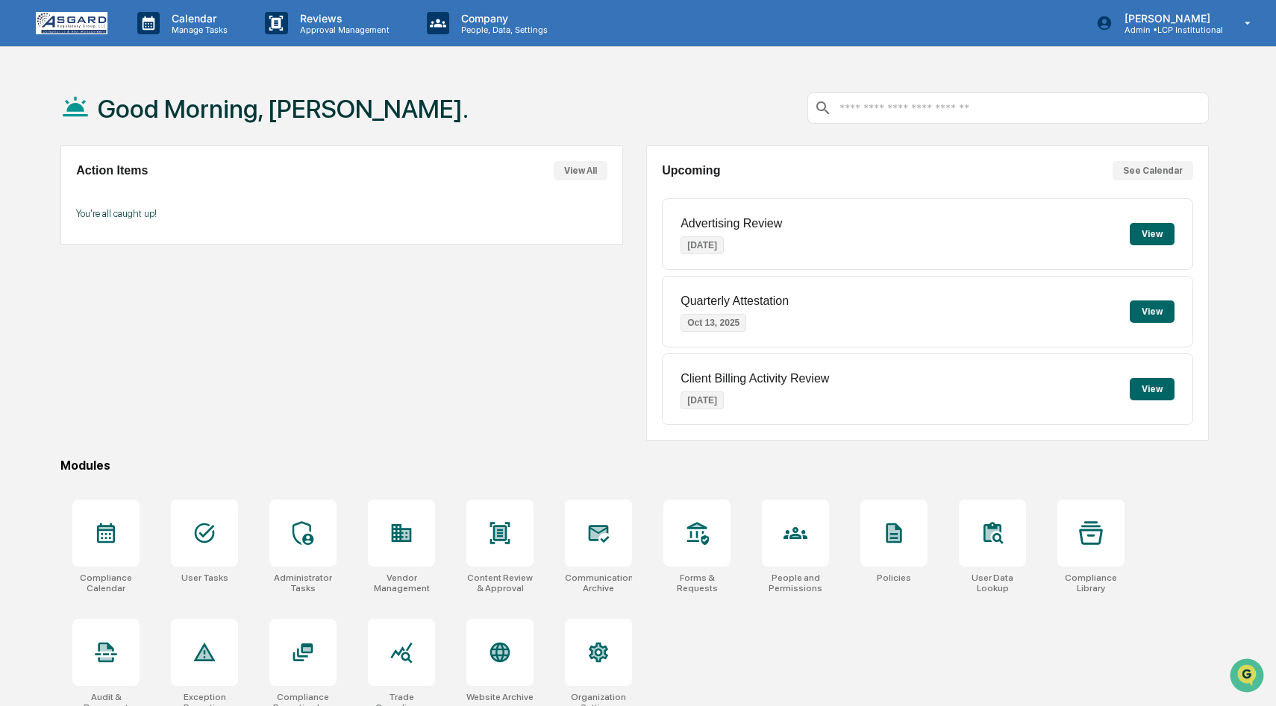
scroll to position [71, 0]
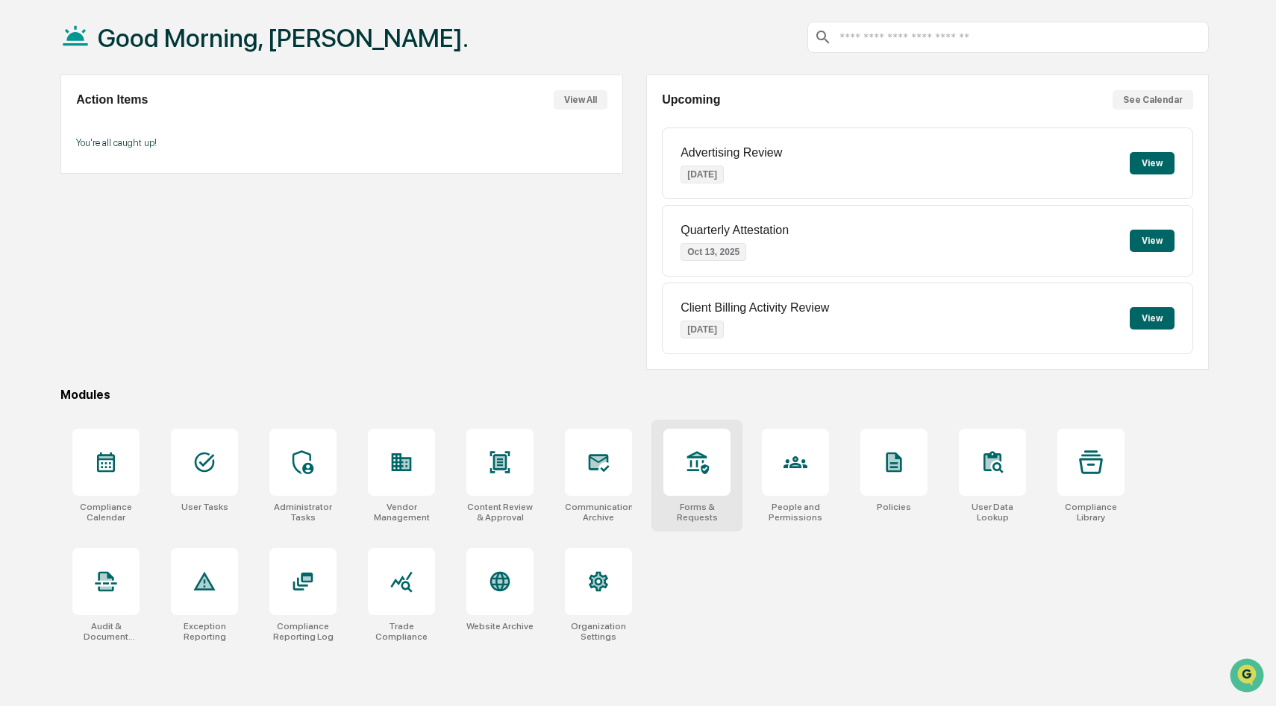
click at [671, 483] on div at bounding box center [696, 462] width 67 height 67
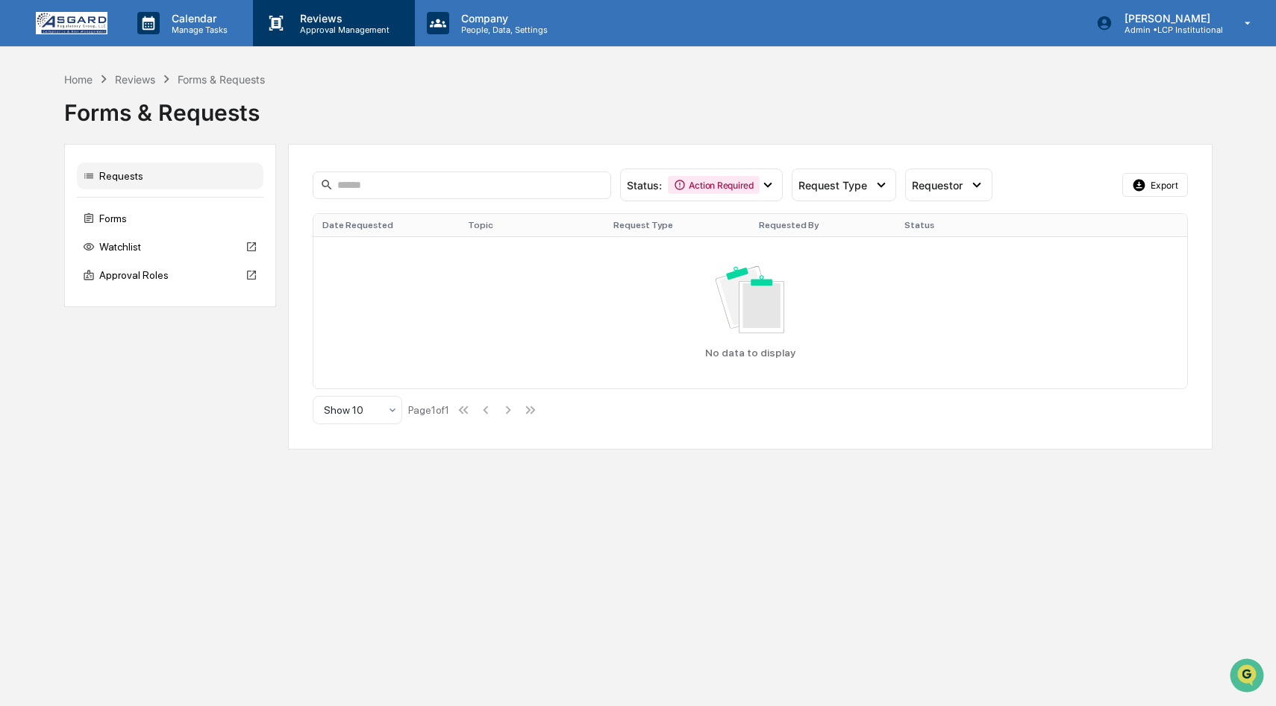
click at [317, 28] on p "Approval Management" at bounding box center [342, 30] width 109 height 10
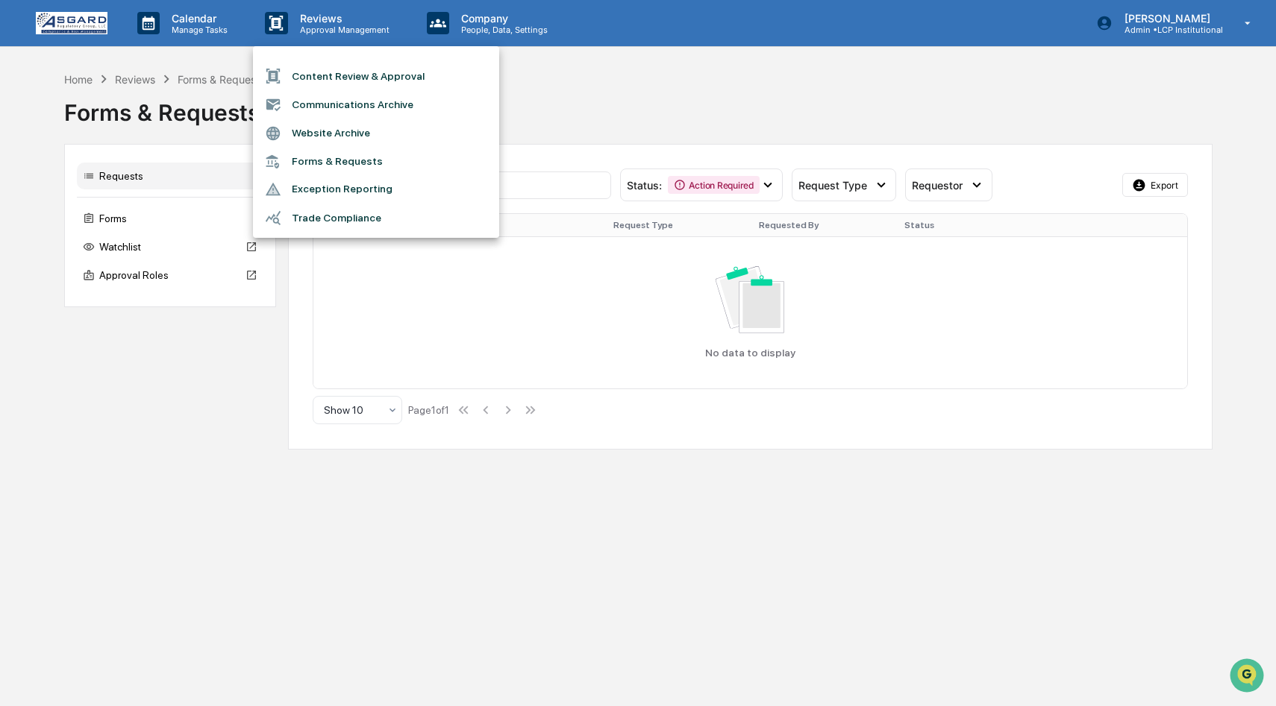
click at [350, 75] on li "Content Review & Approval" at bounding box center [376, 76] width 246 height 28
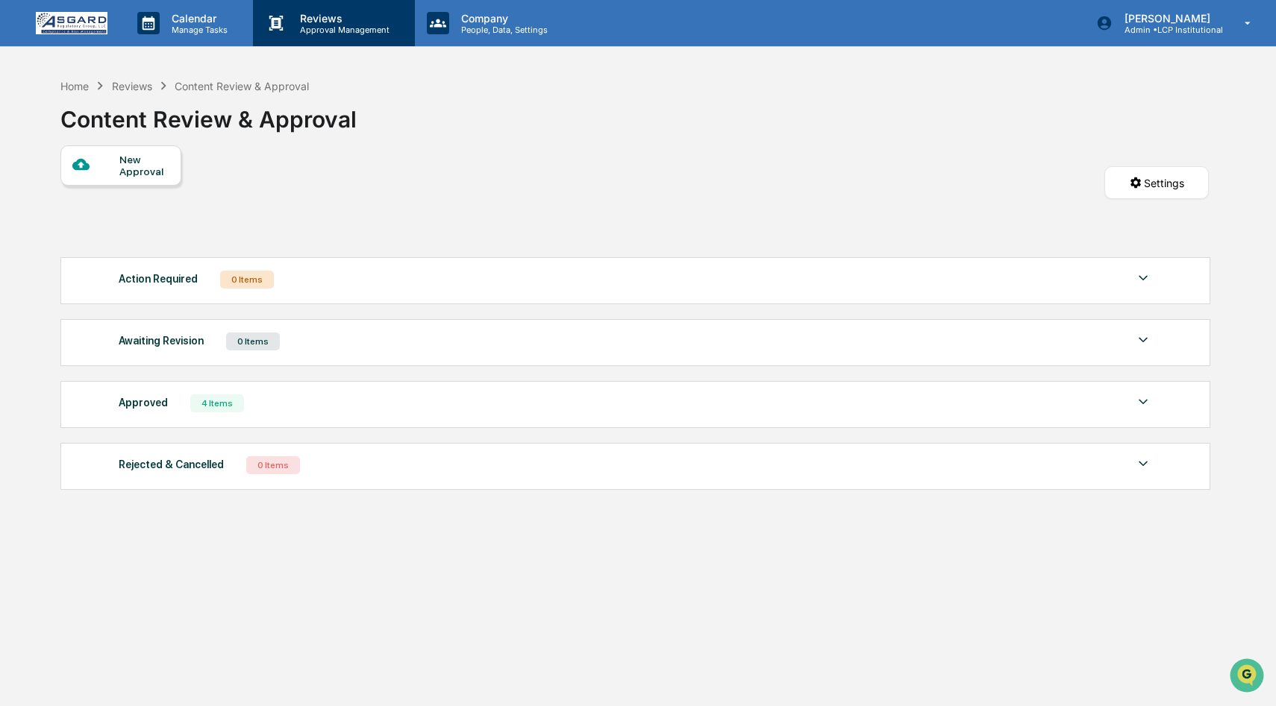
click at [313, 28] on p "Approval Management" at bounding box center [342, 30] width 109 height 10
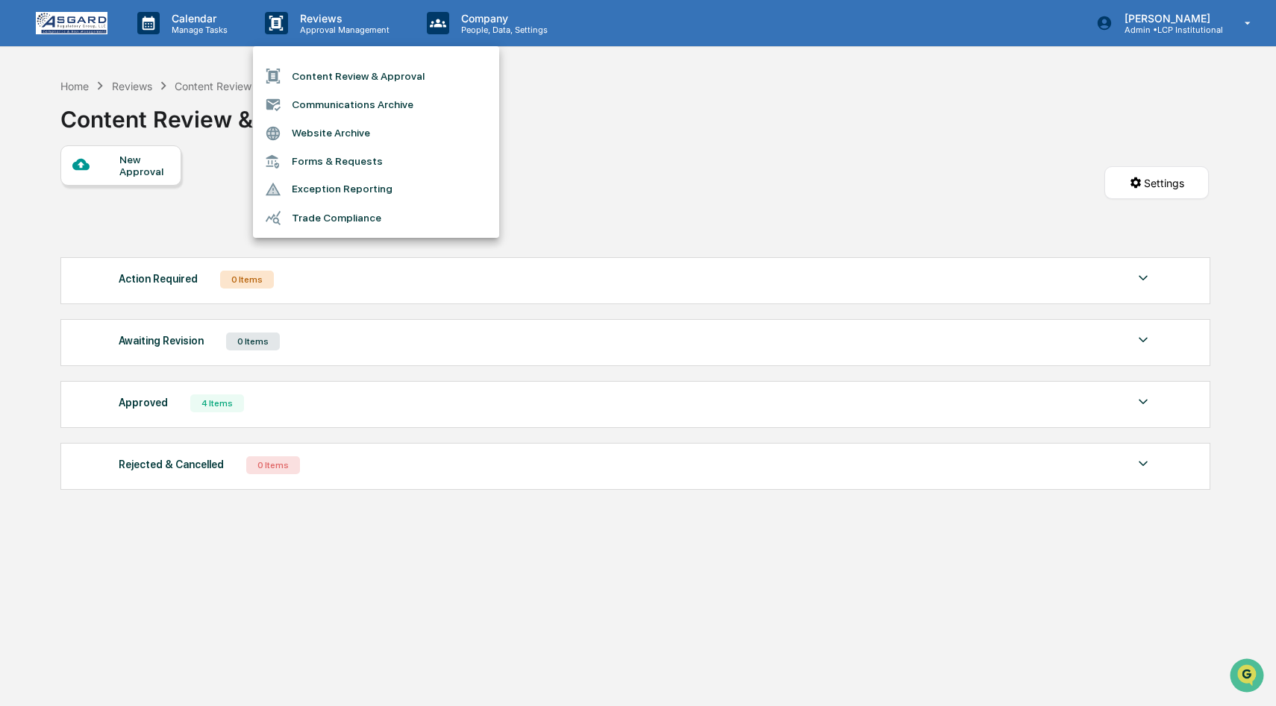
click at [330, 163] on li "Forms & Requests" at bounding box center [376, 162] width 246 height 28
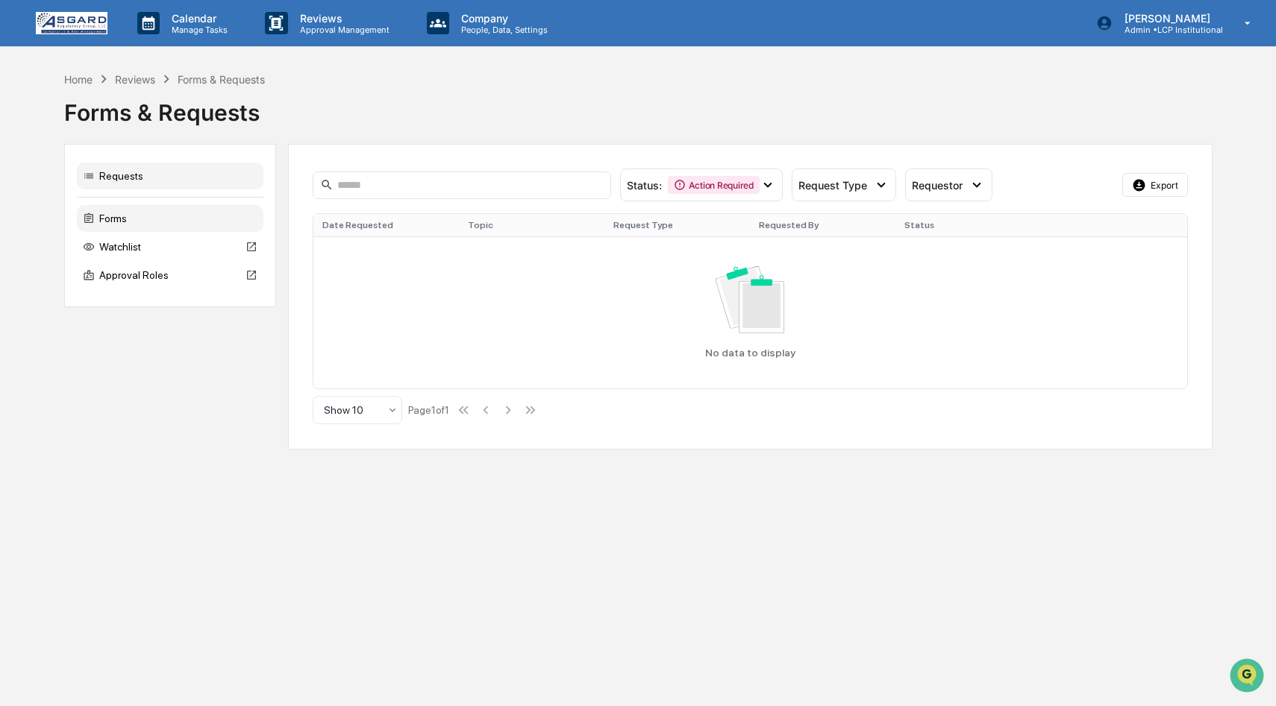
click at [109, 222] on div "Forms" at bounding box center [170, 218] width 186 height 27
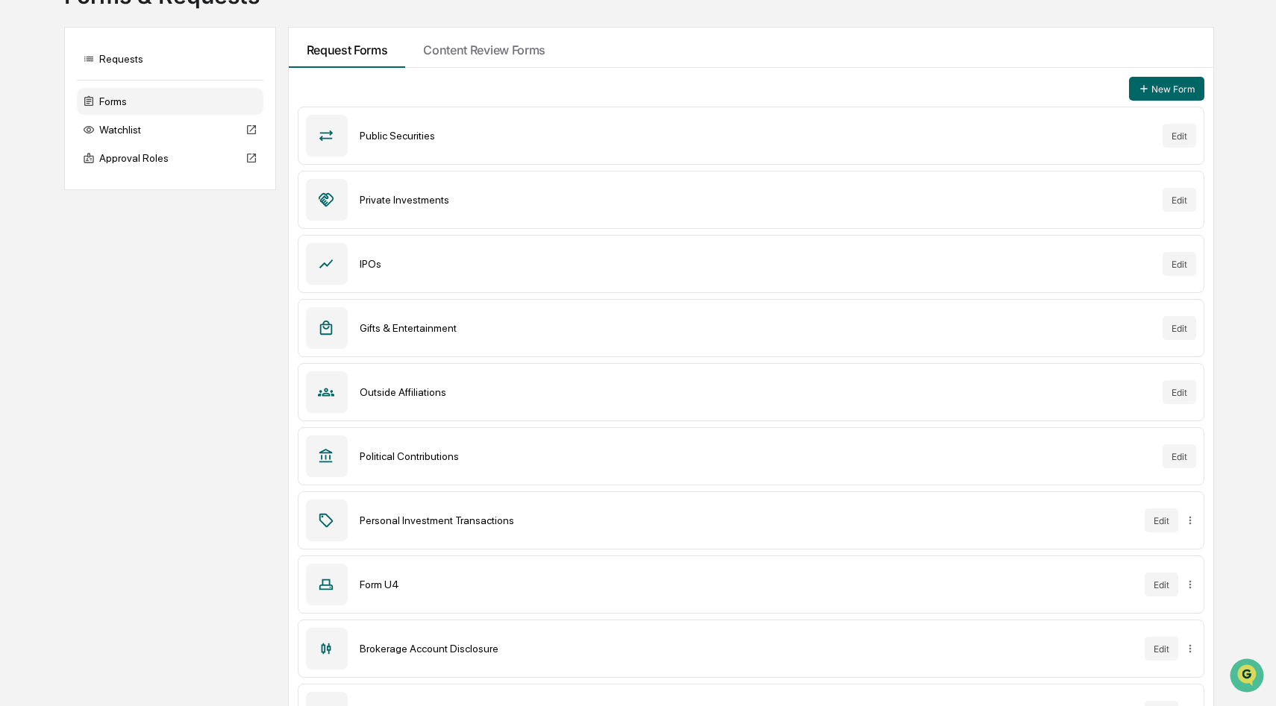
scroll to position [131, 0]
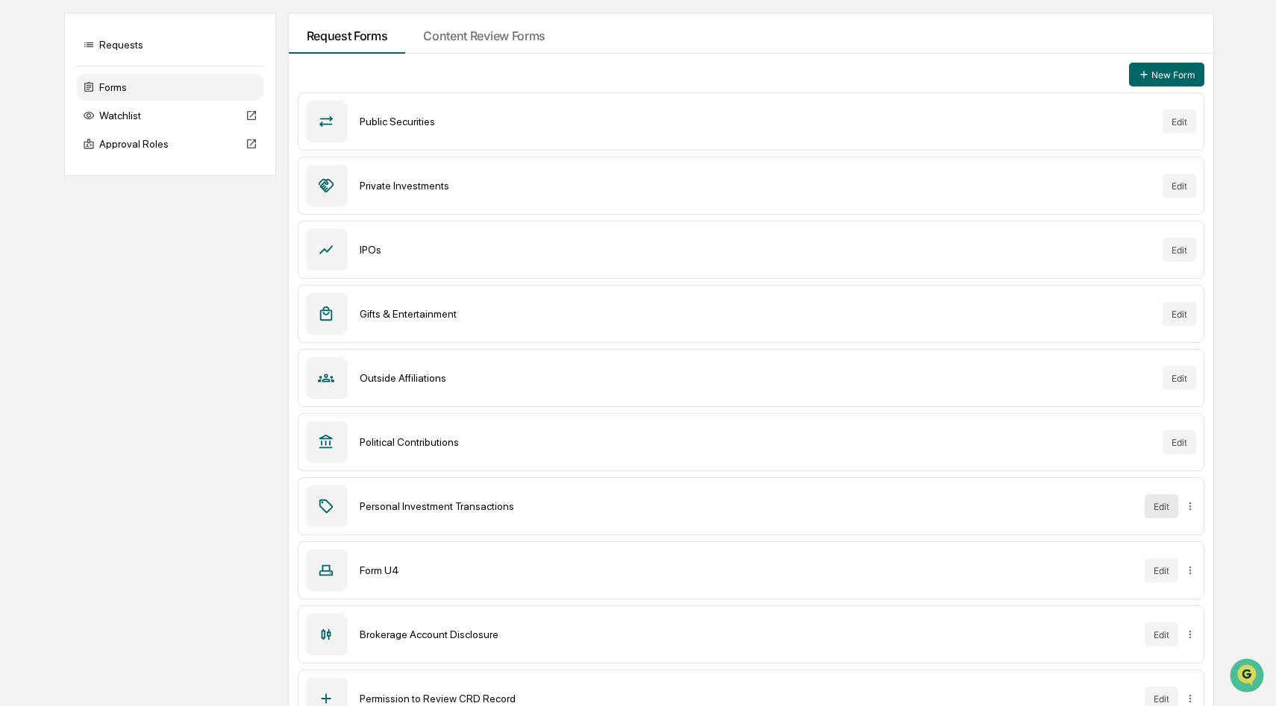
click at [1156, 504] on button "Edit" at bounding box center [1161, 507] width 34 height 24
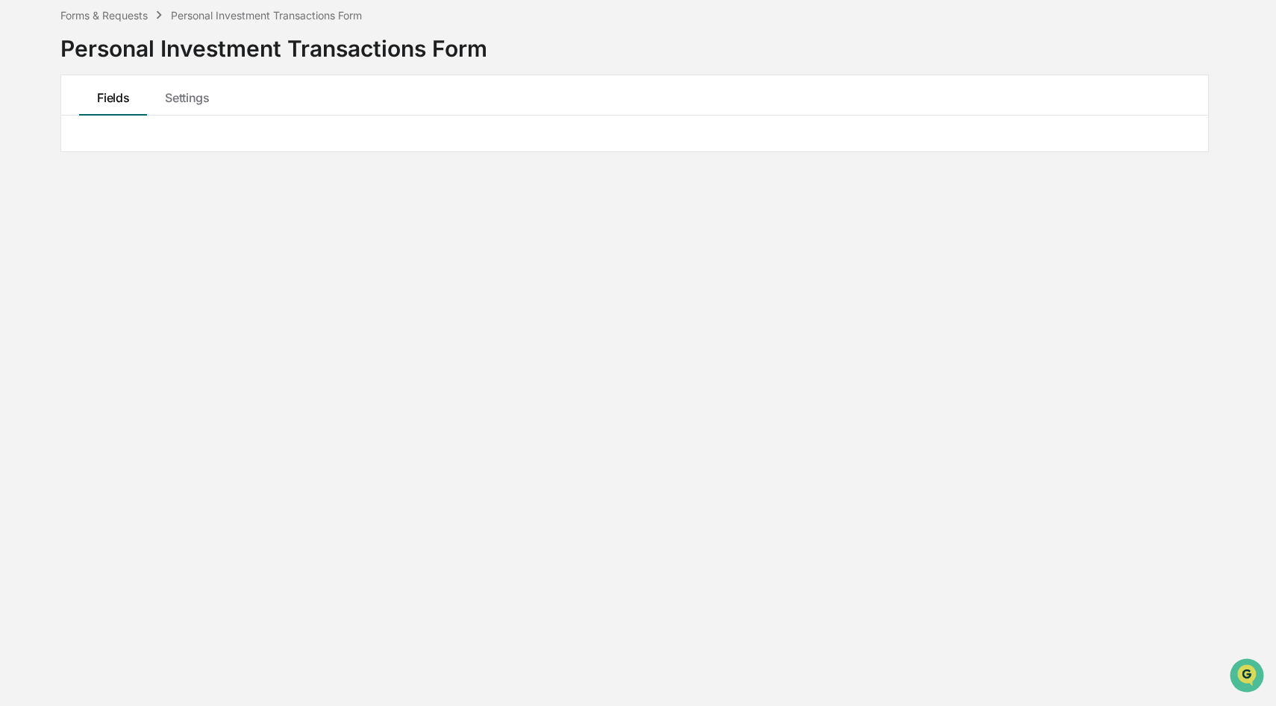
scroll to position [71, 0]
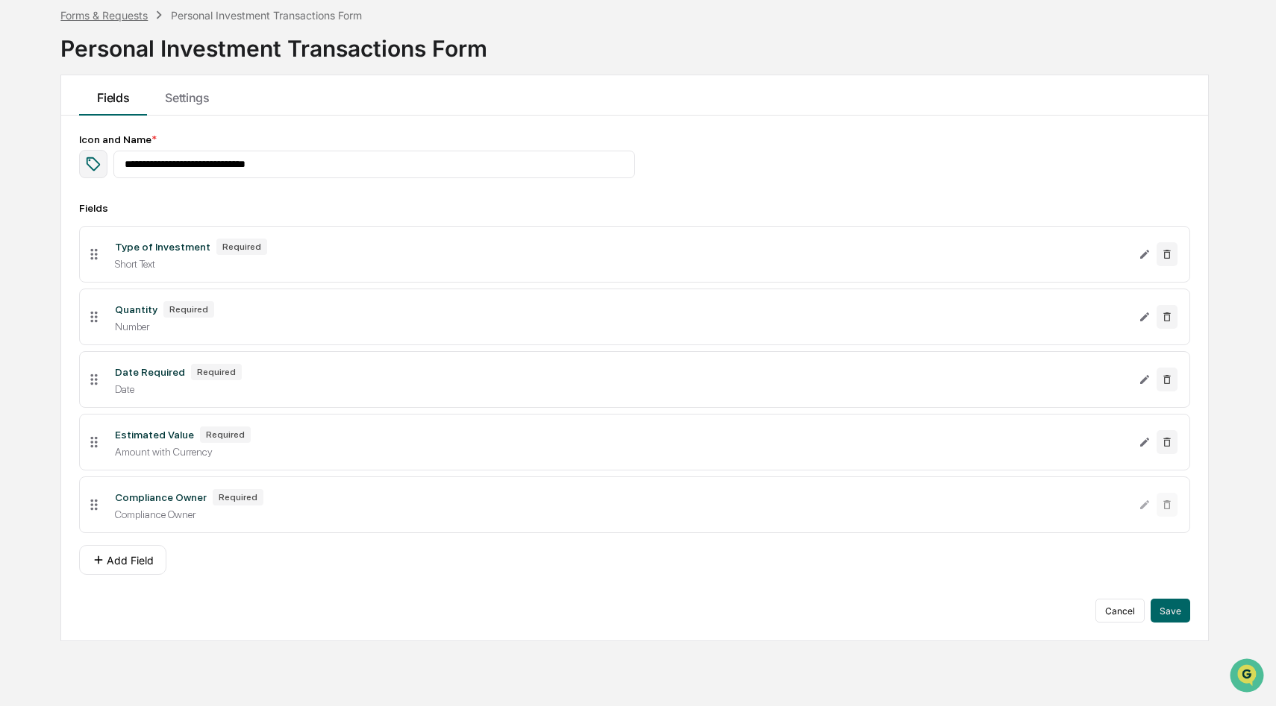
click at [115, 13] on div "Forms & Requests" at bounding box center [103, 15] width 87 height 13
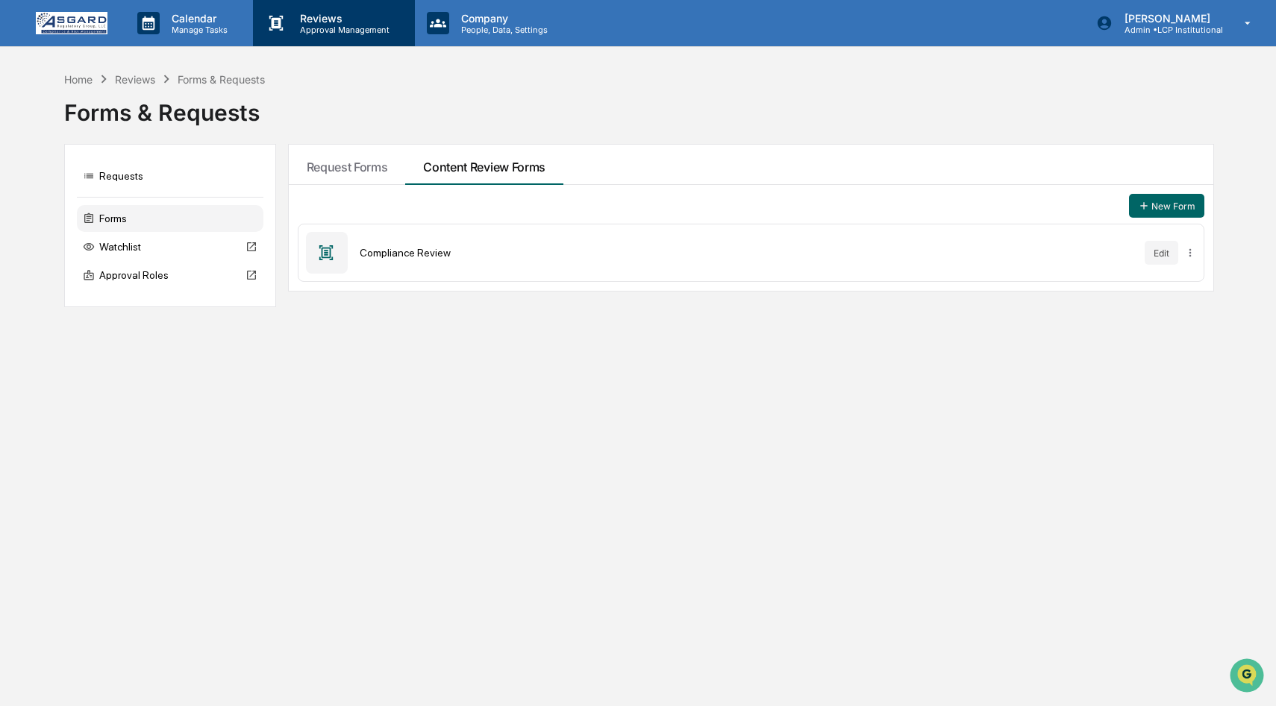
click at [316, 29] on p "Approval Management" at bounding box center [342, 30] width 109 height 10
